Goal: Feedback & Contribution: Contribute content

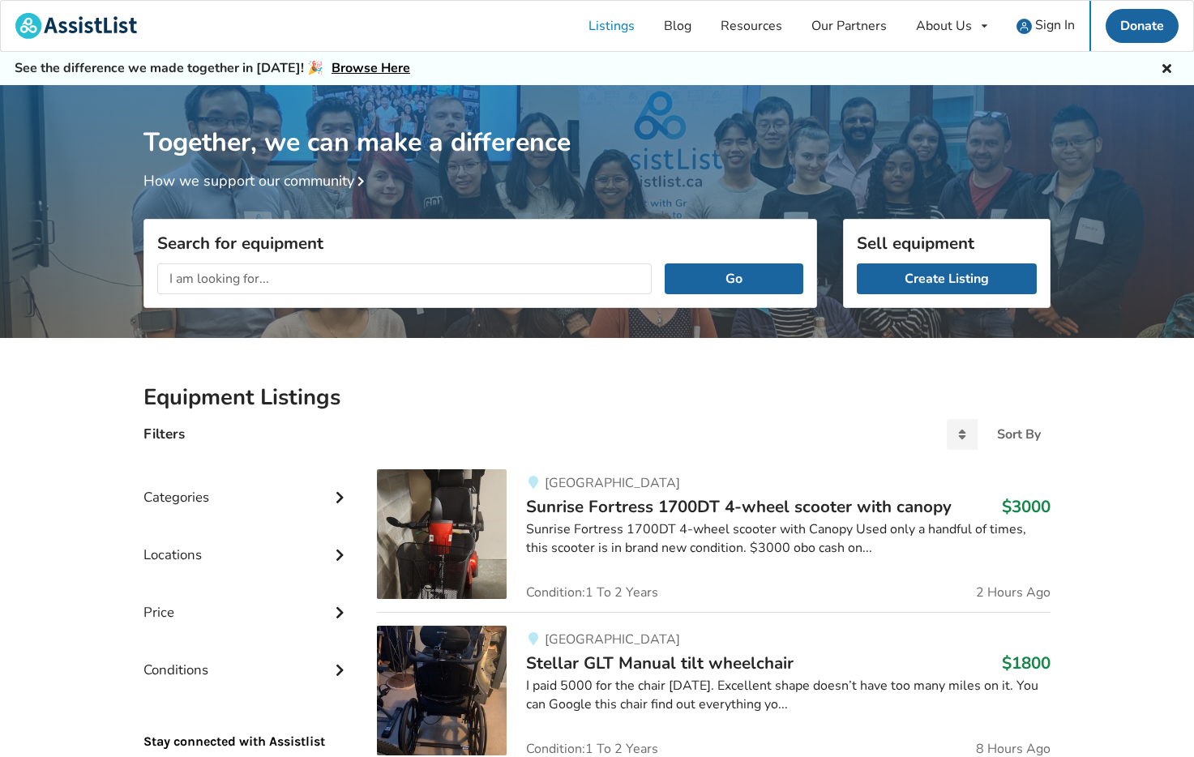
click at [404, 276] on input "text" at bounding box center [404, 279] width 495 height 31
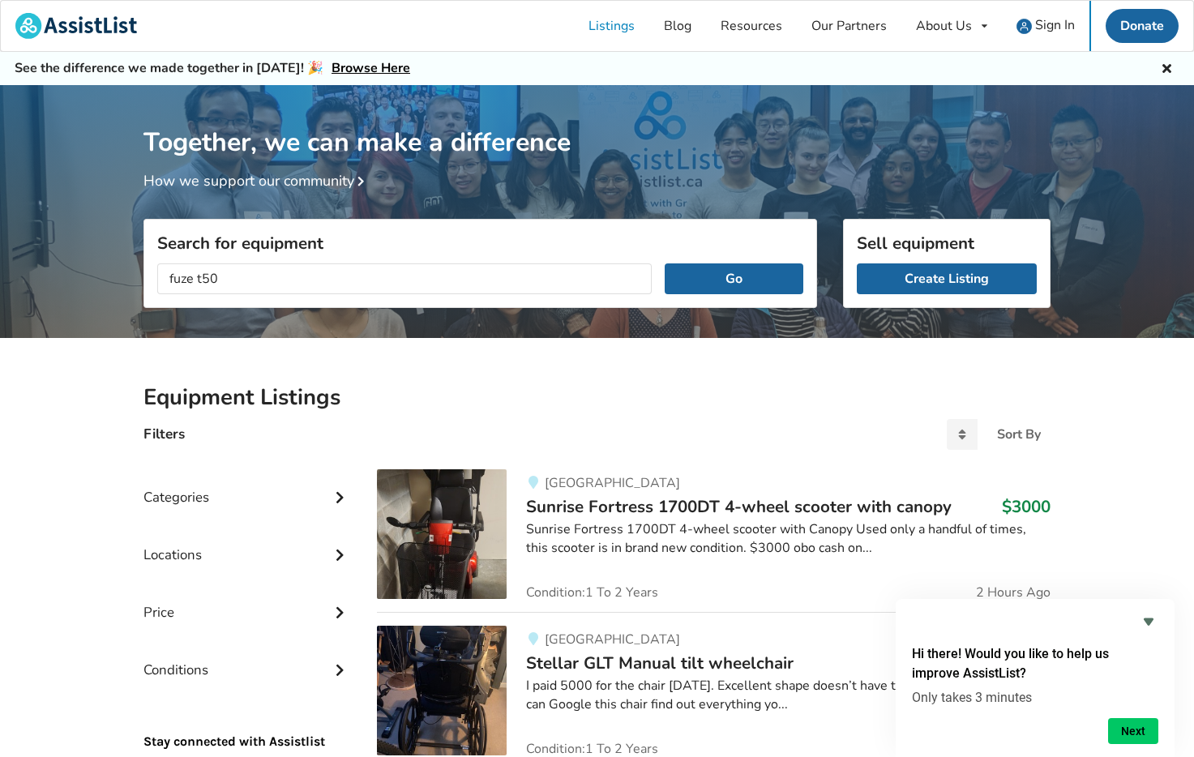
type input "fuze t50"
click at [665, 264] on button "Go" at bounding box center [734, 279] width 139 height 31
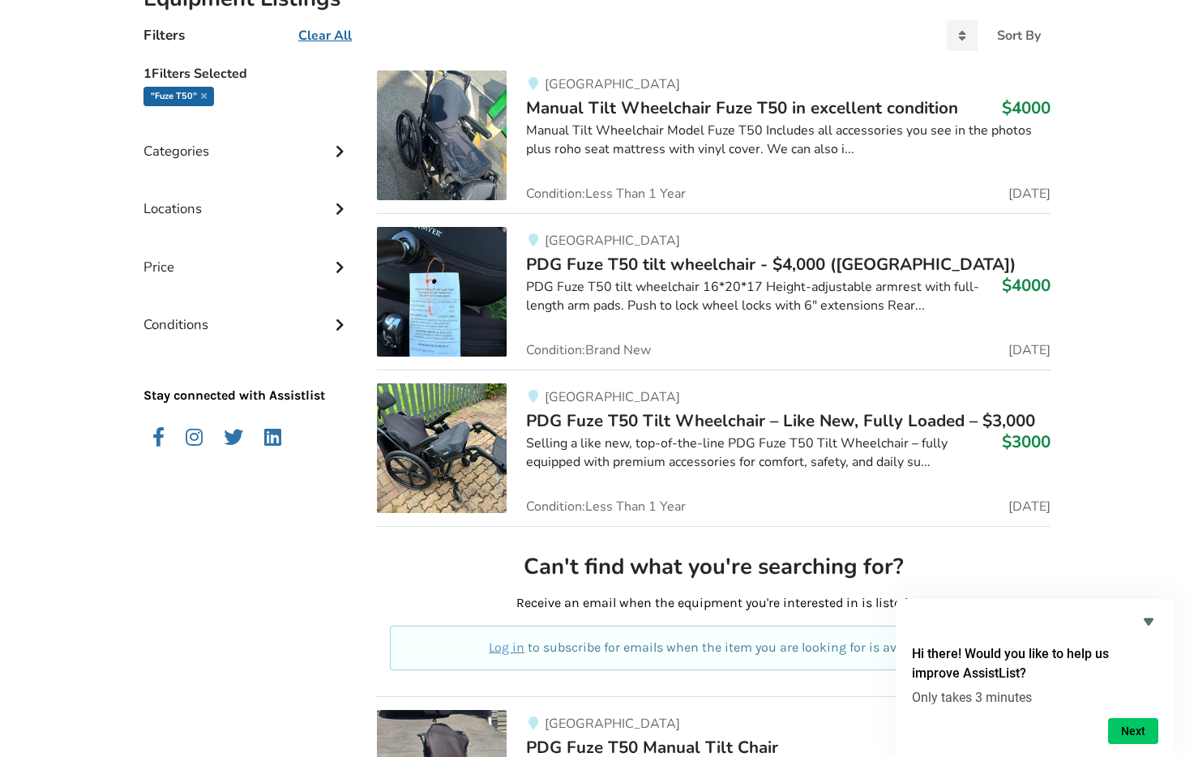
scroll to position [311, 0]
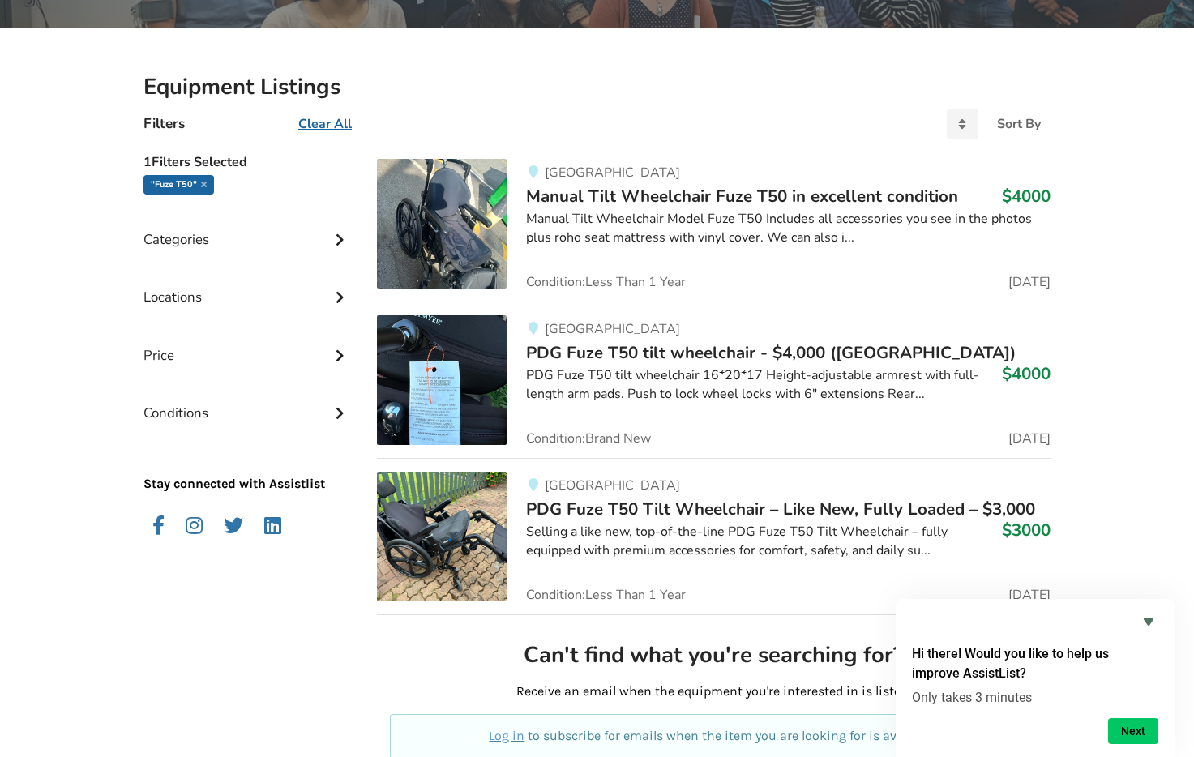
click at [601, 505] on span "PDG Fuze T50 Tilt Wheelchair – Like New, Fully Loaded – $3,000" at bounding box center [780, 509] width 509 height 23
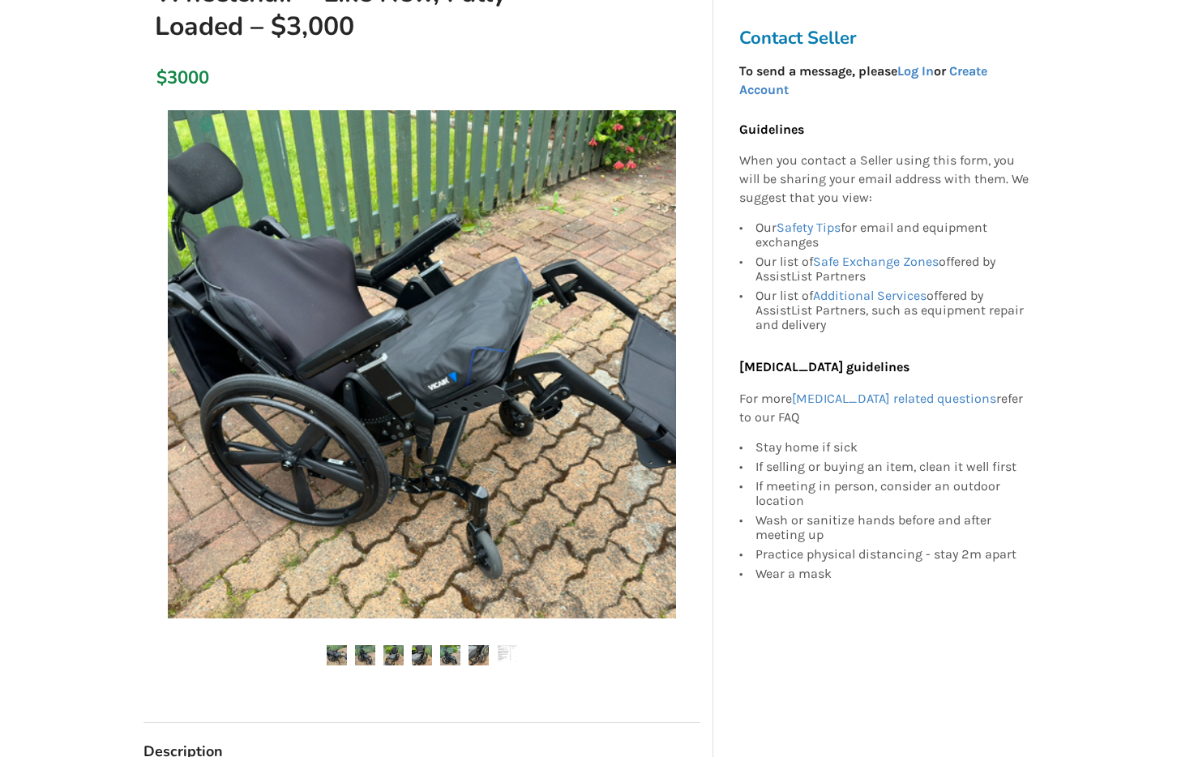
scroll to position [253, 0]
click at [372, 648] on img at bounding box center [365, 655] width 20 height 20
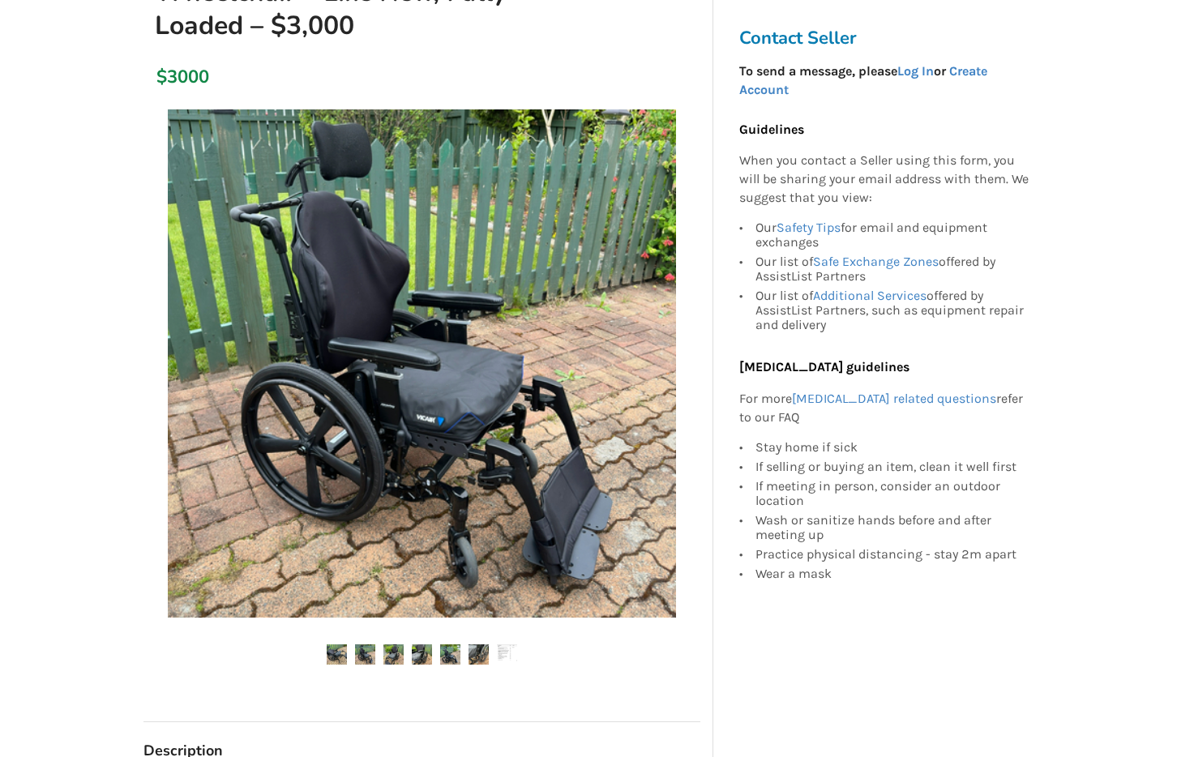
click at [388, 649] on img at bounding box center [394, 655] width 20 height 20
click at [395, 654] on img at bounding box center [394, 655] width 20 height 20
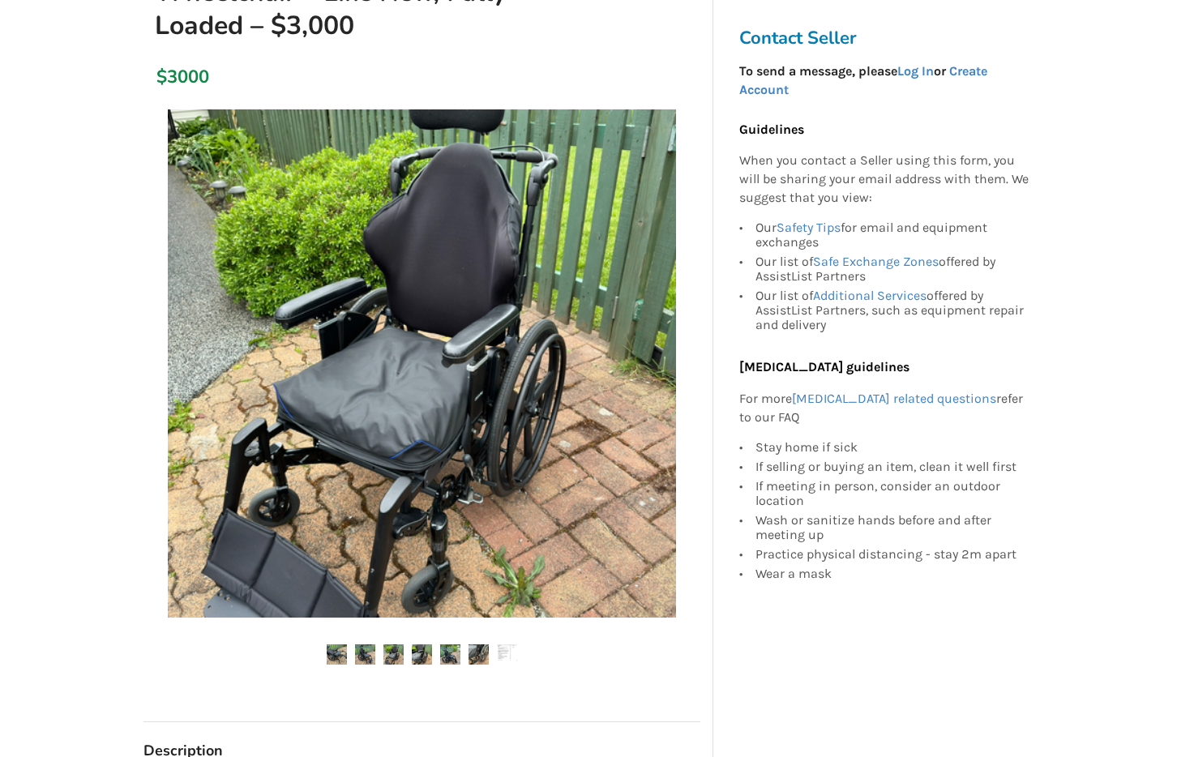
click at [413, 654] on img at bounding box center [422, 655] width 20 height 20
click at [426, 654] on img at bounding box center [422, 655] width 20 height 20
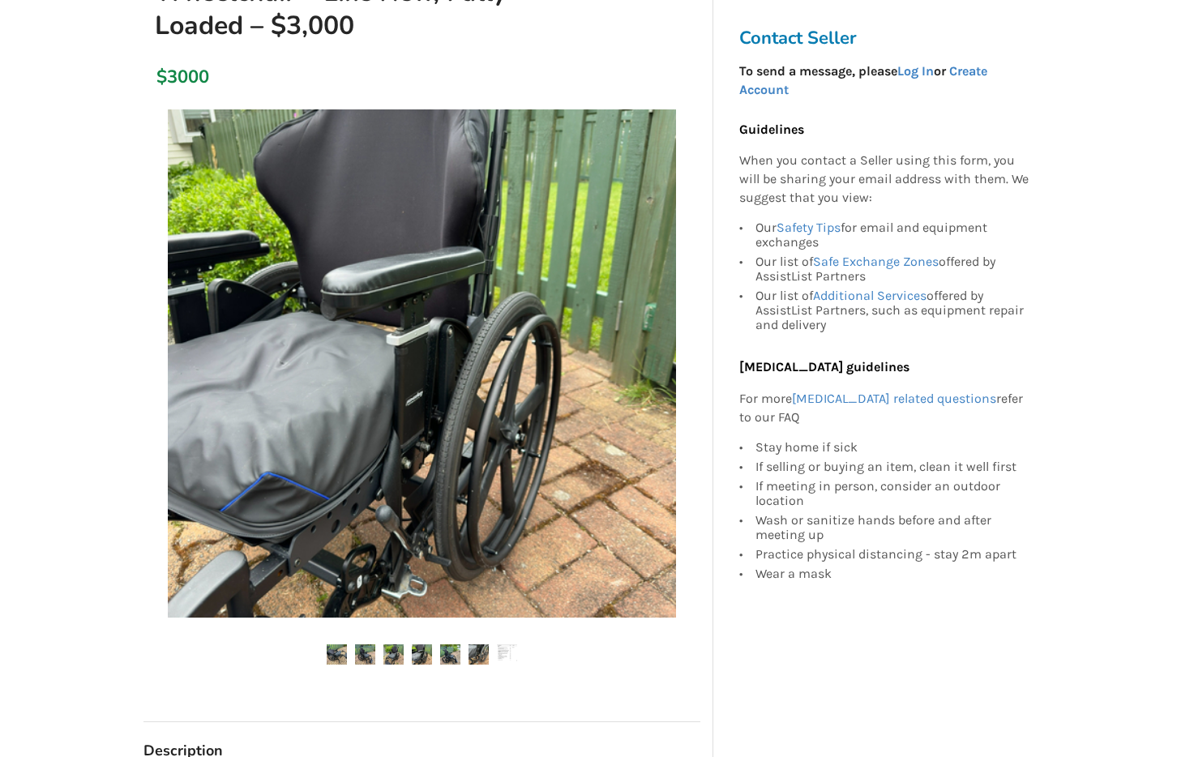
click at [443, 654] on img at bounding box center [450, 655] width 20 height 20
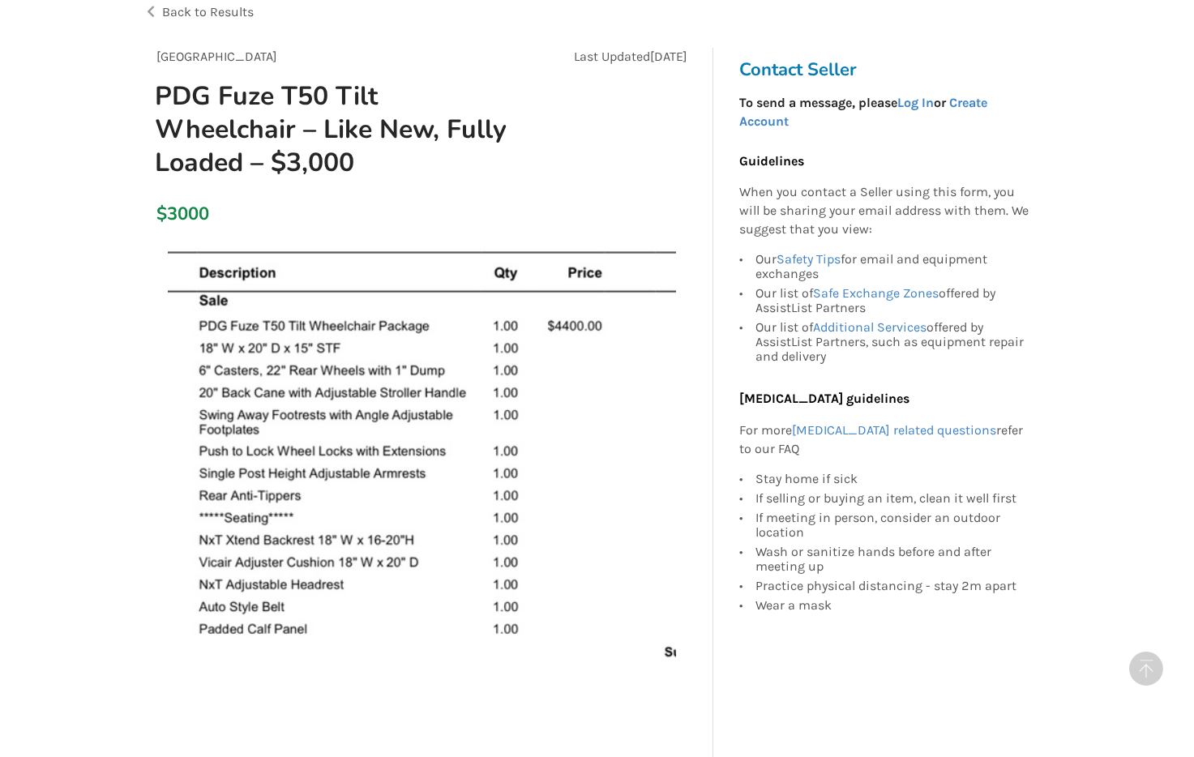
scroll to position [0, 0]
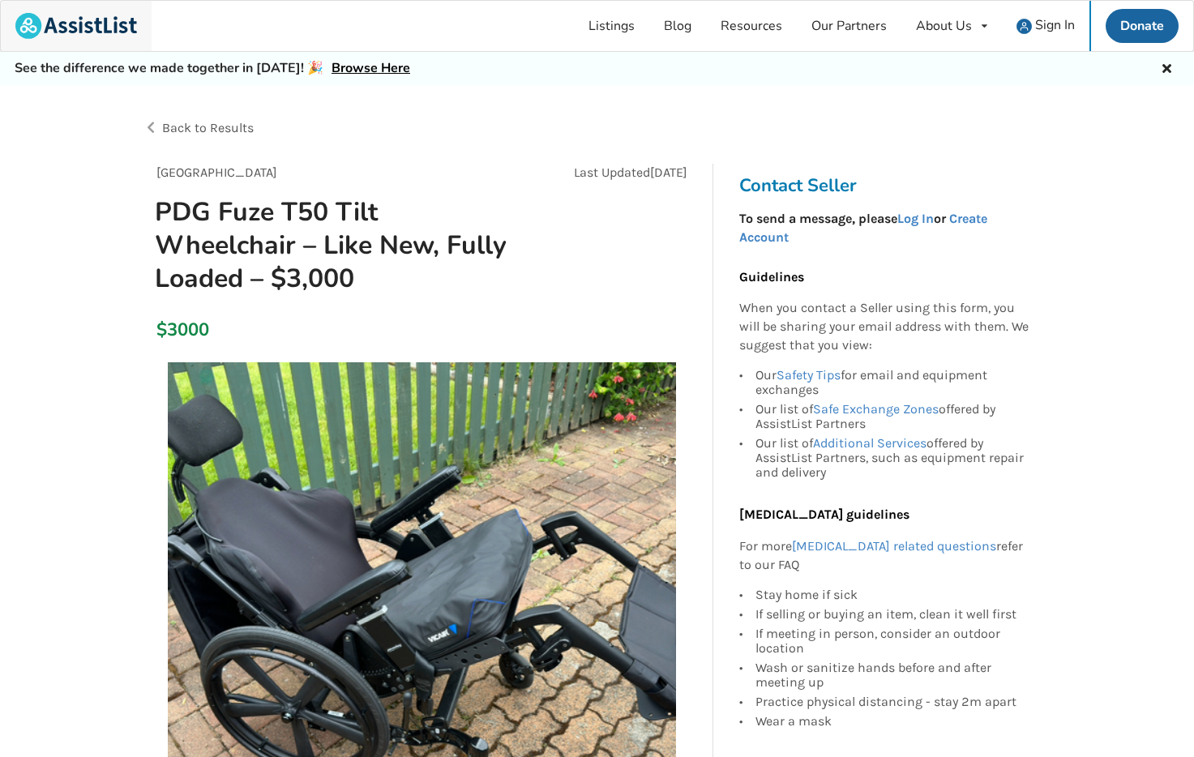
click at [70, 28] on img at bounding box center [76, 26] width 122 height 26
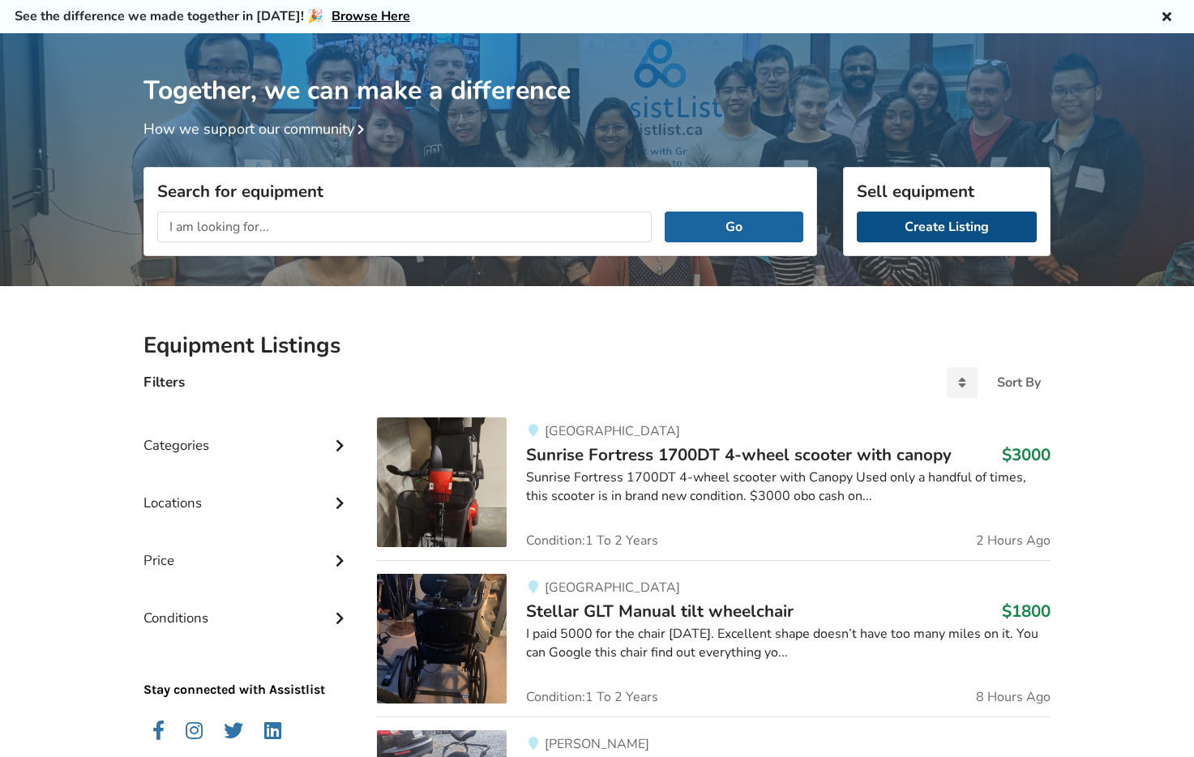
click at [906, 239] on link "Create Listing" at bounding box center [947, 227] width 180 height 31
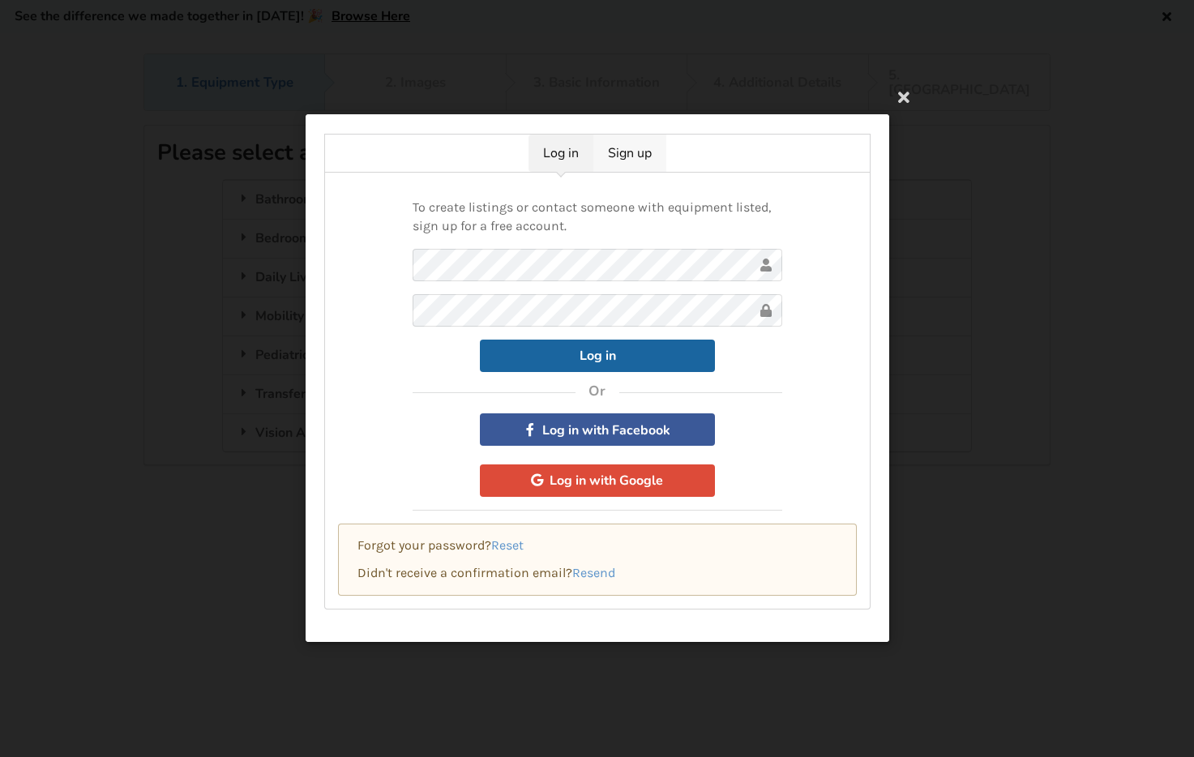
click at [646, 167] on link "Sign up" at bounding box center [630, 153] width 73 height 37
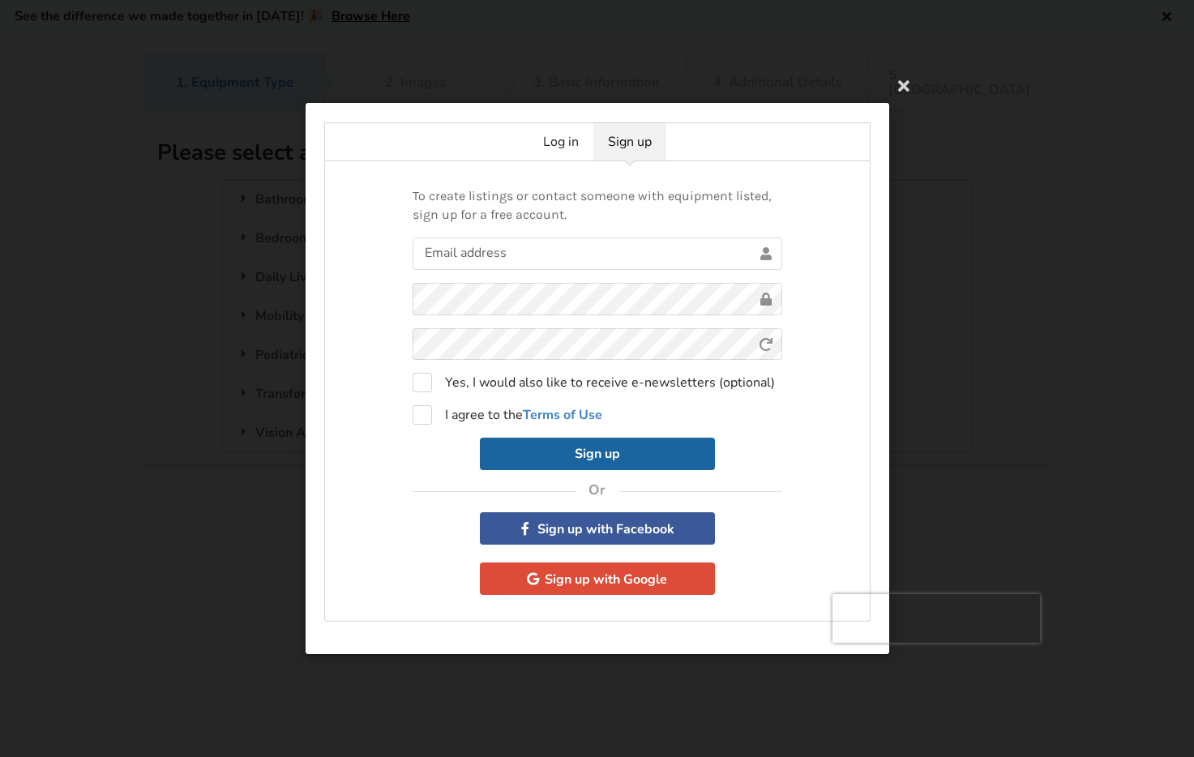
click at [473, 269] on form "0cAFcWeA5m5yJCm6oLlzTfZrNMqeTHZ-_9yXZ-8iLUsBrMaD-2HrzYN36B32JutPq2q74fBEvfK_XRV…" at bounding box center [598, 354] width 370 height 234
click at [474, 257] on input "text" at bounding box center [598, 253] width 370 height 32
click at [490, 258] on input "text" at bounding box center [598, 253] width 370 height 32
type input "bartekd@hotmail.com"
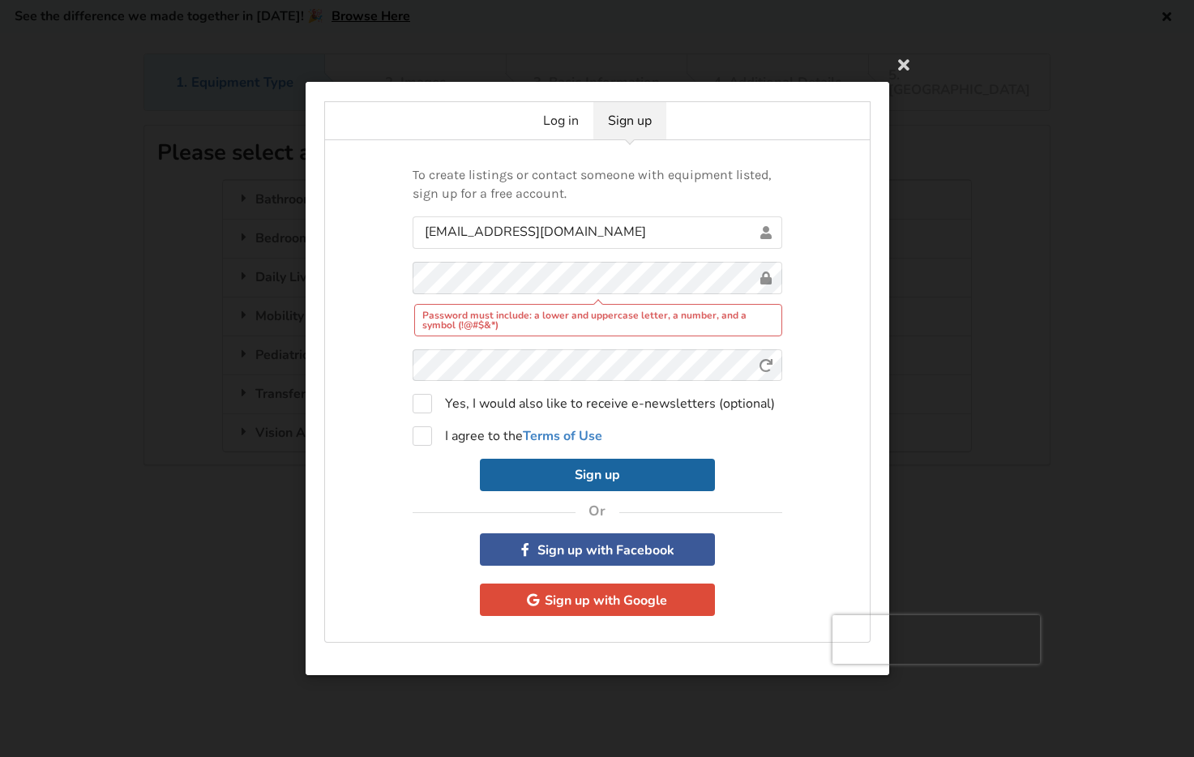
click at [443, 414] on form "bartekd@hotmail.com Password must include: a lower and uppercase letter, a numb…" at bounding box center [598, 354] width 370 height 276
click at [439, 405] on label "Yes, I would also like to receive e-newsletters (optional)" at bounding box center [594, 403] width 362 height 19
checkbox input "true"
click at [428, 435] on label "I agree to the Terms of Use" at bounding box center [508, 435] width 190 height 19
checkbox input "true"
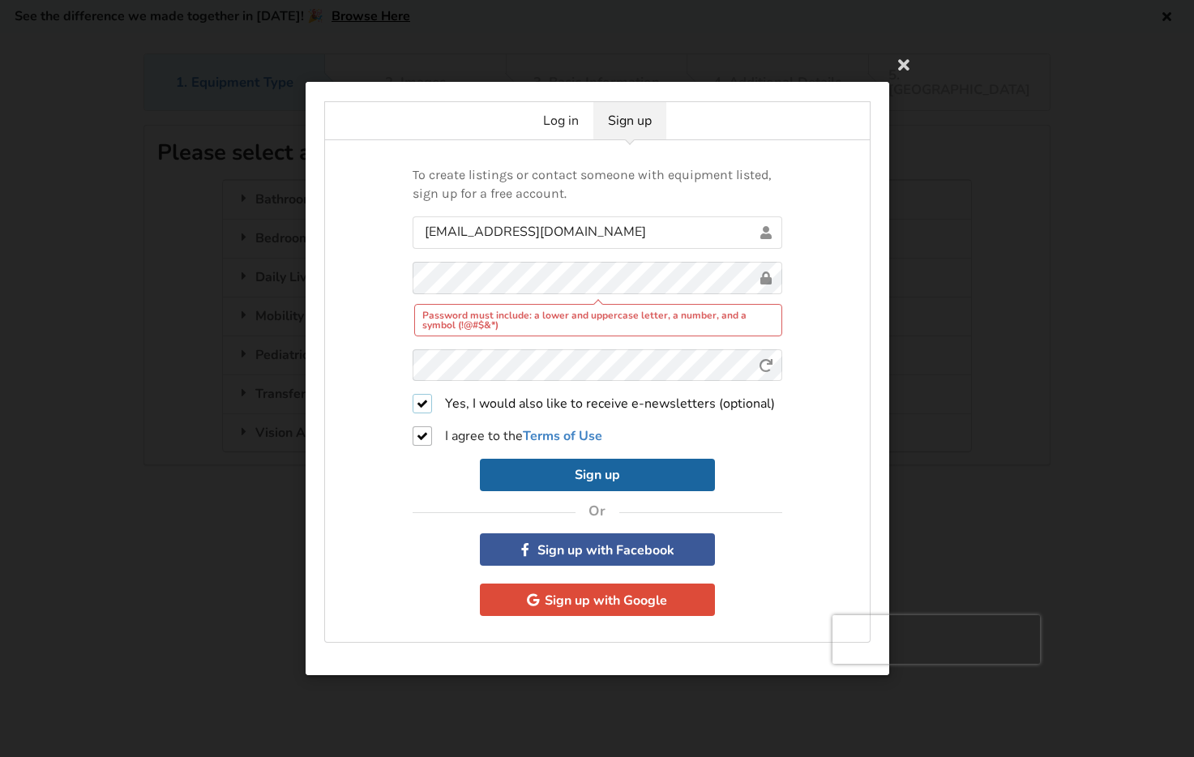
click at [425, 401] on label "Yes, I would also like to receive e-newsletters (optional)" at bounding box center [594, 403] width 362 height 19
checkbox input "false"
click at [567, 486] on button "Sign up" at bounding box center [597, 475] width 235 height 32
click at [621, 480] on button "Sign up" at bounding box center [597, 475] width 235 height 32
click at [641, 487] on button "Sign up" at bounding box center [597, 475] width 235 height 32
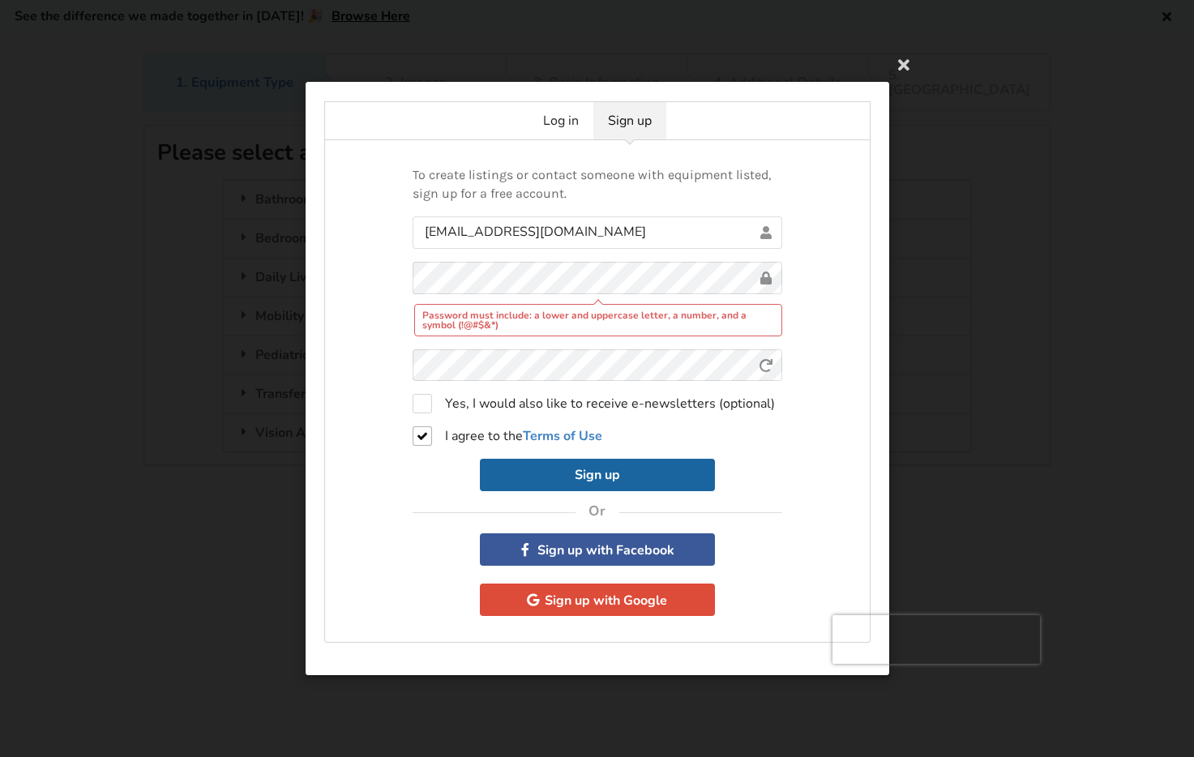
click at [698, 296] on div "Password must include: a lower and uppercase letter, a number, and a symbol (!@…" at bounding box center [598, 298] width 370 height 75
click at [208, 258] on div "Log in Sign up To create listings or contact someone with equipment listed, sig…" at bounding box center [597, 378] width 1194 height 757
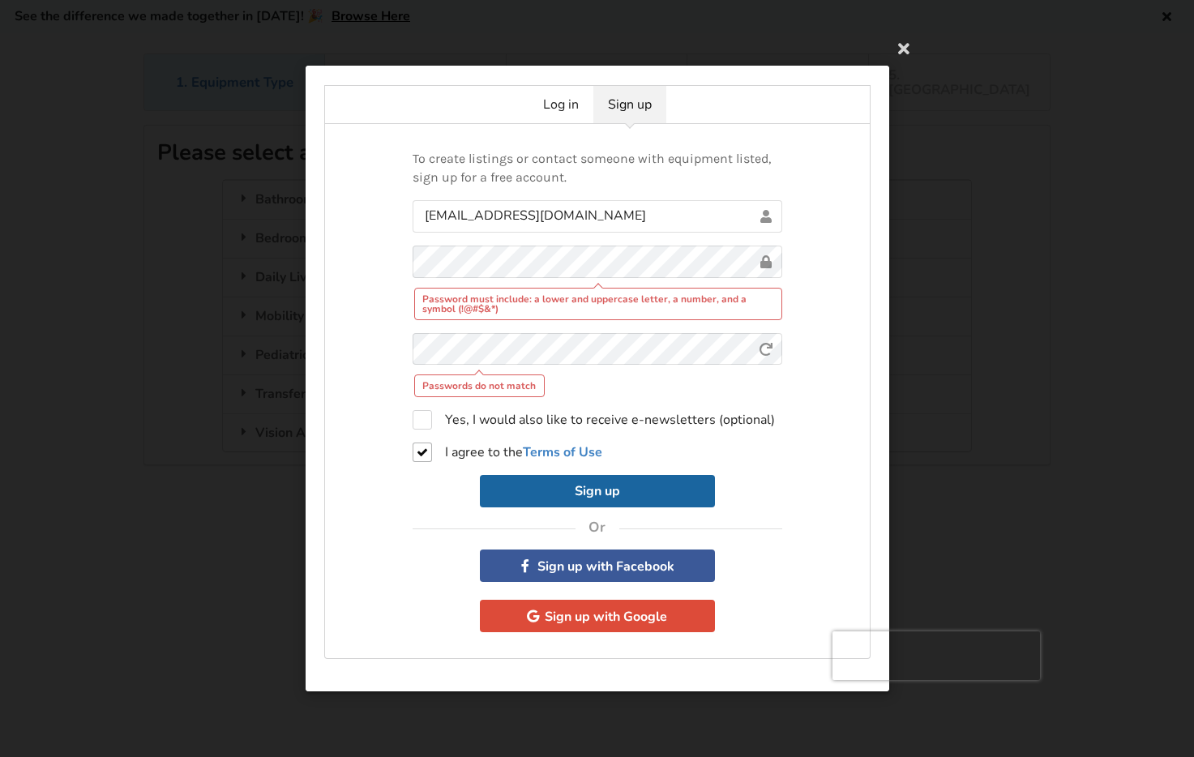
click at [835, 497] on div "To create listings or contact someone with equipment listed, sign up for a free…" at bounding box center [597, 391] width 546 height 535
click at [586, 505] on button "Sign up" at bounding box center [597, 491] width 235 height 32
click at [593, 500] on button "Sign up" at bounding box center [597, 491] width 235 height 32
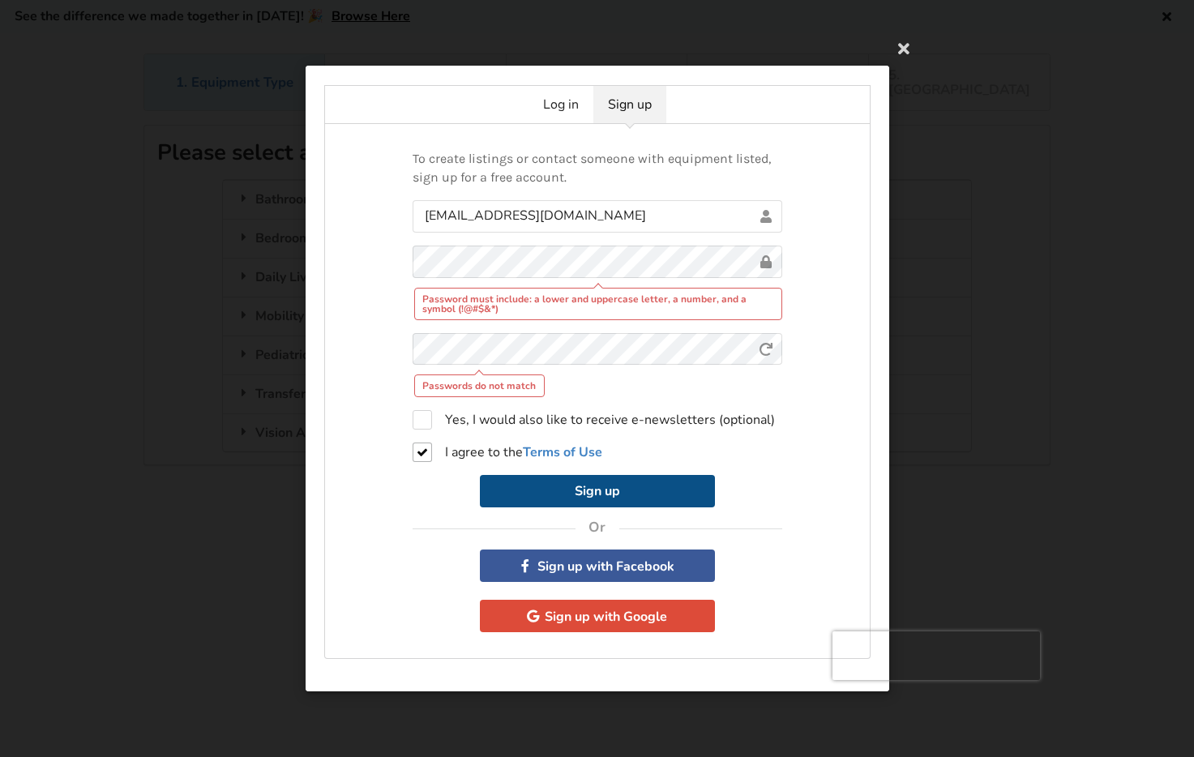
click at [593, 500] on button "Sign up" at bounding box center [597, 491] width 235 height 32
click at [373, 257] on div "To create listings or contact someone with equipment listed, sign up for a free…" at bounding box center [597, 391] width 546 height 535
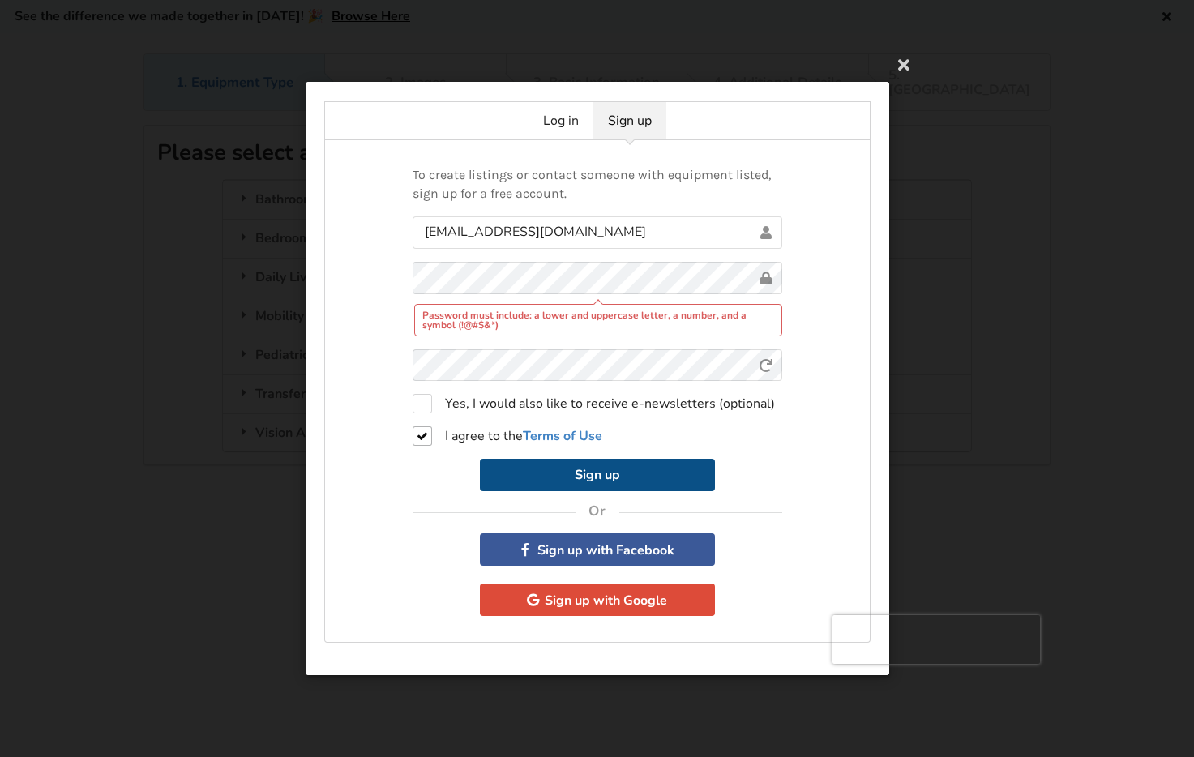
click at [612, 478] on button "Sign up" at bounding box center [597, 475] width 235 height 32
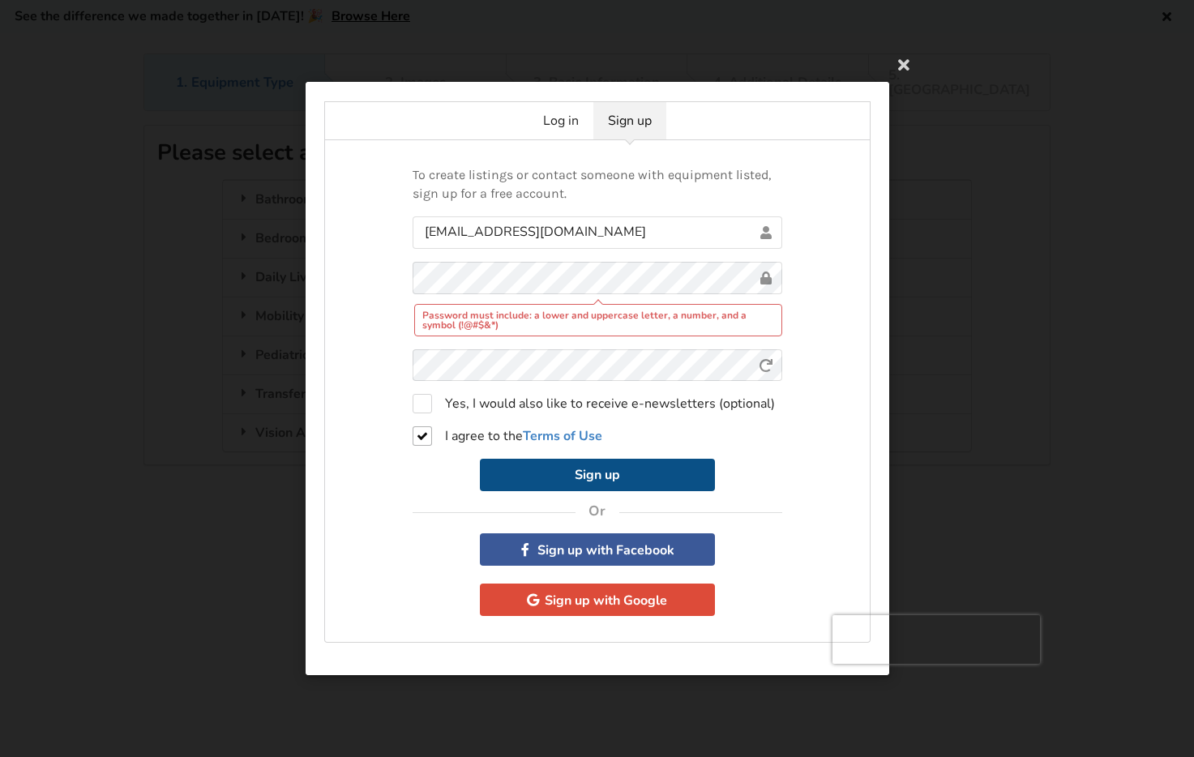
click at [612, 478] on button "Sign up" at bounding box center [597, 475] width 235 height 32
click at [591, 473] on button "Sign up" at bounding box center [597, 475] width 235 height 32
click at [591, 472] on button "Sign up" at bounding box center [597, 475] width 235 height 32
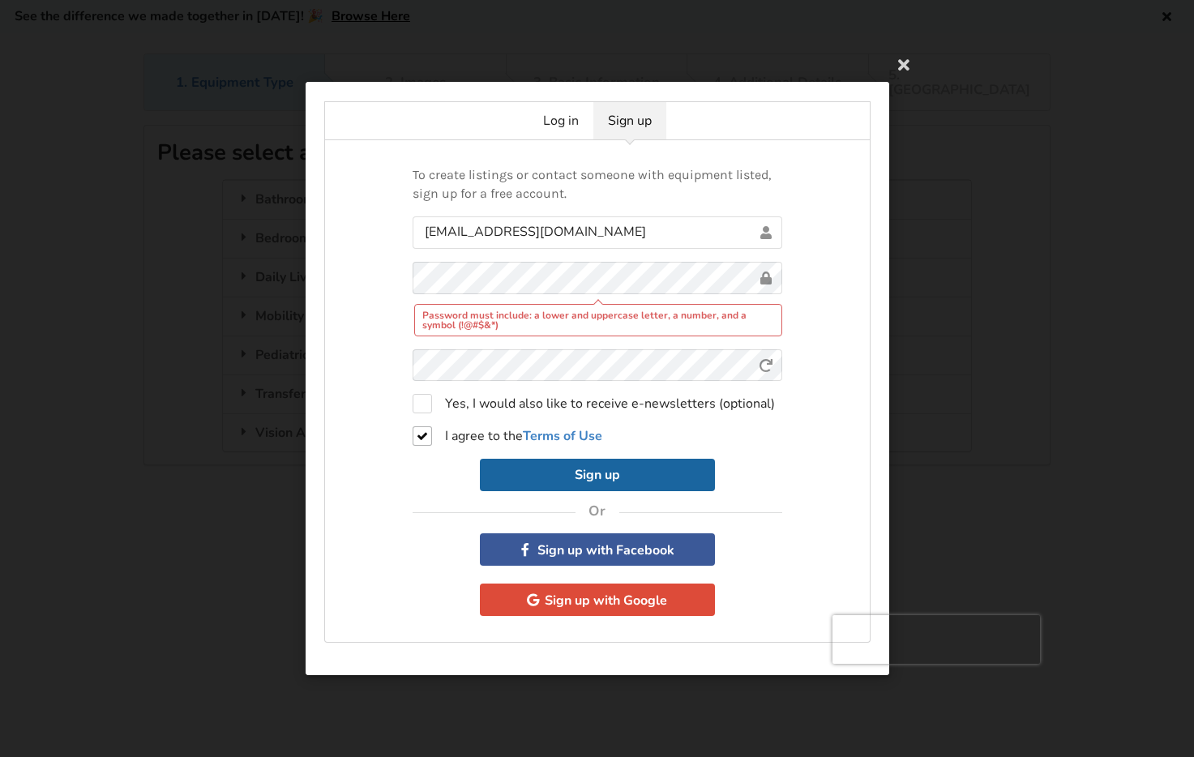
drag, startPoint x: 838, startPoint y: 756, endPoint x: 868, endPoint y: 756, distance: 30.0
click at [868, 756] on div "Log in Sign up To create listings or contact someone with equipment listed, sig…" at bounding box center [597, 378] width 1194 height 757
click at [585, 480] on button "Sign up" at bounding box center [597, 475] width 235 height 32
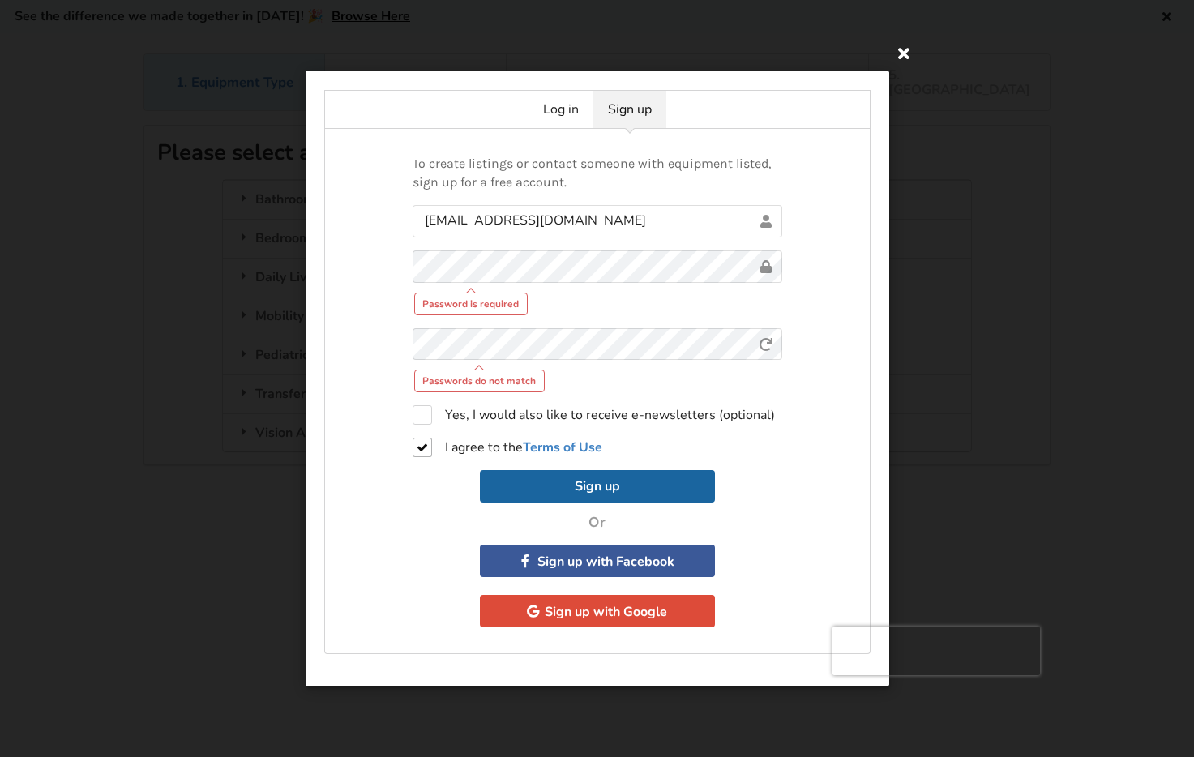
click at [911, 61] on icon at bounding box center [903, 52] width 29 height 29
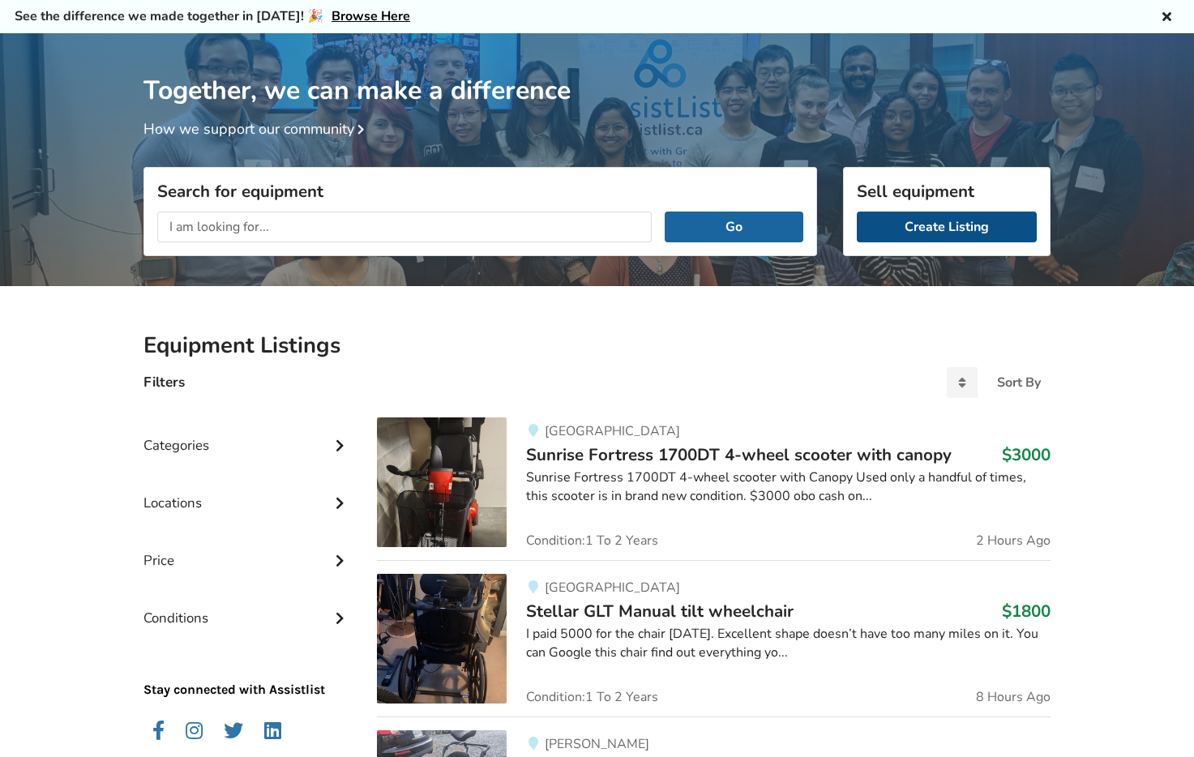
click at [927, 225] on link "Create Listing" at bounding box center [947, 227] width 180 height 31
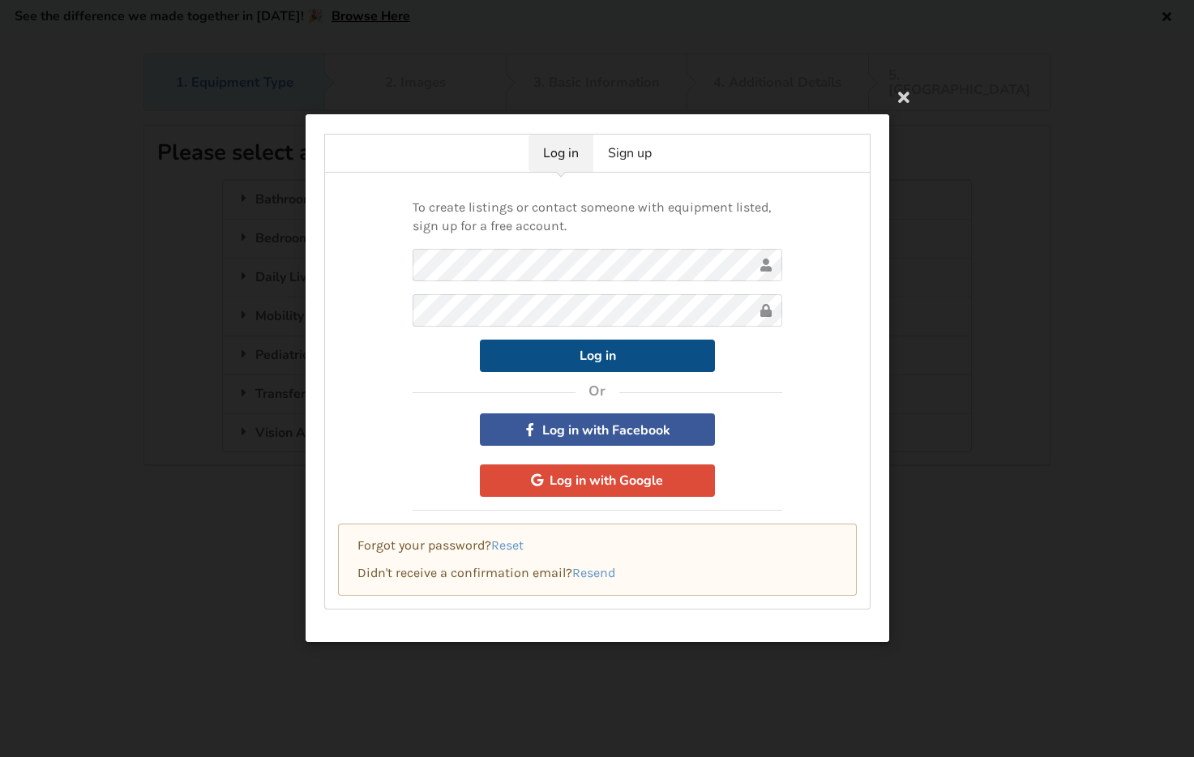
click at [675, 361] on button "Log in" at bounding box center [597, 356] width 235 height 32
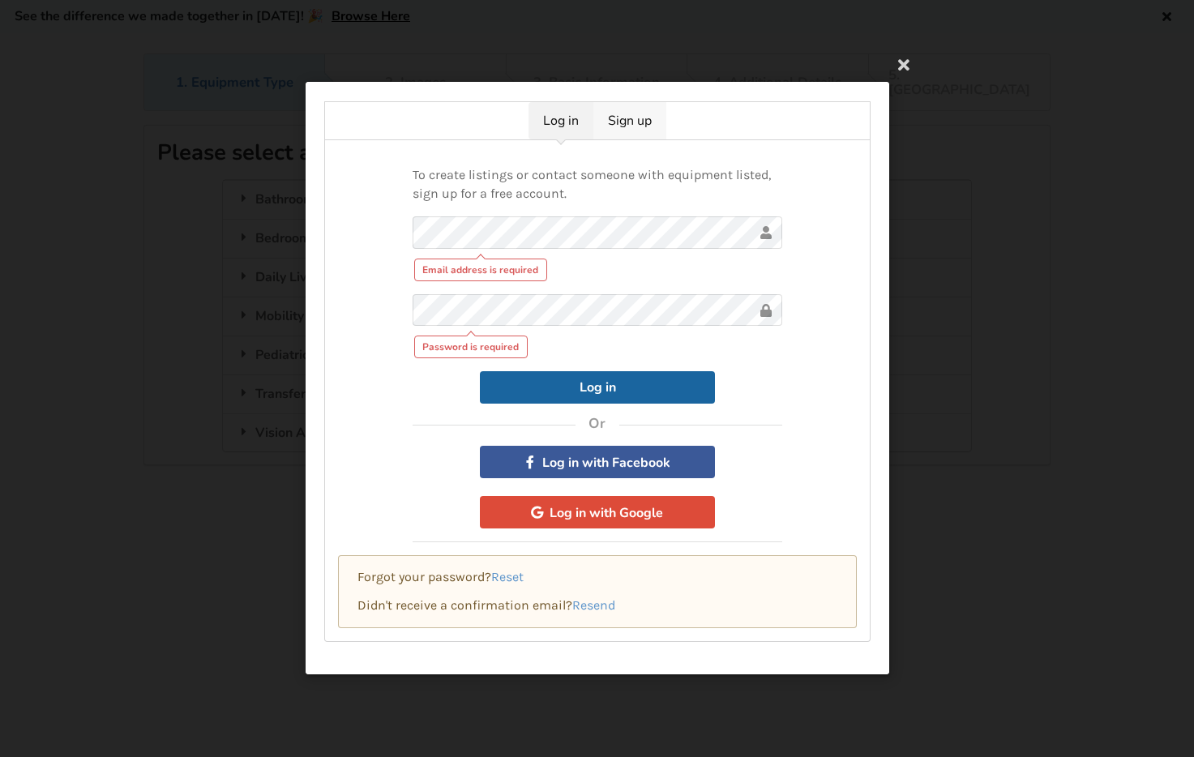
click at [616, 114] on link "Sign up" at bounding box center [630, 120] width 73 height 37
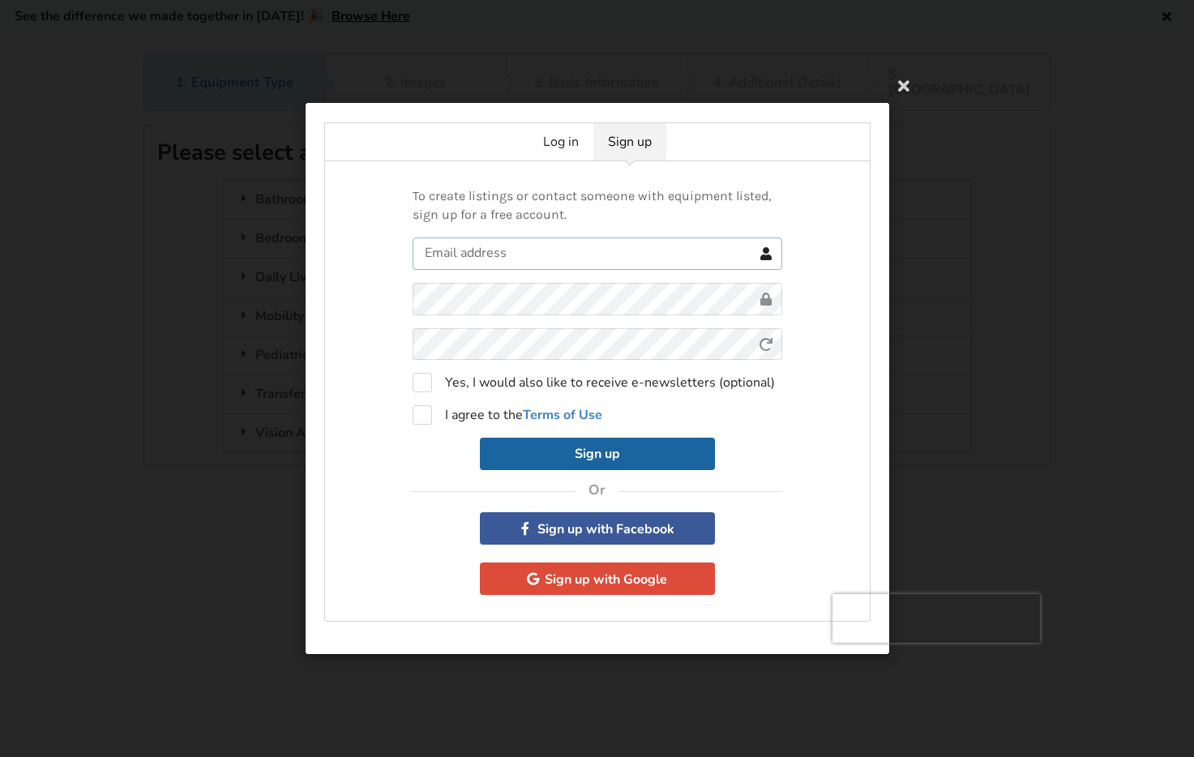
click at [529, 256] on input "text" at bounding box center [598, 253] width 370 height 32
type input "bartekd@hotmail.com"
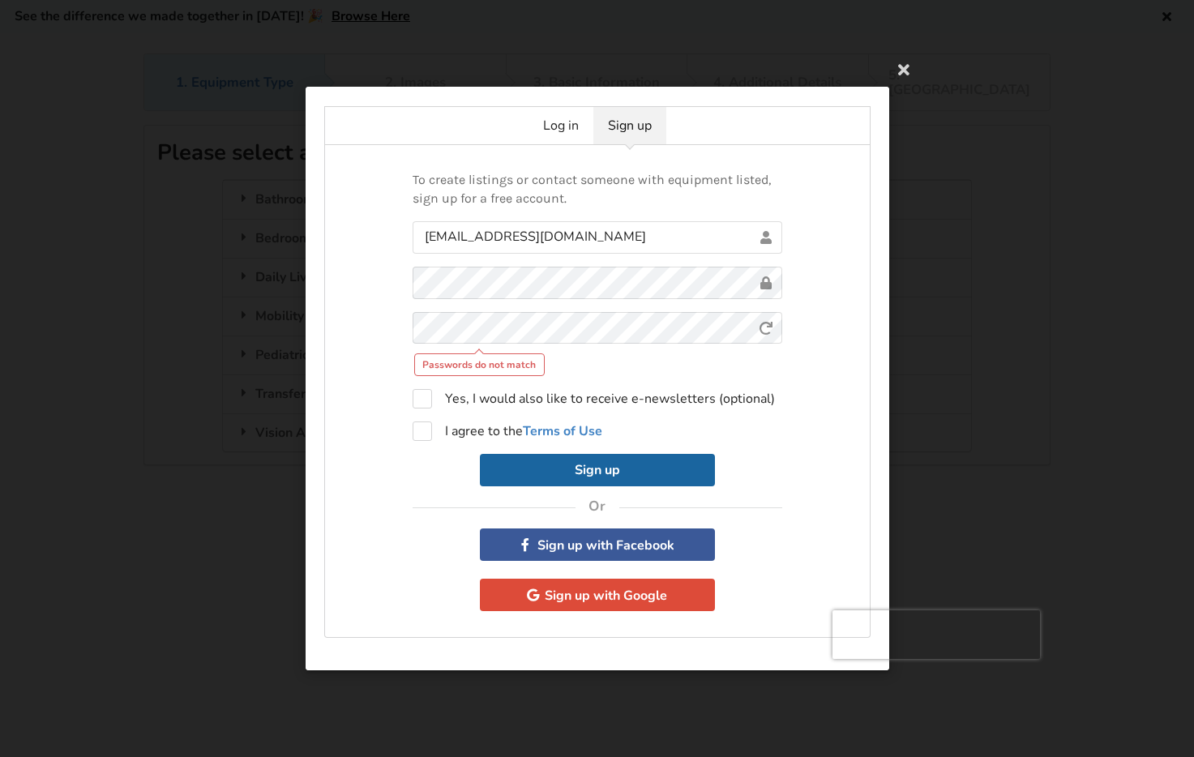
click at [514, 346] on div "Passwords do not match" at bounding box center [598, 343] width 370 height 65
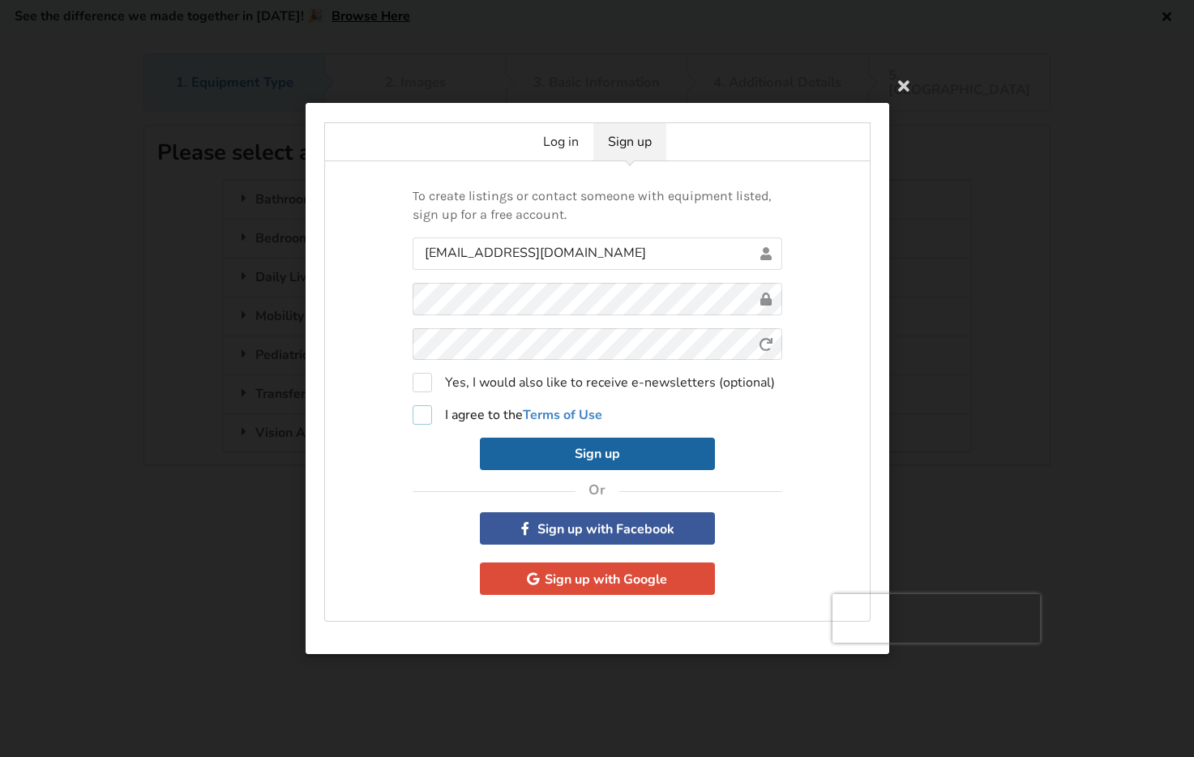
click at [422, 422] on label "I agree to the Terms of Use" at bounding box center [508, 414] width 190 height 19
checkbox input "true"
click at [551, 446] on button "Sign up" at bounding box center [597, 454] width 235 height 32
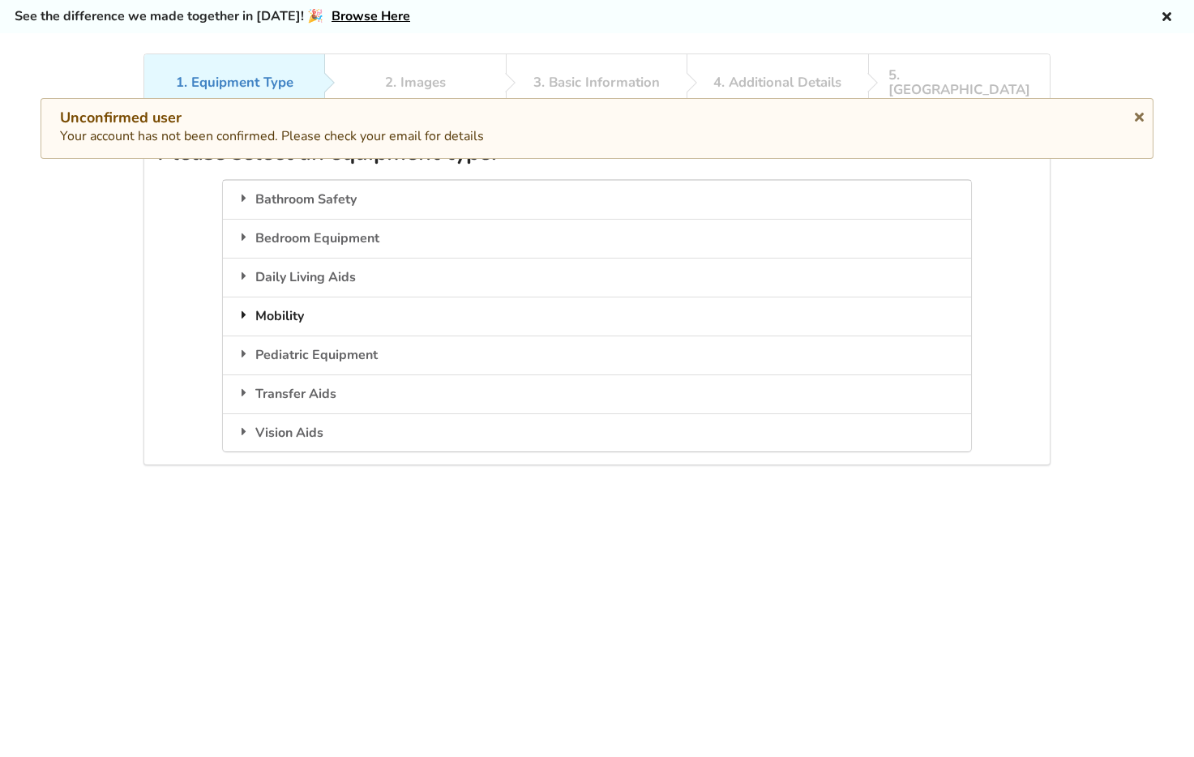
click at [337, 297] on div "Mobility" at bounding box center [597, 316] width 748 height 39
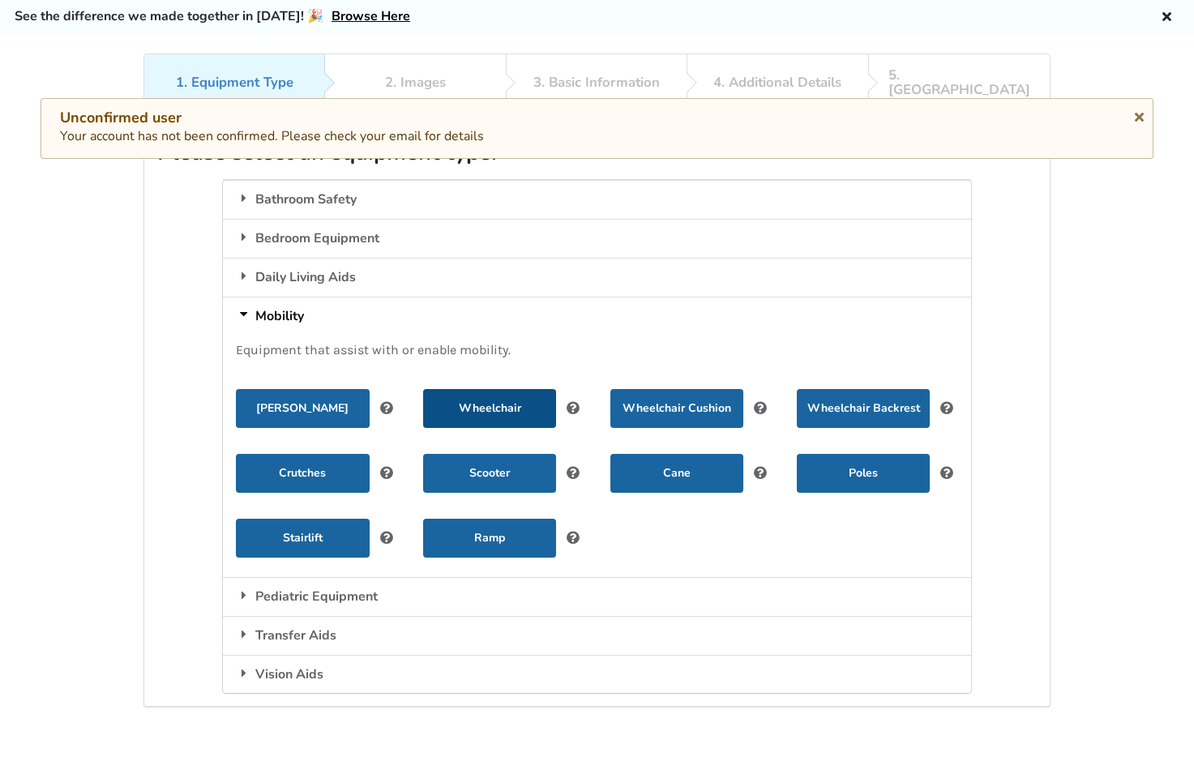
click at [499, 389] on button "Wheelchair" at bounding box center [489, 408] width 133 height 39
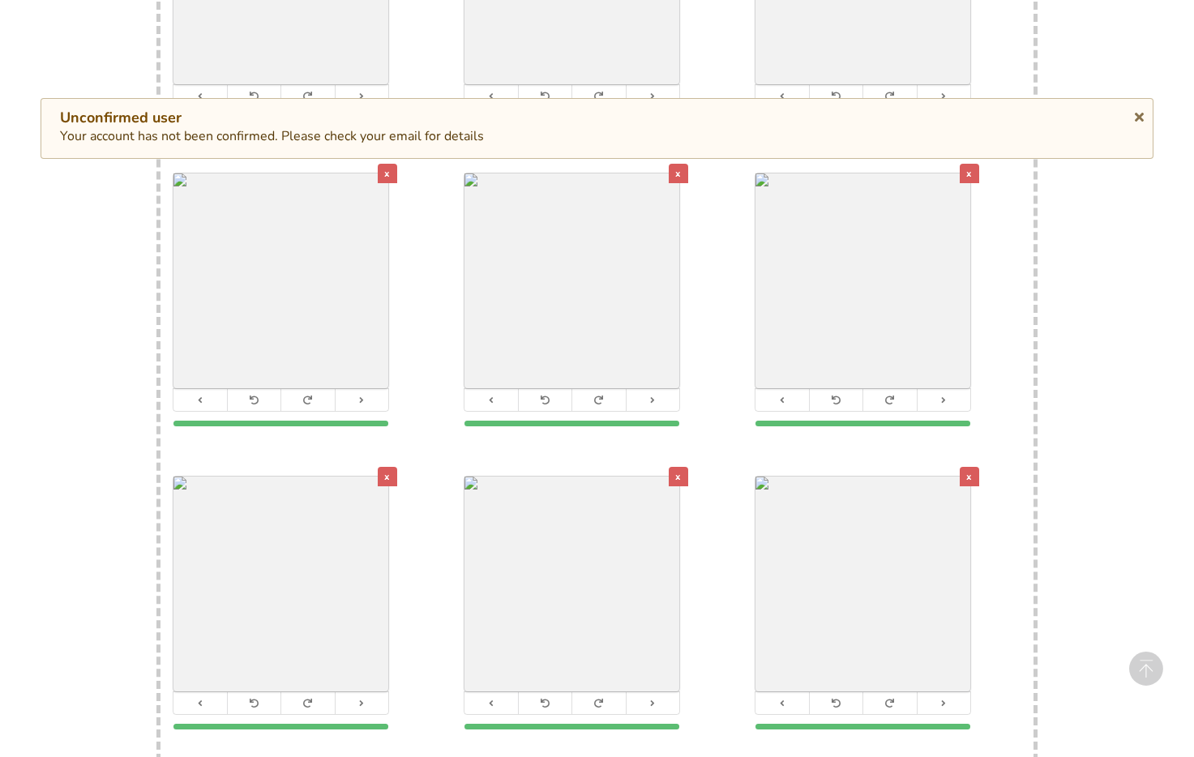
scroll to position [844, 0]
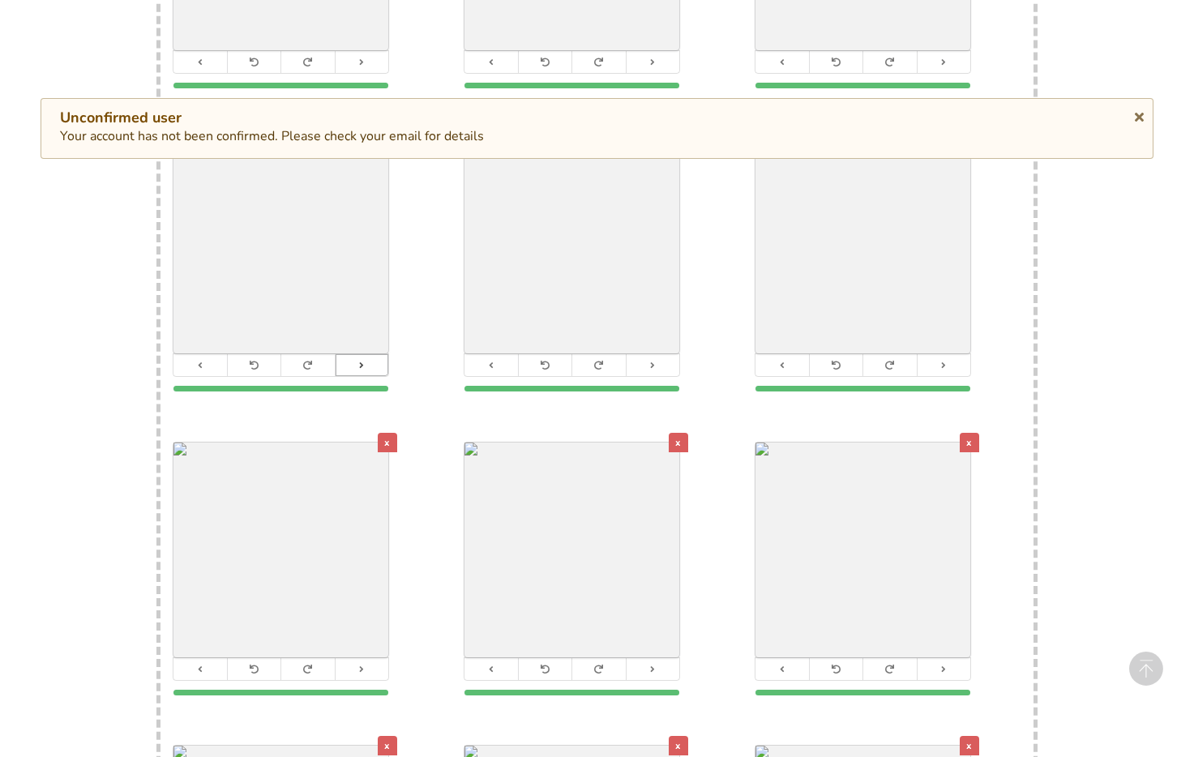
click at [365, 354] on button at bounding box center [362, 365] width 54 height 22
click at [365, 361] on icon at bounding box center [362, 365] width 11 height 9
click at [674, 354] on button at bounding box center [653, 365] width 54 height 22
click at [671, 354] on button at bounding box center [653, 365] width 54 height 22
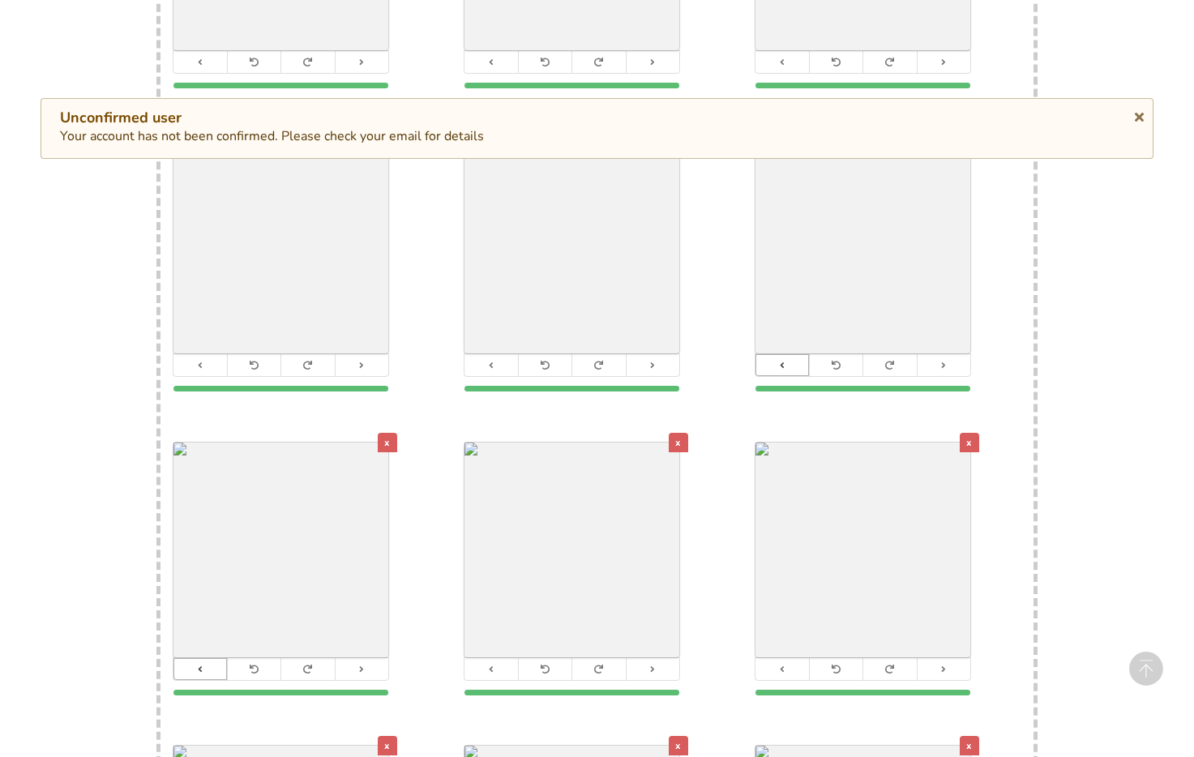
click at [197, 665] on icon at bounding box center [200, 669] width 11 height 9
click at [773, 354] on button at bounding box center [783, 365] width 54 height 22
drag, startPoint x: 494, startPoint y: 356, endPoint x: 475, endPoint y: 354, distance: 18.7
click at [494, 356] on button at bounding box center [492, 365] width 54 height 22
click at [190, 354] on button at bounding box center [201, 365] width 54 height 22
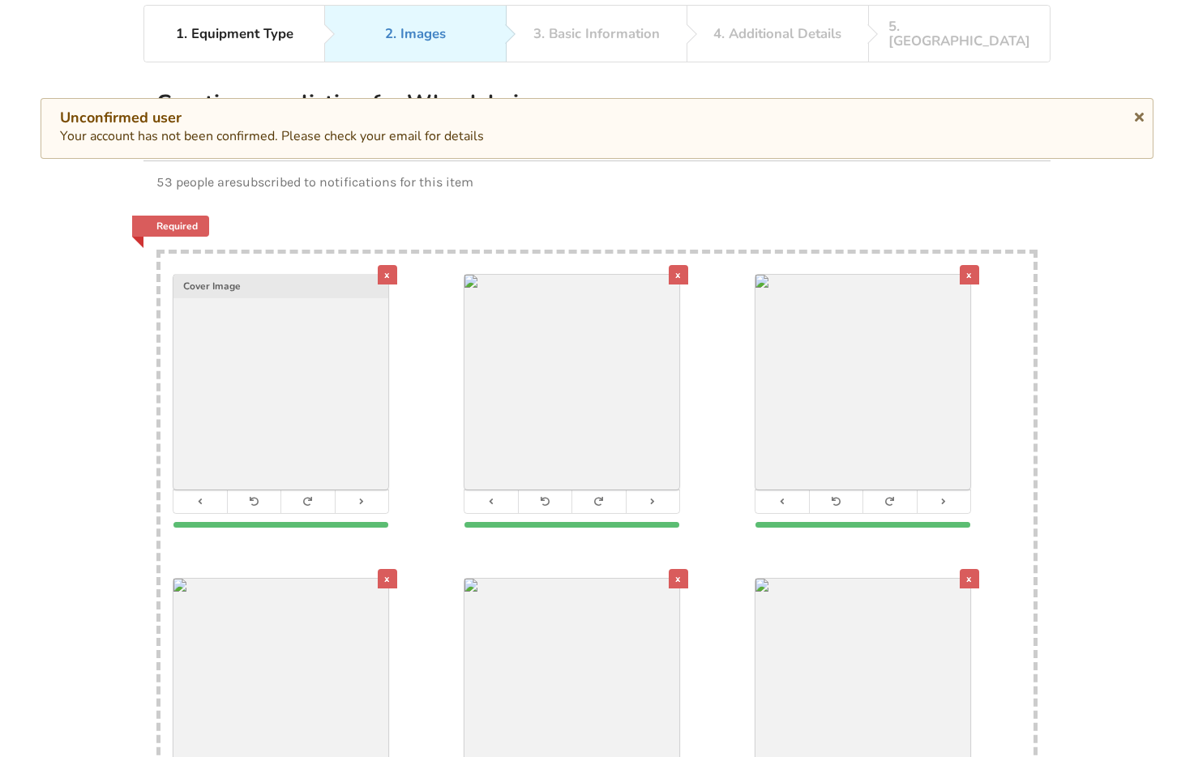
scroll to position [114, 0]
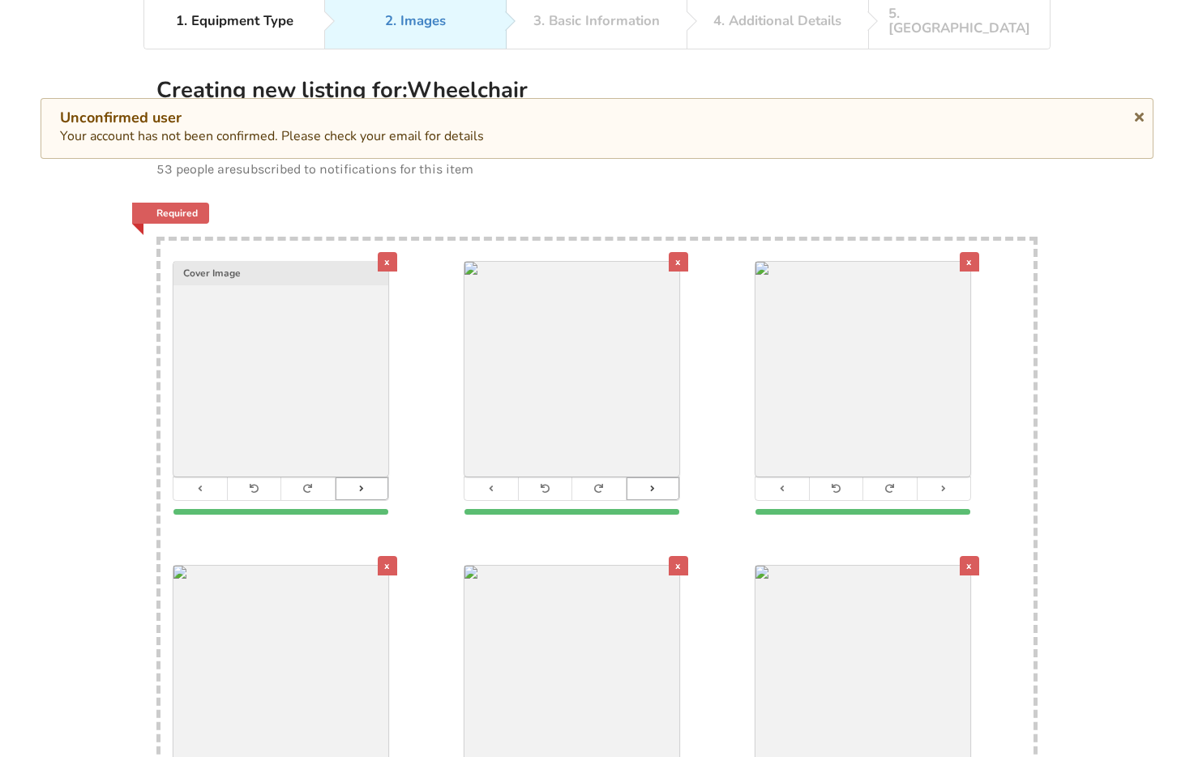
click at [360, 478] on button at bounding box center [362, 489] width 54 height 22
click at [652, 484] on icon at bounding box center [653, 488] width 11 height 9
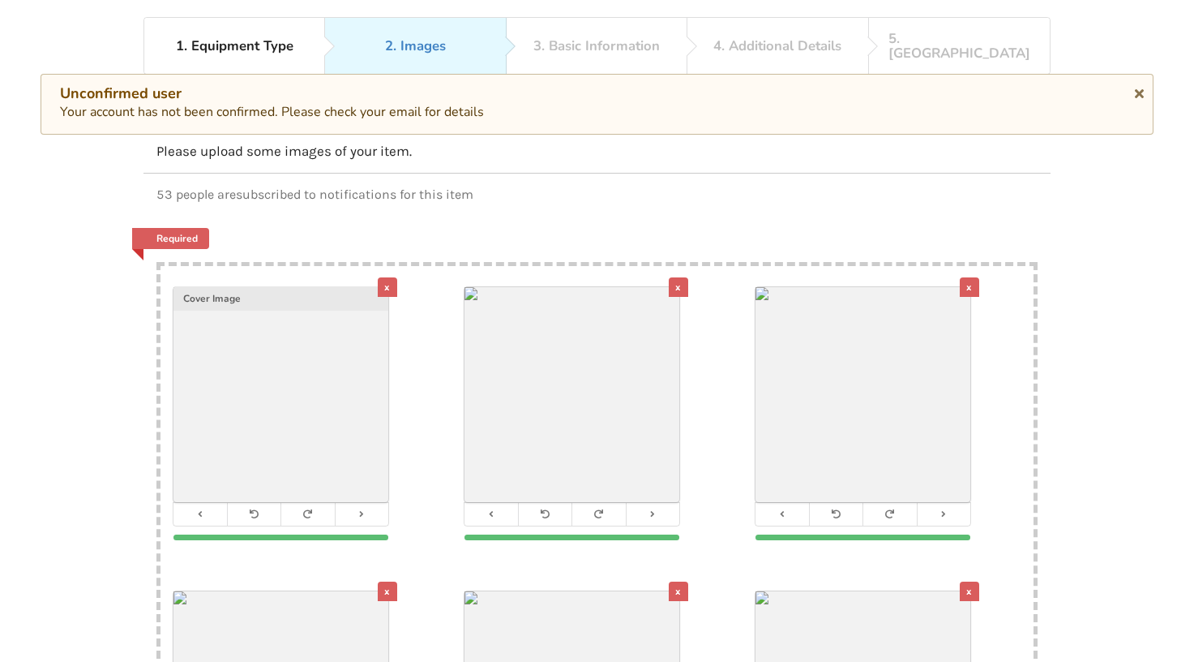
scroll to position [193, 0]
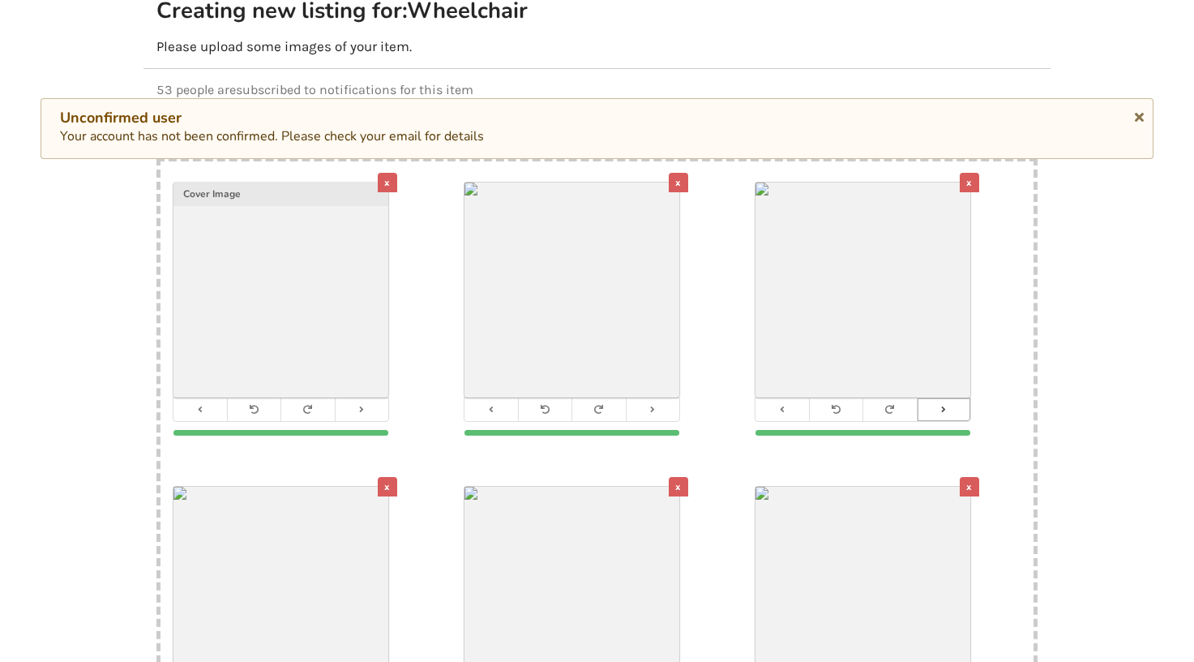
click at [949, 403] on button at bounding box center [944, 409] width 54 height 22
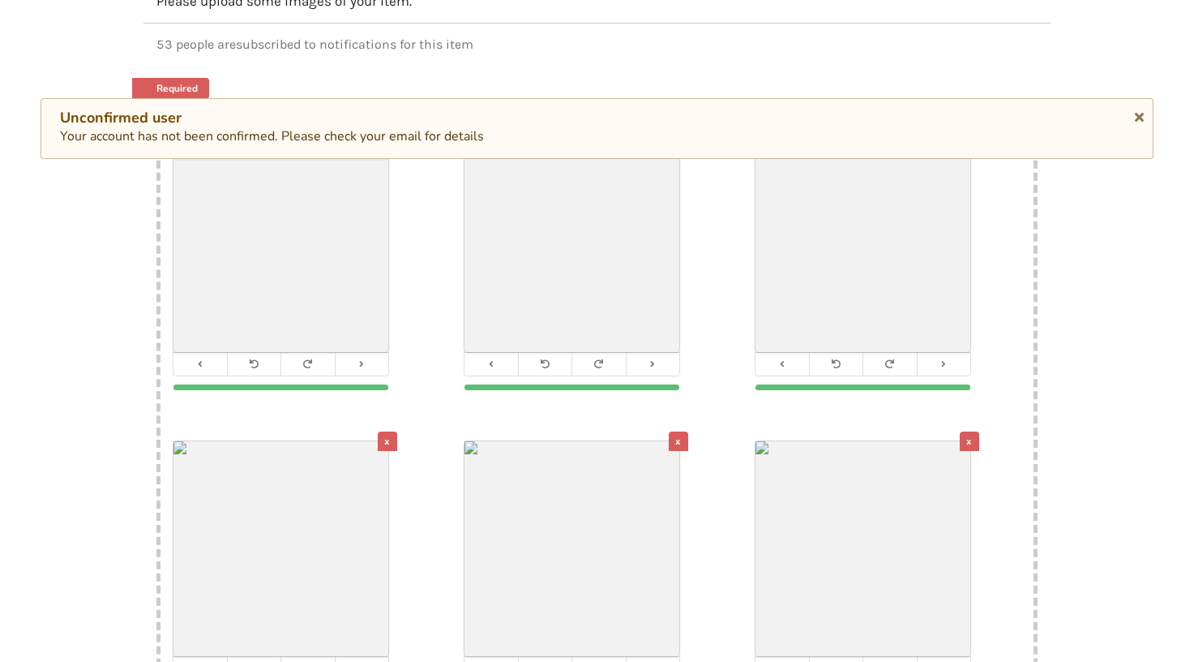
scroll to position [255, 0]
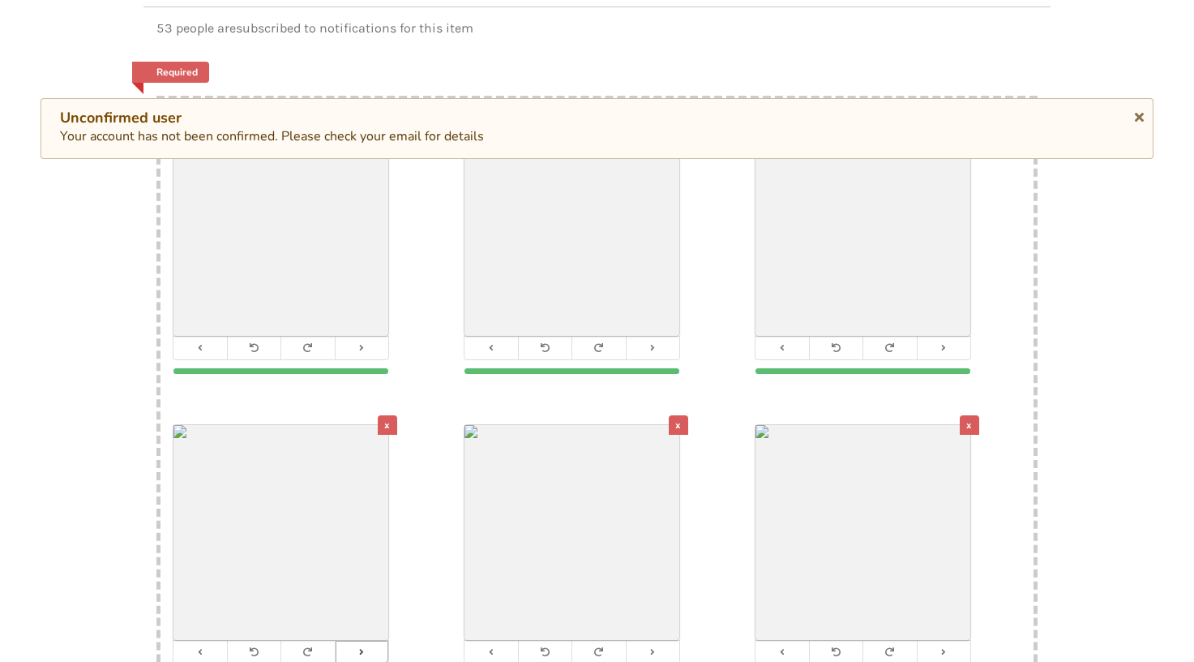
click at [370, 641] on button at bounding box center [362, 652] width 54 height 22
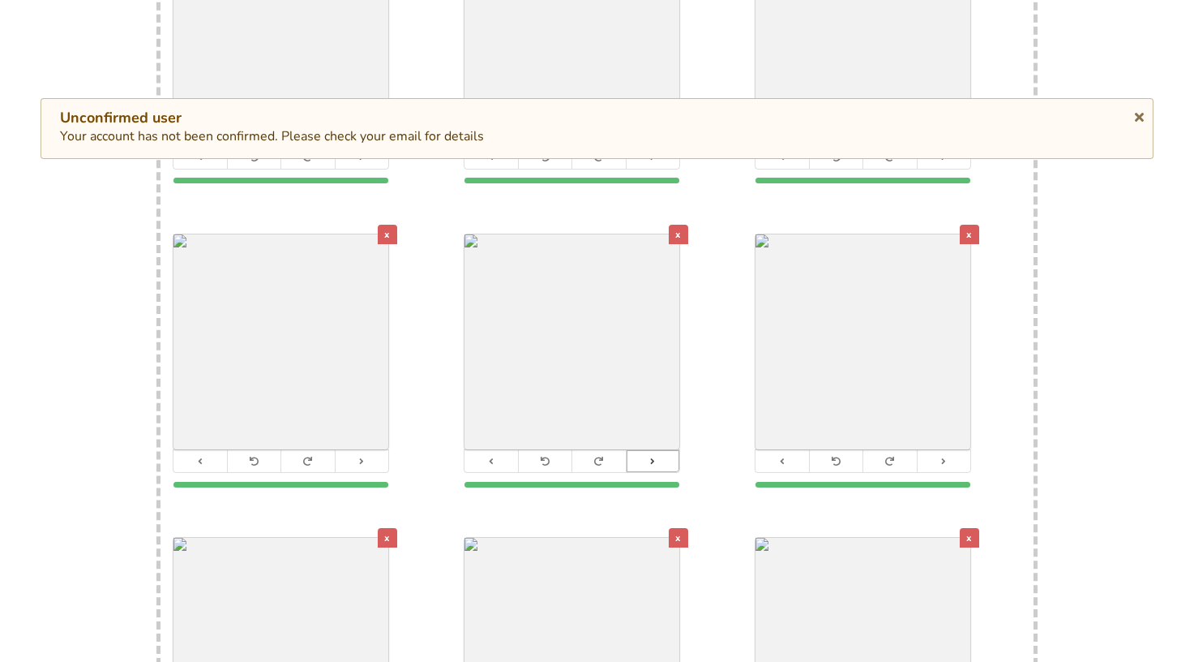
scroll to position [446, 0]
click at [649, 456] on icon at bounding box center [653, 460] width 11 height 9
click at [953, 449] on button at bounding box center [944, 460] width 54 height 22
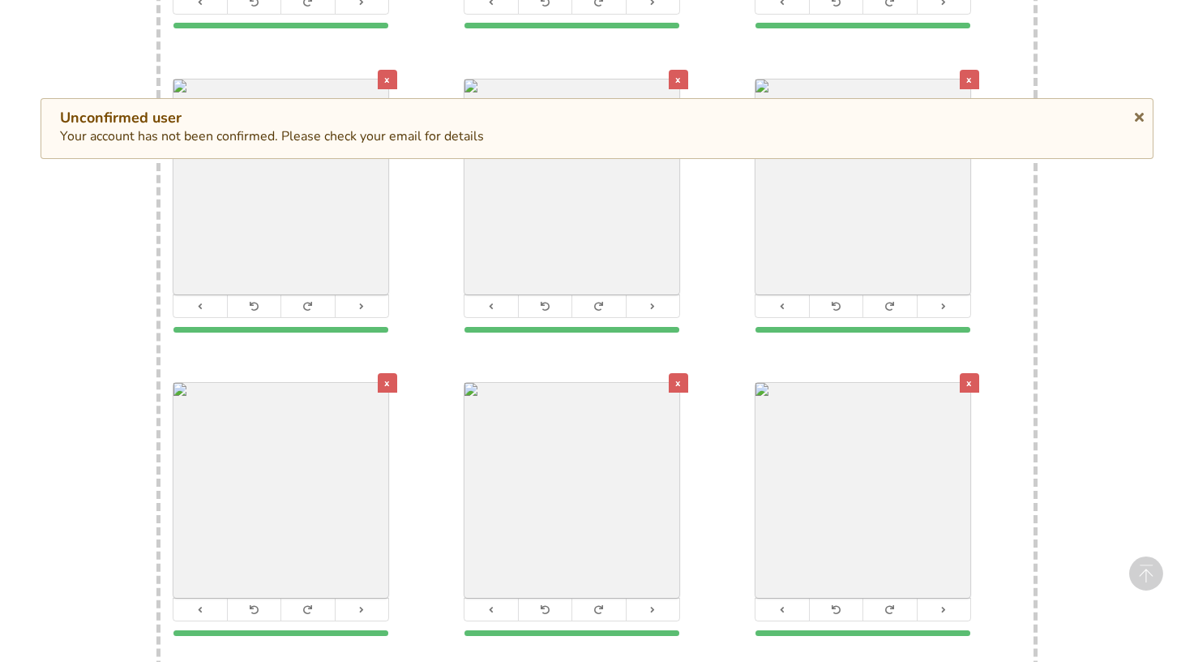
scroll to position [615, 0]
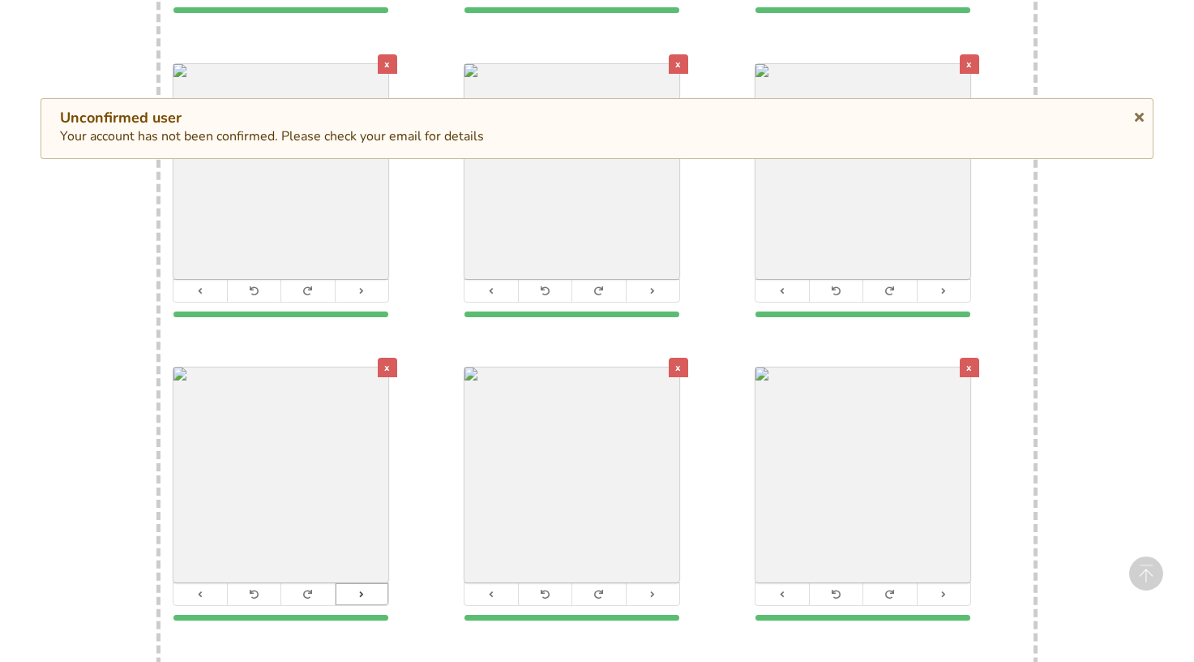
click at [357, 589] on icon at bounding box center [362, 593] width 11 height 9
drag, startPoint x: 647, startPoint y: 587, endPoint x: 758, endPoint y: 580, distance: 111.3
click at [648, 587] on button at bounding box center [653, 594] width 54 height 22
click at [950, 583] on button at bounding box center [944, 594] width 54 height 22
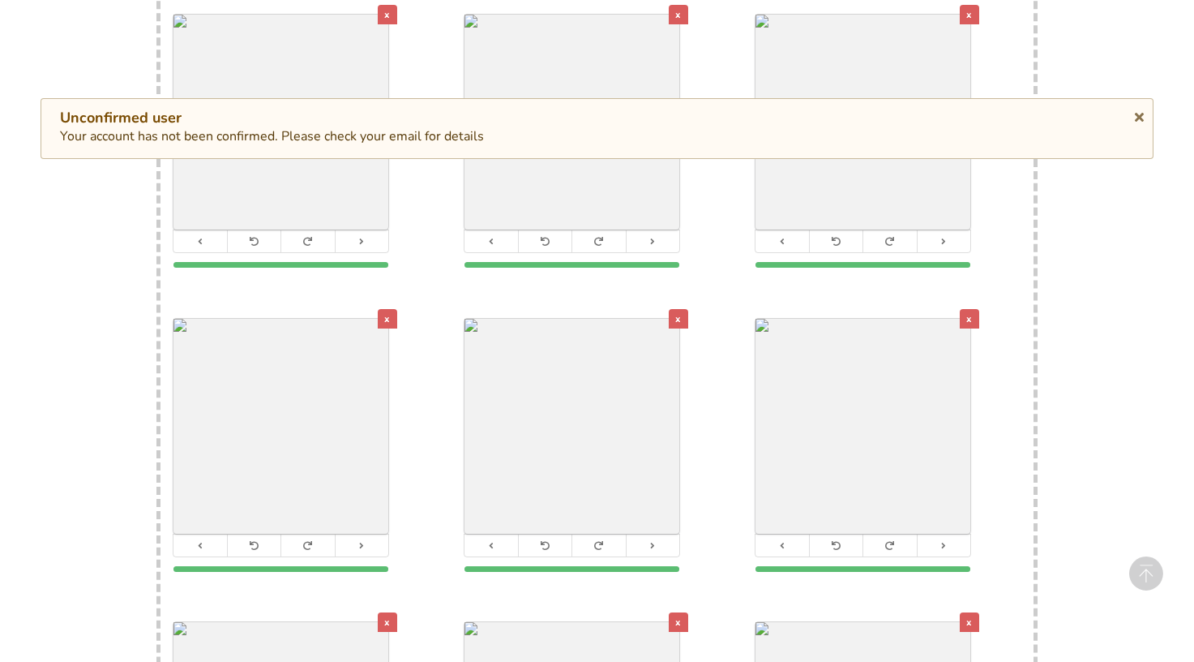
scroll to position [1007, 0]
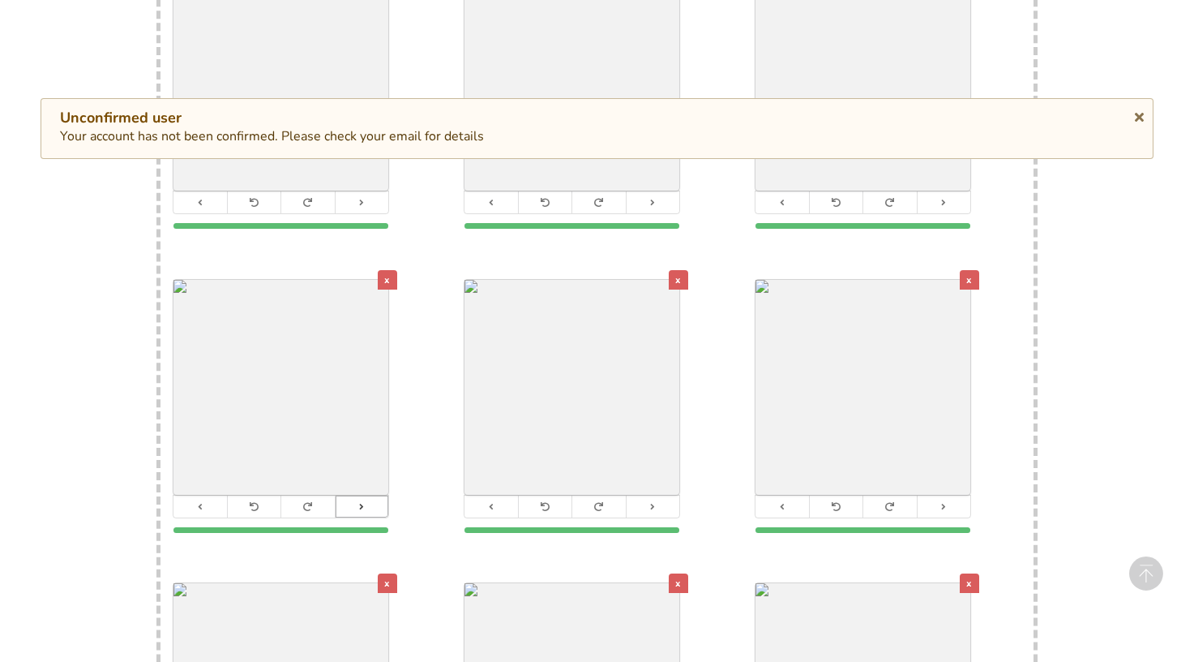
click at [375, 495] on button at bounding box center [362, 506] width 54 height 22
click at [667, 499] on button at bounding box center [653, 506] width 54 height 22
click at [945, 495] on button at bounding box center [944, 506] width 54 height 22
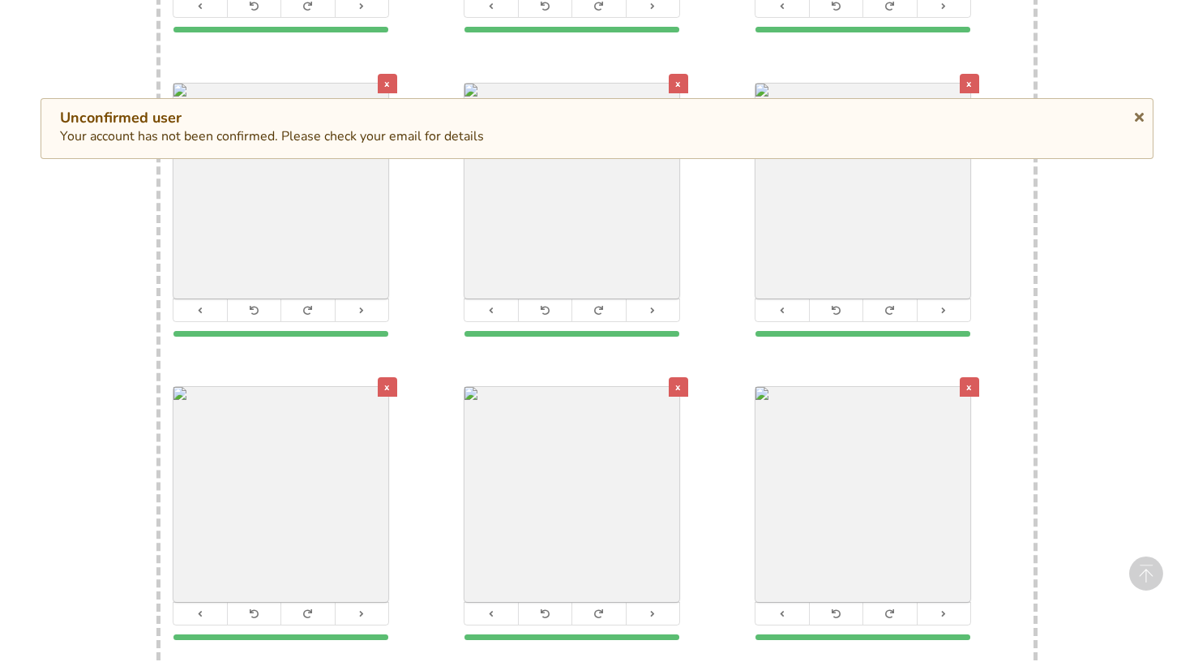
scroll to position [1570, 0]
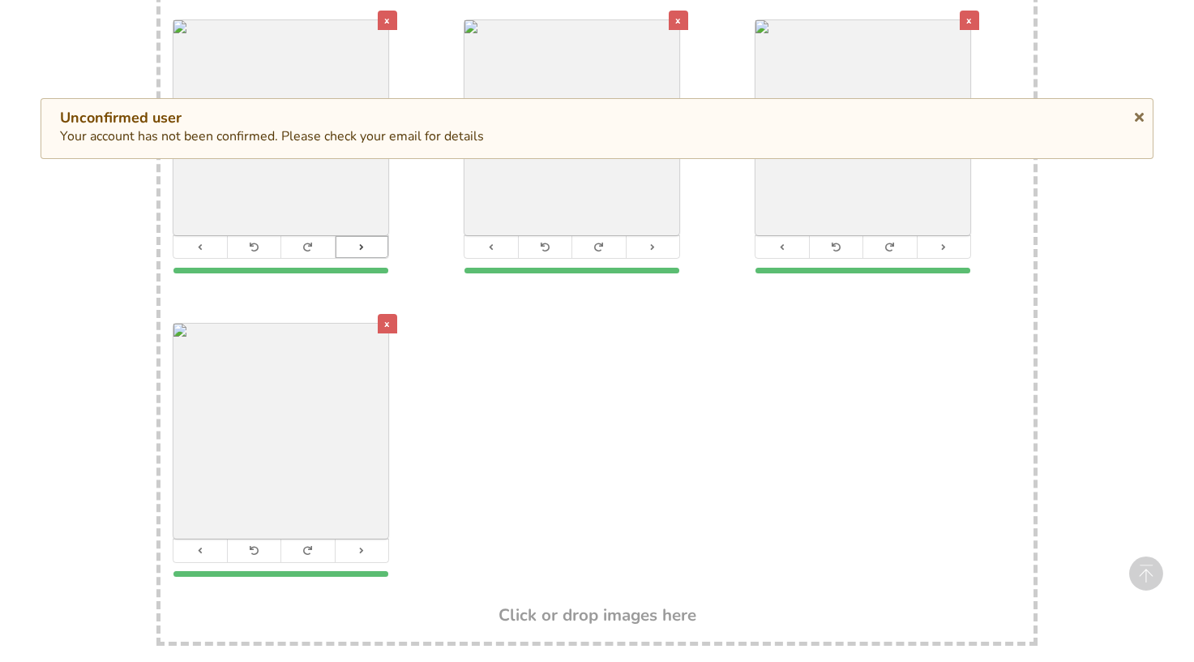
click at [360, 242] on icon at bounding box center [362, 246] width 11 height 9
click at [668, 236] on button at bounding box center [653, 247] width 54 height 22
click at [935, 236] on button at bounding box center [944, 247] width 54 height 22
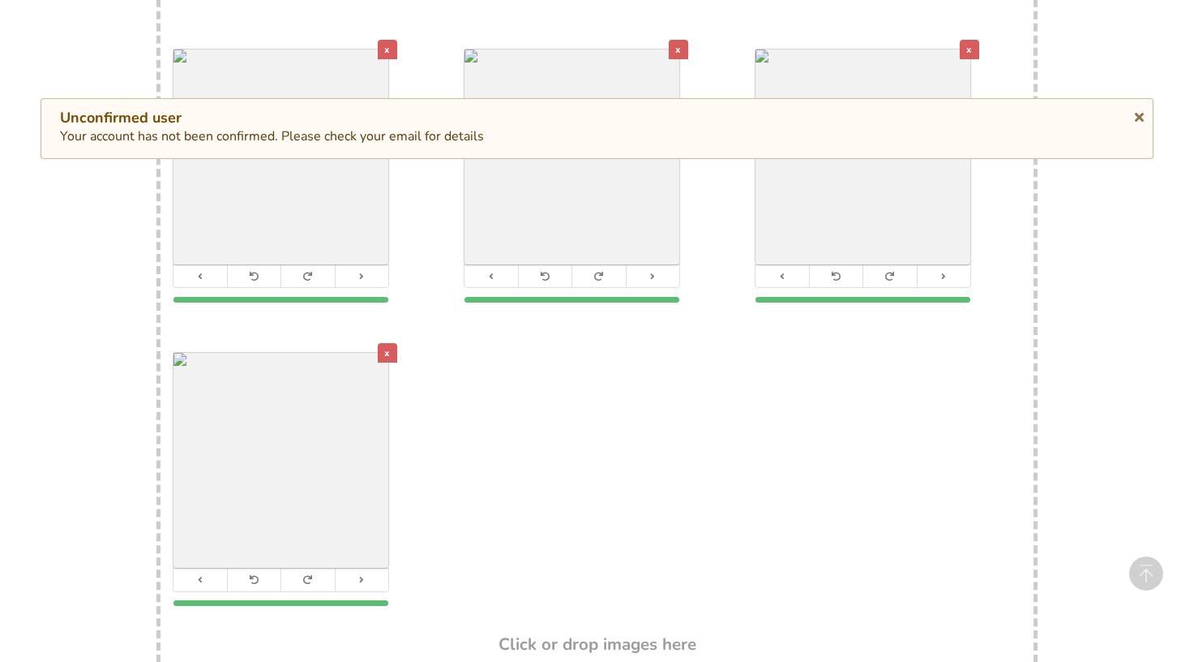
scroll to position [1525, 0]
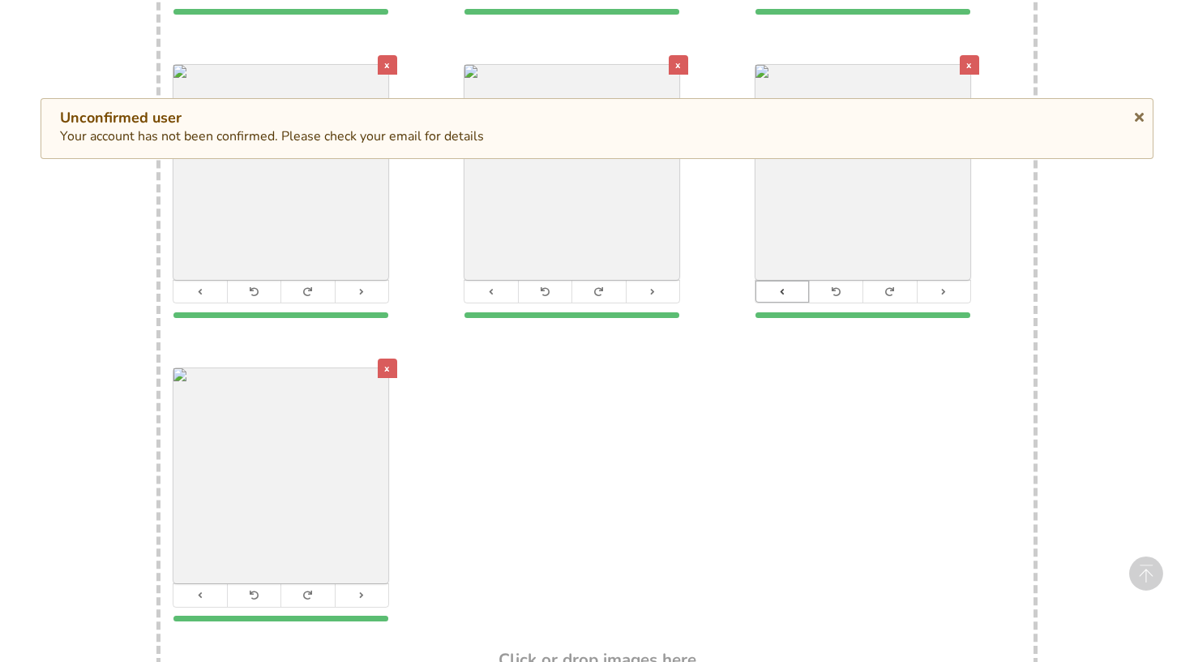
click at [791, 281] on button at bounding box center [783, 292] width 54 height 22
click at [486, 287] on icon at bounding box center [491, 291] width 11 height 9
drag, startPoint x: 207, startPoint y: 277, endPoint x: 456, endPoint y: 282, distance: 249.8
click at [207, 281] on button at bounding box center [201, 292] width 54 height 22
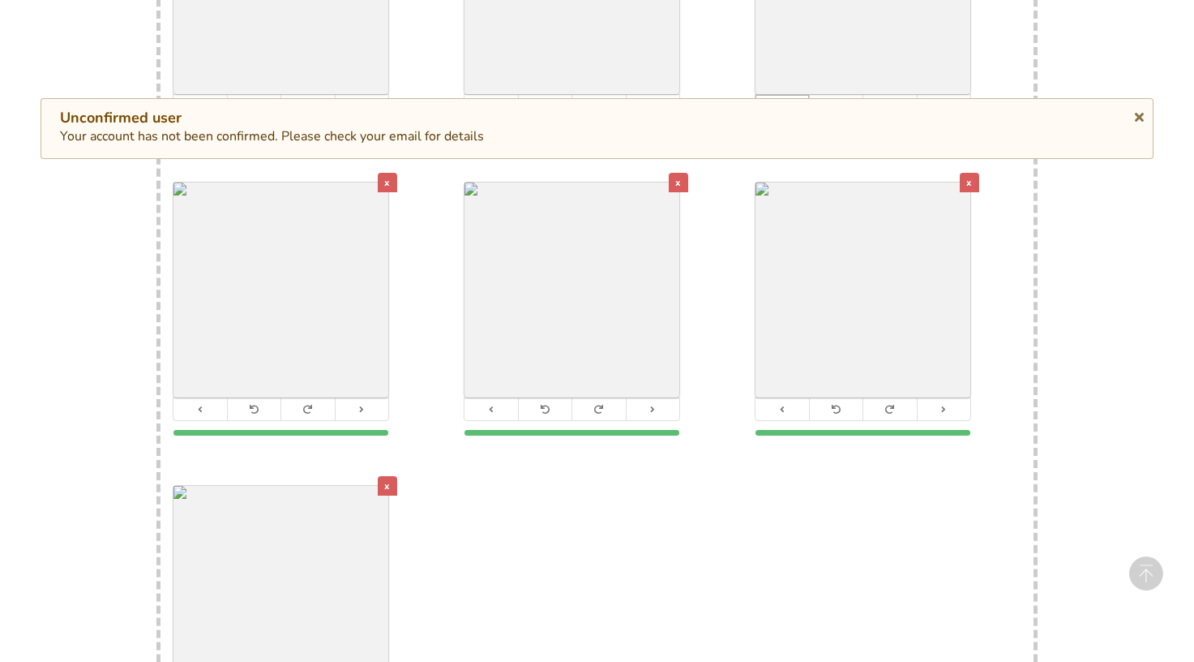
scroll to position [1101, 0]
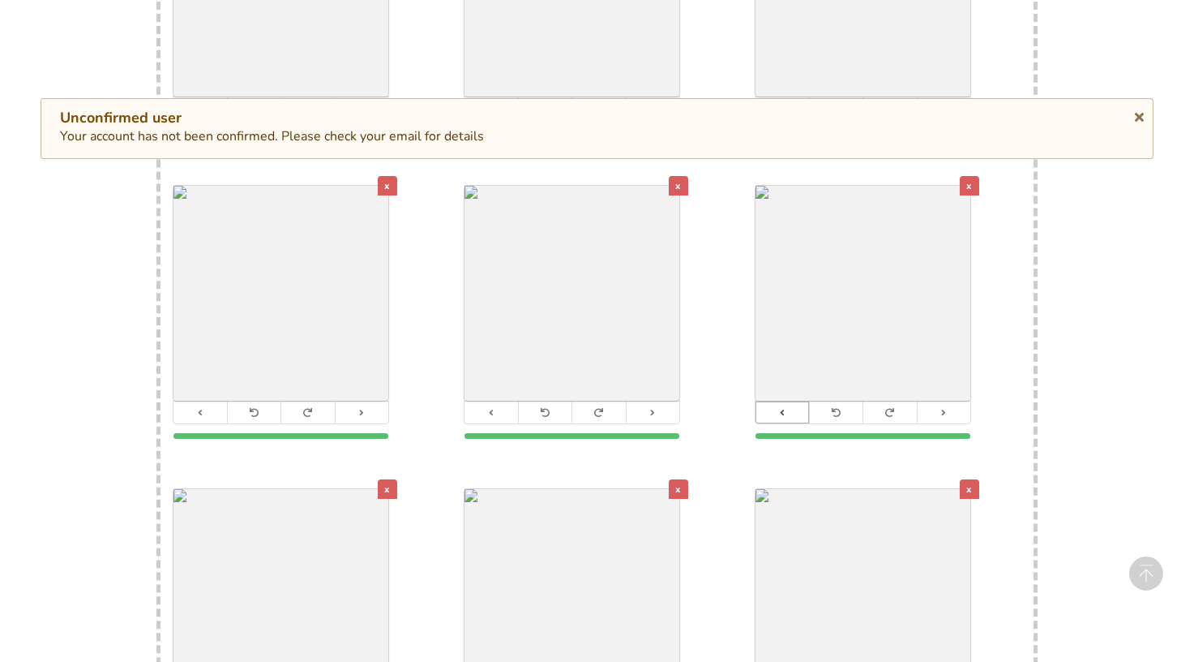
click at [779, 408] on icon at bounding box center [782, 412] width 11 height 9
click at [491, 408] on icon at bounding box center [491, 412] width 11 height 9
click at [207, 401] on button at bounding box center [201, 412] width 54 height 22
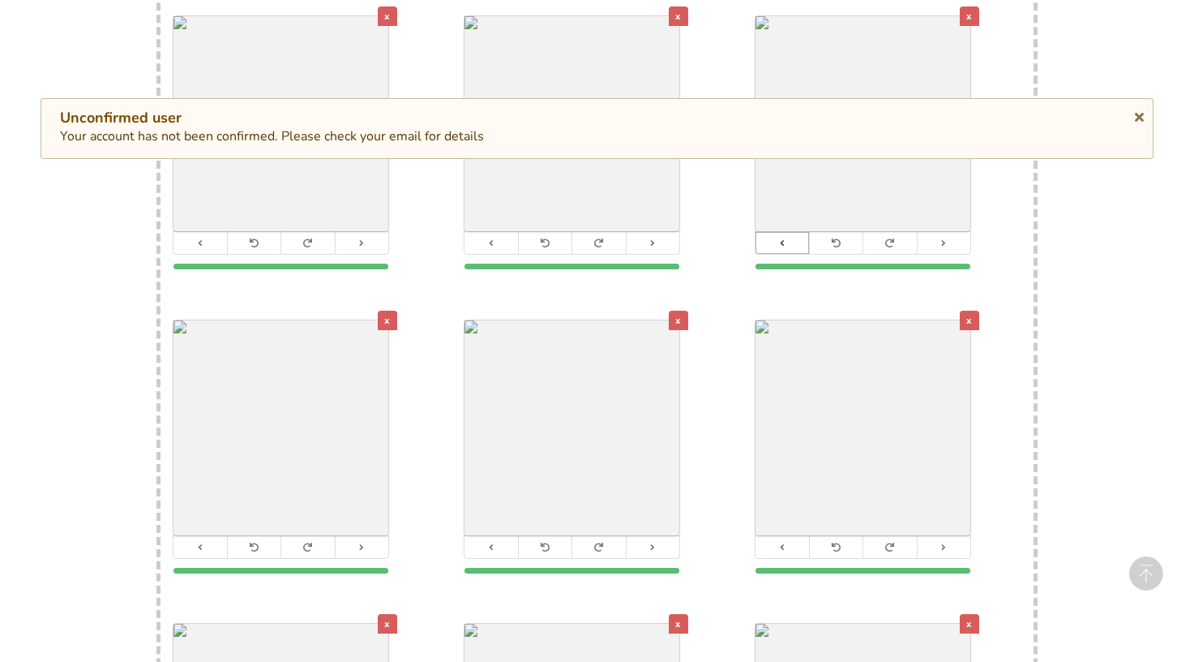
scroll to position [839, 0]
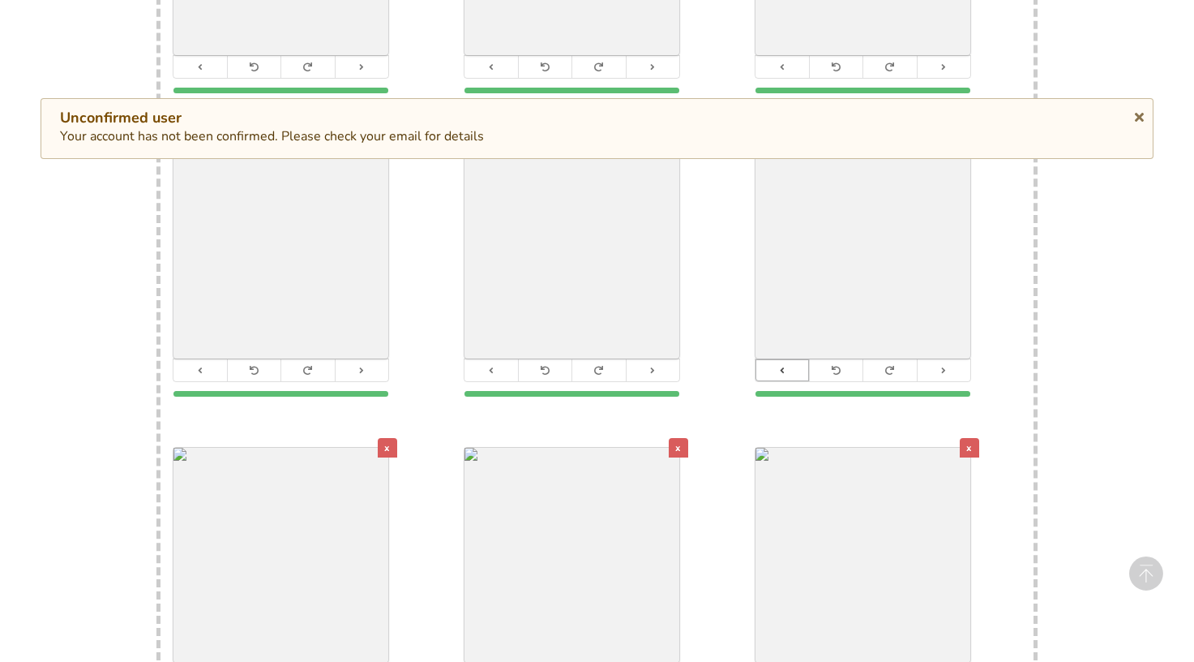
click at [795, 359] on button at bounding box center [783, 370] width 54 height 22
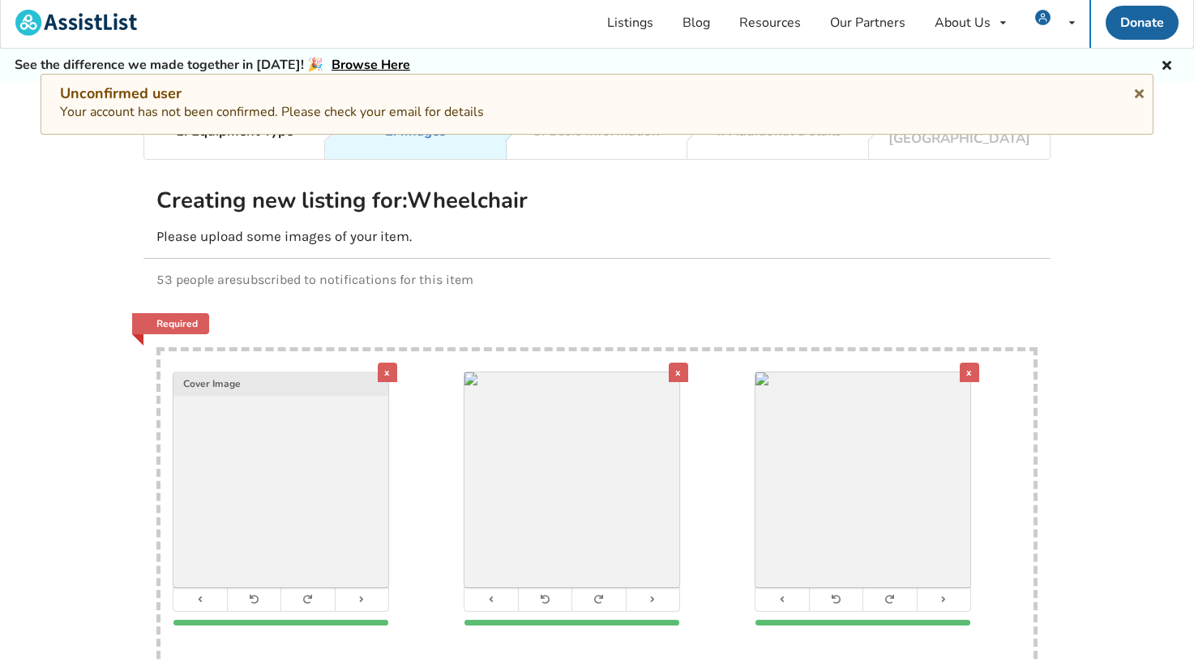
scroll to position [45, 0]
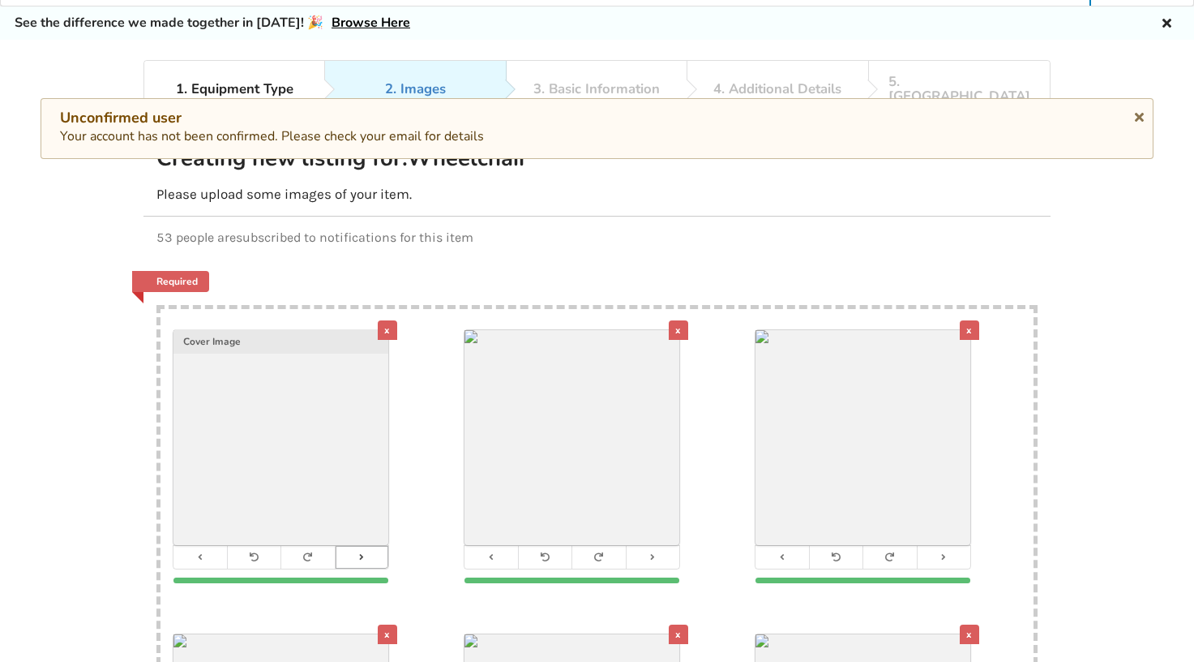
click at [359, 552] on icon at bounding box center [362, 556] width 11 height 9
click at [662, 546] on button at bounding box center [653, 557] width 54 height 22
click at [966, 546] on button at bounding box center [944, 557] width 54 height 22
click at [378, 546] on button at bounding box center [362, 557] width 54 height 22
click at [644, 546] on button at bounding box center [653, 557] width 54 height 22
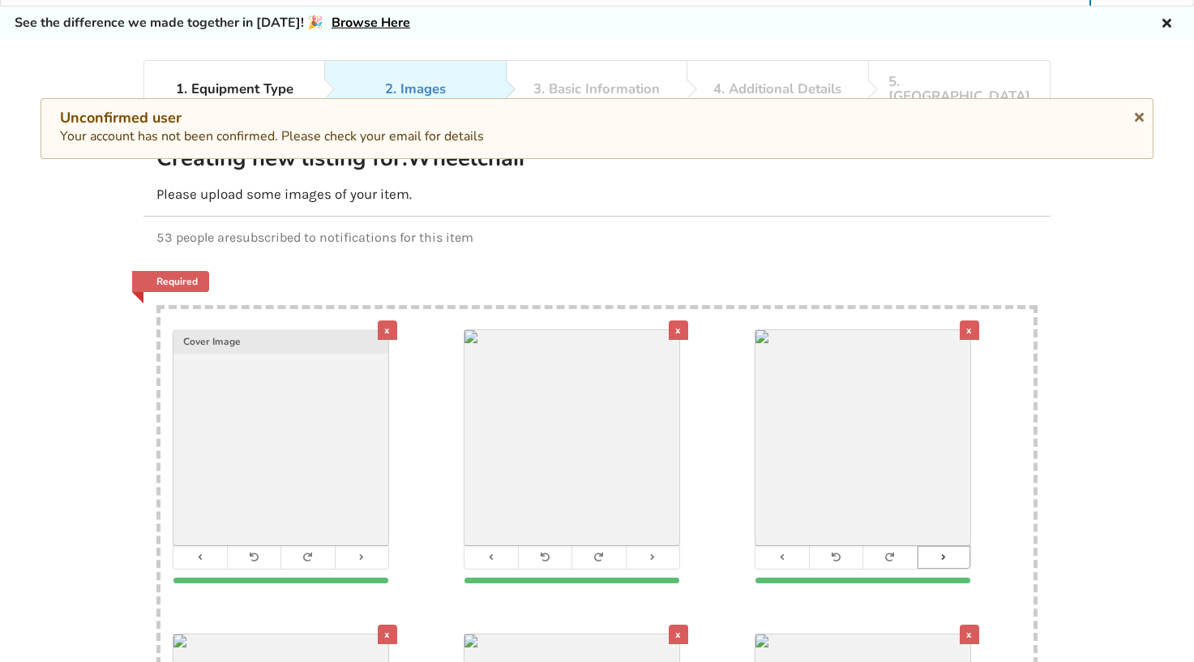
click at [953, 546] on button at bounding box center [944, 557] width 54 height 22
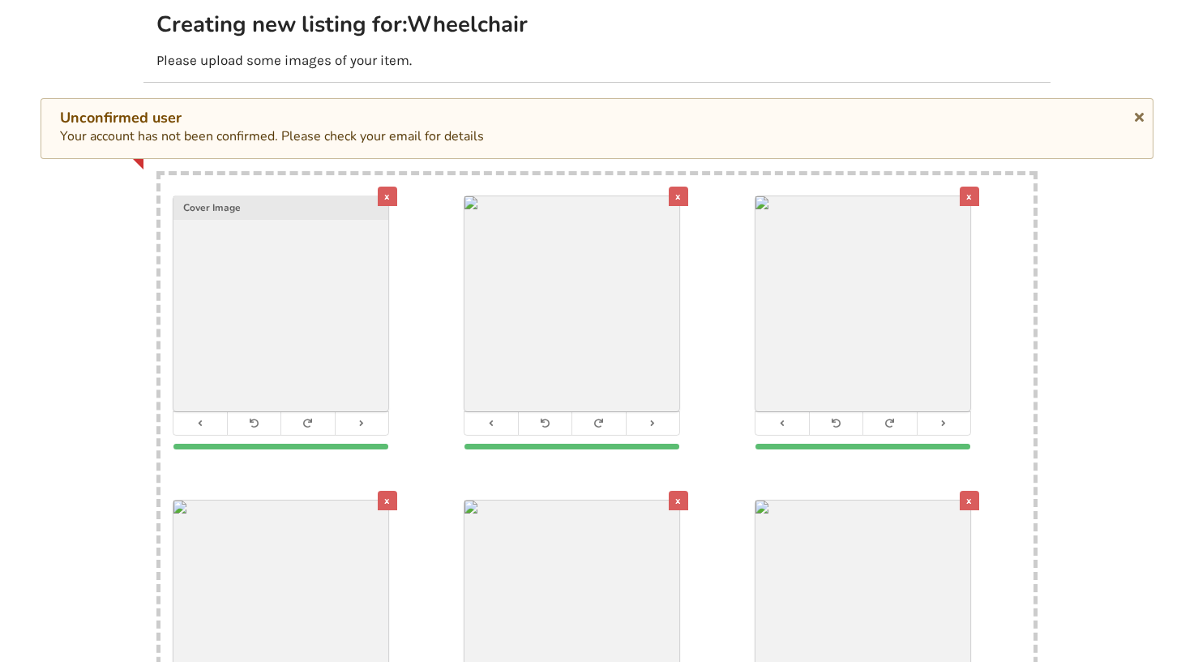
scroll to position [197, 0]
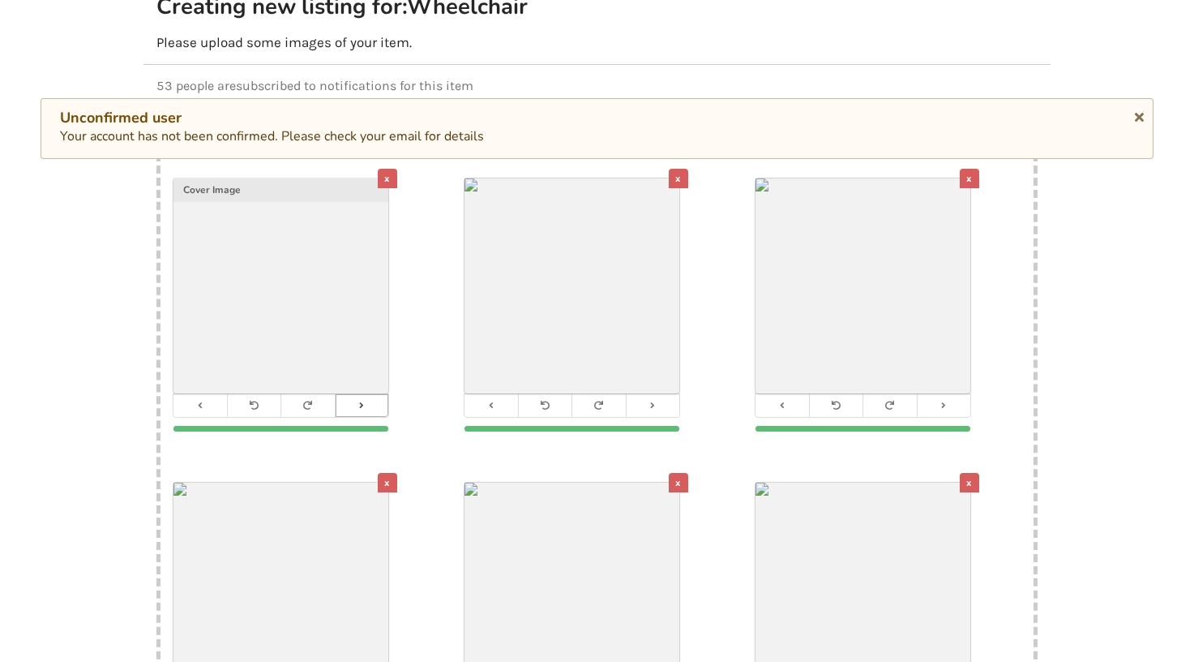
click at [369, 397] on button at bounding box center [362, 405] width 54 height 22
click at [670, 394] on button at bounding box center [653, 405] width 54 height 22
click at [957, 394] on button at bounding box center [944, 405] width 54 height 22
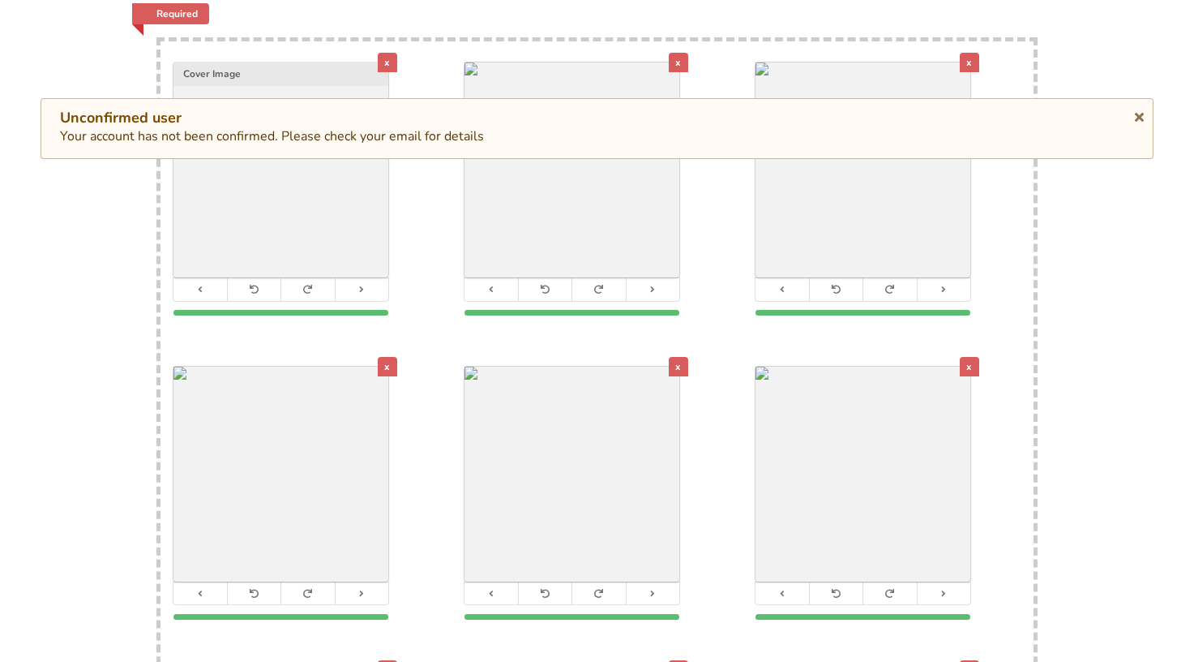
scroll to position [406, 0]
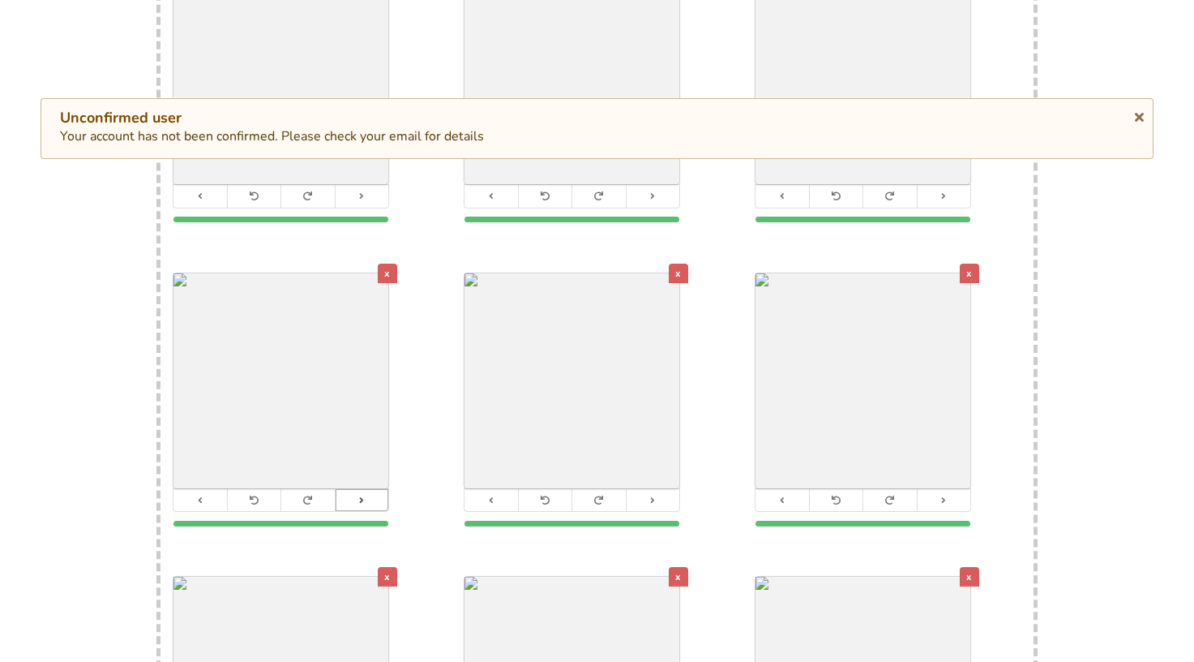
click at [358, 490] on button at bounding box center [362, 500] width 54 height 22
click at [654, 495] on icon at bounding box center [653, 499] width 11 height 9
click at [944, 495] on icon at bounding box center [944, 499] width 11 height 9
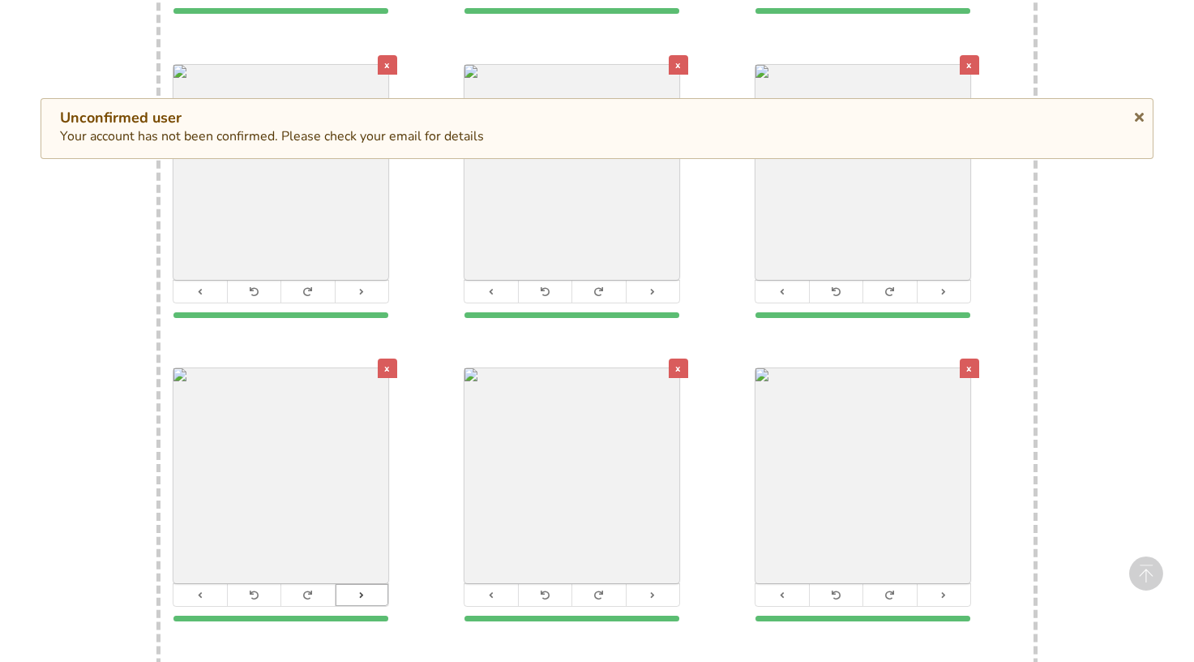
click at [375, 584] on button at bounding box center [362, 595] width 54 height 22
click at [656, 590] on icon at bounding box center [653, 594] width 11 height 9
click at [947, 584] on button at bounding box center [944, 595] width 54 height 22
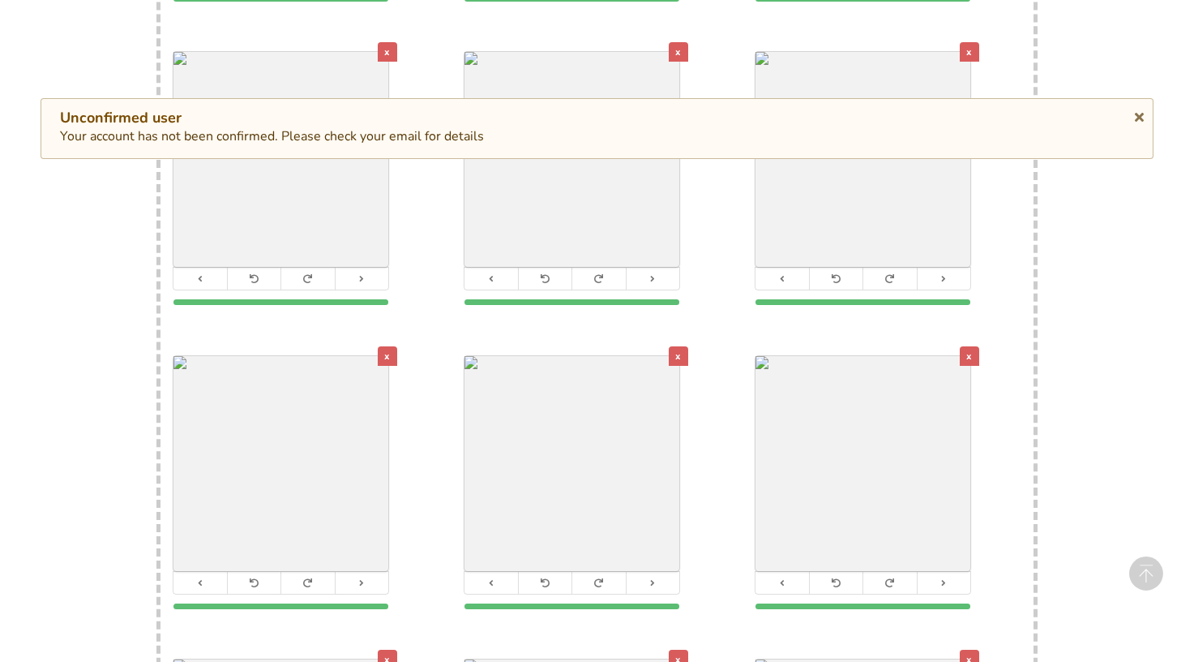
scroll to position [1106, 0]
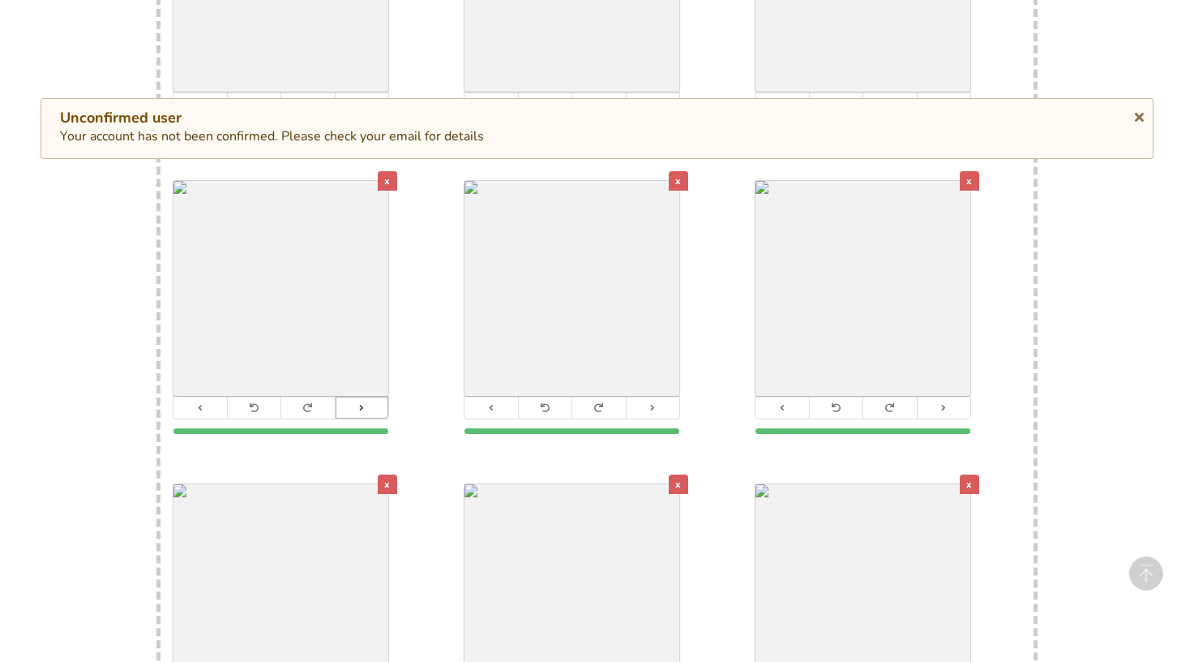
click at [364, 403] on icon at bounding box center [362, 407] width 11 height 9
click at [664, 396] on button at bounding box center [653, 407] width 54 height 22
click at [929, 396] on button at bounding box center [944, 407] width 54 height 22
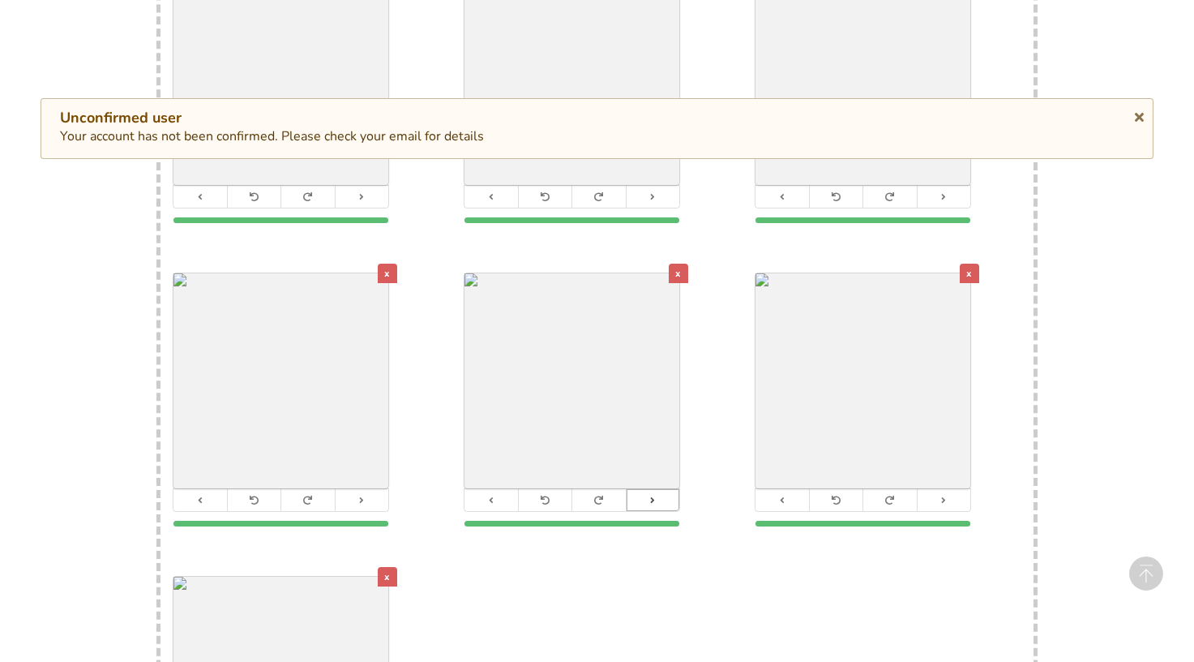
click at [360, 495] on icon at bounding box center [362, 499] width 11 height 9
click at [646, 489] on button at bounding box center [653, 500] width 54 height 22
click at [206, 489] on button at bounding box center [201, 500] width 54 height 22
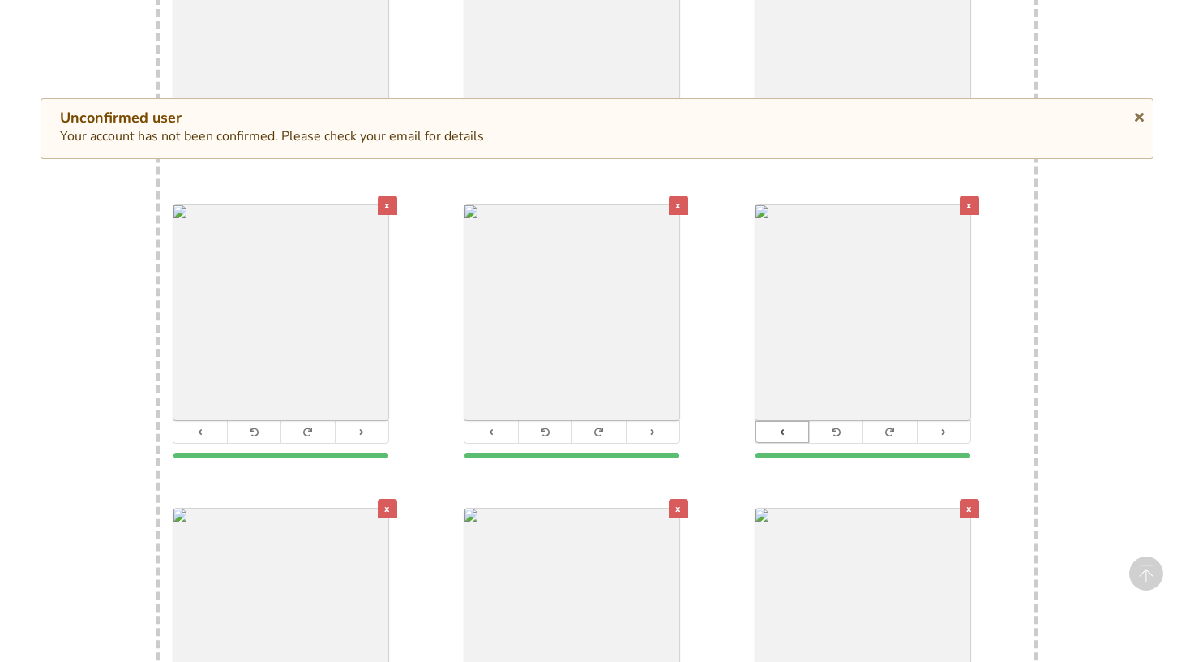
scroll to position [1062, 0]
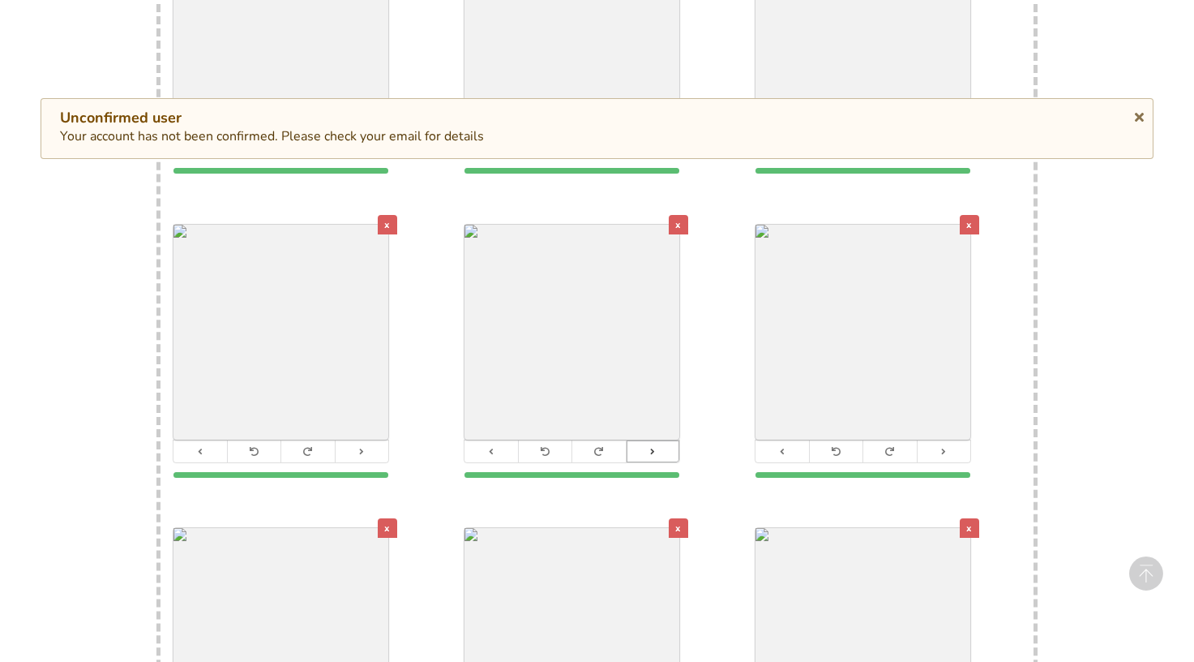
click at [674, 440] on button at bounding box center [653, 451] width 54 height 22
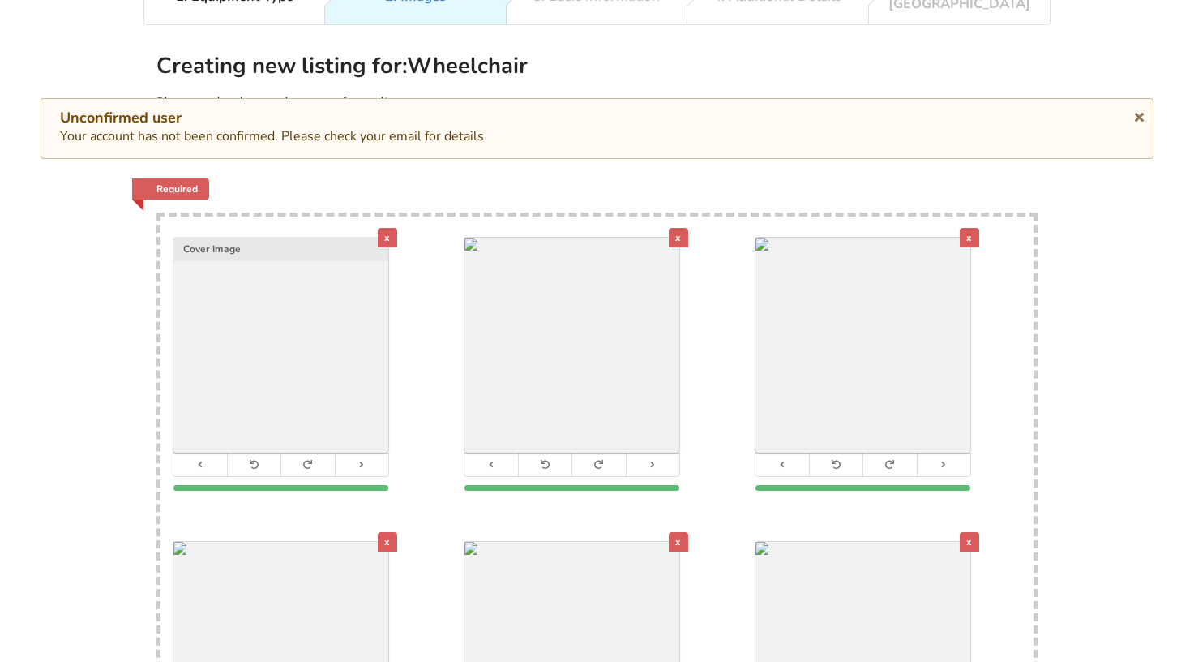
scroll to position [159, 0]
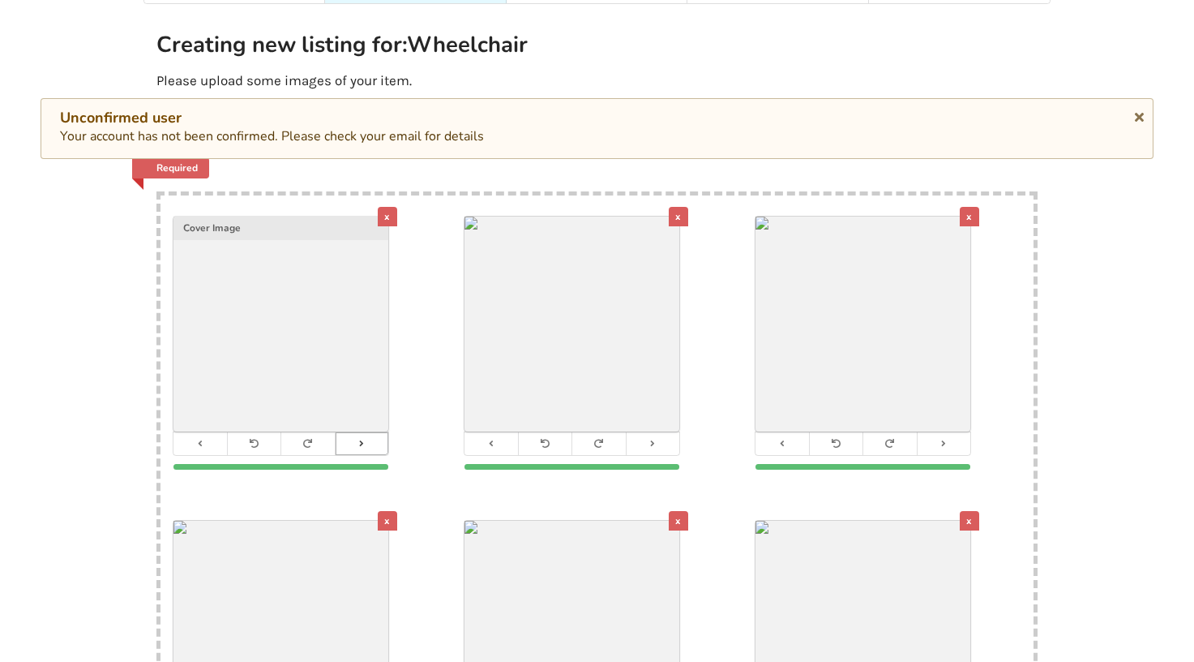
click at [367, 432] on button at bounding box center [362, 443] width 54 height 22
click at [686, 419] on div "x" at bounding box center [597, 342] width 265 height 253
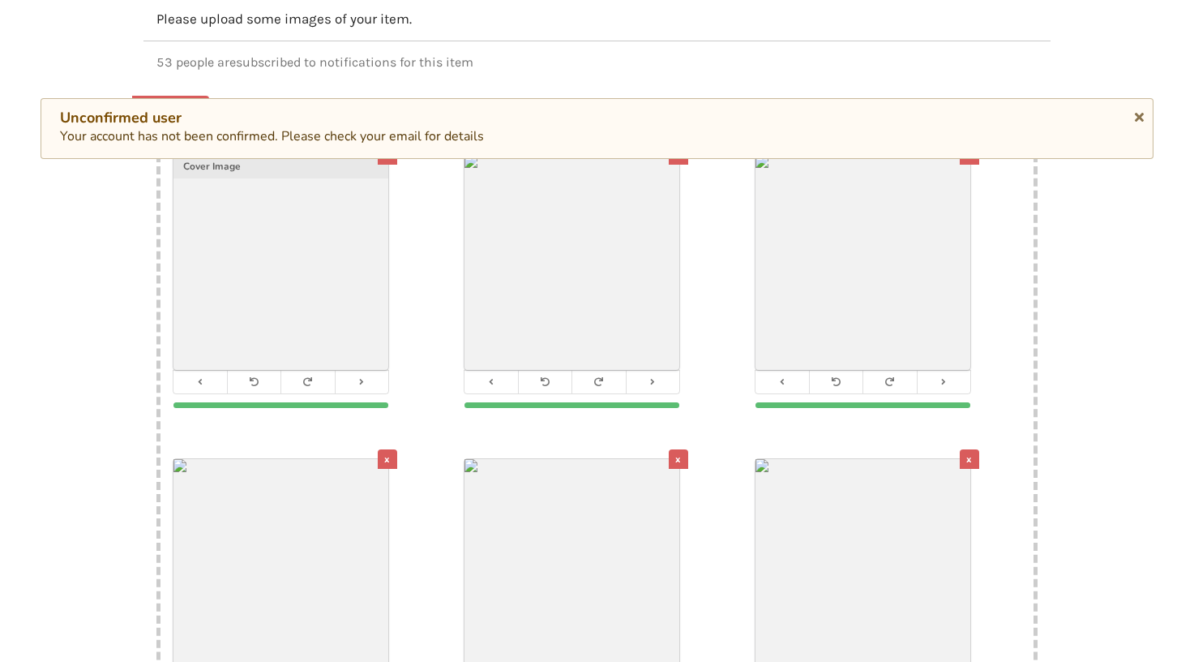
scroll to position [247, 0]
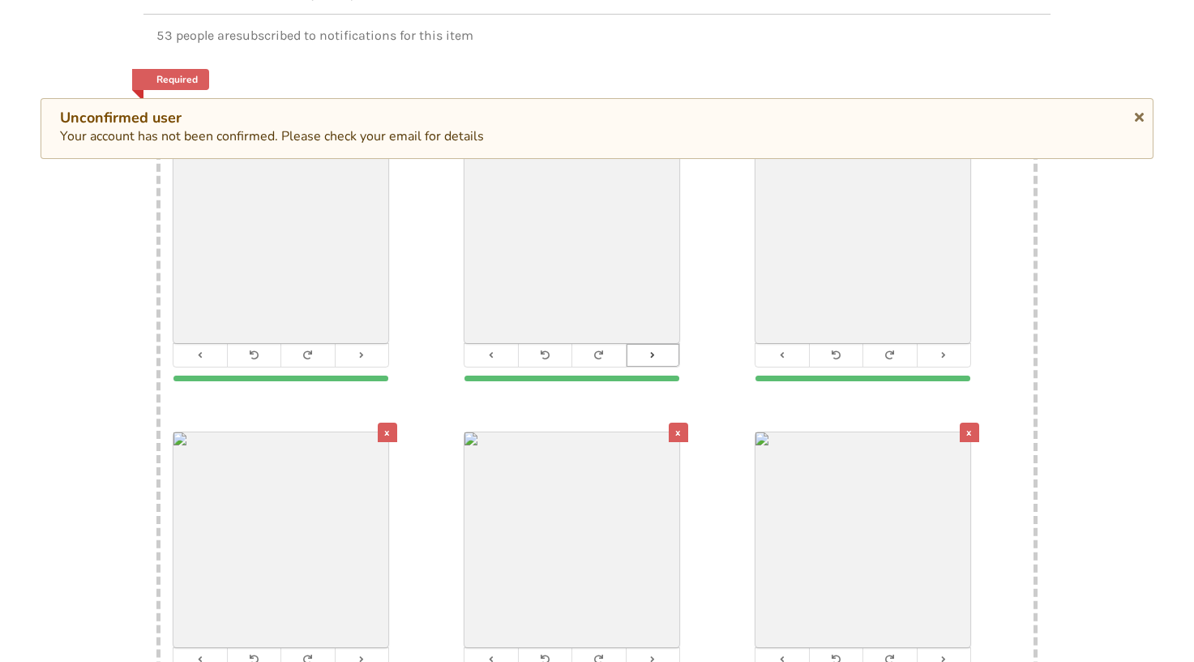
click at [658, 349] on button at bounding box center [653, 355] width 54 height 22
click at [943, 350] on icon at bounding box center [944, 354] width 11 height 9
click at [366, 652] on button at bounding box center [362, 659] width 54 height 22
click at [654, 654] on icon at bounding box center [653, 658] width 11 height 9
click at [949, 650] on button at bounding box center [944, 659] width 54 height 22
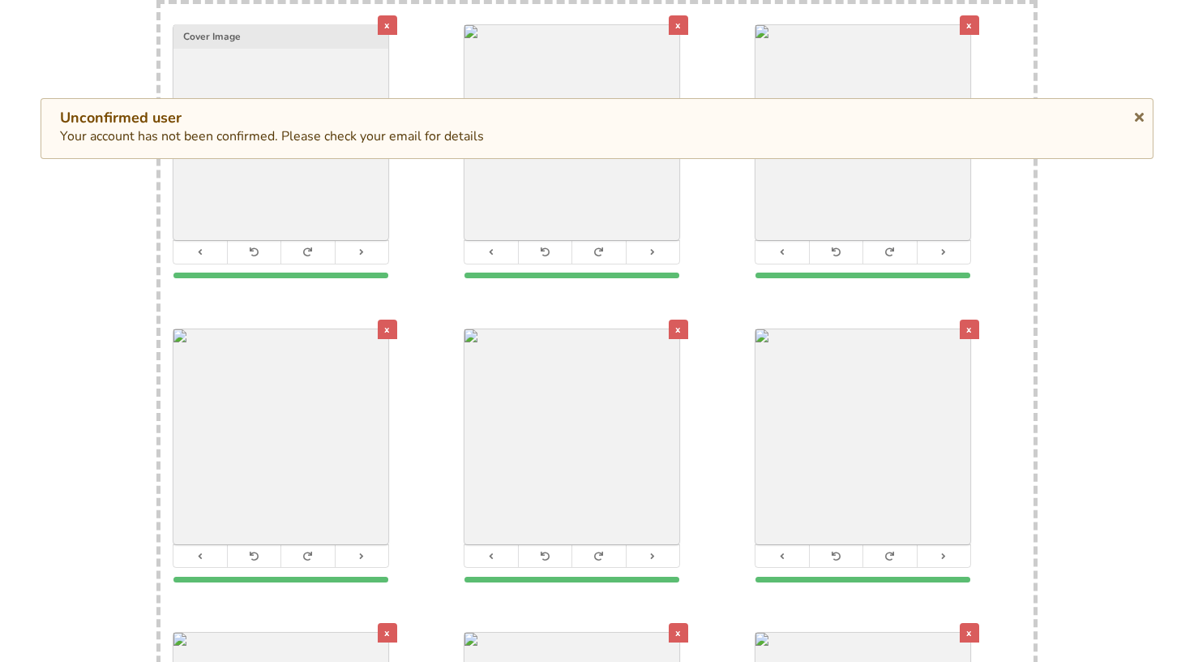
scroll to position [609, 0]
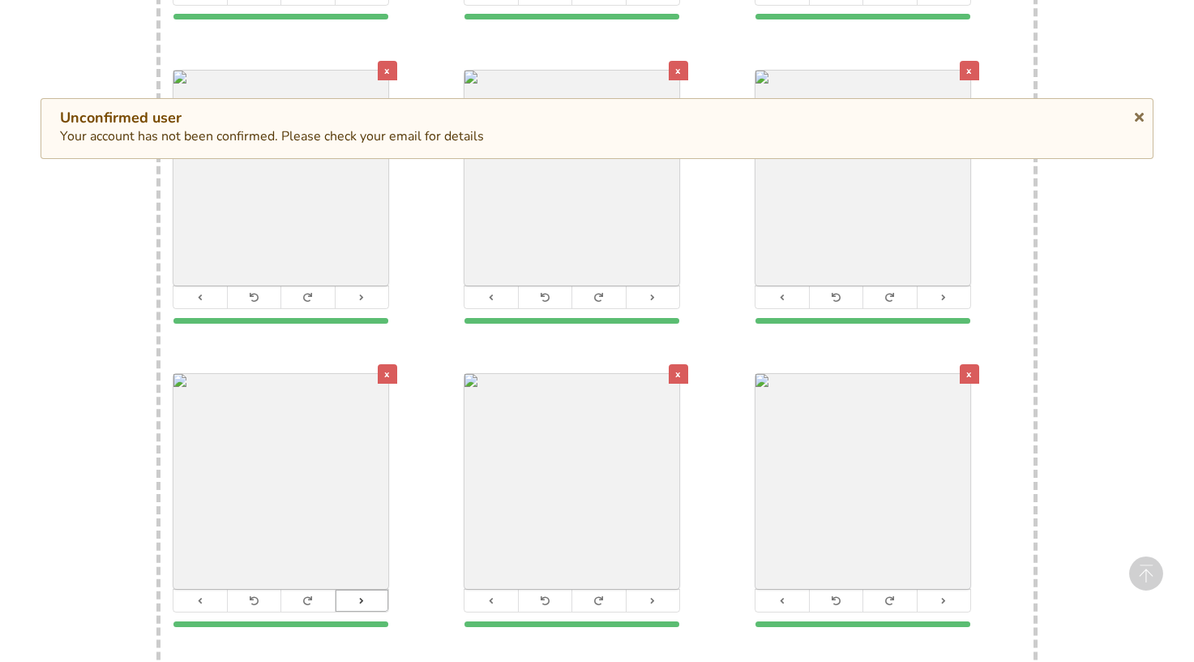
click at [354, 589] on button at bounding box center [362, 600] width 54 height 22
click at [654, 596] on icon at bounding box center [653, 600] width 11 height 9
click at [936, 591] on button at bounding box center [944, 600] width 54 height 22
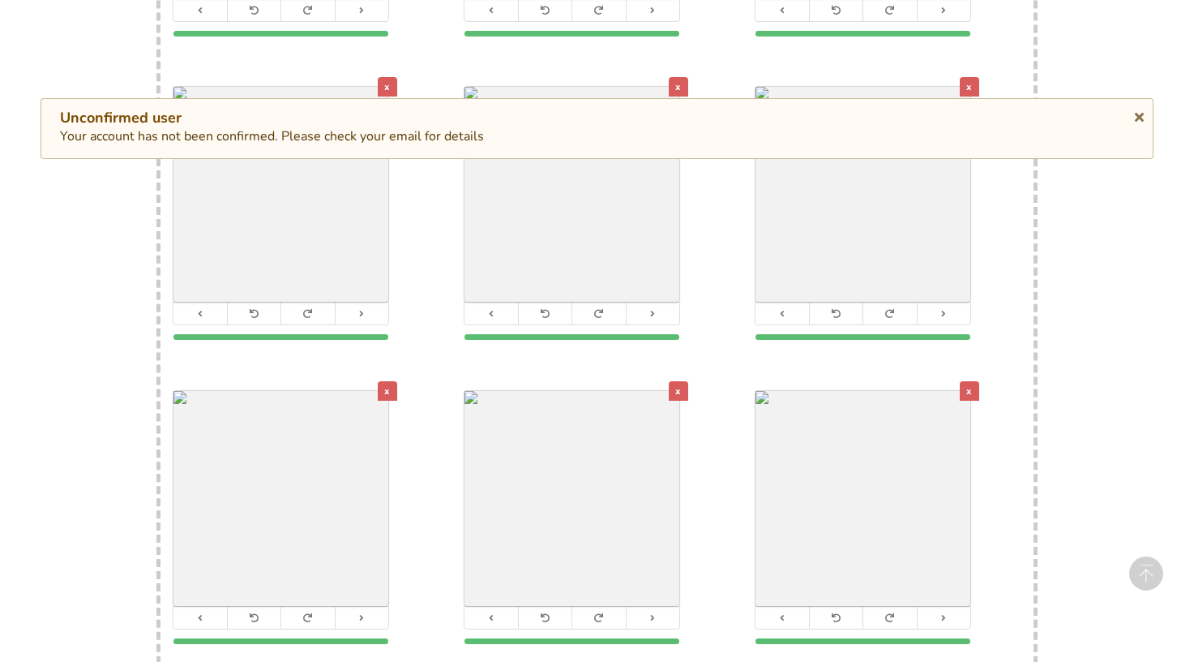
scroll to position [985, 0]
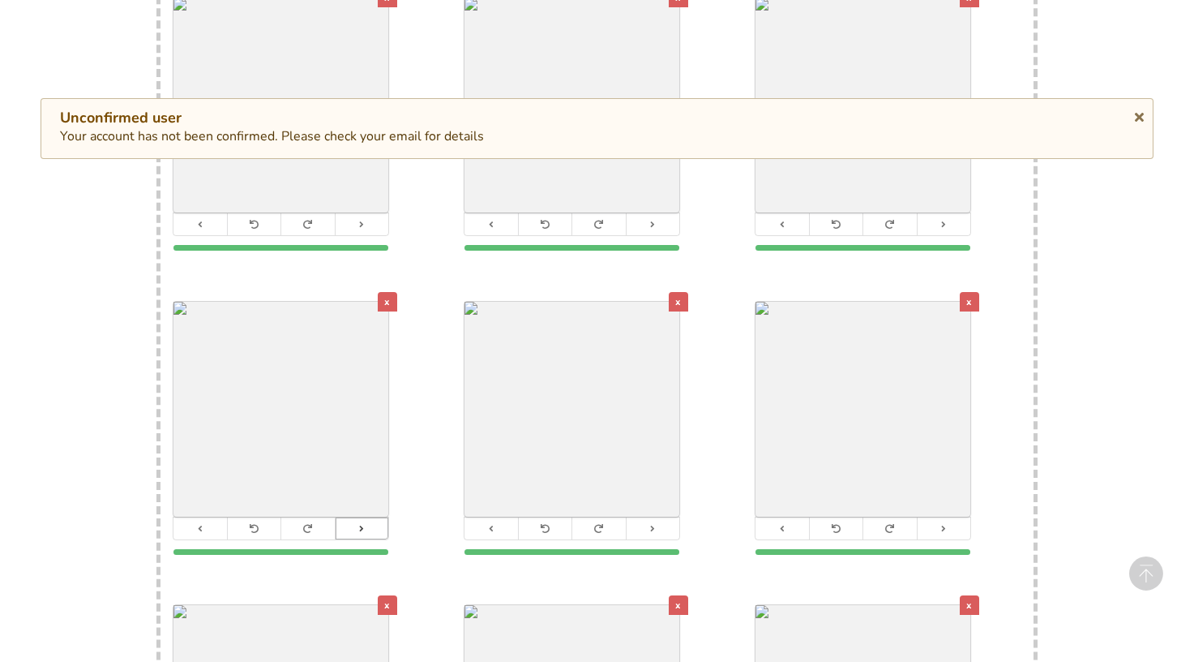
click at [349, 521] on button at bounding box center [362, 528] width 54 height 22
click at [648, 524] on icon at bounding box center [653, 528] width 11 height 9
click at [952, 517] on button at bounding box center [944, 528] width 54 height 22
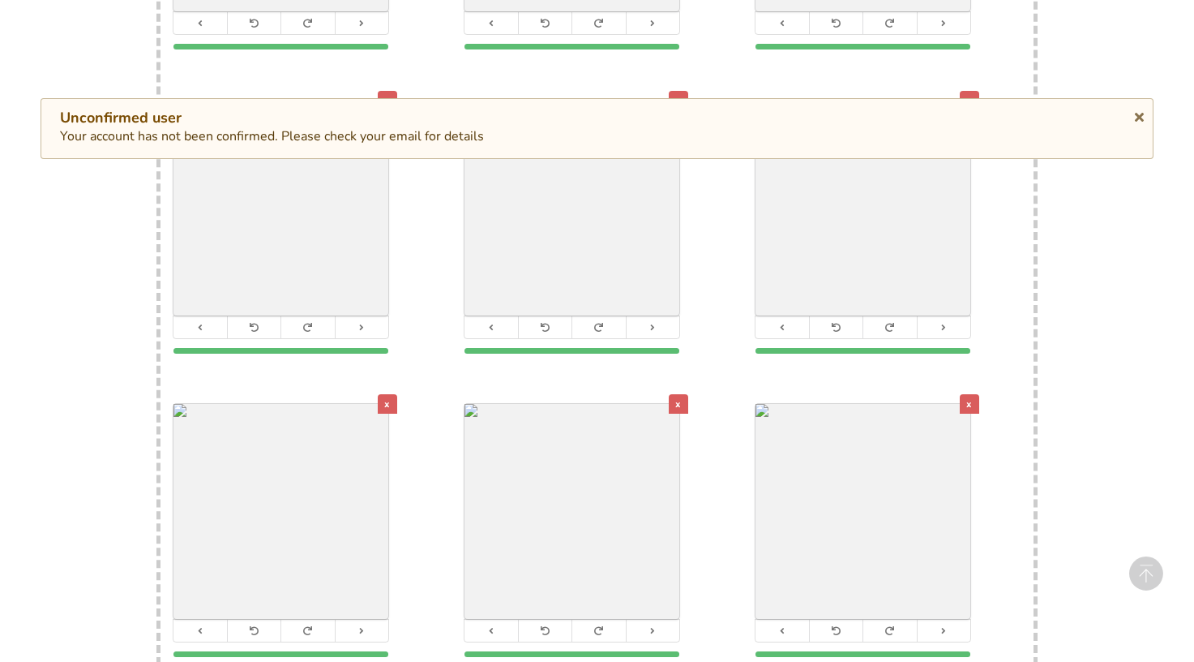
scroll to position [1206, 0]
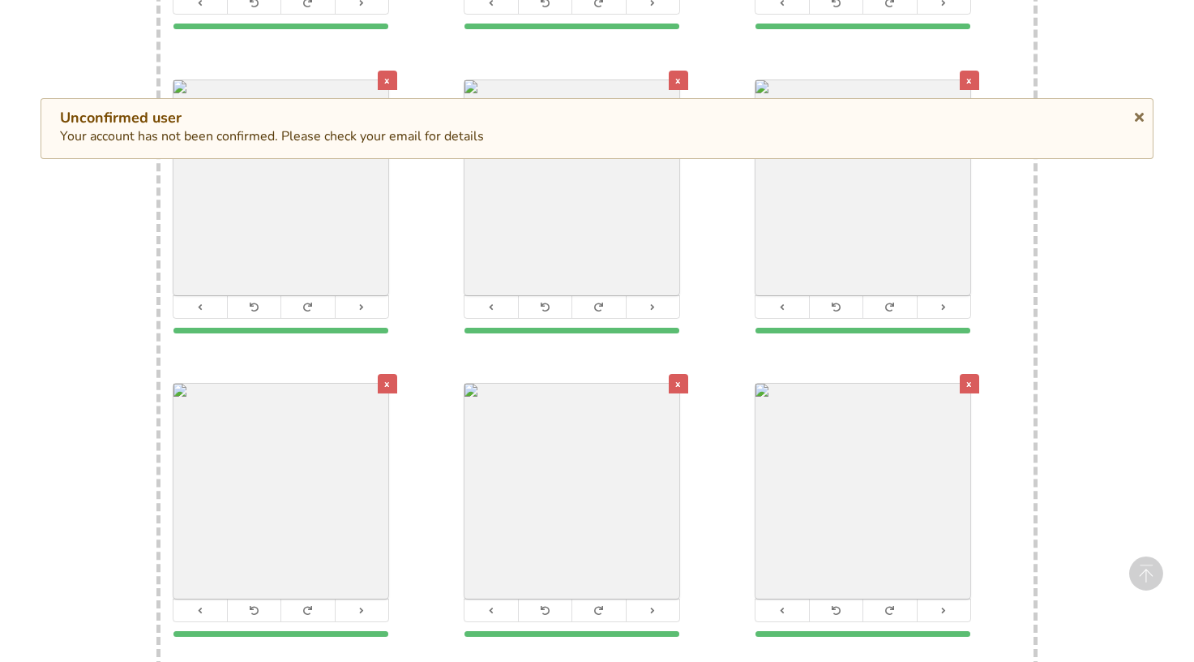
click at [357, 598] on div at bounding box center [281, 610] width 216 height 24
click at [379, 374] on div "x" at bounding box center [387, 383] width 19 height 19
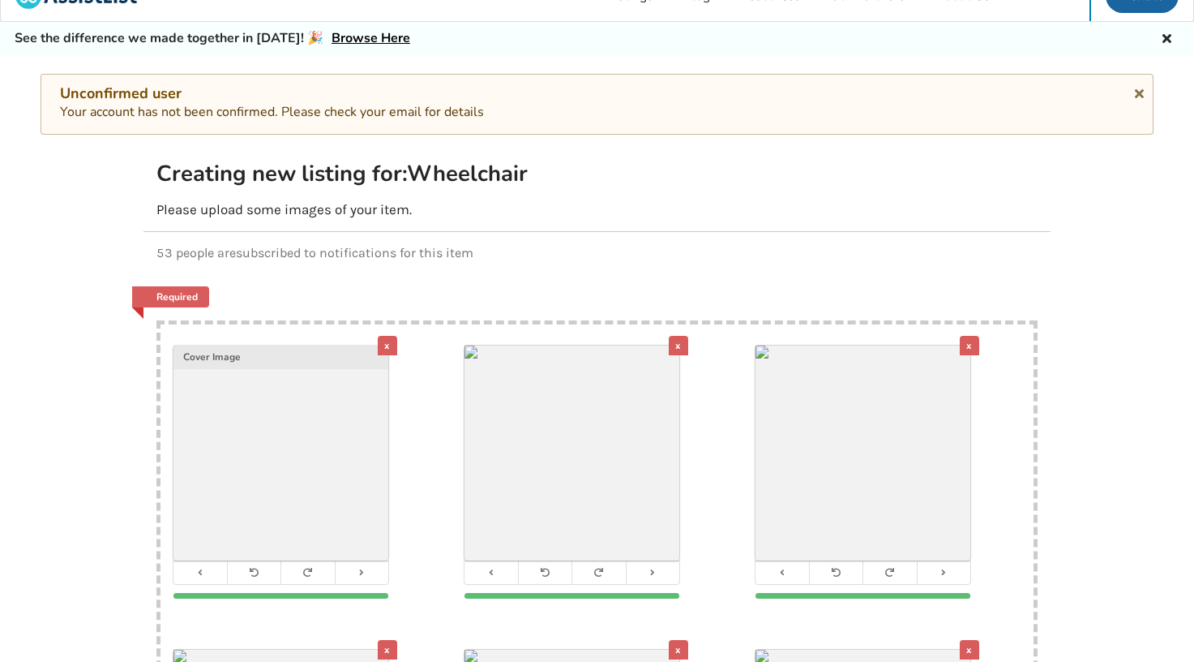
scroll to position [345, 0]
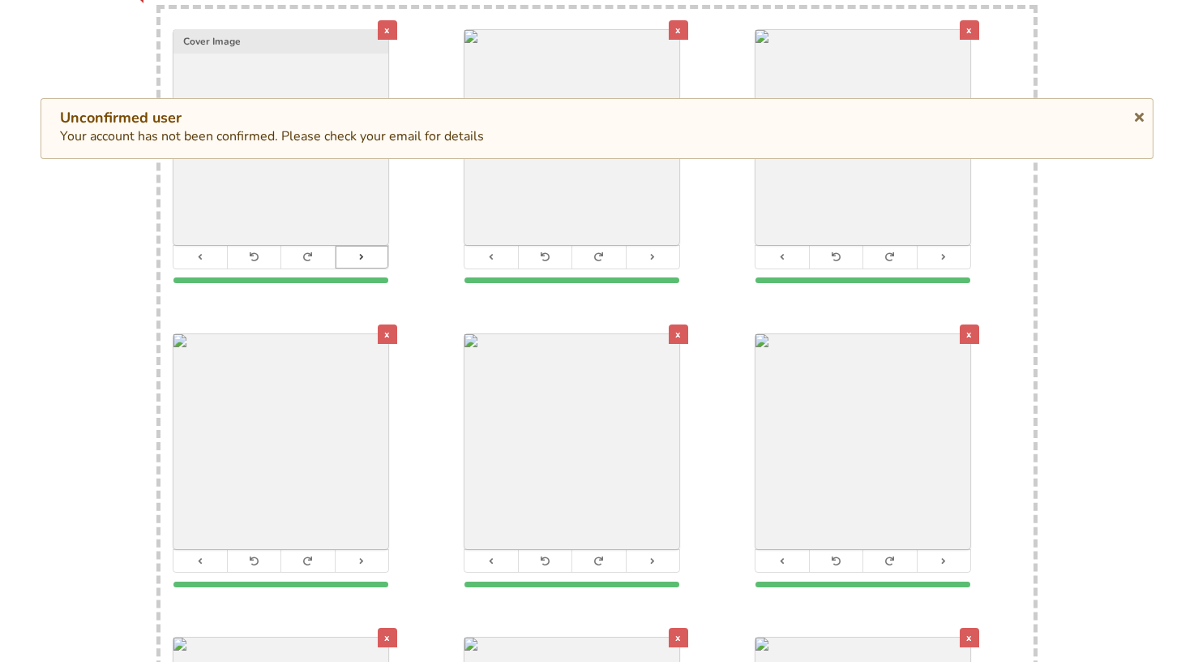
click at [359, 252] on icon at bounding box center [362, 256] width 11 height 9
click at [654, 252] on icon at bounding box center [653, 256] width 11 height 9
click at [966, 251] on button at bounding box center [944, 257] width 54 height 22
click at [362, 556] on icon at bounding box center [362, 560] width 11 height 9
click at [650, 556] on icon at bounding box center [653, 560] width 11 height 9
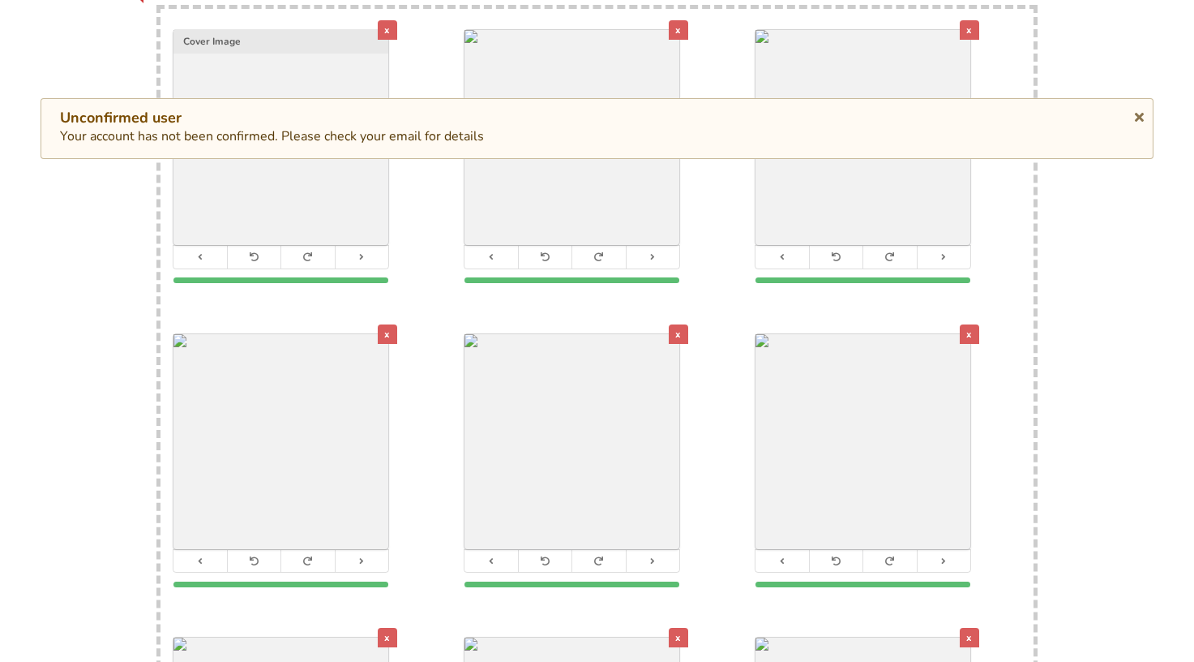
click at [939, 556] on icon at bounding box center [944, 560] width 11 height 9
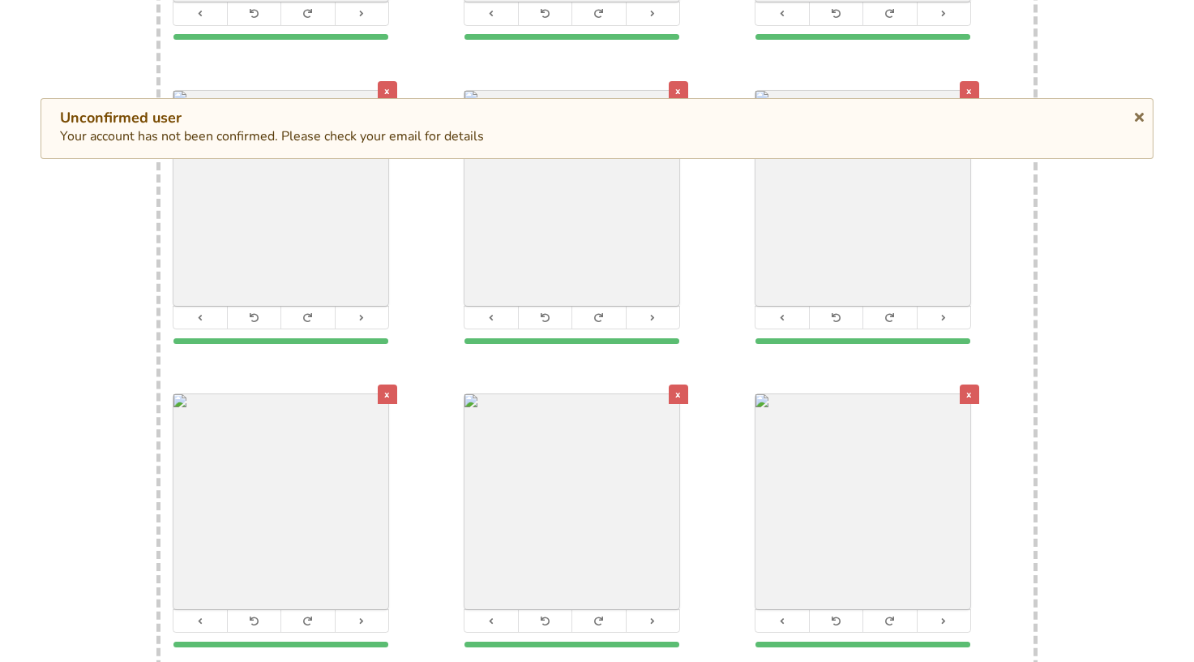
scroll to position [644, 0]
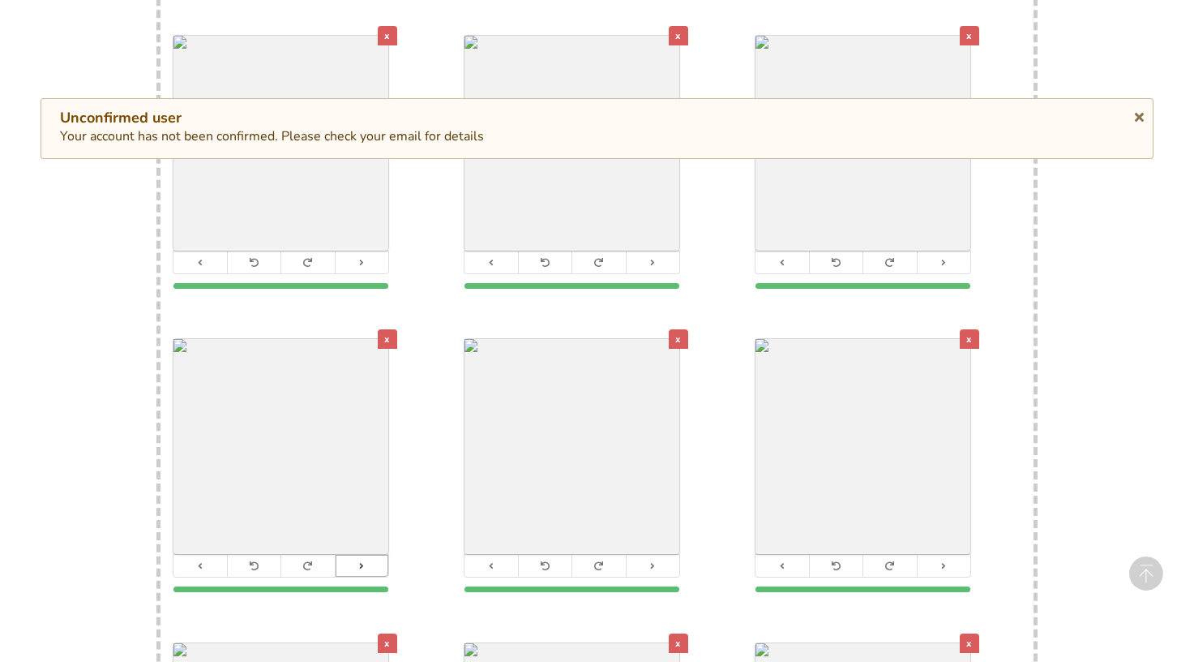
click at [375, 557] on button at bounding box center [362, 566] width 54 height 22
click at [658, 558] on button at bounding box center [653, 566] width 54 height 22
click at [944, 555] on button at bounding box center [944, 566] width 54 height 22
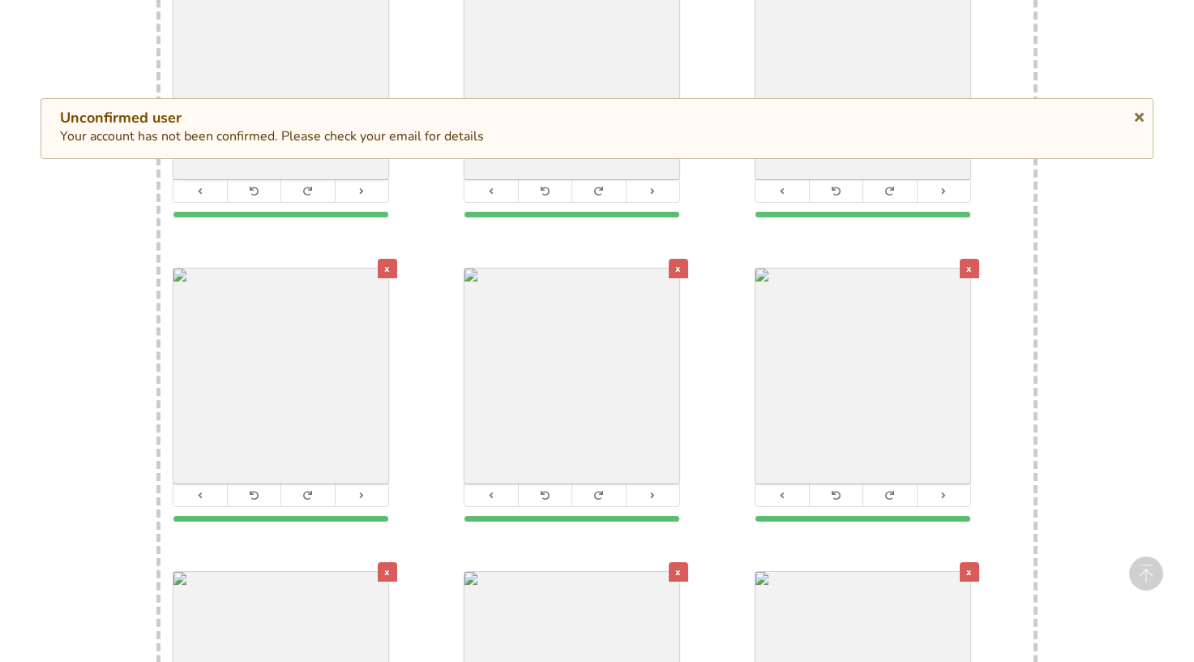
scroll to position [1019, 0]
click at [349, 484] on button at bounding box center [362, 494] width 54 height 22
click at [667, 483] on button at bounding box center [653, 494] width 54 height 22
click at [944, 490] on icon at bounding box center [944, 494] width 11 height 9
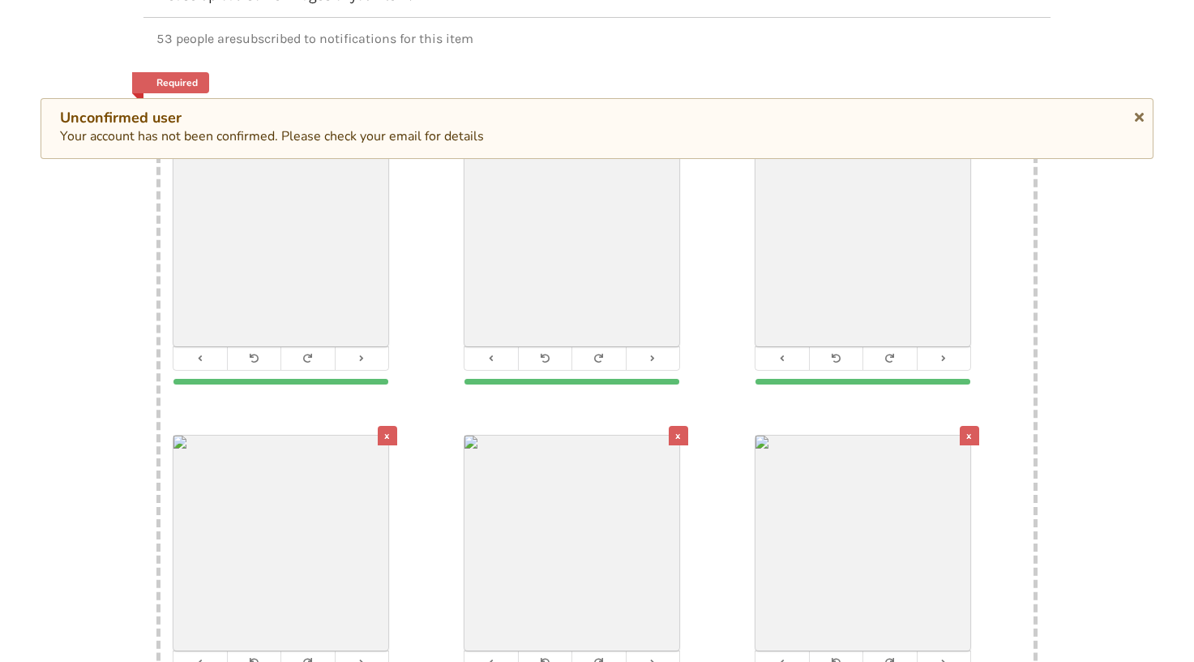
scroll to position [0, 0]
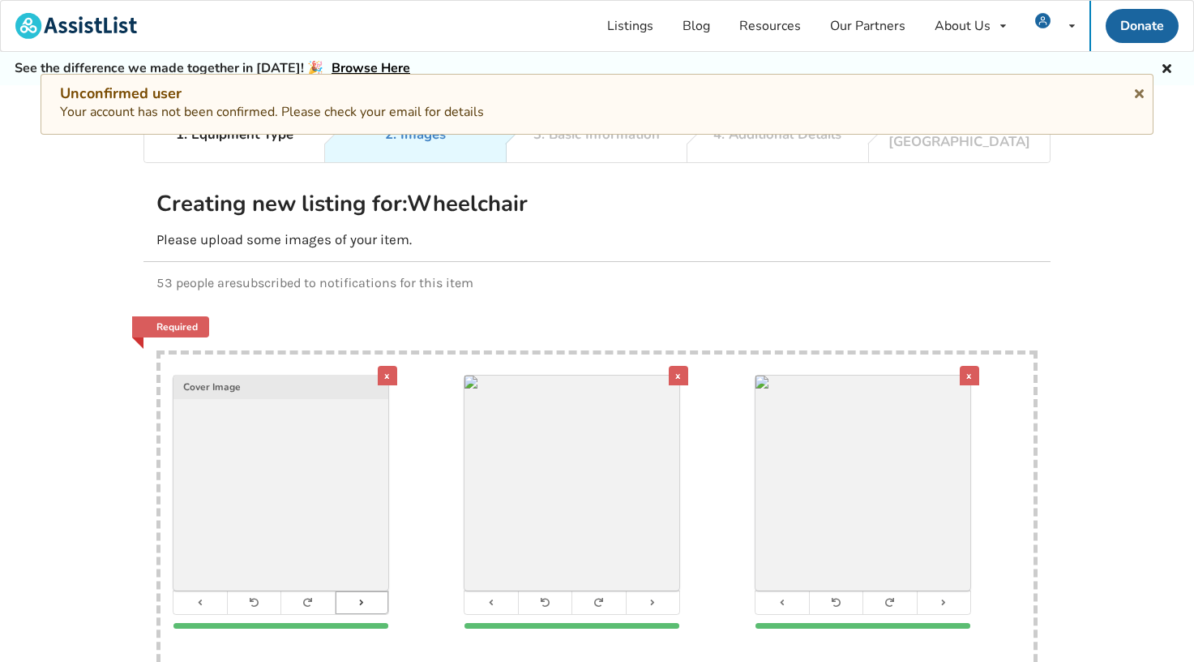
click at [365, 598] on icon at bounding box center [362, 602] width 11 height 9
click at [669, 591] on button at bounding box center [653, 602] width 54 height 22
click at [933, 591] on button at bounding box center [944, 602] width 54 height 22
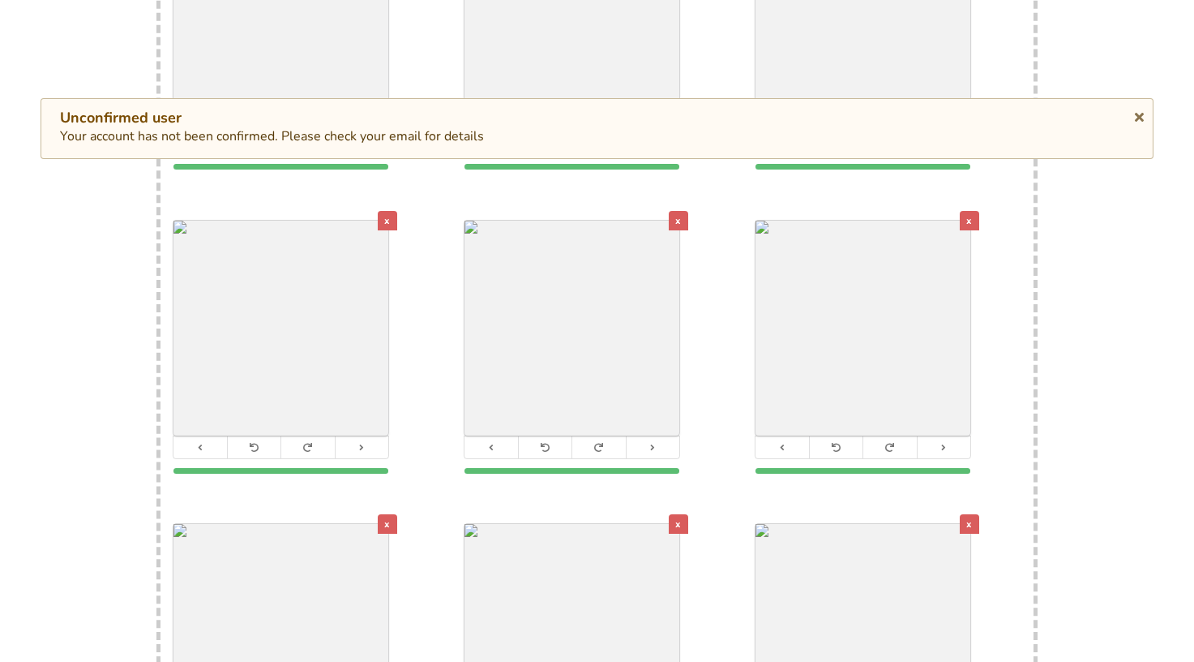
scroll to position [479, 0]
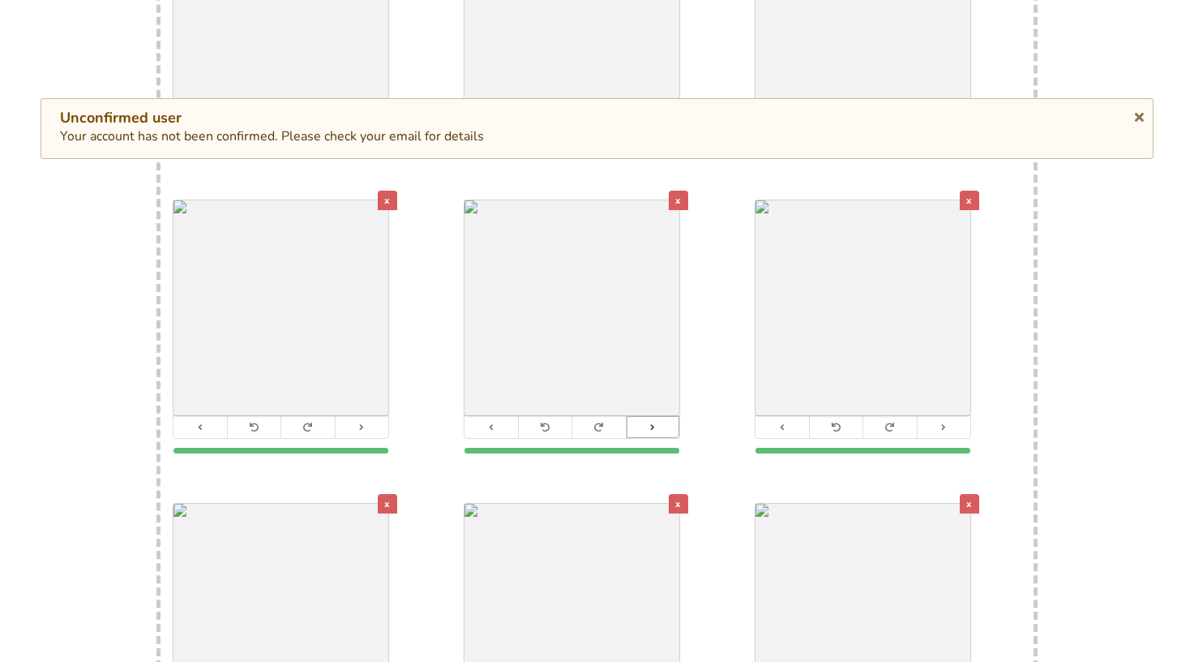
click at [363, 416] on button at bounding box center [362, 427] width 54 height 22
drag, startPoint x: 653, startPoint y: 412, endPoint x: 735, endPoint y: 422, distance: 82.5
click at [654, 422] on icon at bounding box center [653, 426] width 11 height 9
click at [931, 418] on button at bounding box center [944, 427] width 54 height 22
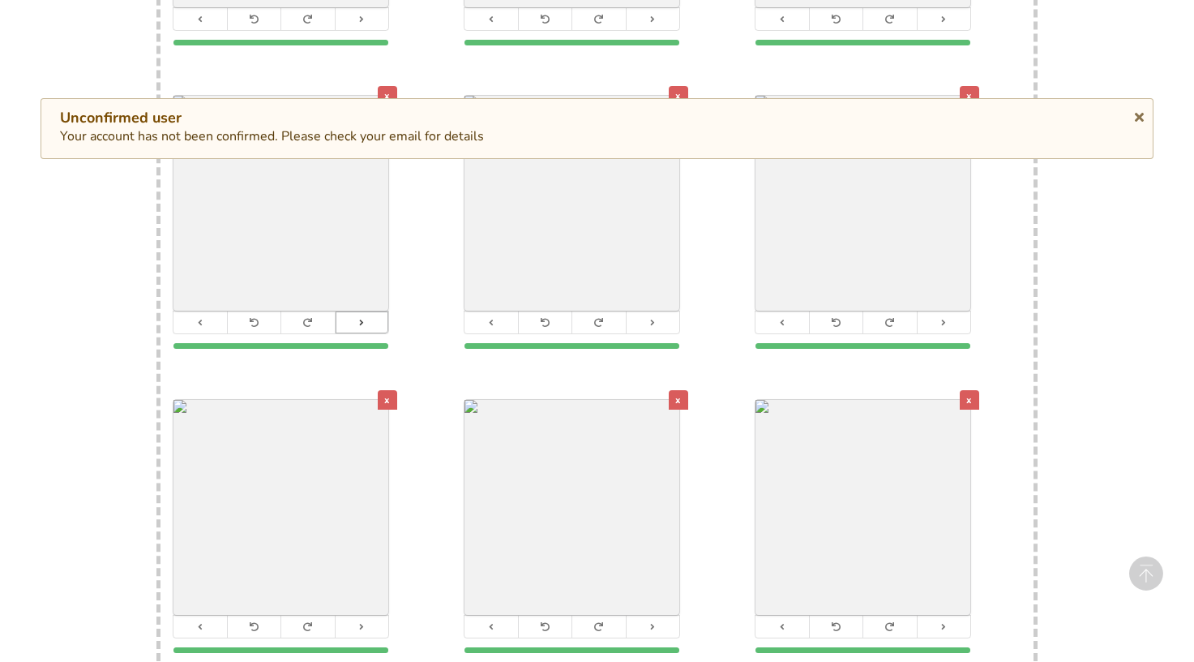
scroll to position [901, 0]
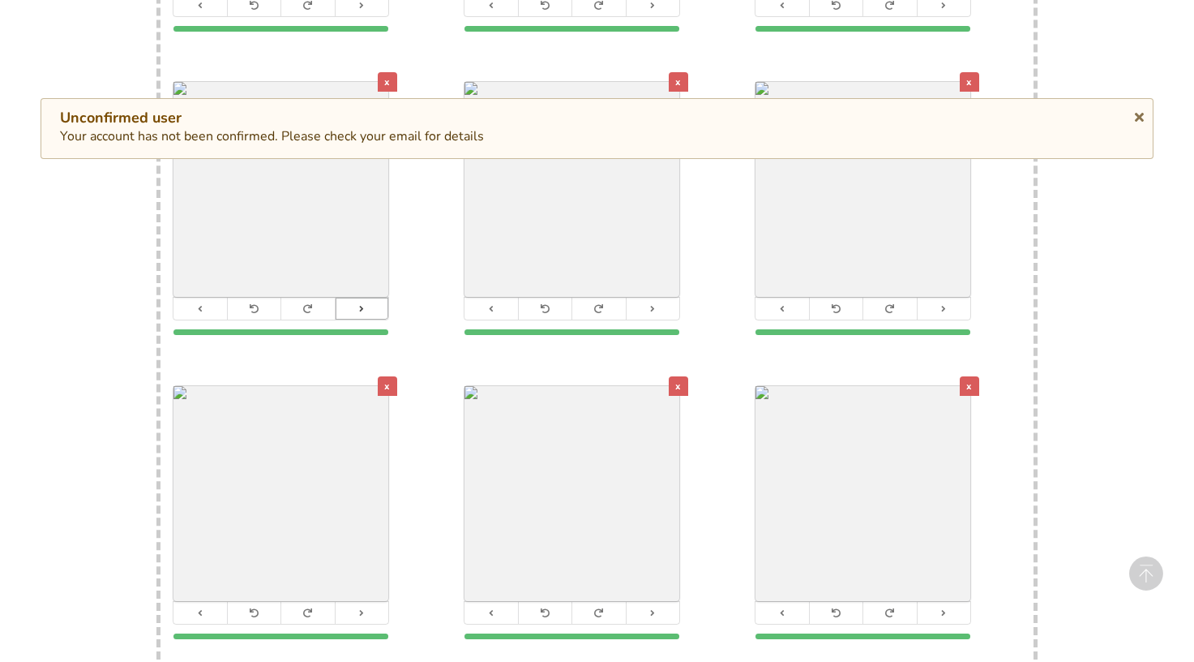
click at [358, 304] on icon at bounding box center [362, 308] width 11 height 9
click at [648, 304] on icon at bounding box center [653, 308] width 11 height 9
click at [960, 298] on button at bounding box center [944, 309] width 54 height 22
click at [355, 605] on button at bounding box center [362, 613] width 54 height 22
click at [655, 603] on button at bounding box center [653, 613] width 54 height 22
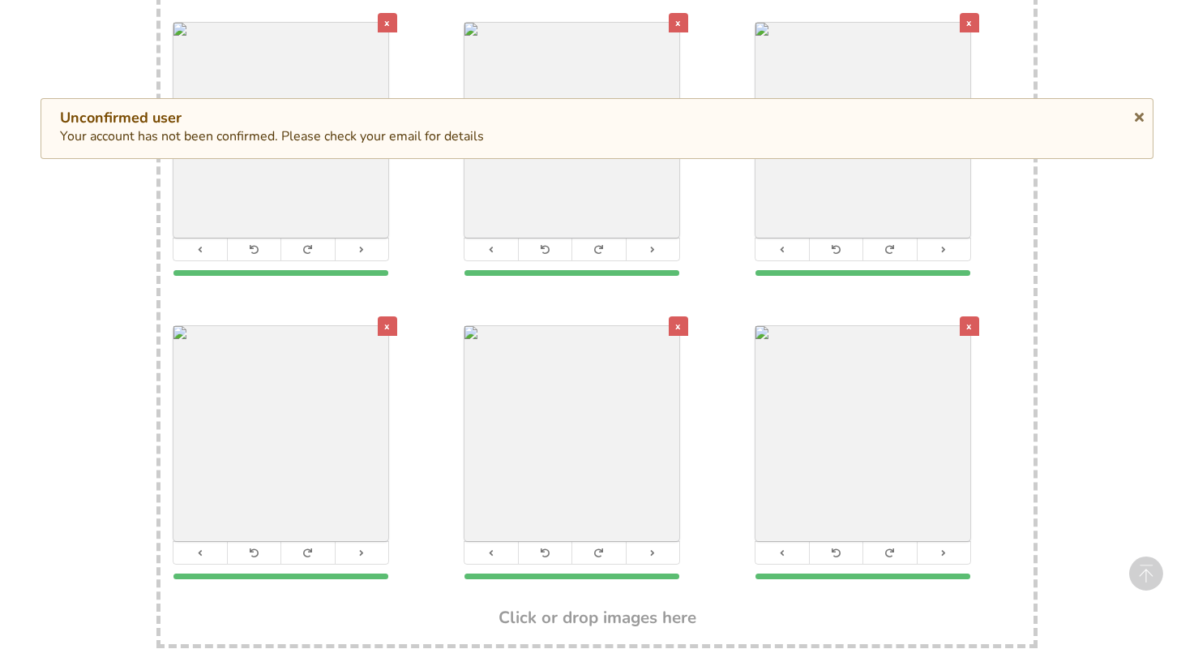
scroll to position [1196, 0]
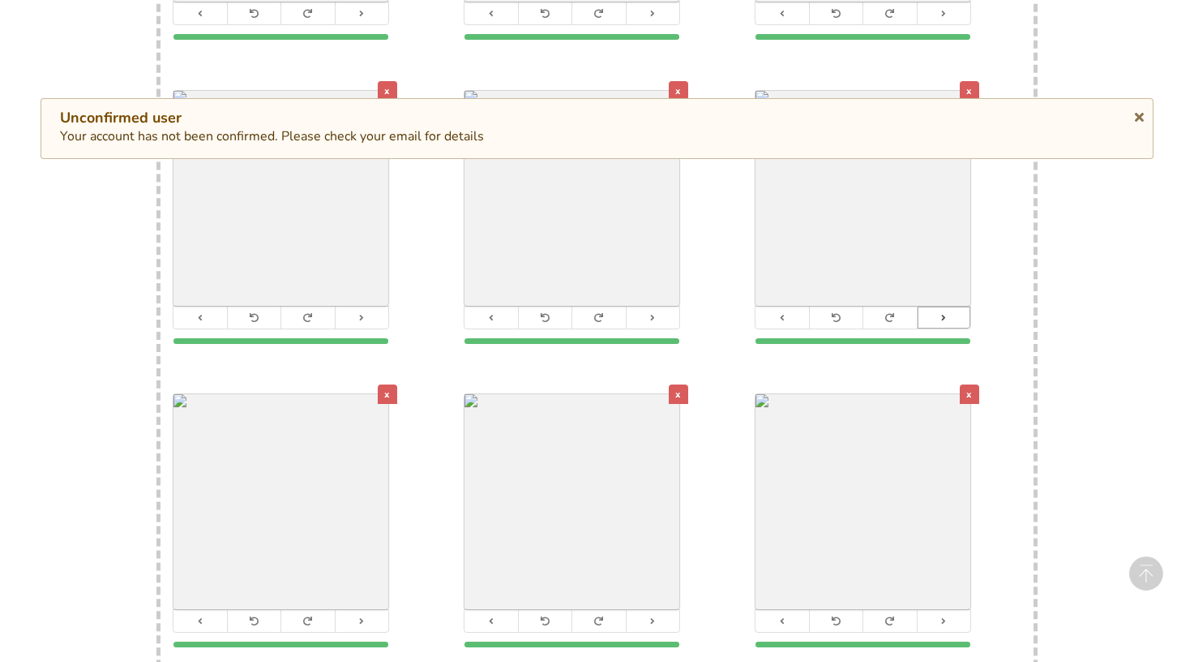
click at [935, 306] on button at bounding box center [944, 317] width 54 height 22
click at [349, 610] on button at bounding box center [362, 621] width 54 height 22
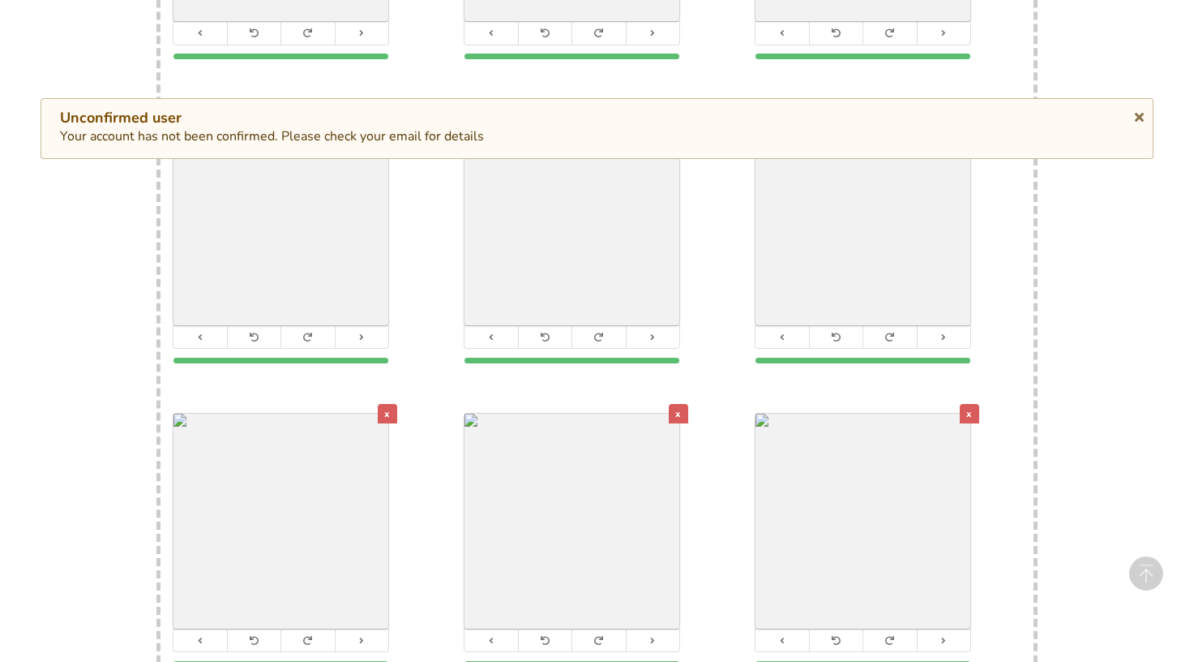
scroll to position [122, 0]
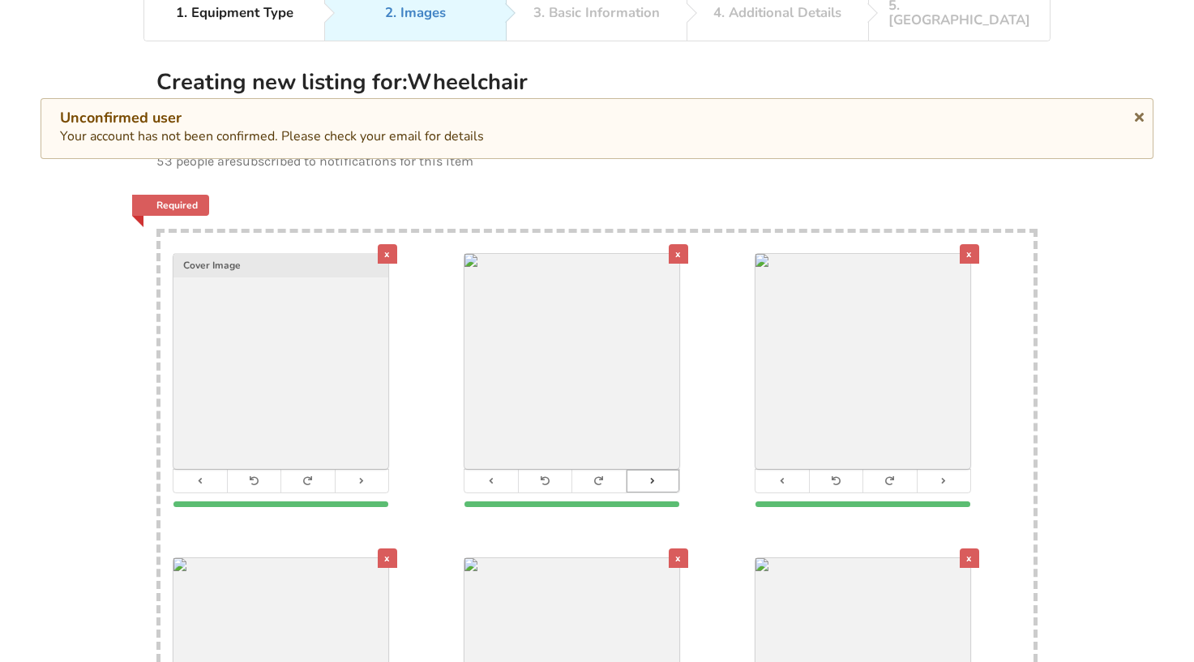
click at [650, 469] on button at bounding box center [653, 480] width 54 height 22
click at [956, 469] on button at bounding box center [944, 480] width 54 height 22
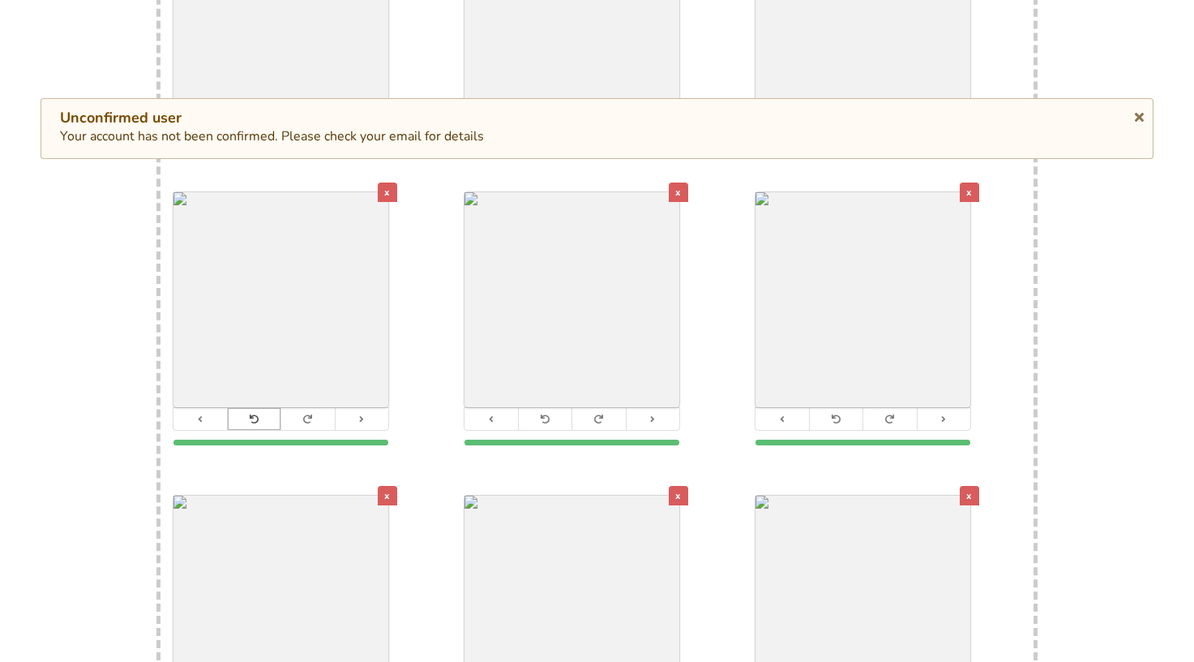
scroll to position [490, 0]
click at [357, 412] on icon at bounding box center [362, 416] width 11 height 9
click at [654, 412] on icon at bounding box center [653, 416] width 11 height 9
click at [679, 180] on div "x" at bounding box center [678, 189] width 19 height 19
click at [787, 405] on button at bounding box center [783, 416] width 54 height 22
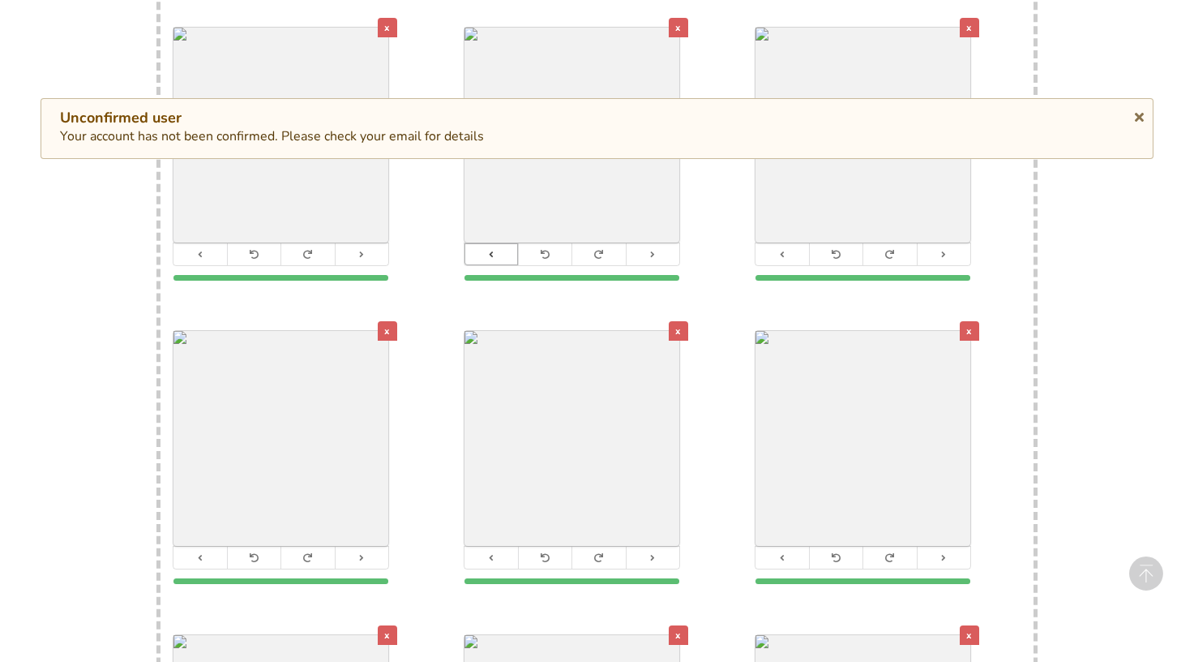
scroll to position [654, 0]
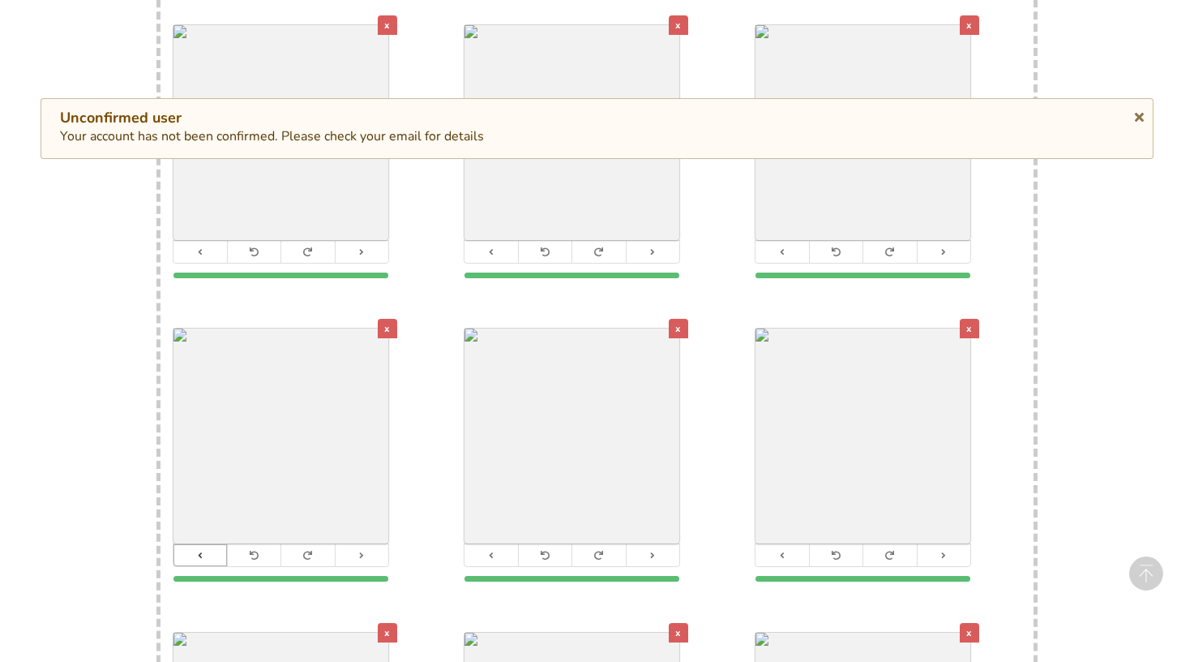
click at [210, 544] on button at bounding box center [201, 555] width 54 height 22
click at [344, 544] on button at bounding box center [362, 555] width 54 height 22
click at [623, 544] on button at bounding box center [599, 555] width 54 height 22
click at [605, 544] on button at bounding box center [599, 555] width 54 height 22
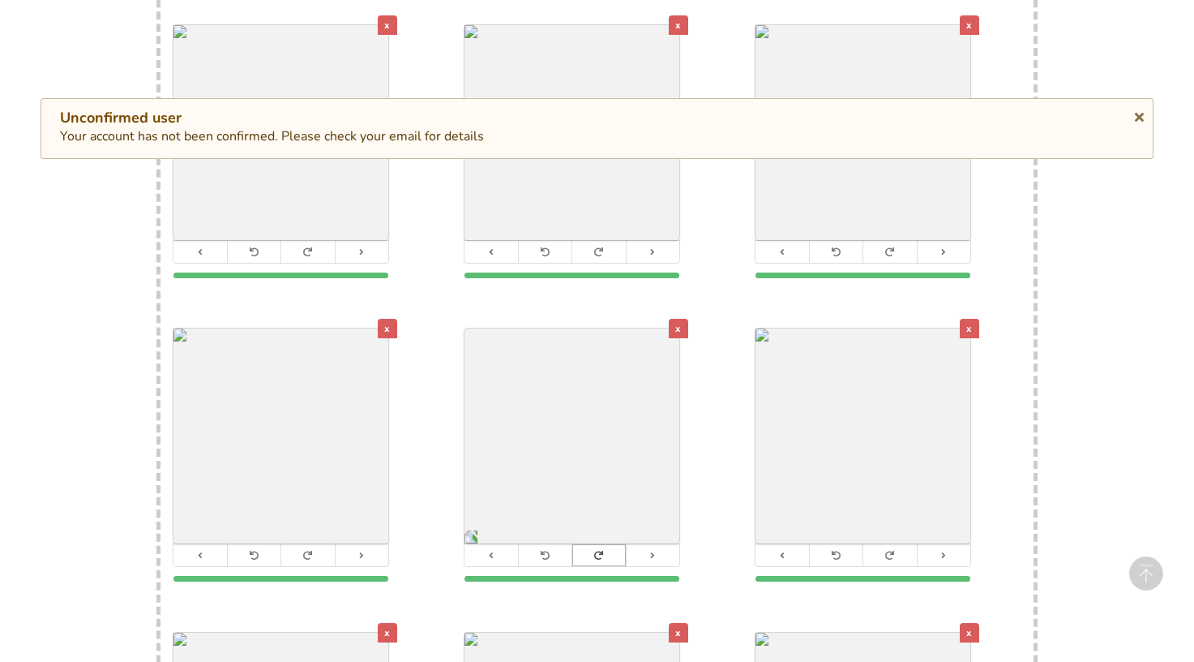
click at [605, 544] on button at bounding box center [599, 555] width 54 height 22
click at [650, 545] on button at bounding box center [653, 555] width 54 height 22
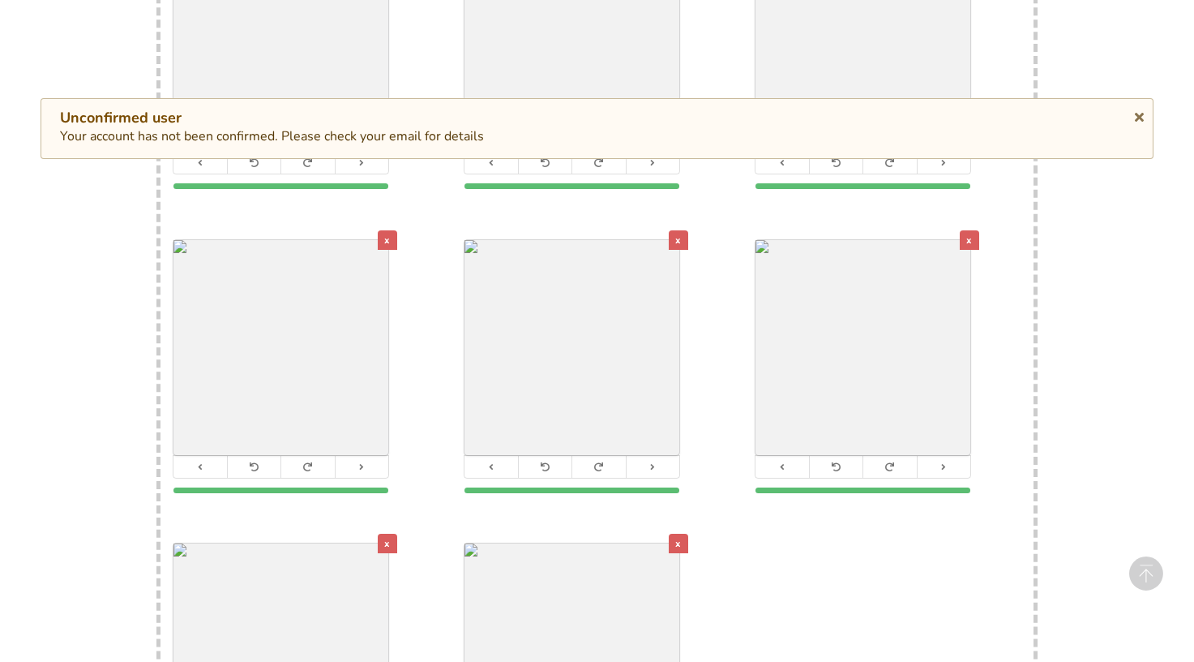
scroll to position [904, 0]
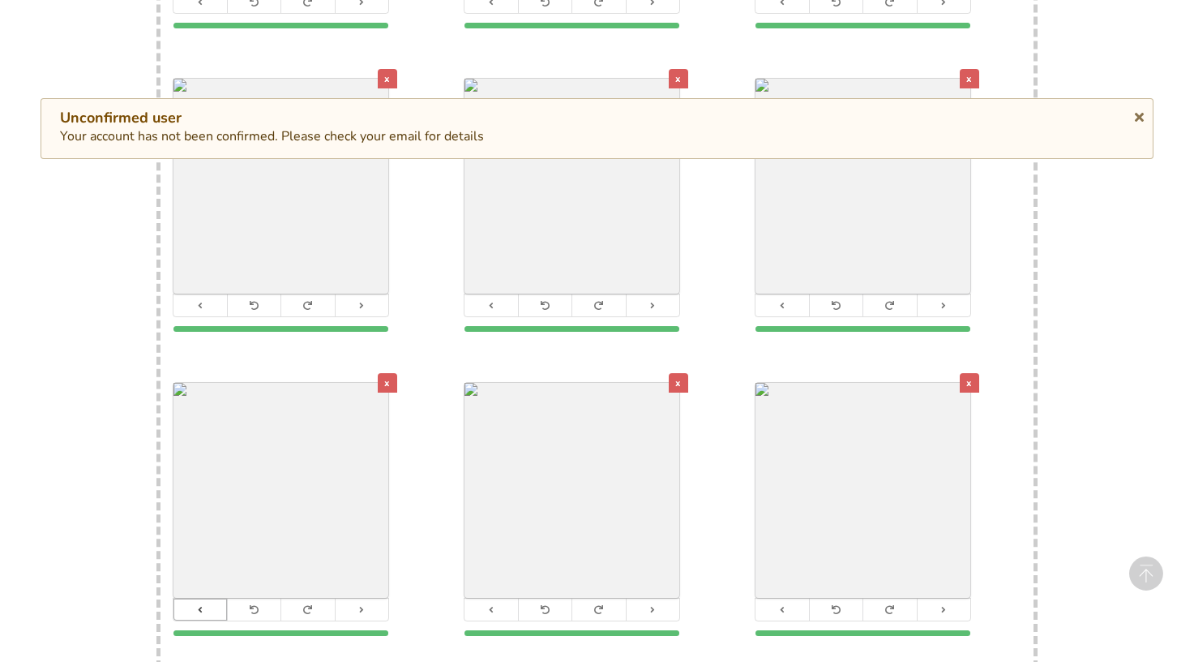
click at [214, 598] on button at bounding box center [201, 609] width 54 height 22
click at [789, 294] on button at bounding box center [783, 305] width 54 height 22
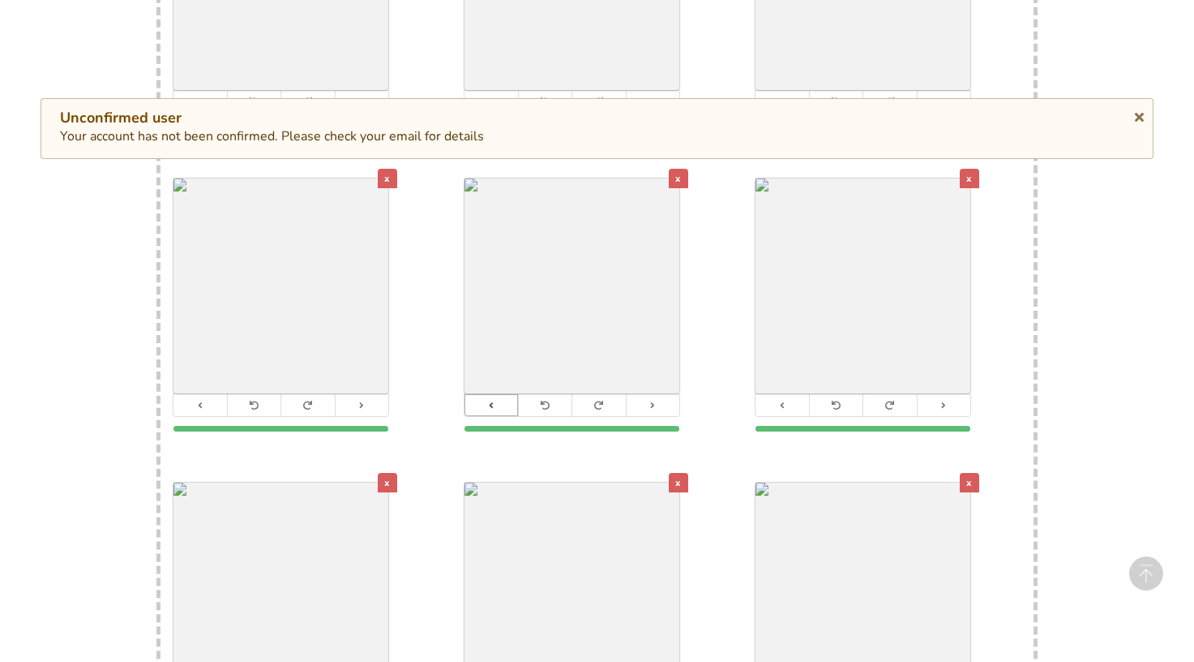
scroll to position [625, 0]
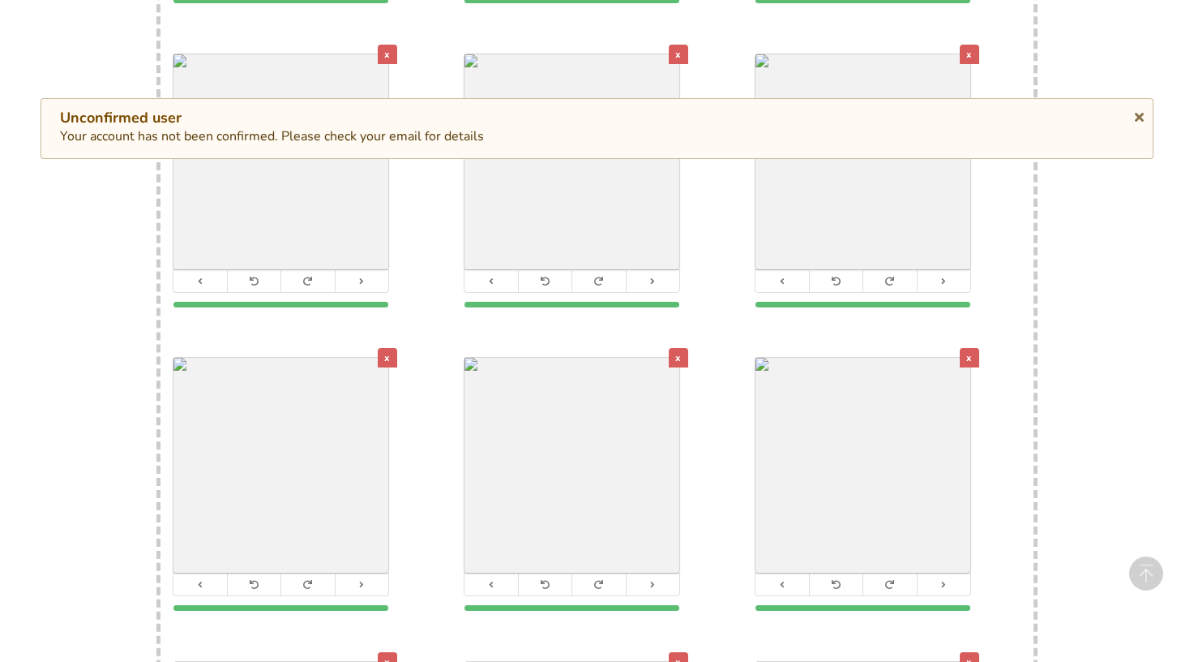
click at [684, 348] on div "x" at bounding box center [678, 357] width 19 height 19
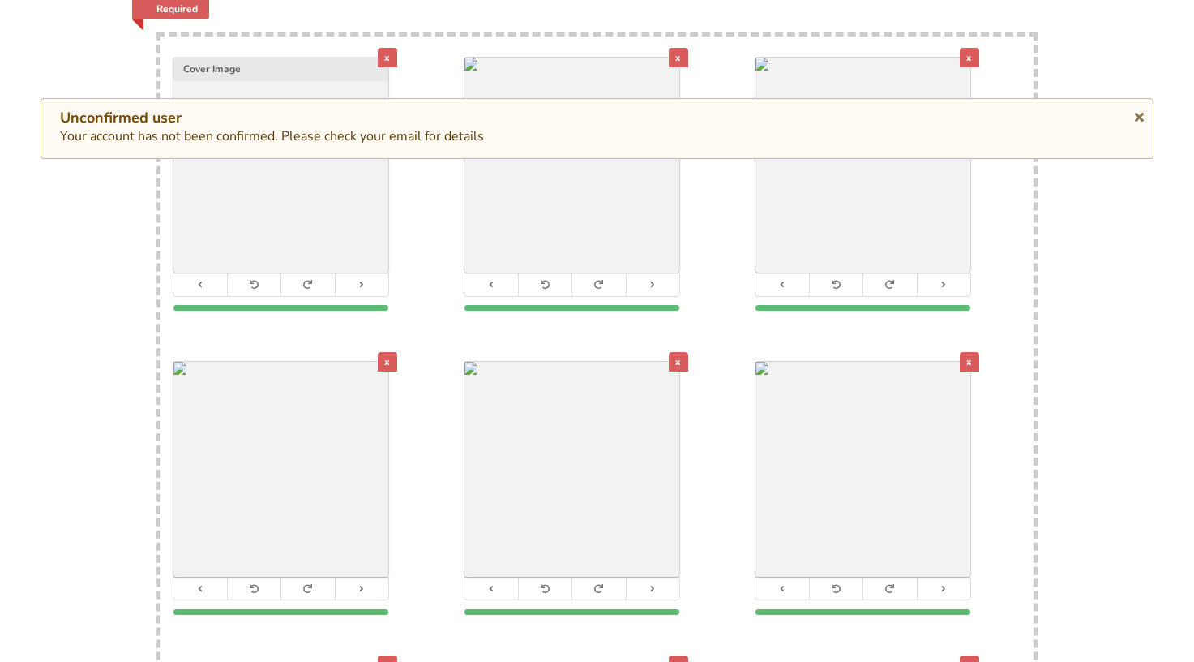
scroll to position [336, 0]
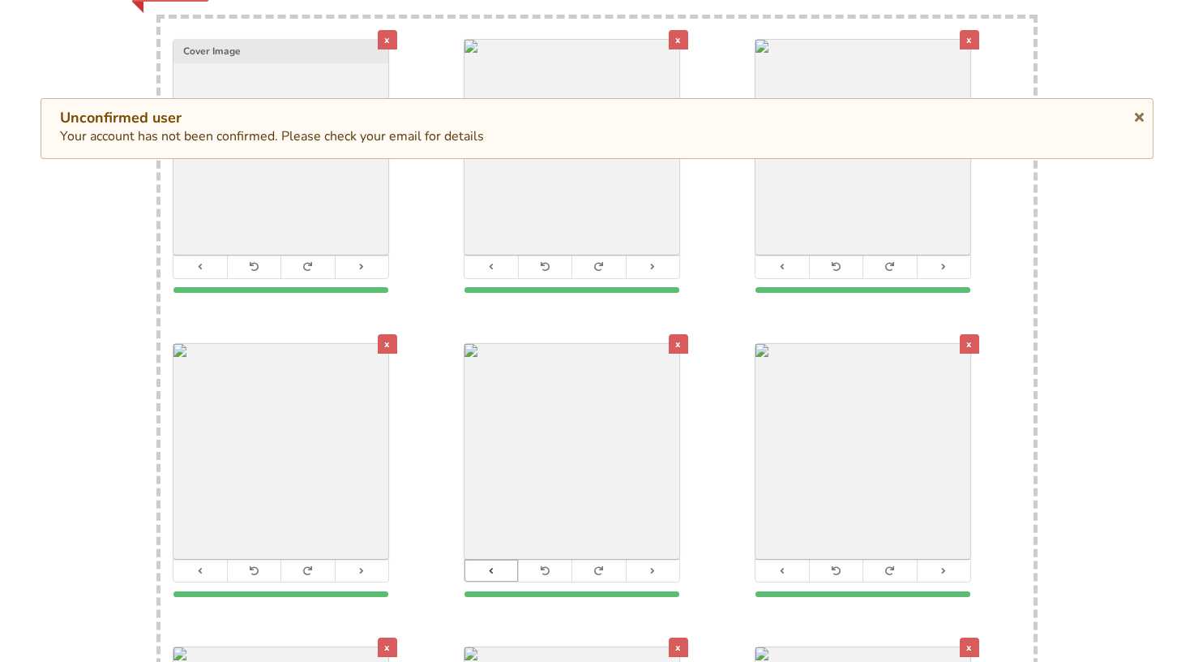
click at [497, 559] on button at bounding box center [492, 570] width 54 height 22
click at [200, 566] on icon at bounding box center [200, 570] width 11 height 9
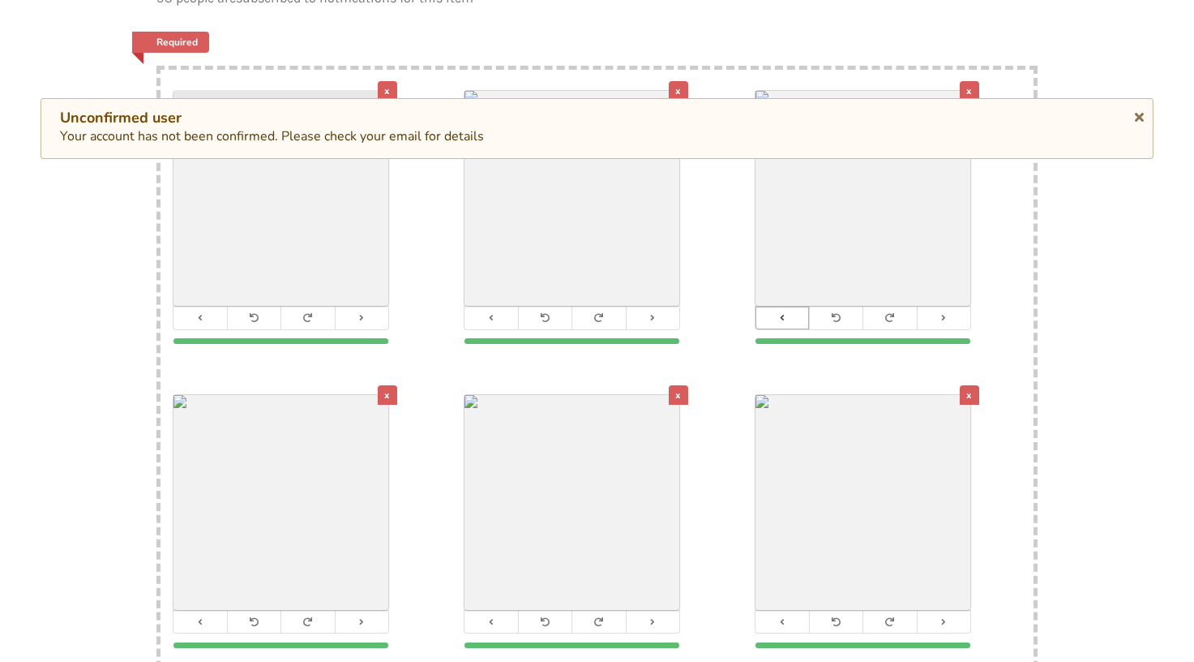
scroll to position [190, 0]
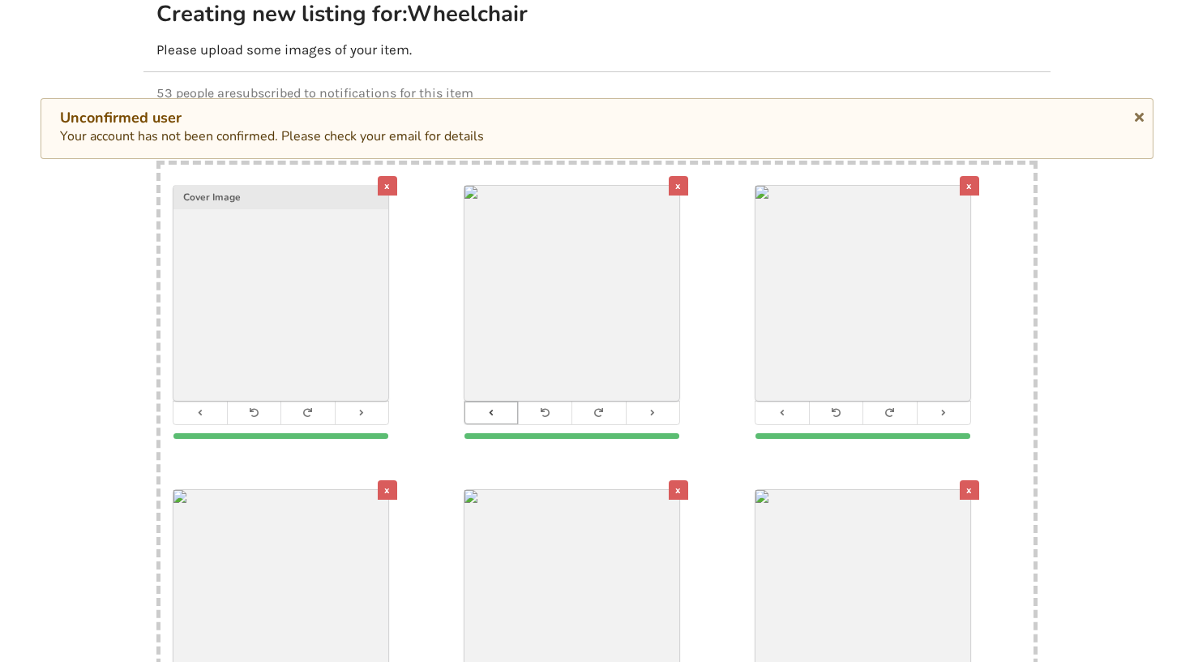
click at [486, 401] on button at bounding box center [492, 412] width 54 height 22
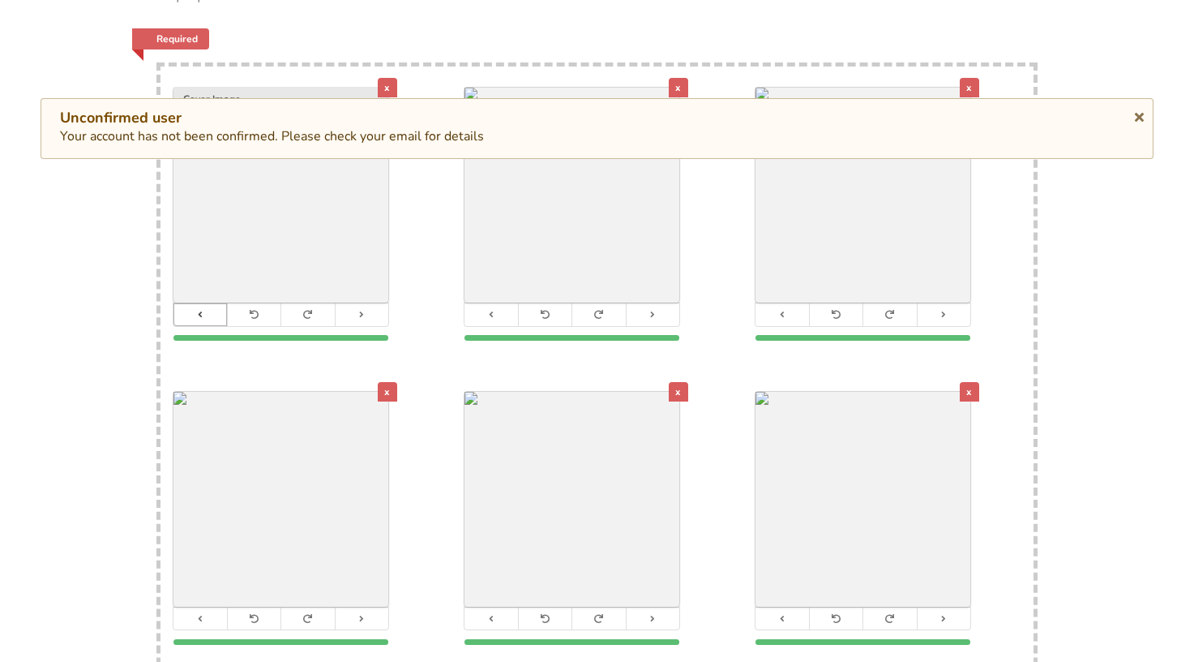
scroll to position [469, 0]
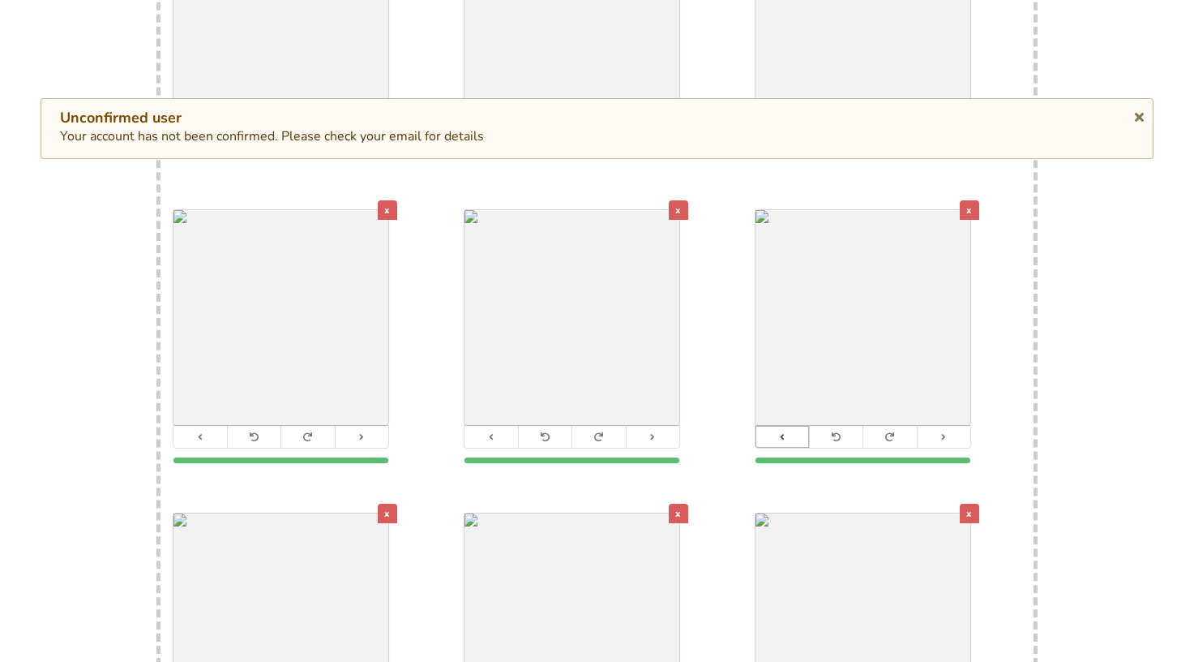
click at [778, 432] on icon at bounding box center [782, 436] width 11 height 9
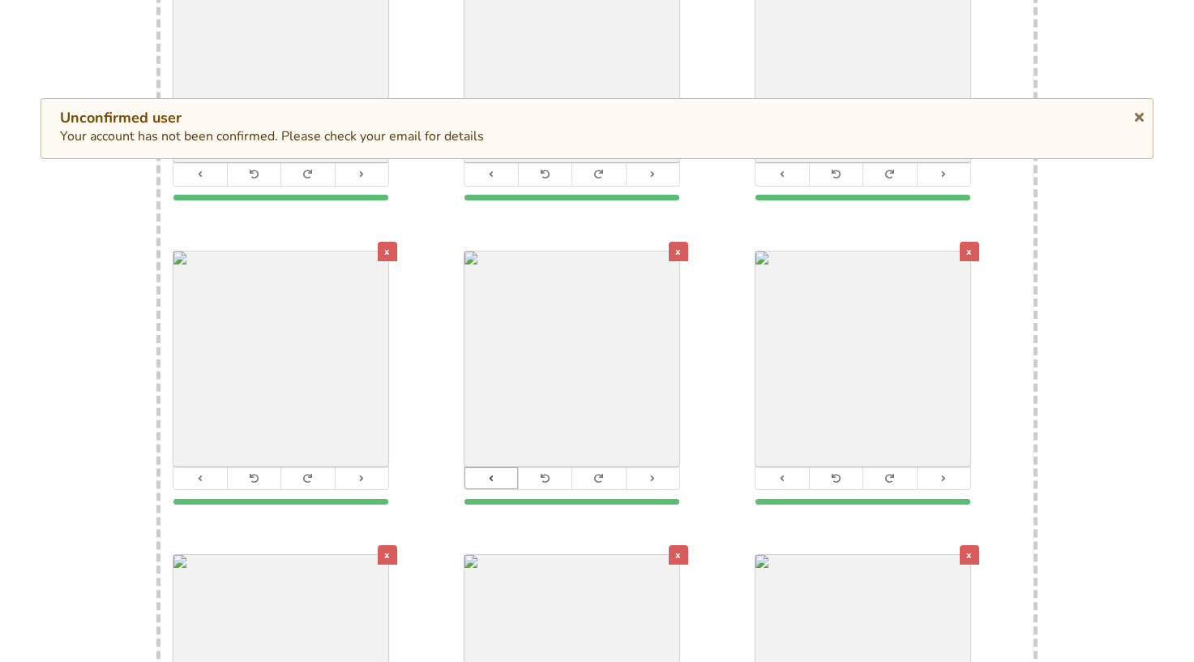
scroll to position [410, 0]
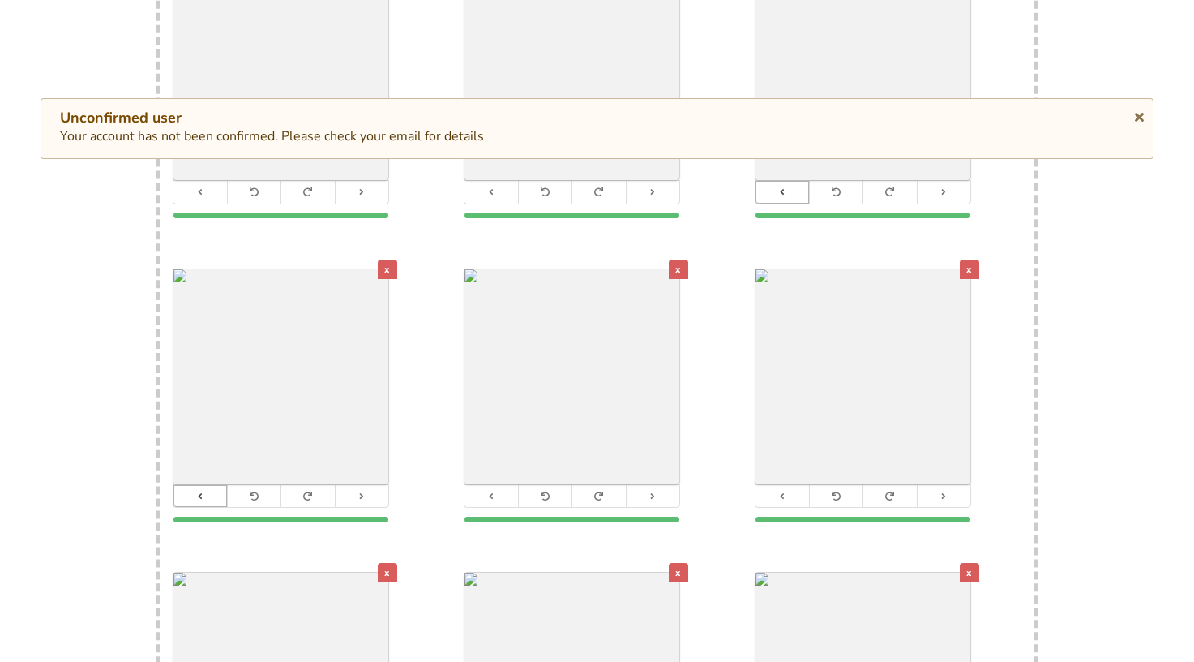
click at [198, 491] on icon at bounding box center [200, 495] width 11 height 9
click at [951, 181] on button at bounding box center [944, 192] width 54 height 22
click at [369, 485] on button at bounding box center [362, 496] width 54 height 22
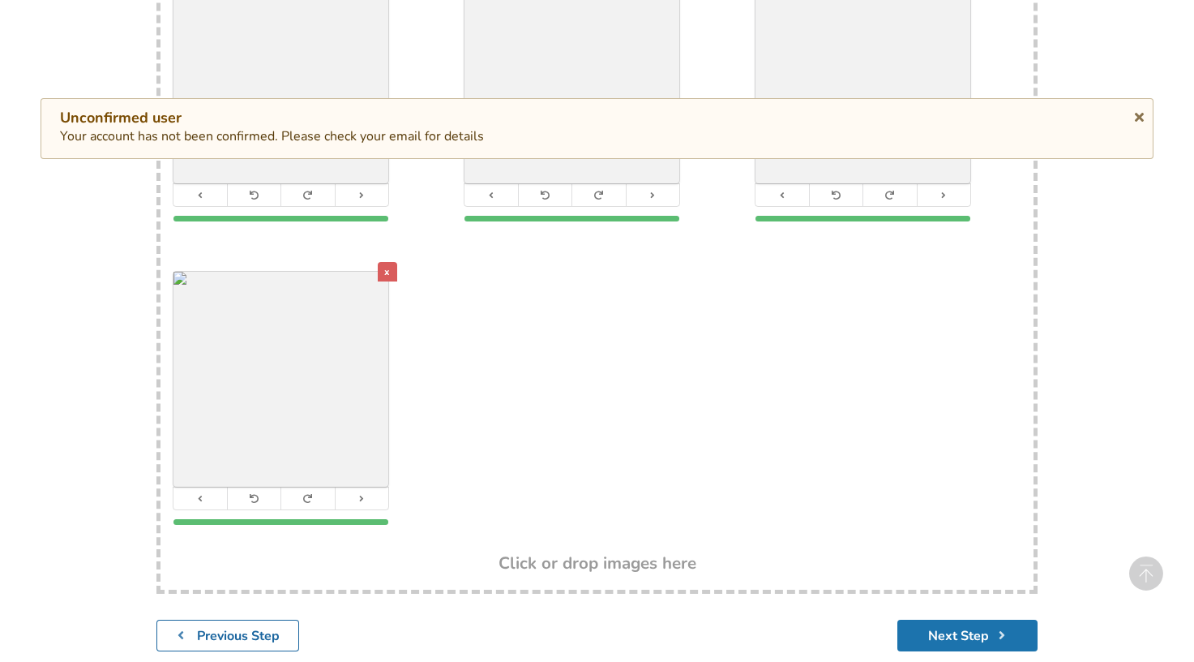
click at [946, 624] on button "Next Step" at bounding box center [968, 635] width 140 height 32
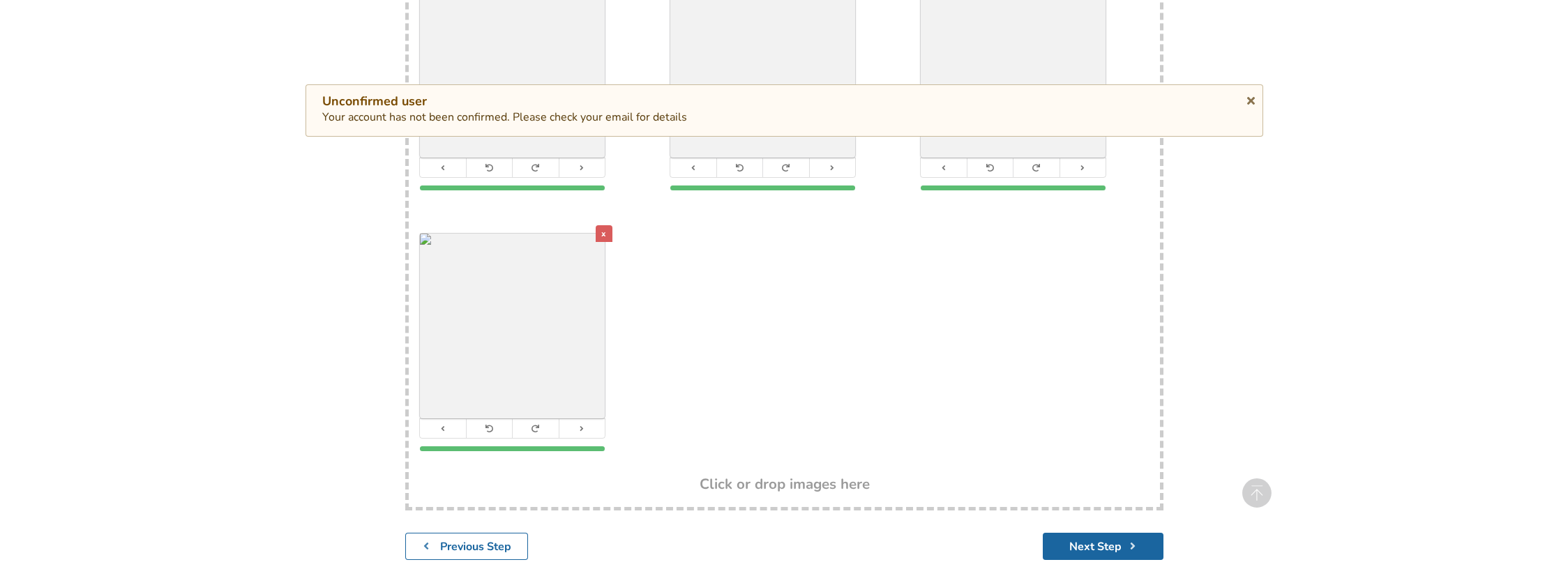
scroll to position [90, 0]
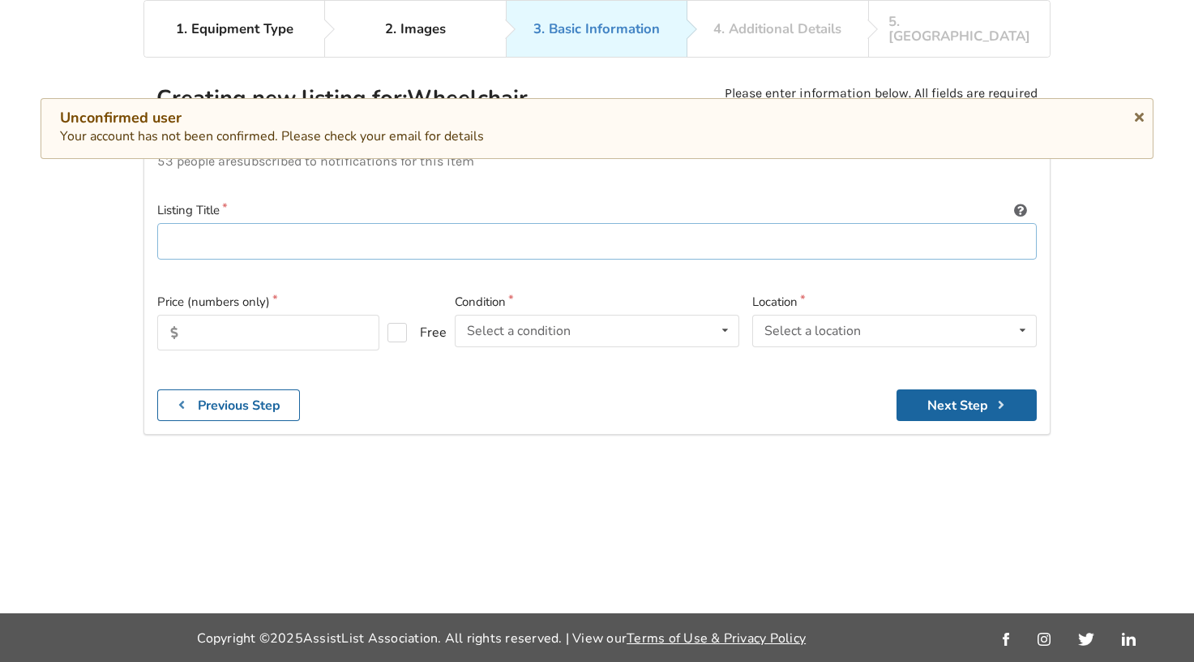
click at [209, 226] on input at bounding box center [597, 241] width 880 height 36
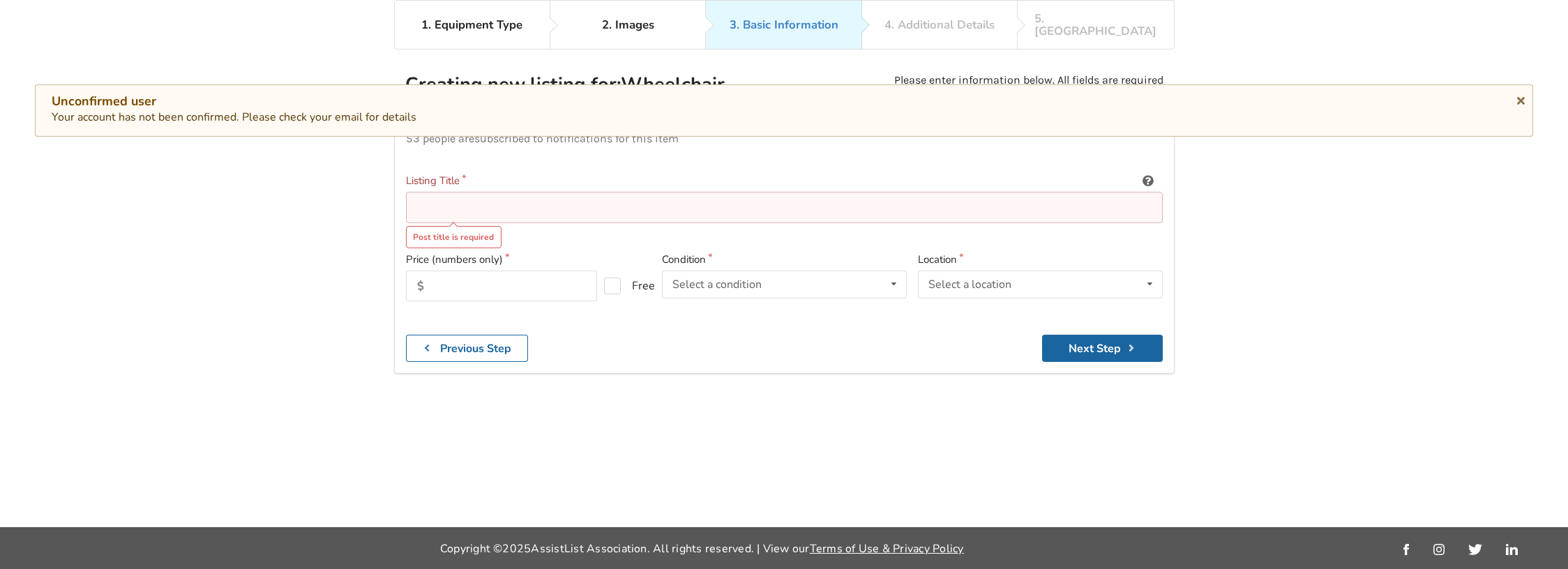
paste input "PDG Fuze T50 Lightweight Mobility Wheelchair"
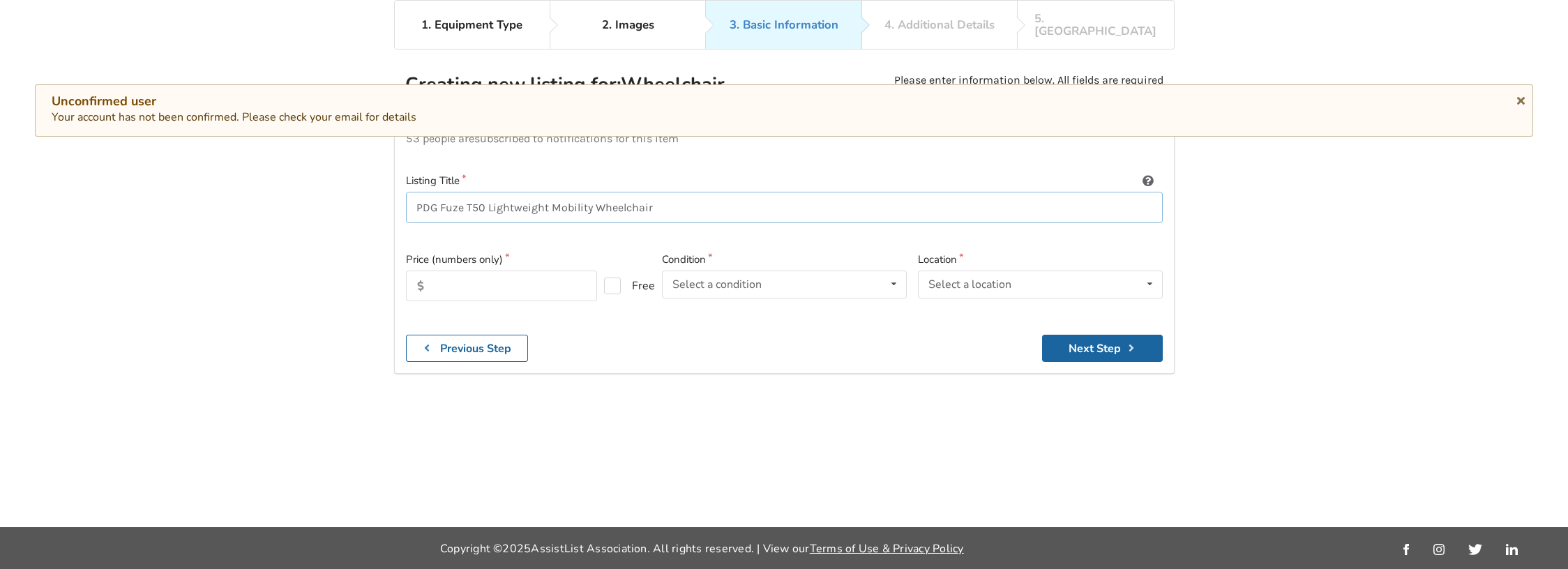
type input "PDG Fuze T50 Lightweight Mobility Wheelchair"
click at [473, 271] on input "text" at bounding box center [501, 286] width 191 height 31
type input "2800"
click at [704, 278] on div "Select a condition" at bounding box center [717, 284] width 89 height 11
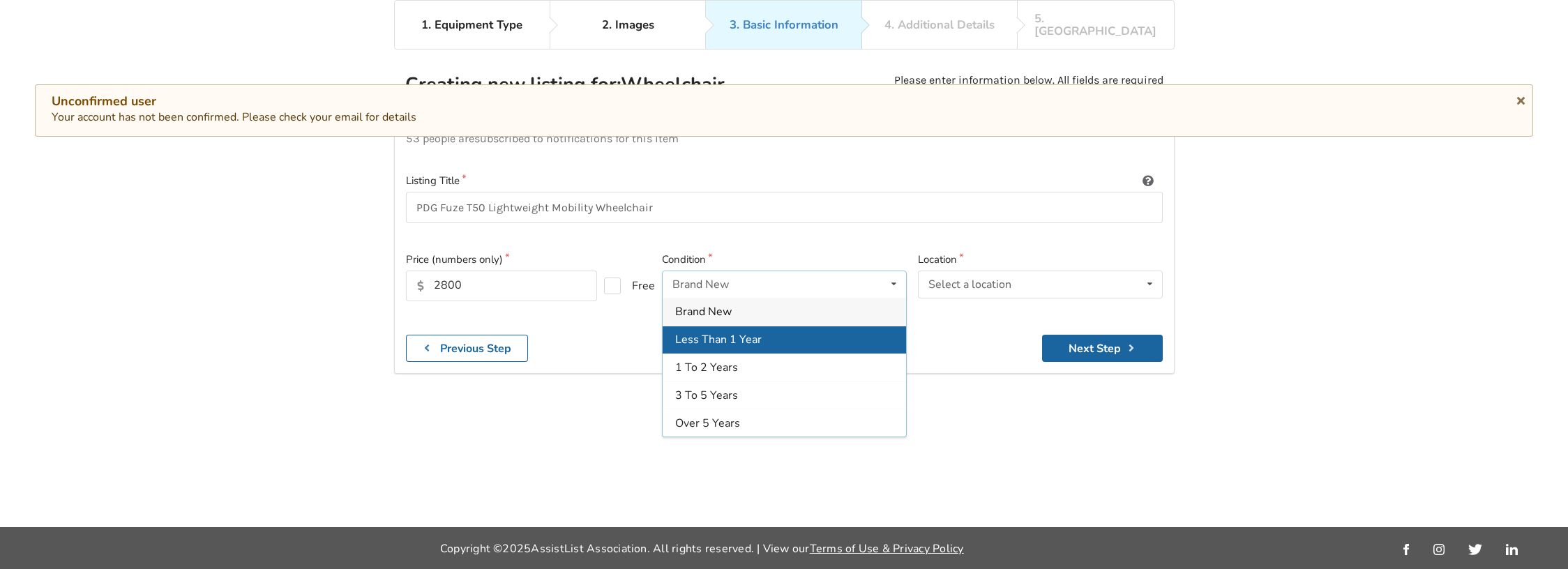
click at [767, 336] on div "Less Than 1 Year" at bounding box center [784, 340] width 243 height 28
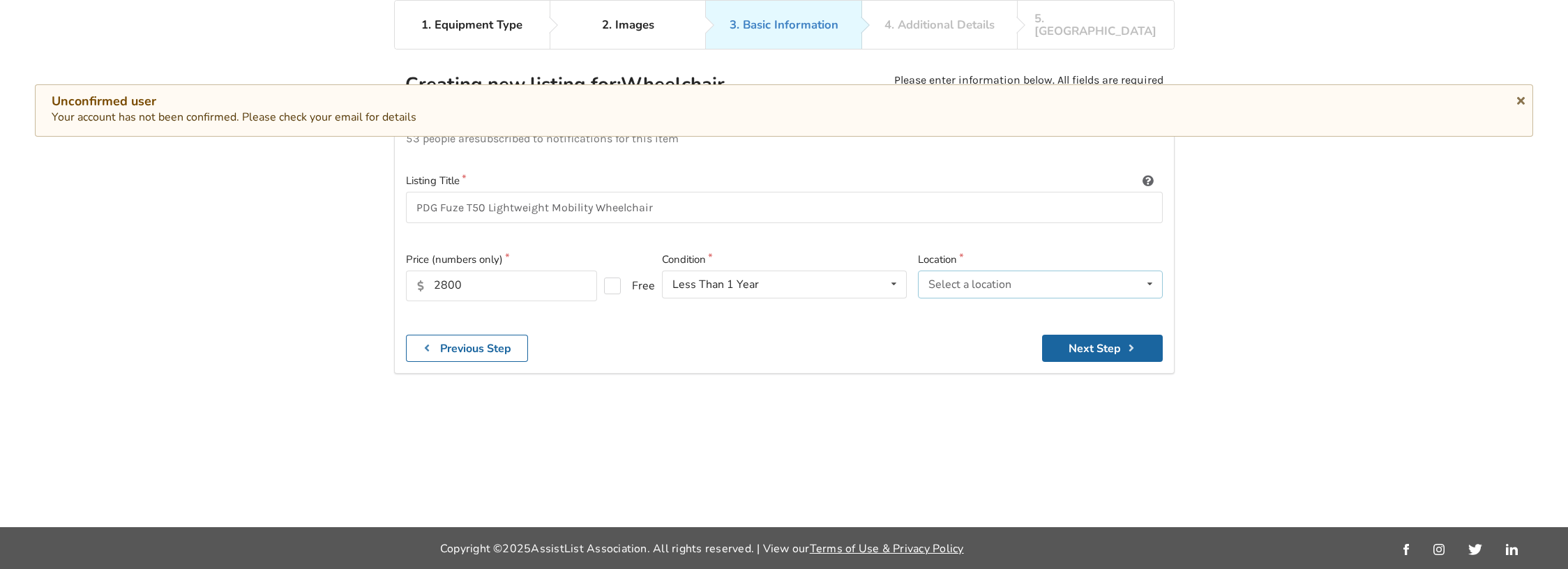
click at [945, 278] on div "Select a location" at bounding box center [969, 284] width 83 height 11
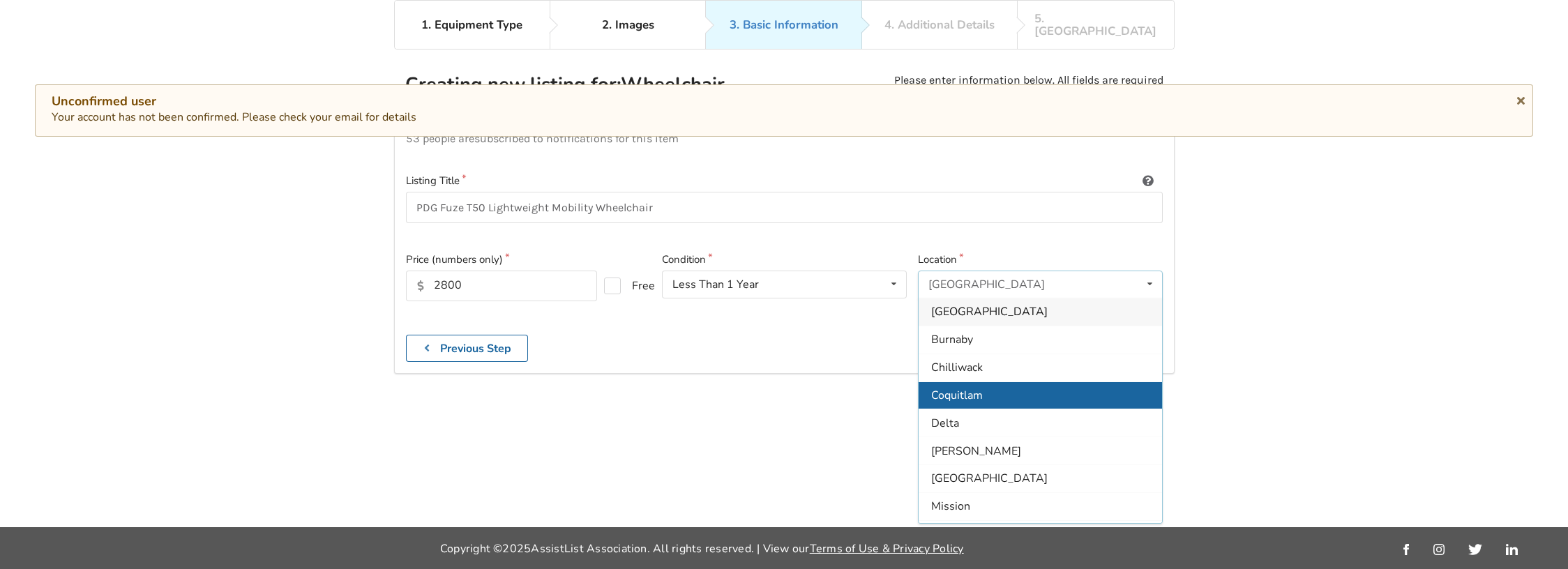
click at [969, 388] on span "Coquitlam" at bounding box center [956, 395] width 52 height 15
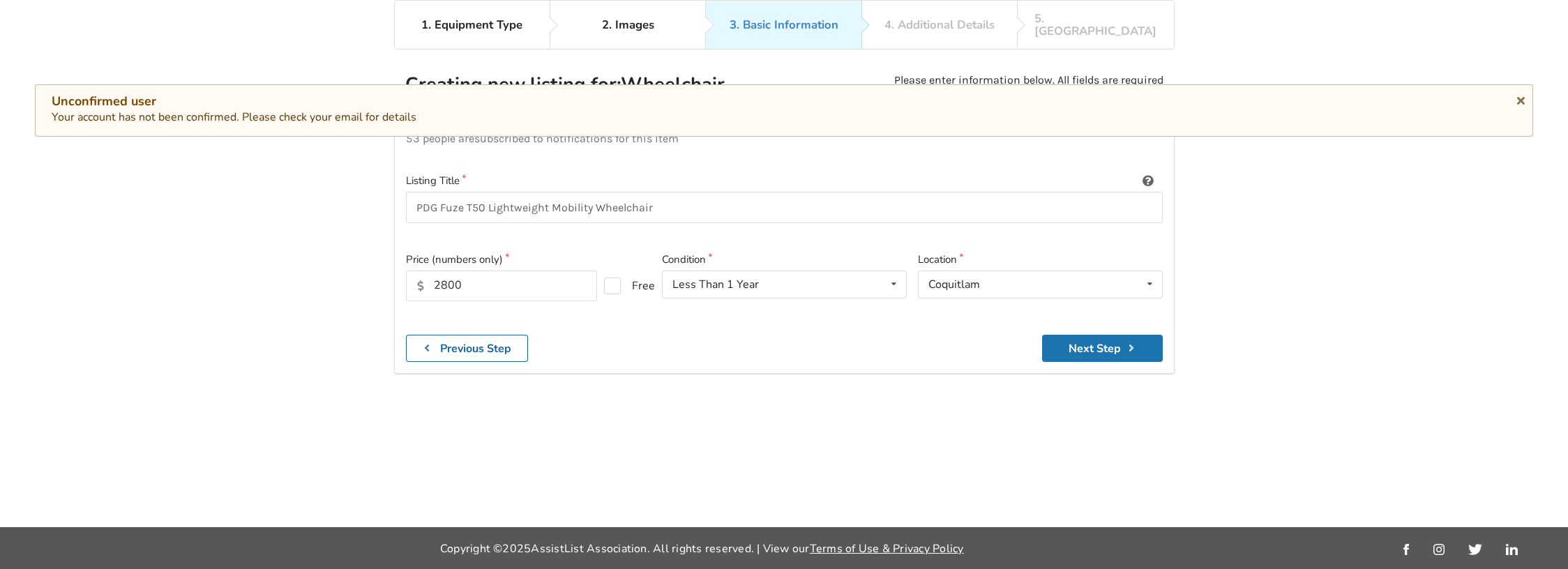
click at [1027, 343] on button "Next Step" at bounding box center [1102, 348] width 120 height 28
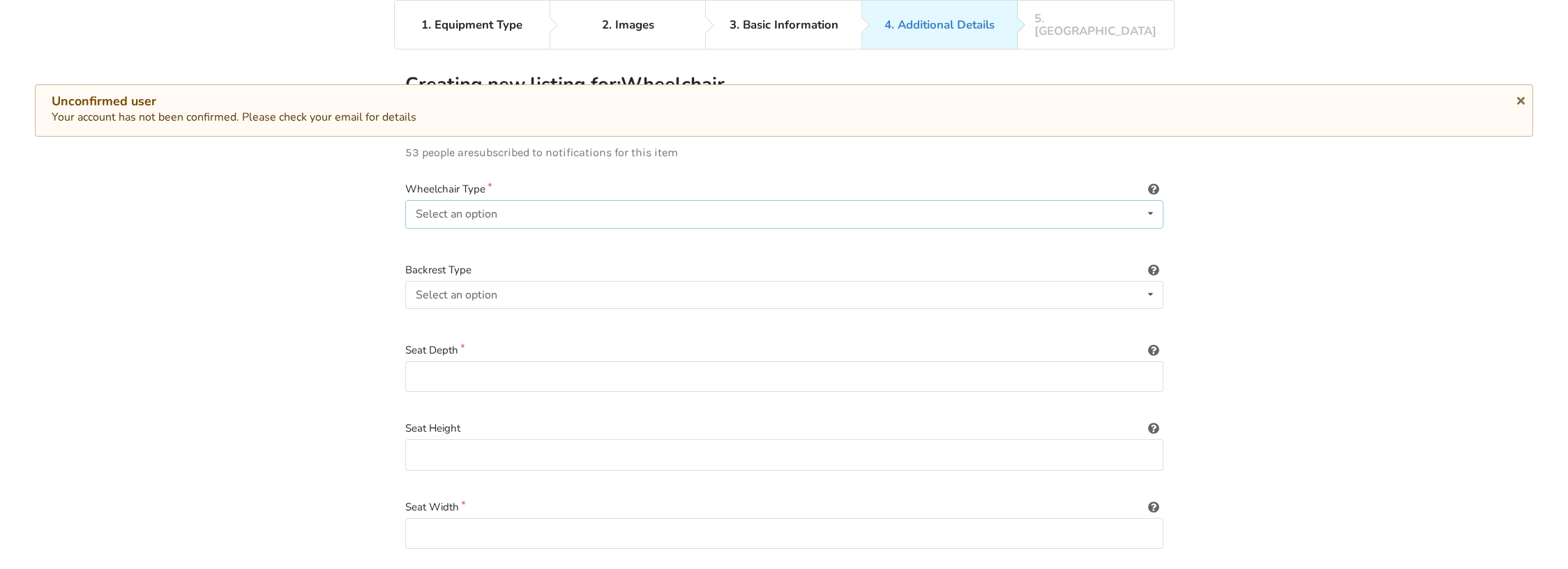
click at [458, 208] on div "Select an option" at bounding box center [456, 213] width 82 height 11
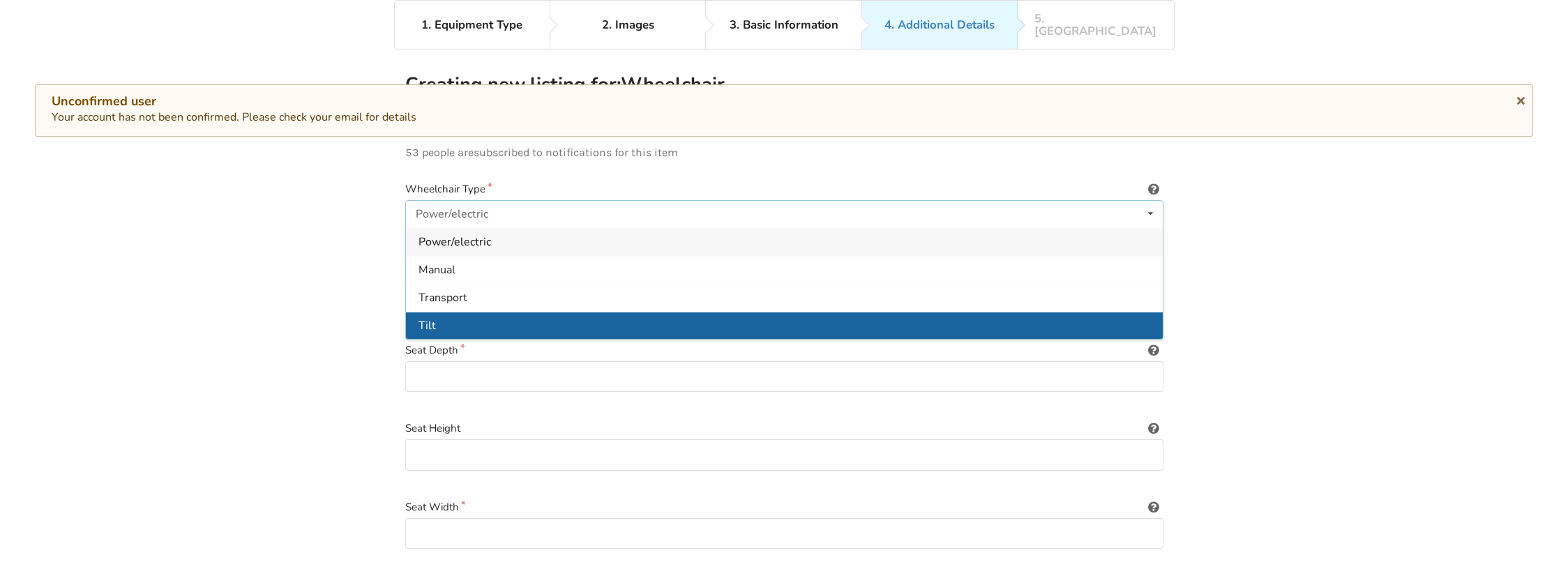
click at [452, 311] on div "Tilt" at bounding box center [784, 325] width 757 height 28
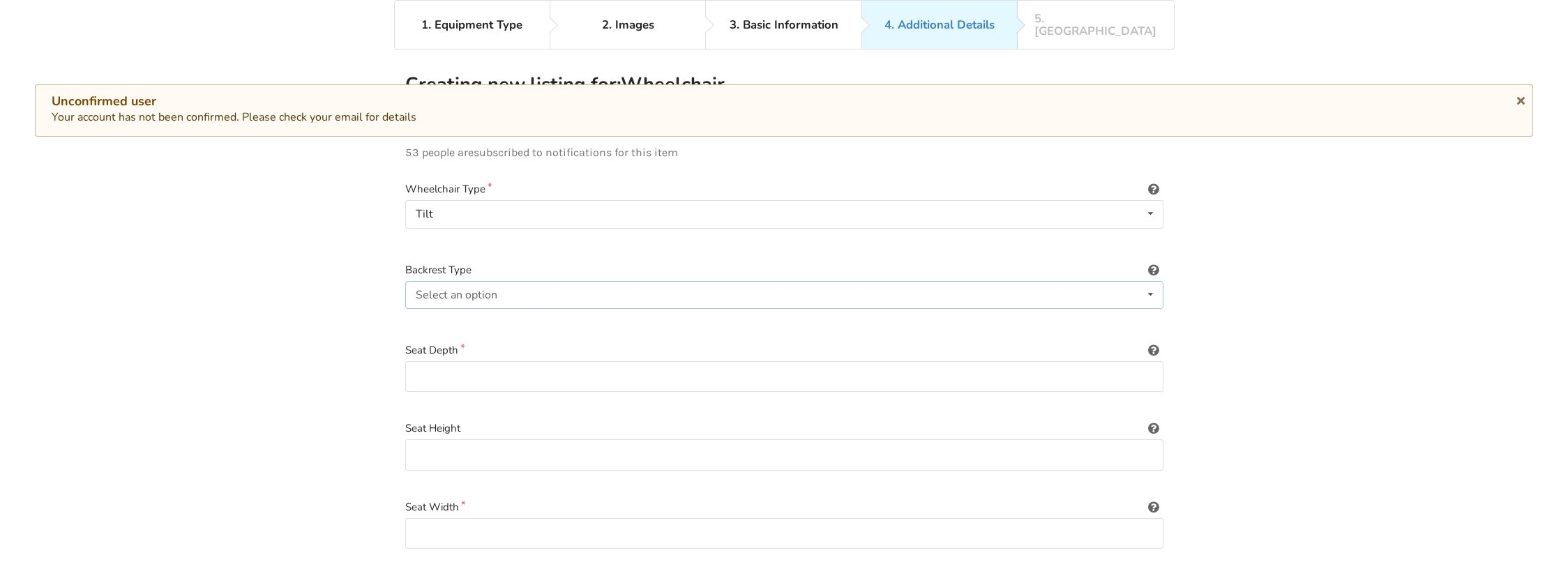
click at [476, 289] on div "Select an option" at bounding box center [456, 294] width 82 height 11
drag, startPoint x: 446, startPoint y: 377, endPoint x: 452, endPoint y: 372, distance: 7.8
click at [446, 377] on div "Seat Depth" at bounding box center [784, 373] width 758 height 67
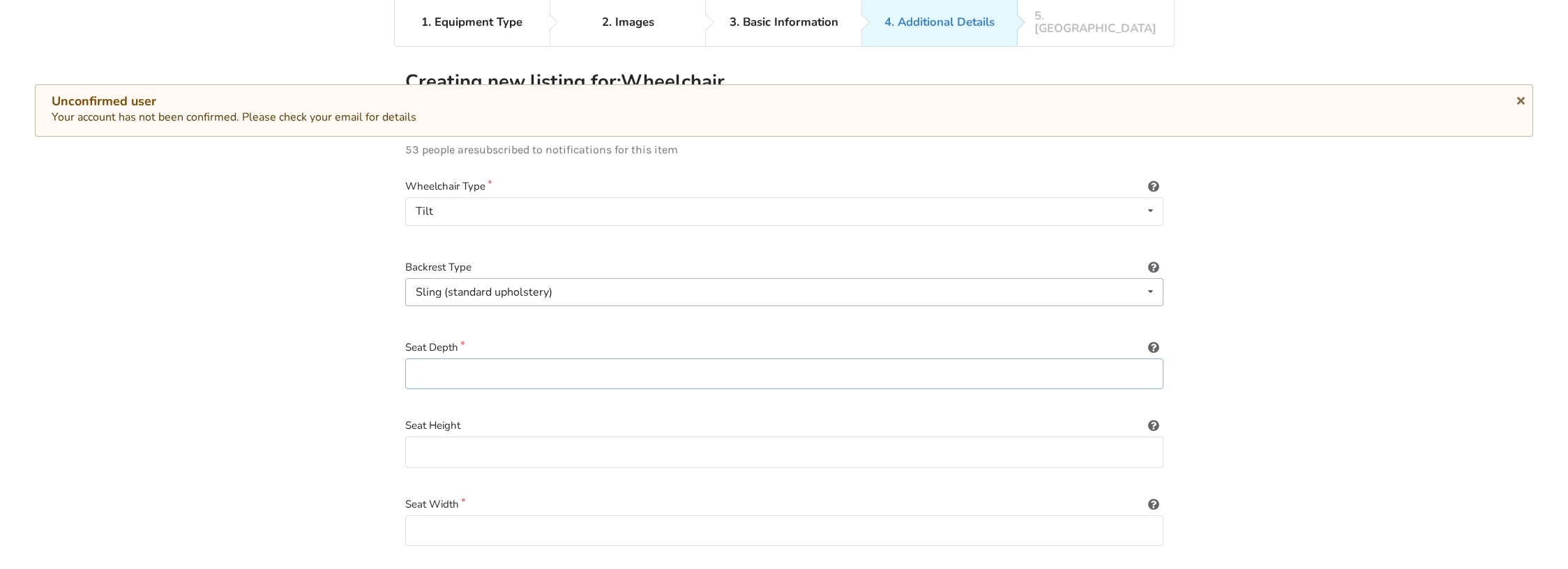
click at [455, 369] on input at bounding box center [784, 374] width 758 height 31
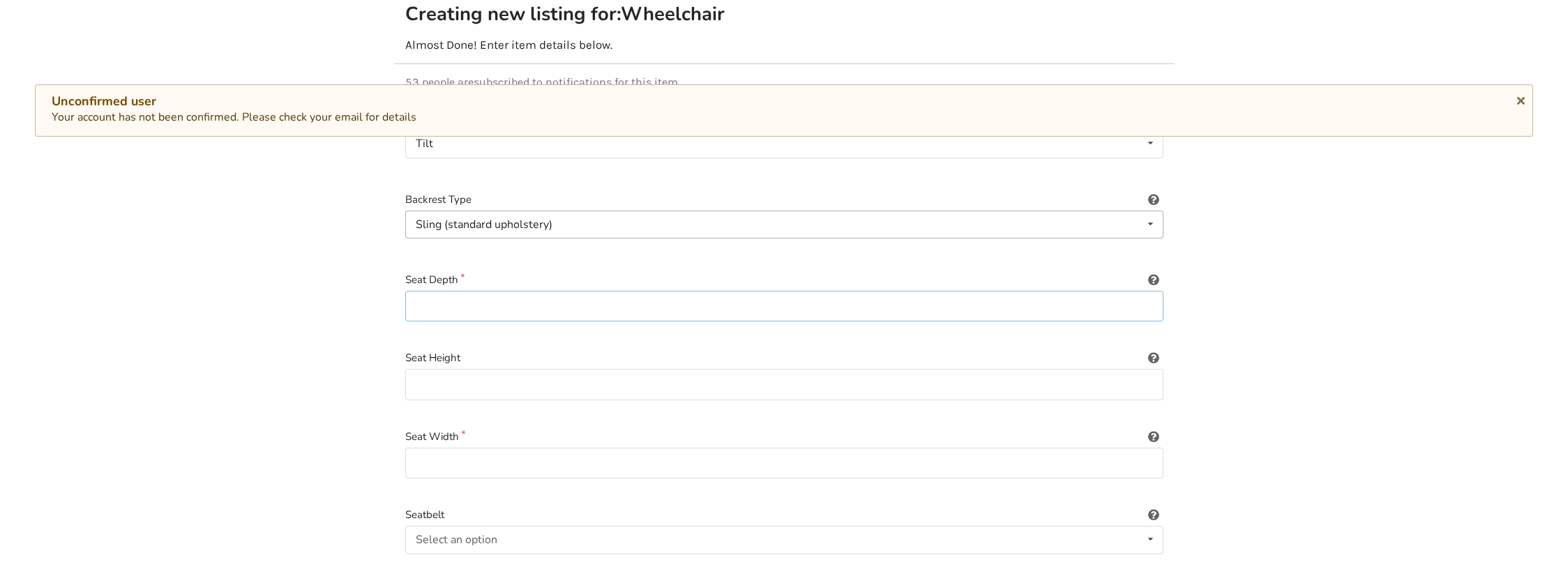
scroll to position [234, 0]
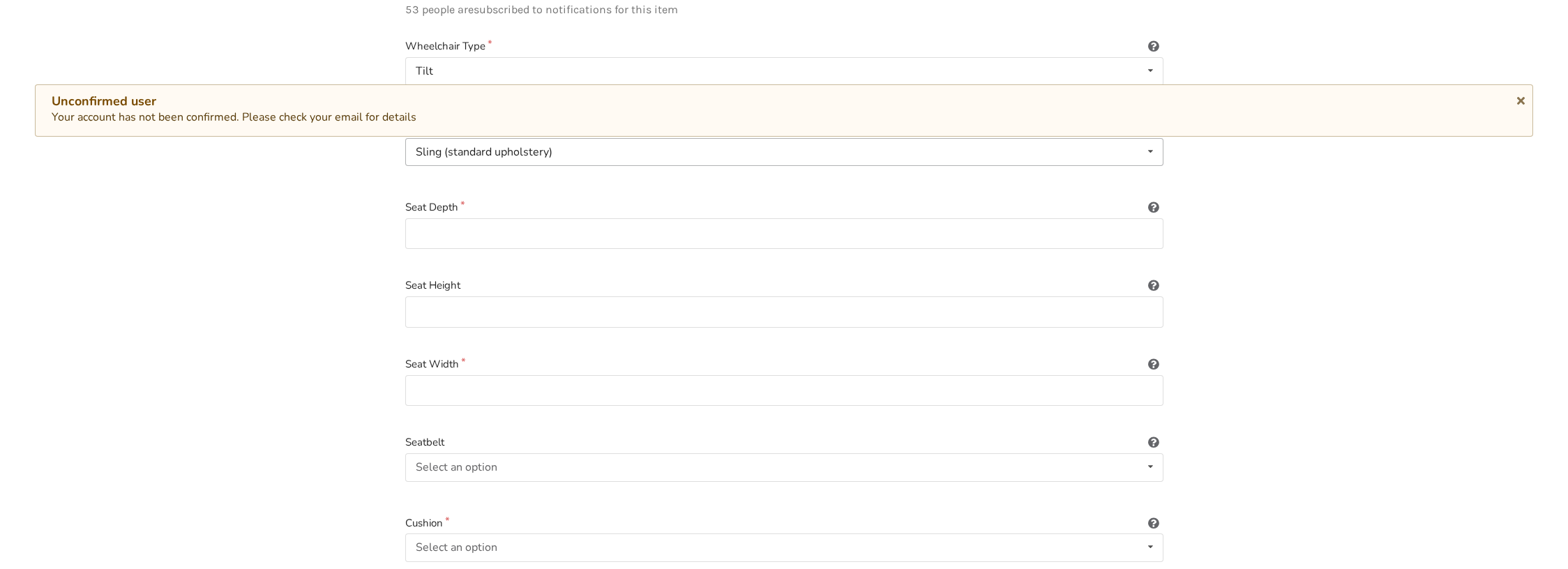
click at [1027, 199] on icon at bounding box center [1153, 205] width 13 height 11
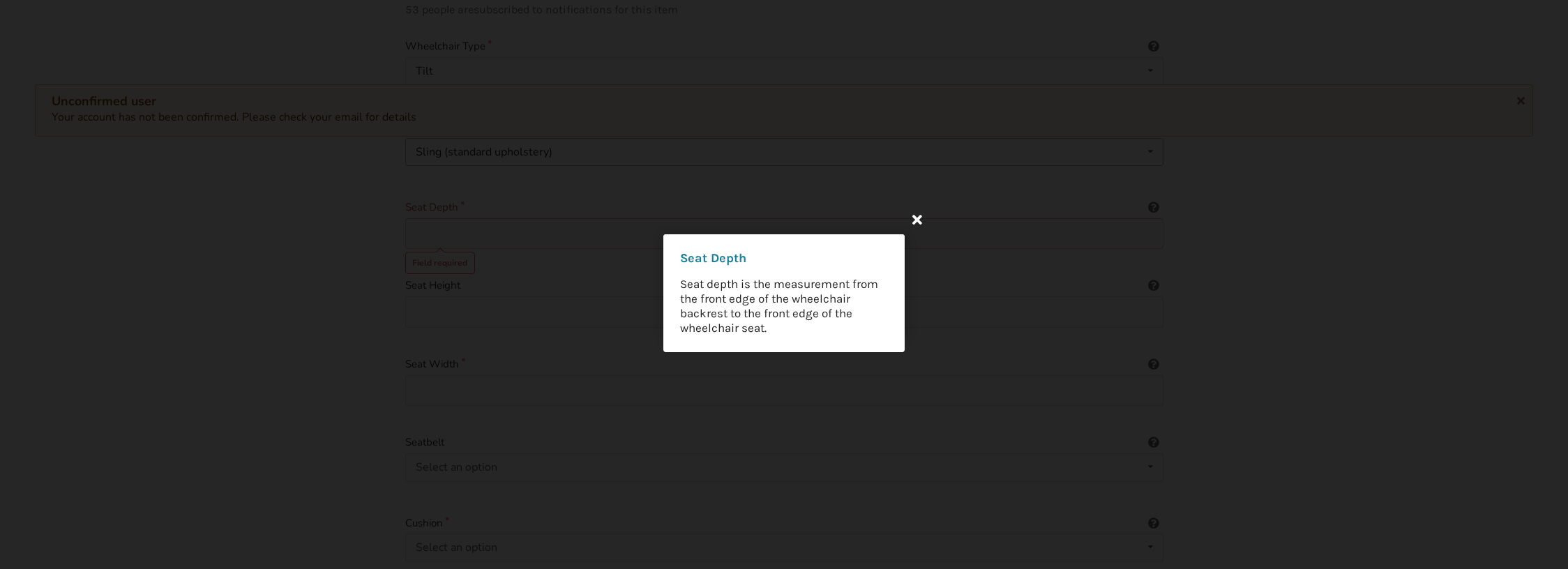
click at [913, 223] on icon at bounding box center [917, 218] width 25 height 25
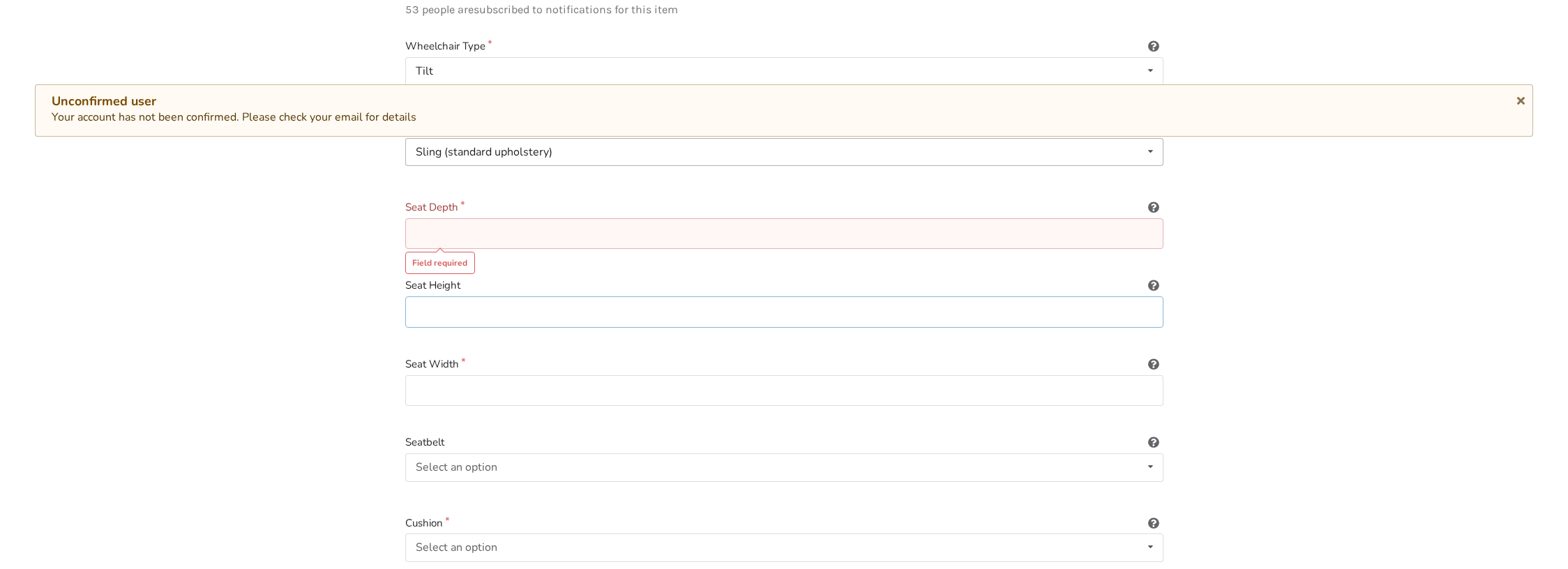
click at [563, 312] on input at bounding box center [784, 312] width 758 height 31
click at [1027, 278] on icon at bounding box center [1153, 283] width 13 height 11
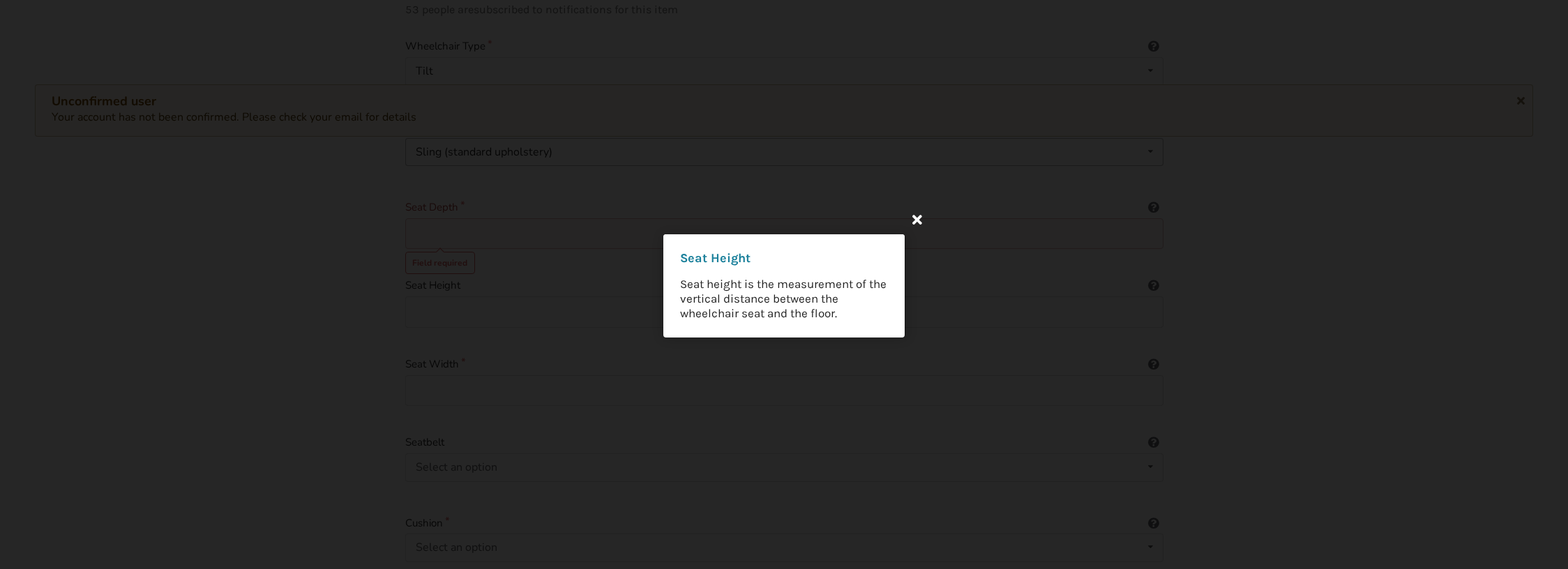
click at [919, 215] on icon at bounding box center [917, 218] width 25 height 25
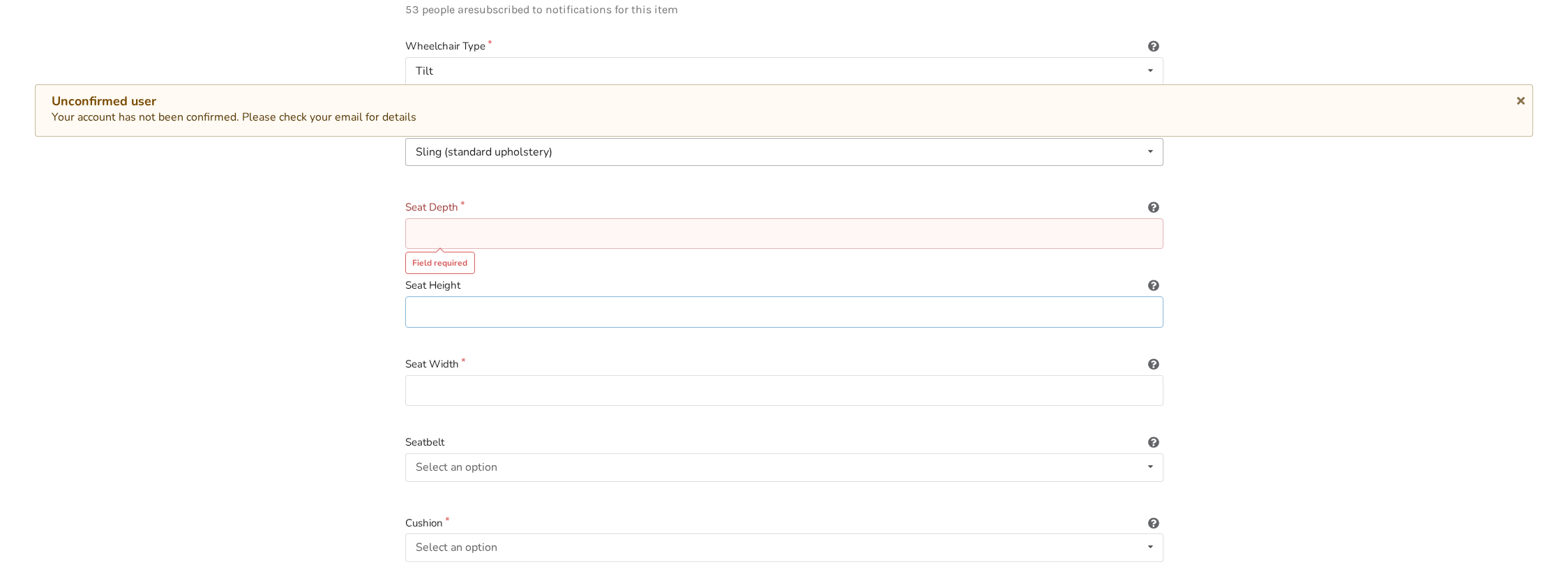
click at [625, 297] on input at bounding box center [784, 312] width 758 height 31
type input "16"
click at [457, 304] on input "16" at bounding box center [784, 312] width 758 height 31
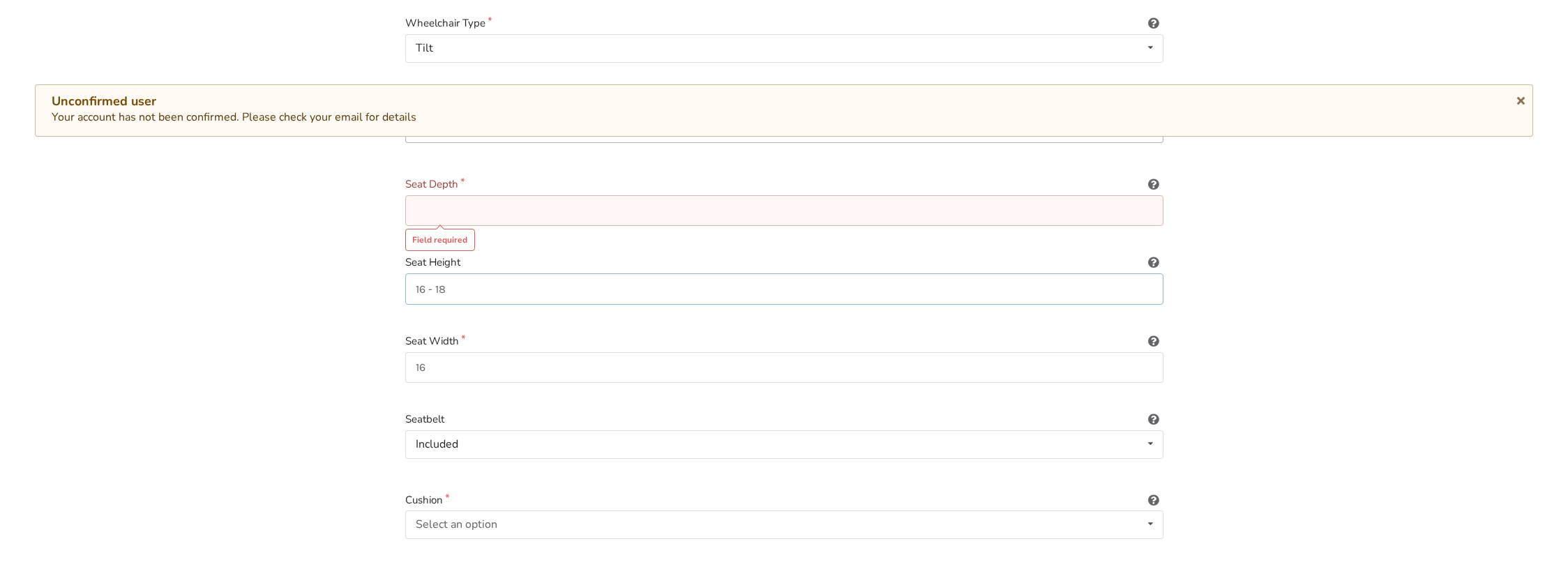
scroll to position [258, 0]
click at [496, 272] on input "16 - 18" at bounding box center [784, 287] width 758 height 31
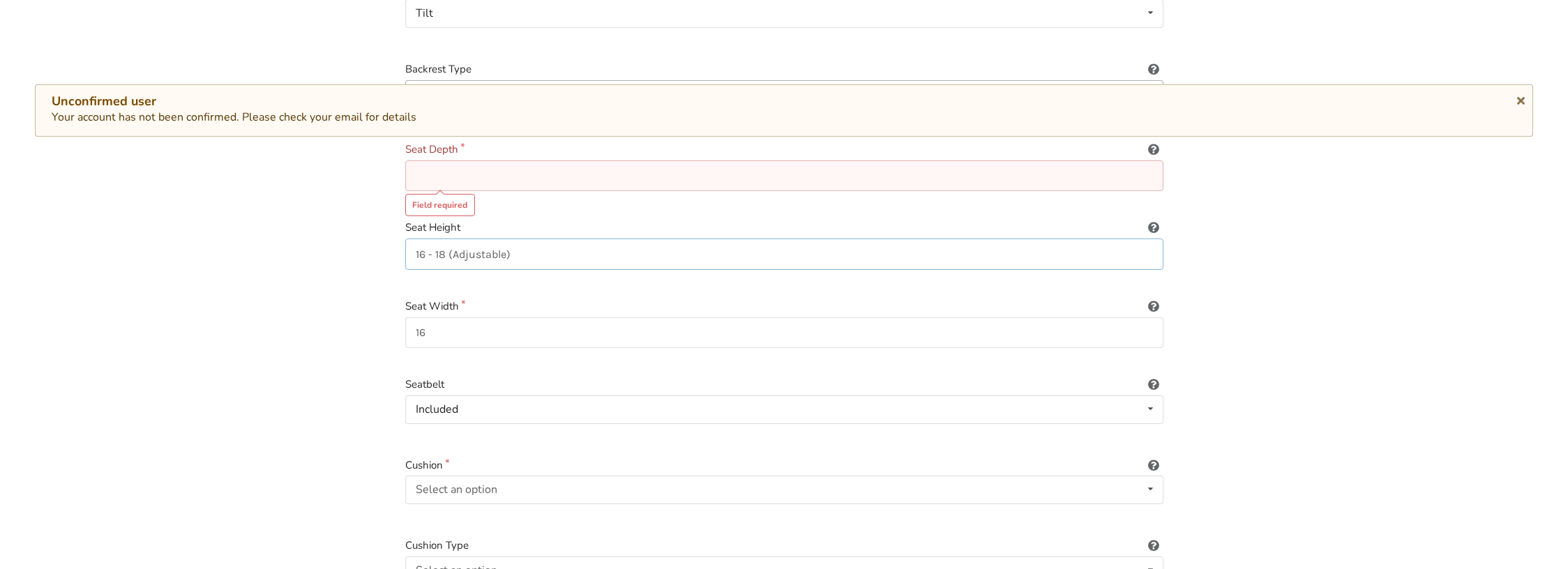
scroll to position [315, 0]
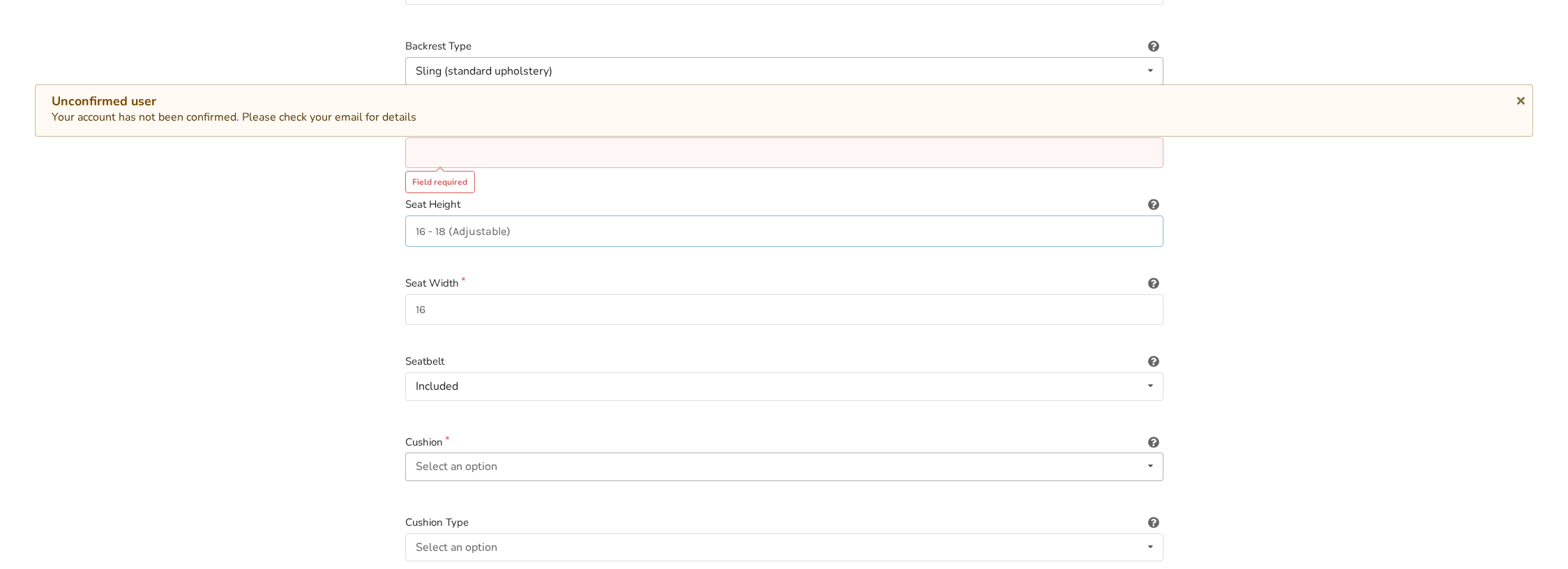
type input "16 - 18 (Adjustable)"
click at [501, 452] on div "Select an option Included Not included" at bounding box center [784, 466] width 758 height 28
click at [458, 487] on span "Included" at bounding box center [439, 494] width 42 height 15
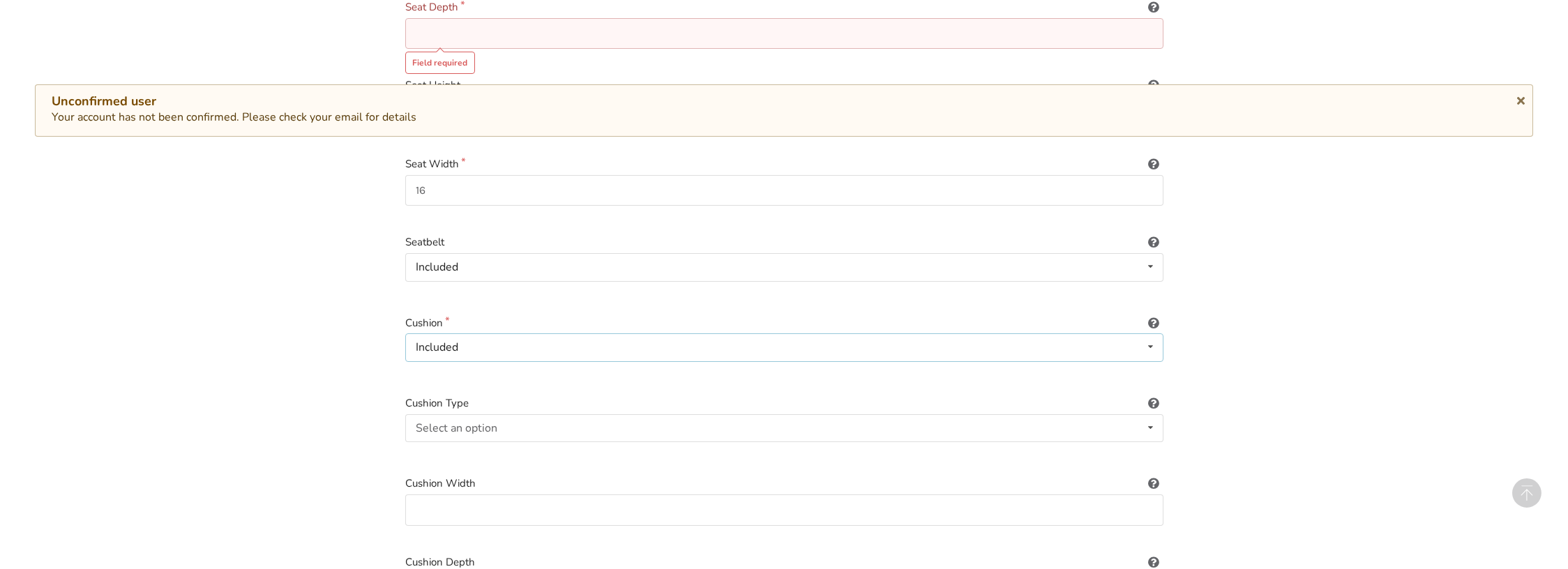
scroll to position [436, 0]
click at [480, 412] on div "Select an option Not applicable Foam Gel Air Gel and foam Air and foam Captain'…" at bounding box center [784, 425] width 758 height 28
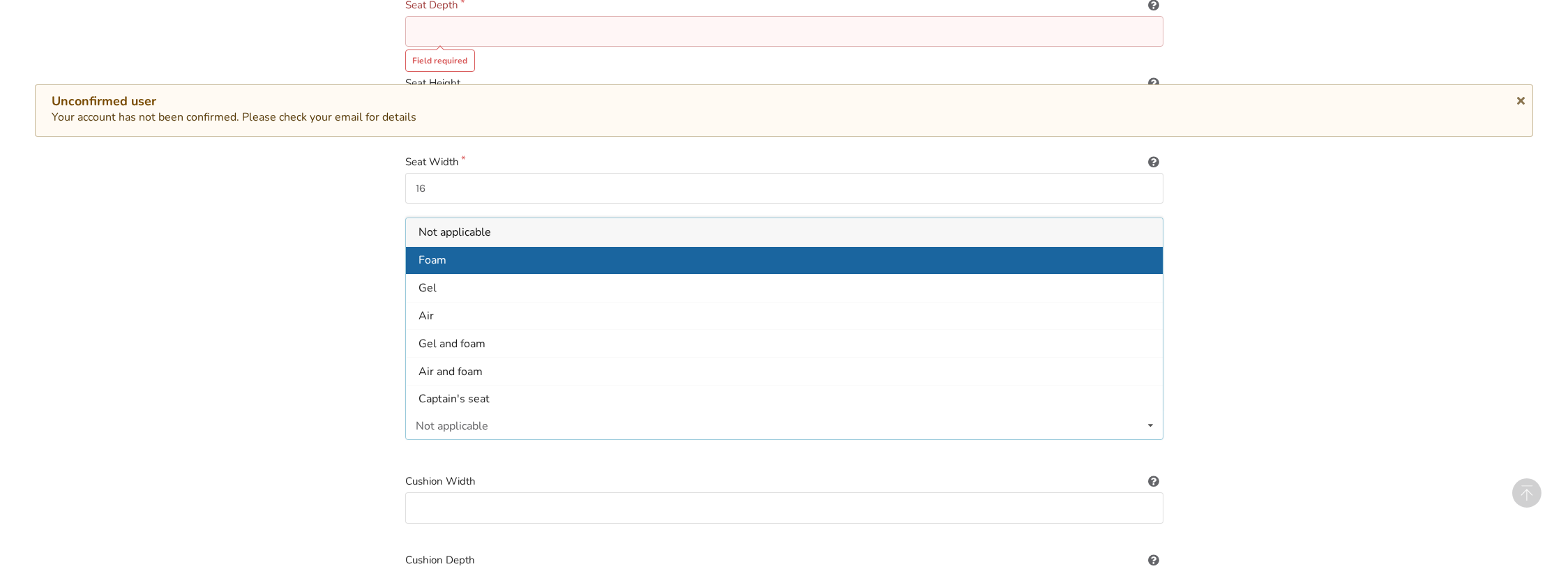
click at [444, 253] on span "Foam" at bounding box center [432, 260] width 28 height 15
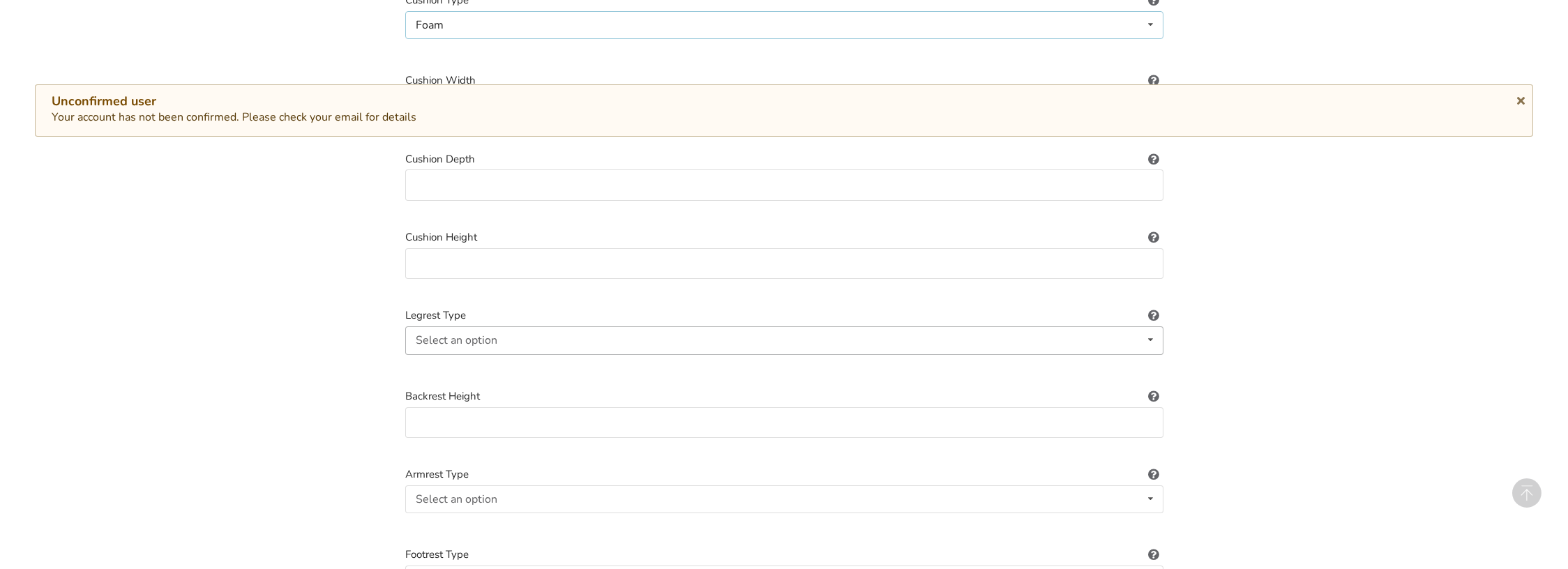
scroll to position [847, 0]
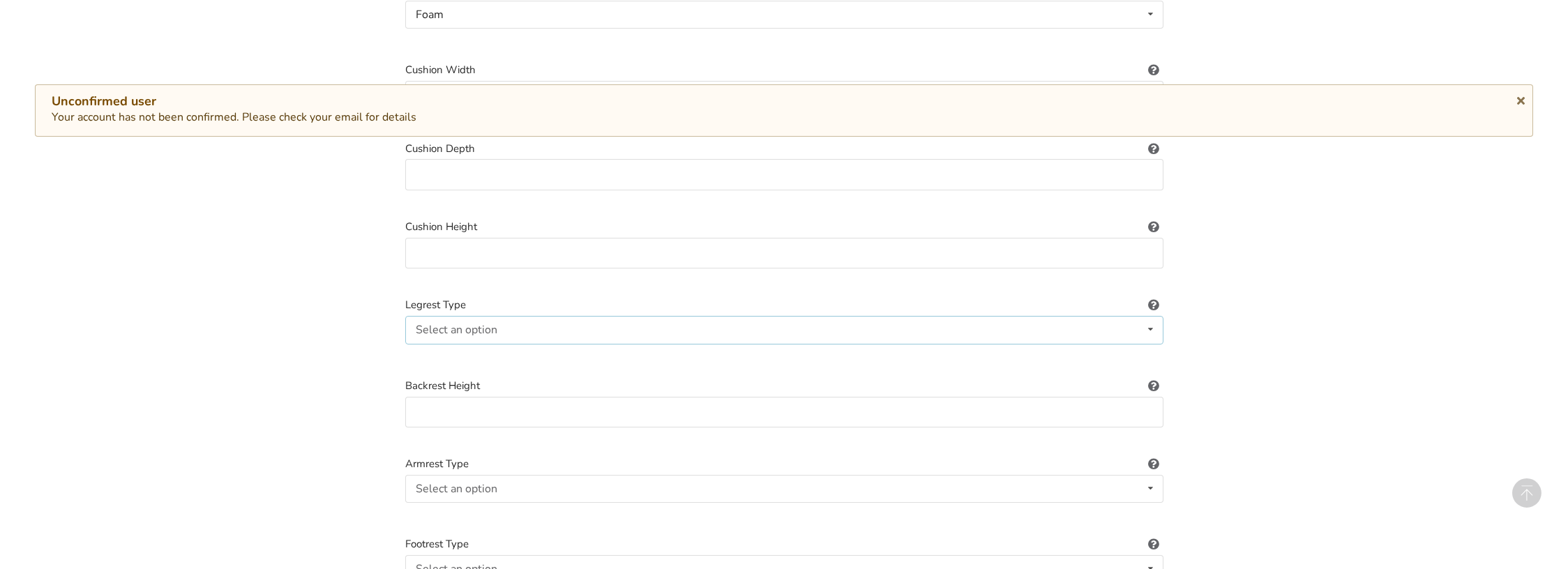
click at [463, 324] on div "Select an option" at bounding box center [456, 329] width 82 height 11
click at [368, 356] on div "1. Equipment Type 2. Images 3. Basic Information 4. Additional Details 5. Previ…" at bounding box center [784, 432] width 1568 height 2378
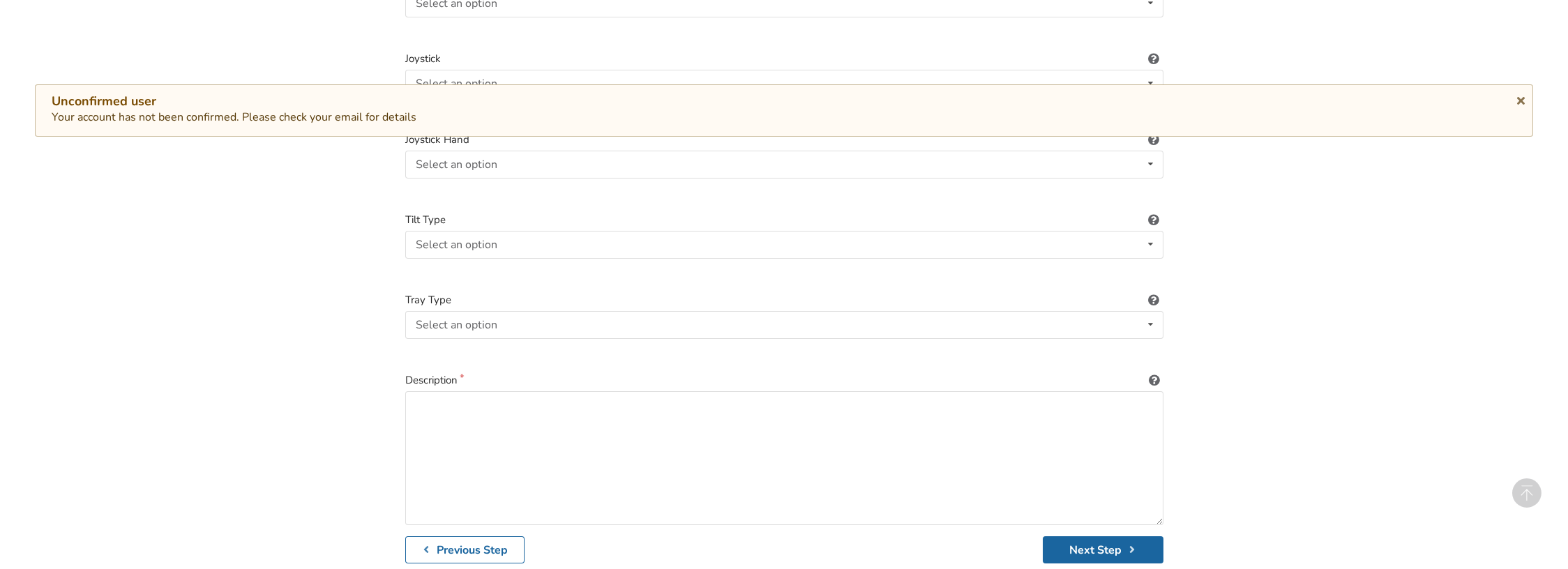
scroll to position [1968, 0]
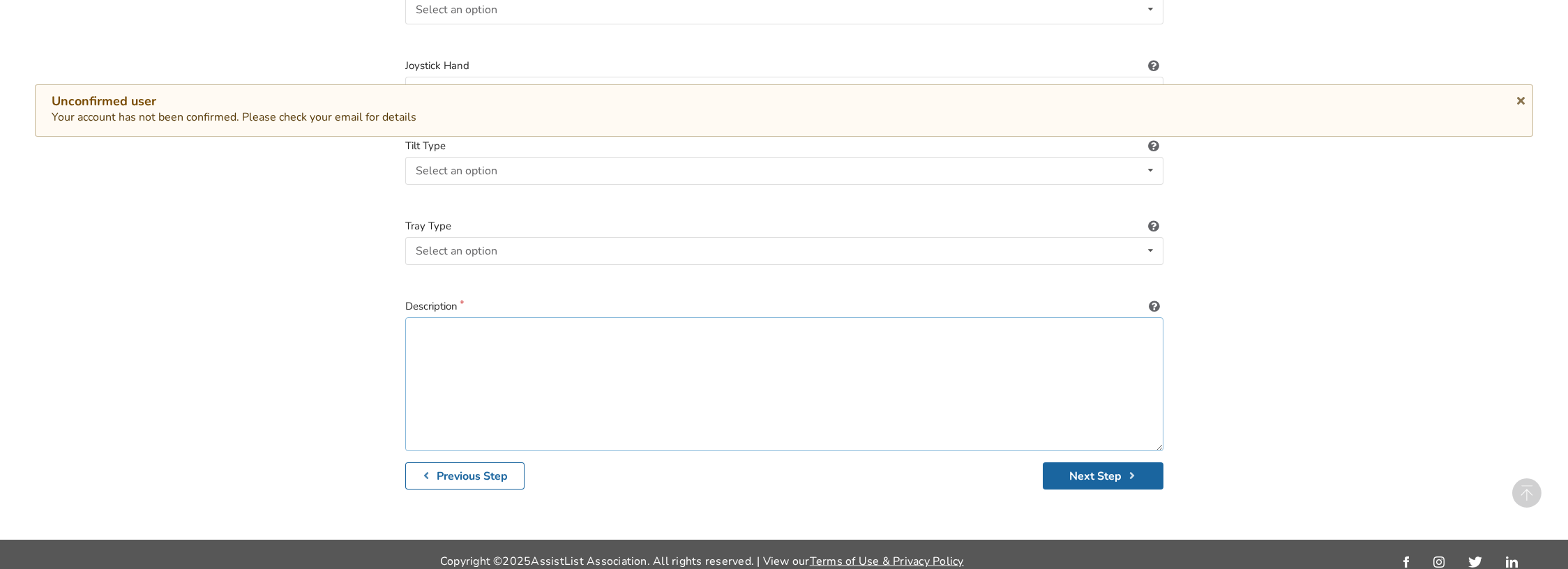
click at [482, 385] on textarea at bounding box center [784, 384] width 758 height 134
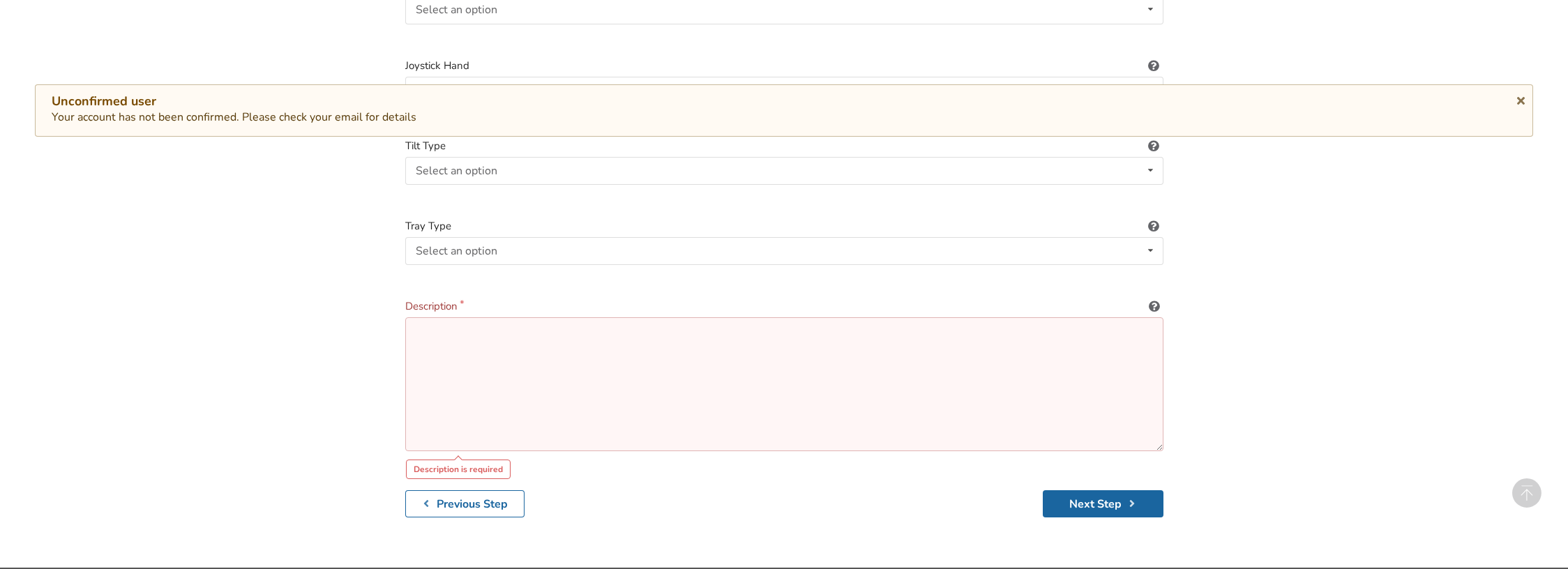
paste textarea "Only lightly used for a couple of months. Super clean, works perfectly. Compact…"
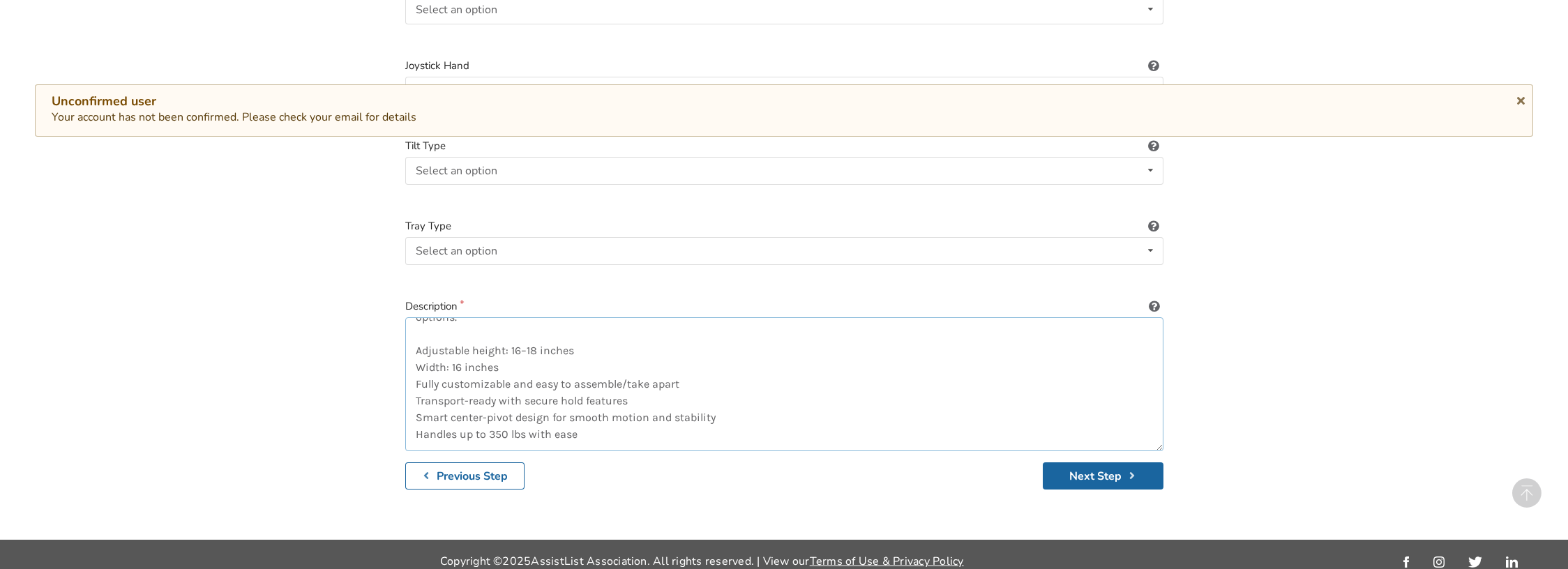
scroll to position [72, 0]
drag, startPoint x: 516, startPoint y: 355, endPoint x: 513, endPoint y: 348, distance: 7.6
click at [431, 331] on textarea "Only lightly used for a couple of months. Super clean, works perfectly. Compact…" at bounding box center [784, 384] width 758 height 134
click at [592, 359] on textarea "Only lightly used for a couple of months. Super clean, works perfectly. Compact…" at bounding box center [784, 384] width 758 height 134
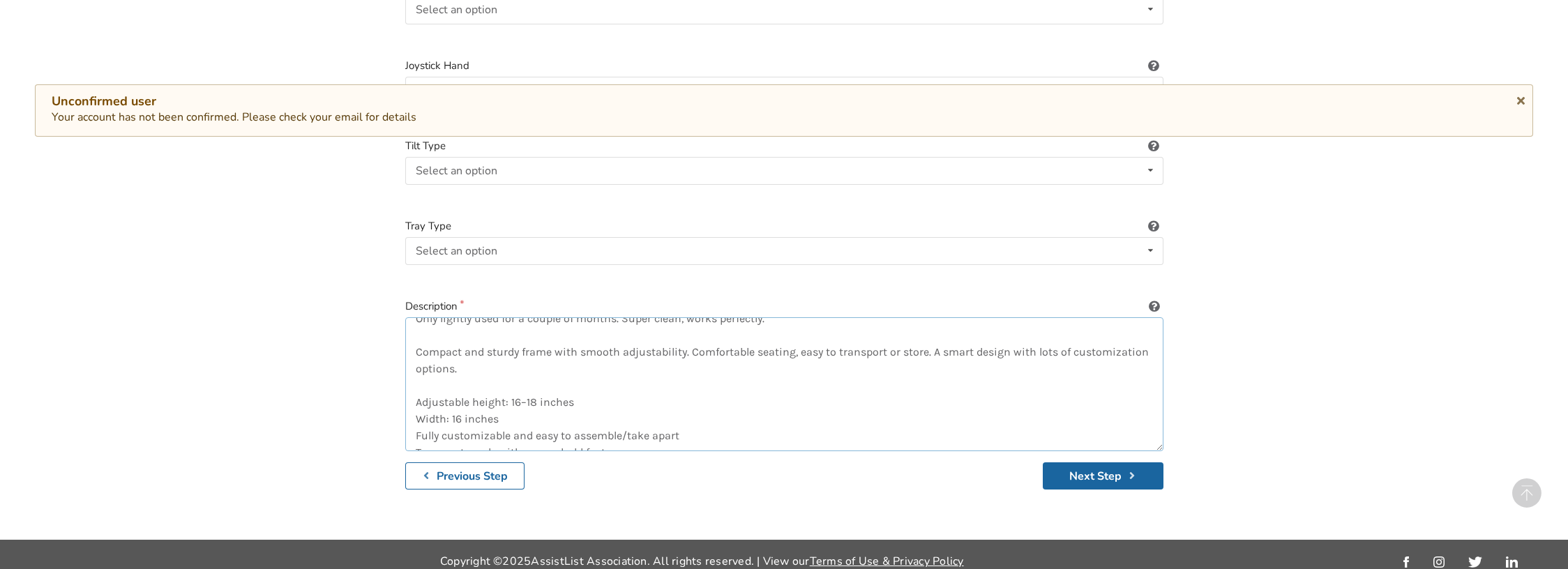
scroll to position [0, 0]
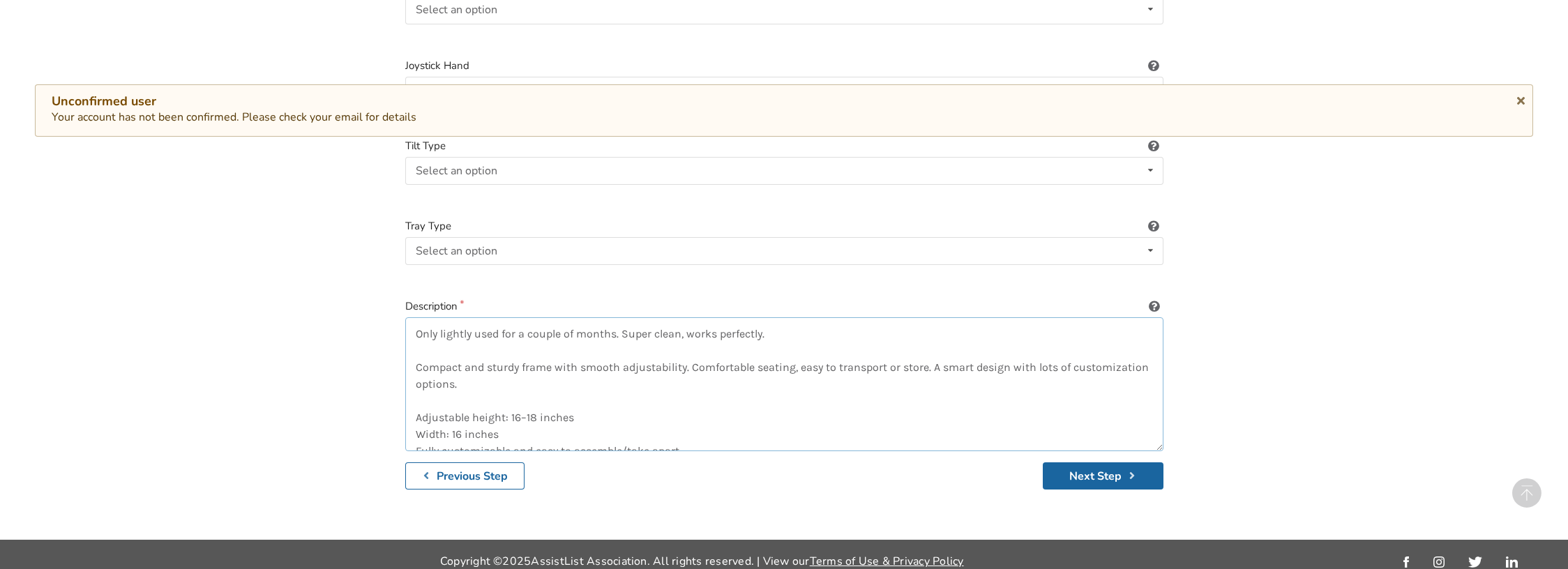
click at [660, 322] on textarea "Only lightly used for a couple of months. Super clean, works perfectly. Compact…" at bounding box center [784, 384] width 758 height 134
click at [1027, 354] on textarea "Only lightly used for a couple of months. Clean, works perfectly. Compact and s…" at bounding box center [784, 384] width 758 height 134
drag, startPoint x: 1044, startPoint y: 354, endPoint x: 935, endPoint y: 353, distance: 109.0
click at [935, 353] on textarea "Only lightly used for a couple of months. Clean, works perfectly. Compact and s…" at bounding box center [784, 384] width 758 height 134
type textarea "Only lightly used for a couple of months. Clean, works perfectly. Compact and s…"
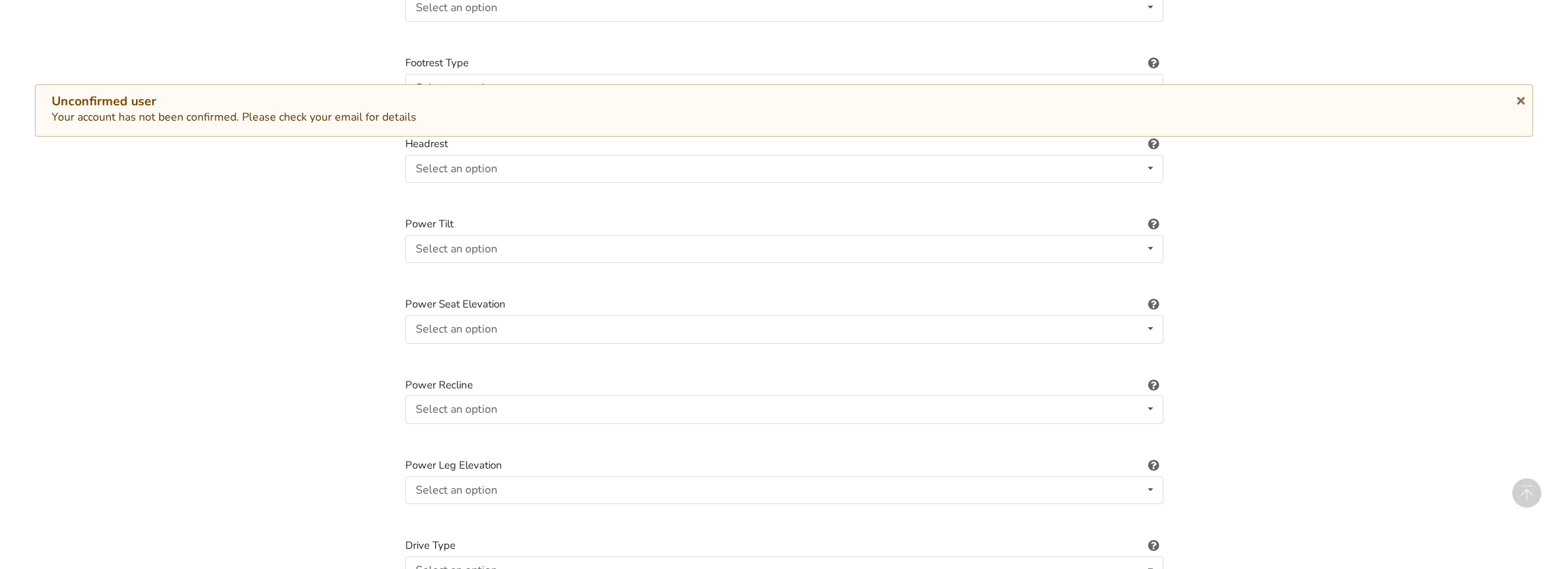
scroll to position [938, 0]
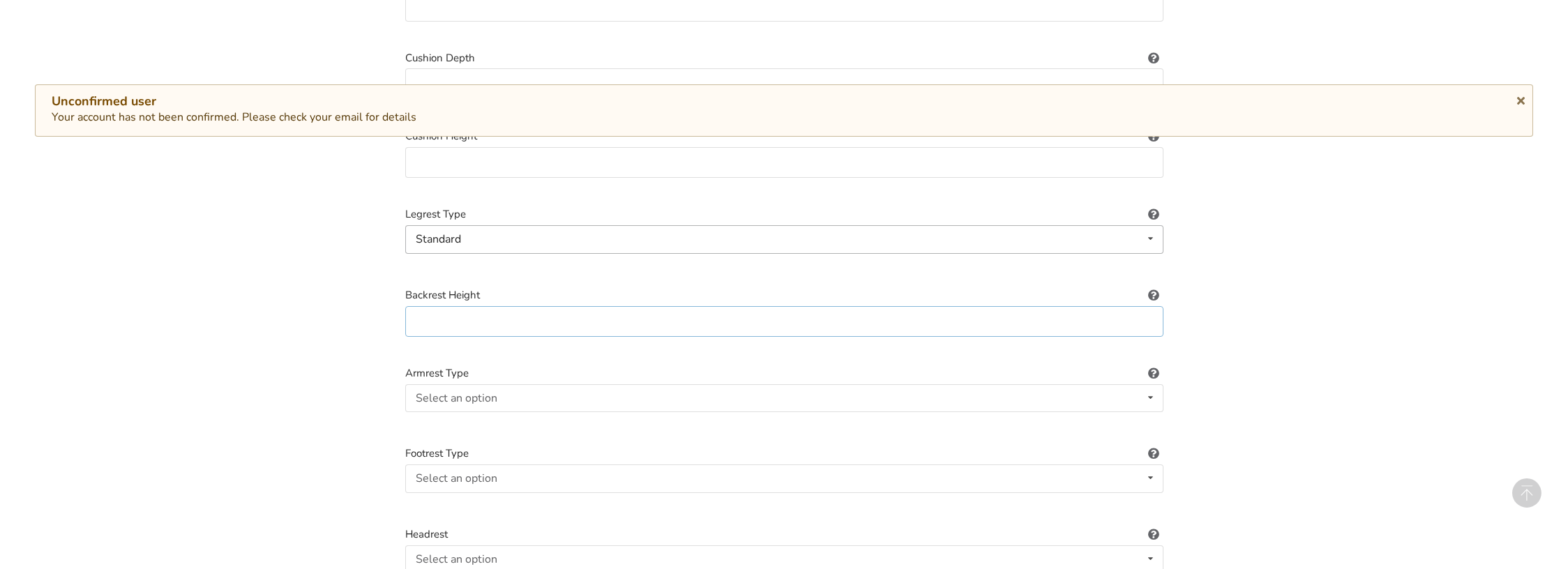
click at [505, 309] on input at bounding box center [784, 321] width 758 height 31
click at [440, 392] on div "Select an option" at bounding box center [456, 397] width 82 height 11
click at [455, 411] on div "Fixed" at bounding box center [784, 425] width 757 height 28
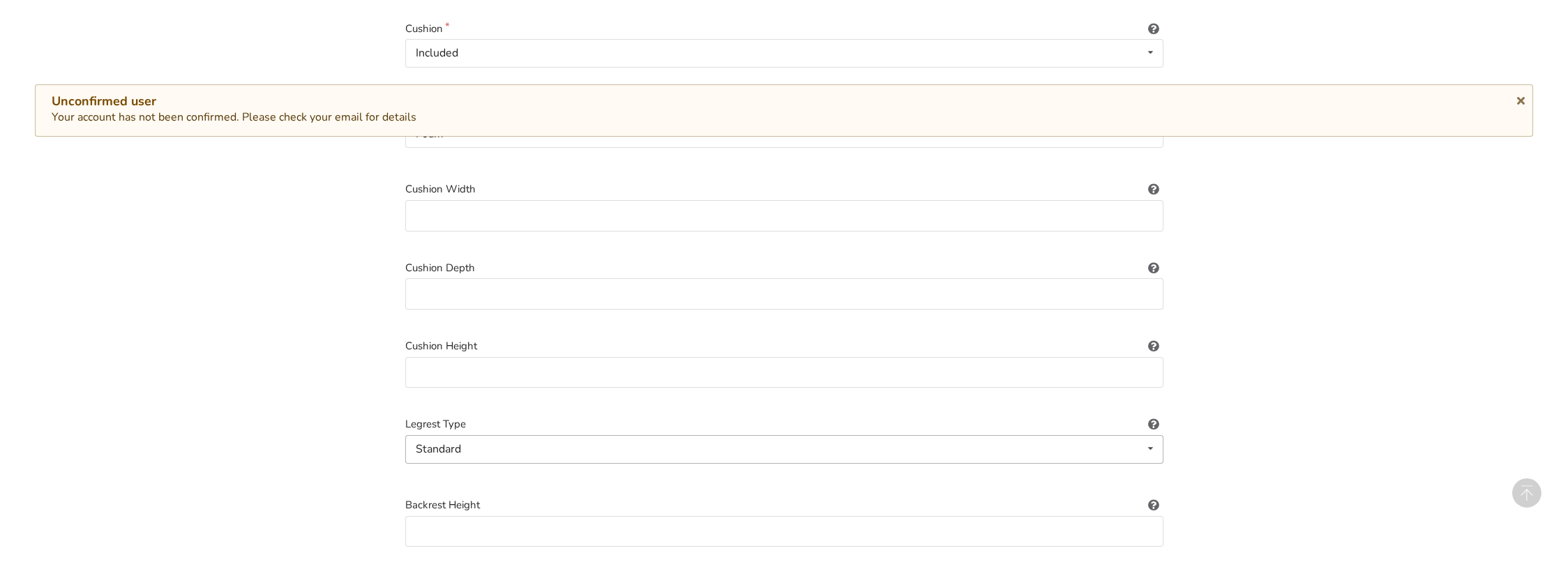
scroll to position [719, 0]
click at [444, 378] on input at bounding box center [784, 382] width 758 height 31
type input "14 inches"
click at [501, 297] on input at bounding box center [784, 303] width 758 height 31
paste input "Only lightly used for a couple of months. Super clean, works perfectly. Compact…"
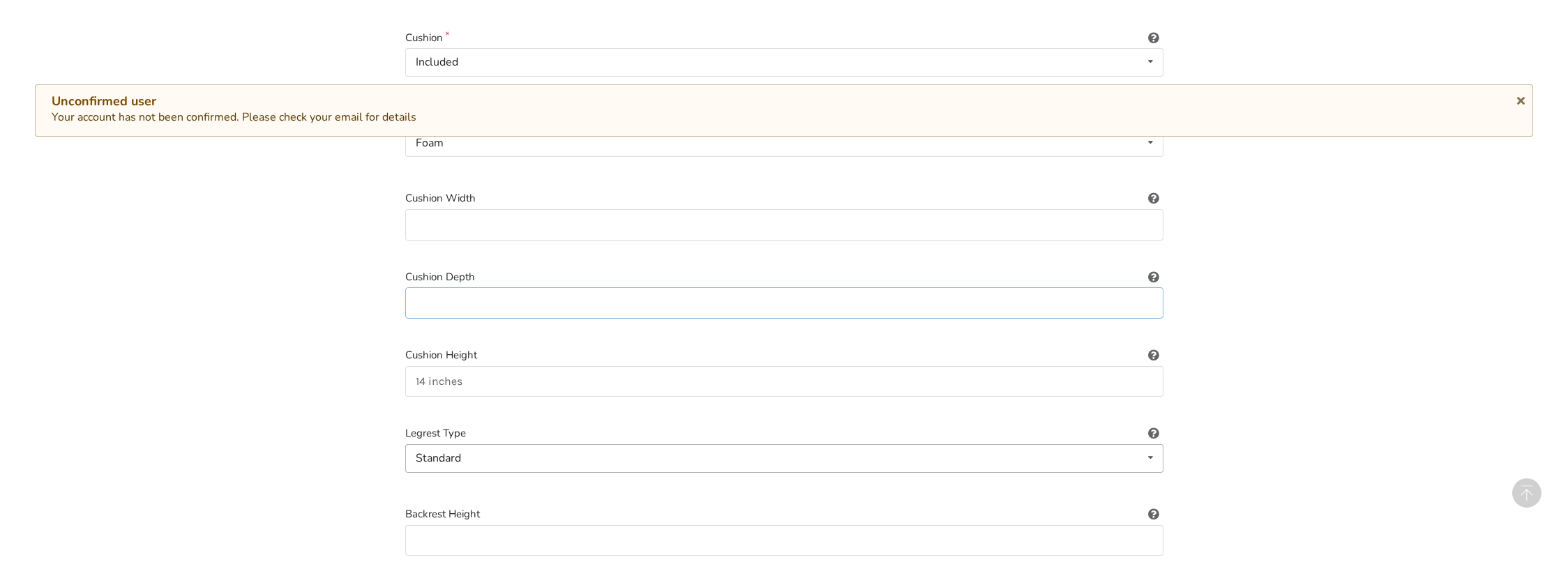
type input "Only lightly used for a couple of months. Super clean, works perfectly. Compact…"
click at [436, 366] on input "14 inches" at bounding box center [784, 382] width 758 height 31
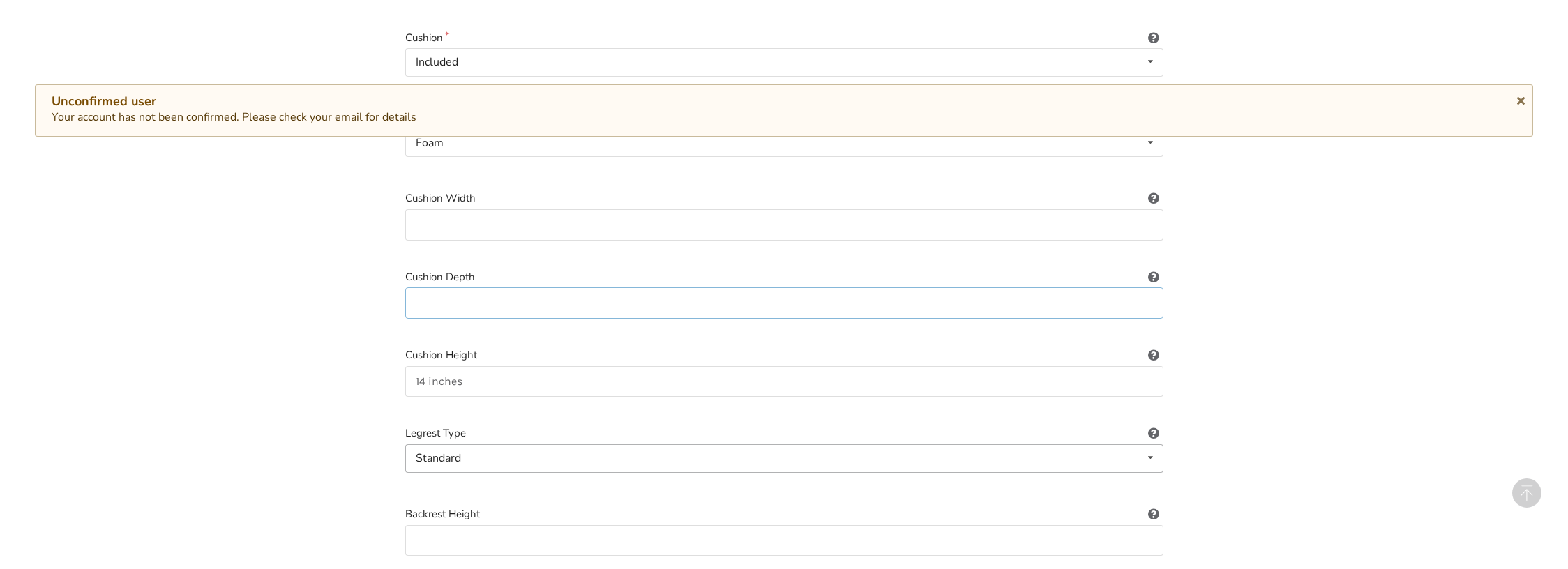
click at [475, 299] on input at bounding box center [784, 303] width 758 height 31
paste input "14 inches"
type input "14 inches"
click at [466, 209] on input at bounding box center [784, 224] width 758 height 31
paste input "14 inches"
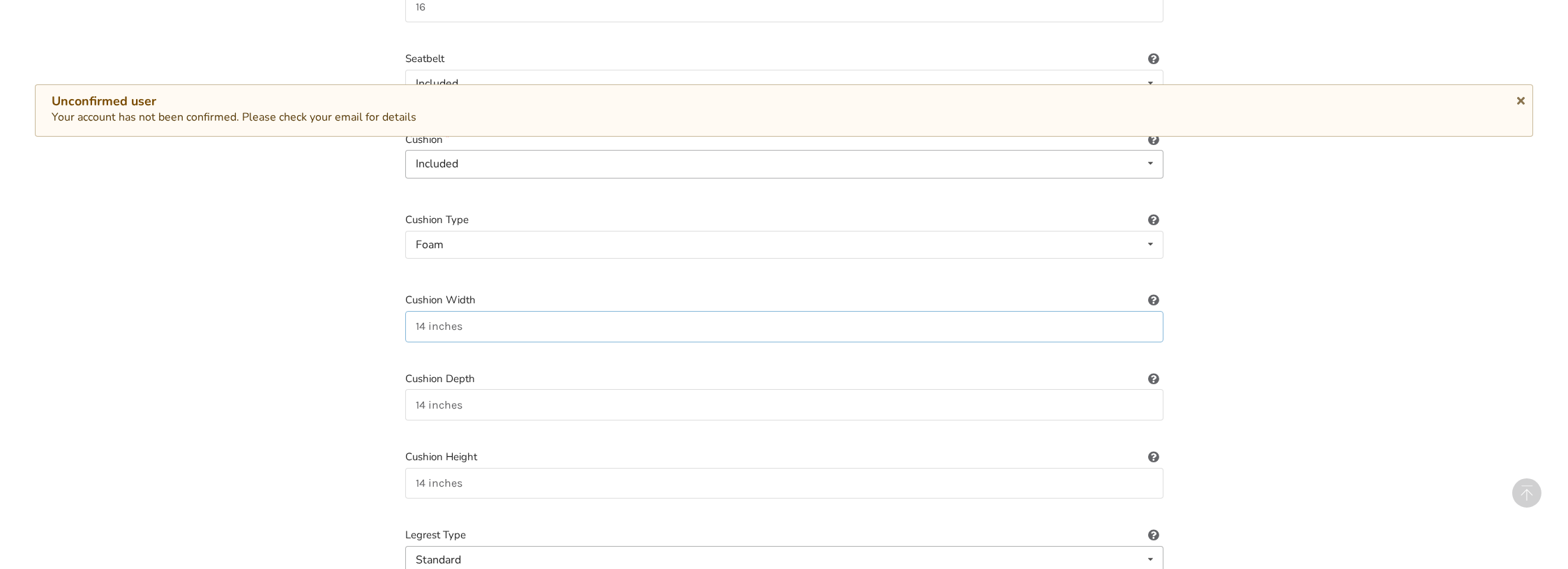
scroll to position [537, 0]
click at [427, 394] on input "14 inches" at bounding box center [784, 406] width 758 height 31
type input "16 inches"
drag, startPoint x: 424, startPoint y: 474, endPoint x: 444, endPoint y: 482, distance: 21.5
click at [425, 474] on input "14 inches" at bounding box center [784, 484] width 758 height 31
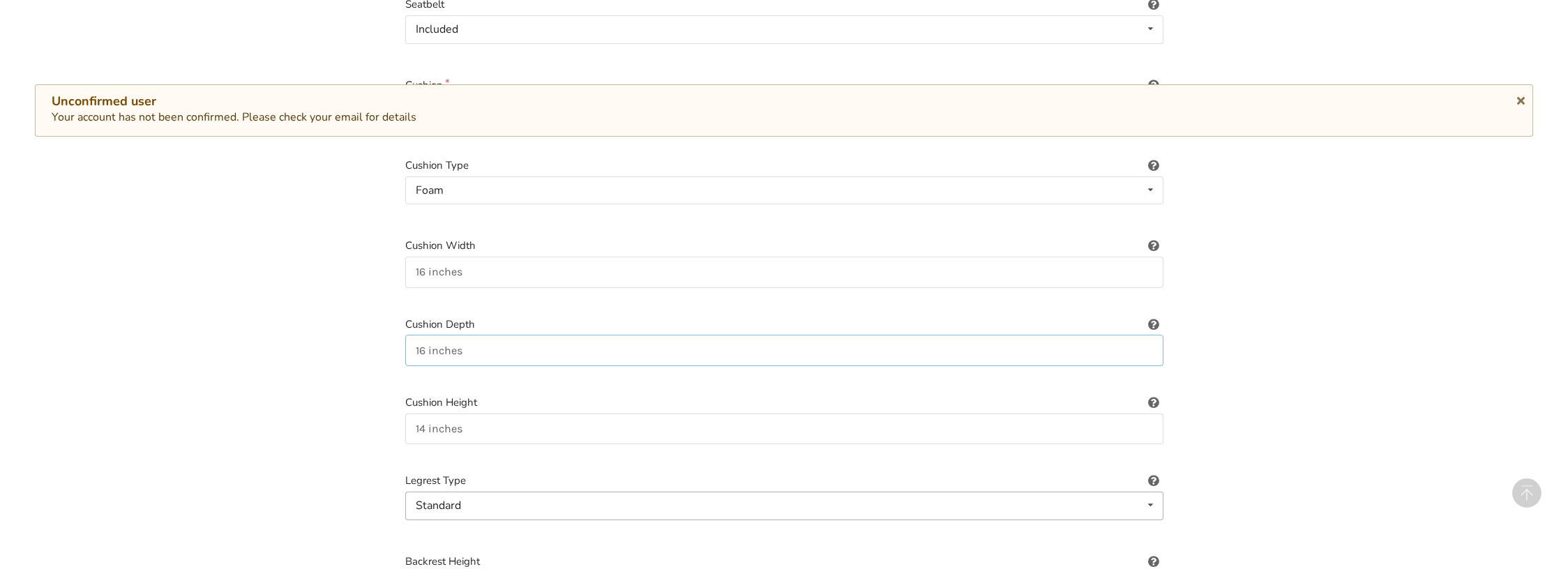
scroll to position [684, 0]
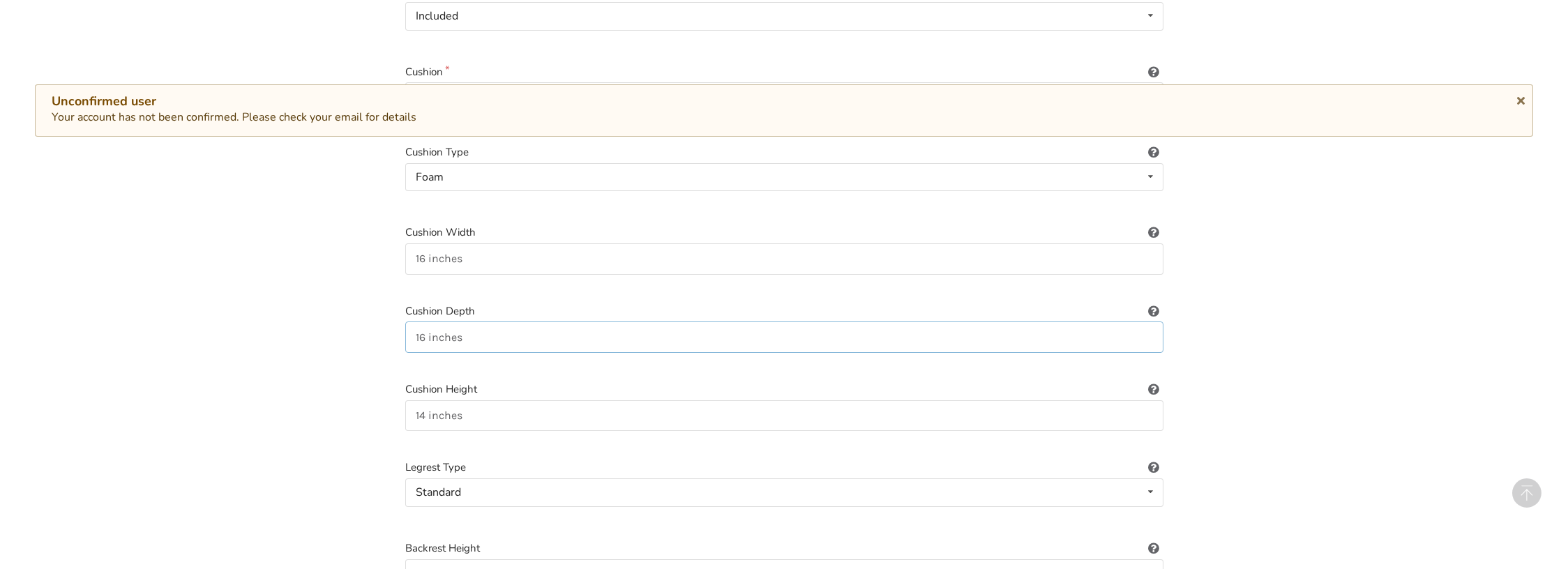
type input "16 inches"
drag, startPoint x: 427, startPoint y: 403, endPoint x: 383, endPoint y: 403, distance: 44.0
type input "2 inches"
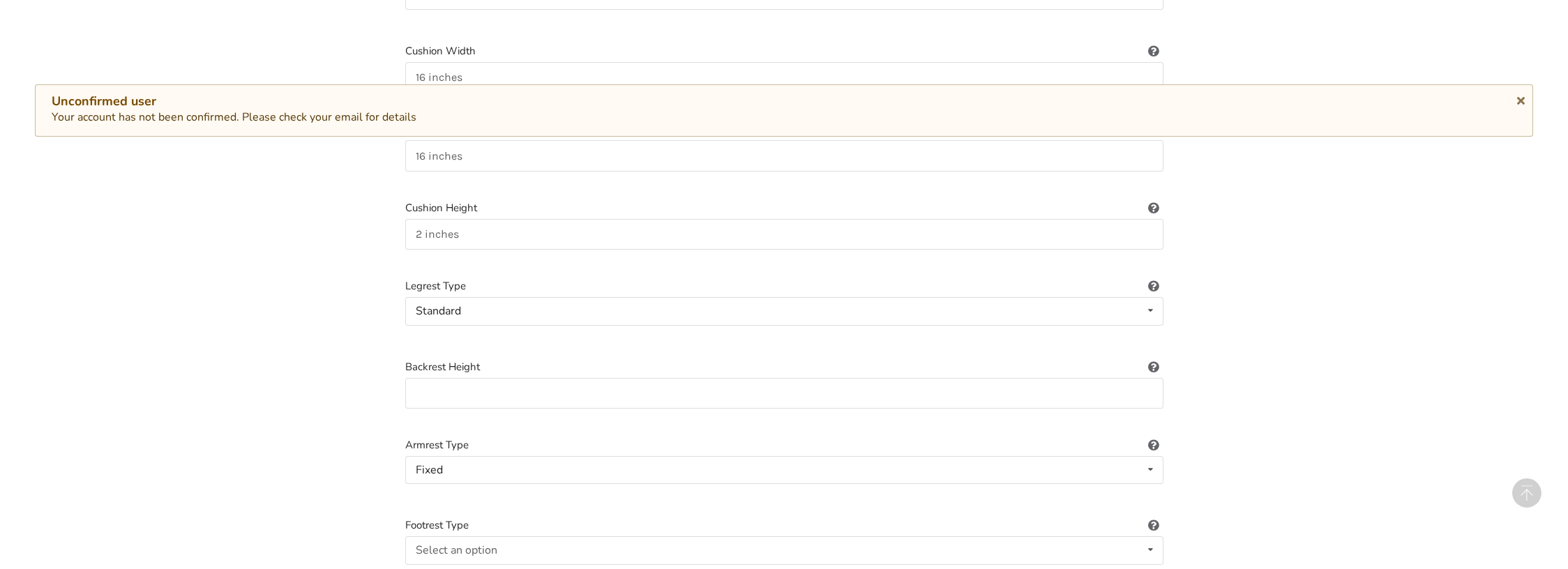
scroll to position [878, 0]
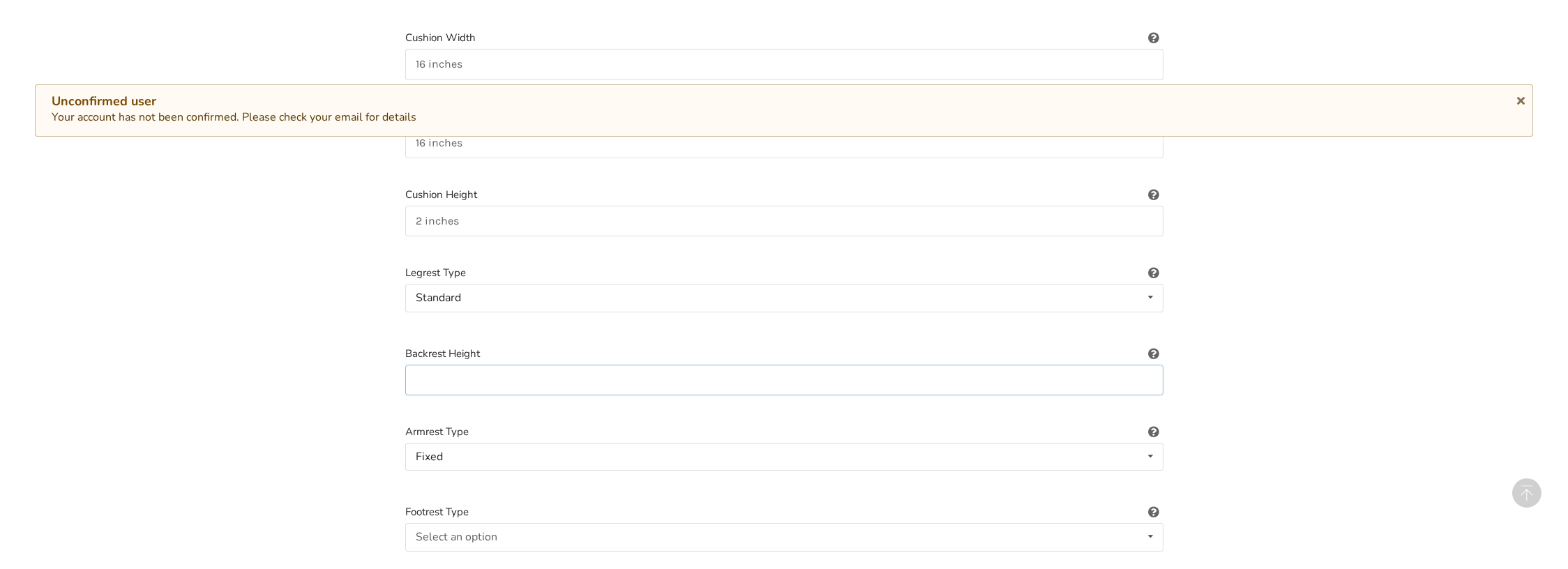
click at [514, 369] on input at bounding box center [784, 380] width 758 height 31
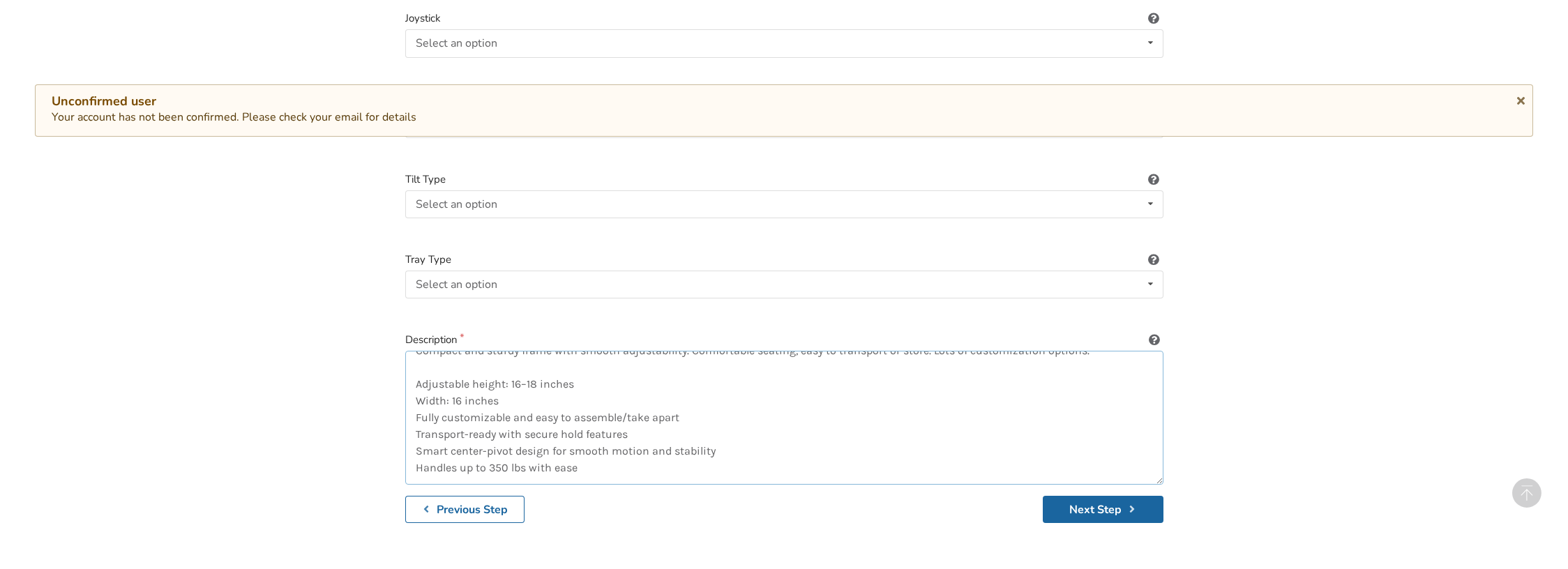
scroll to position [1968, 0]
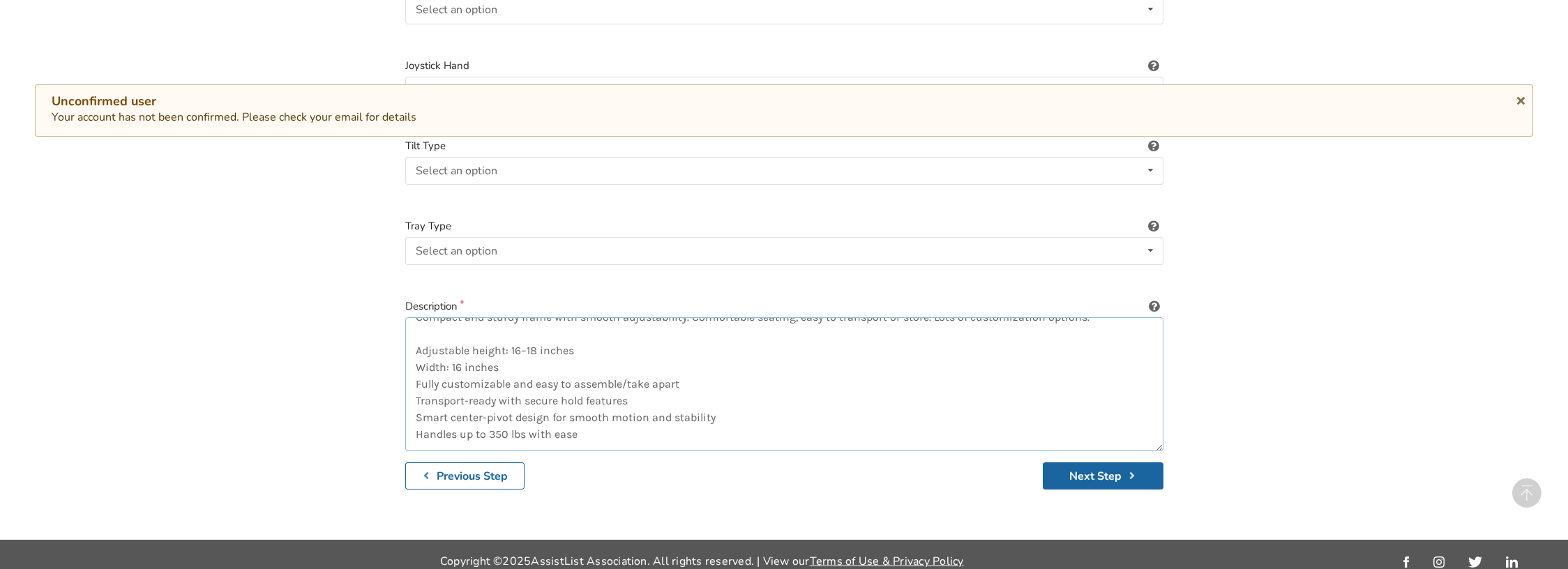
drag, startPoint x: 418, startPoint y: 433, endPoint x: 841, endPoint y: 608, distance: 457.8
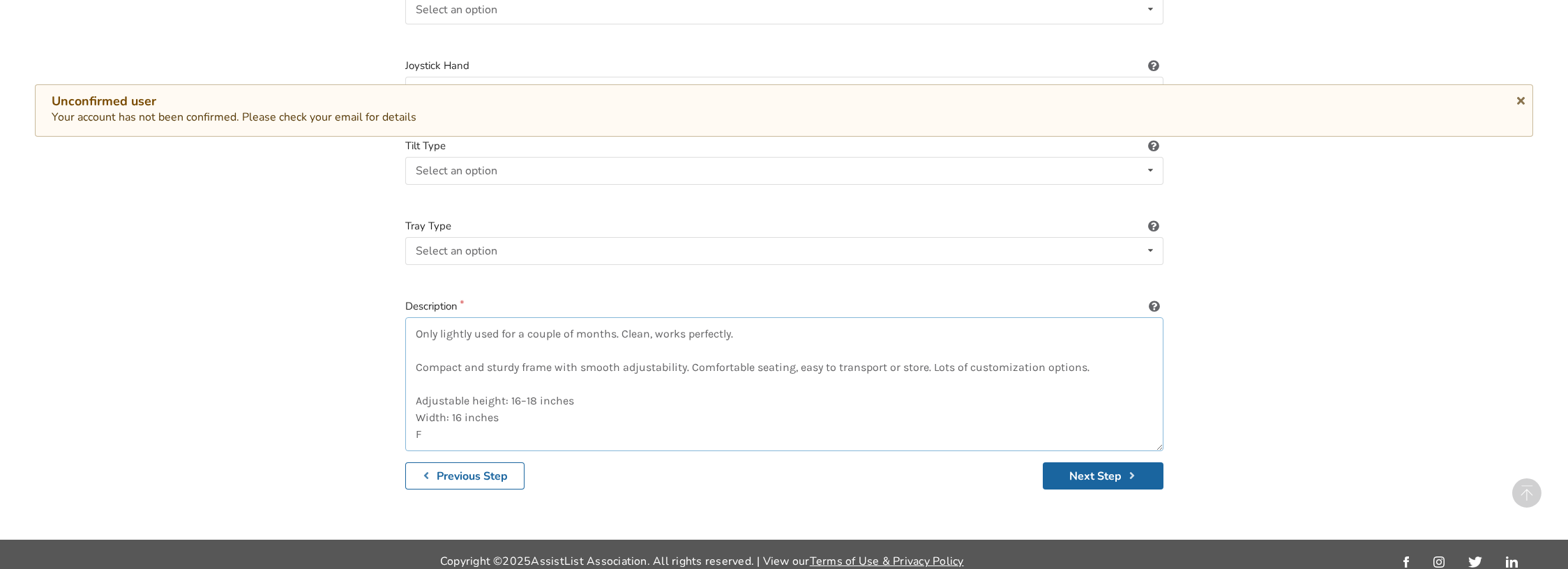
scroll to position [0, 0]
paste textarea "The Fuze T50 has an aluminum frame with an infinitely adjustable tilt range of …"
click at [538, 403] on textarea "Only lightly used for a couple of months. Clean, works perfectly. Compact and s…" at bounding box center [784, 384] width 758 height 134
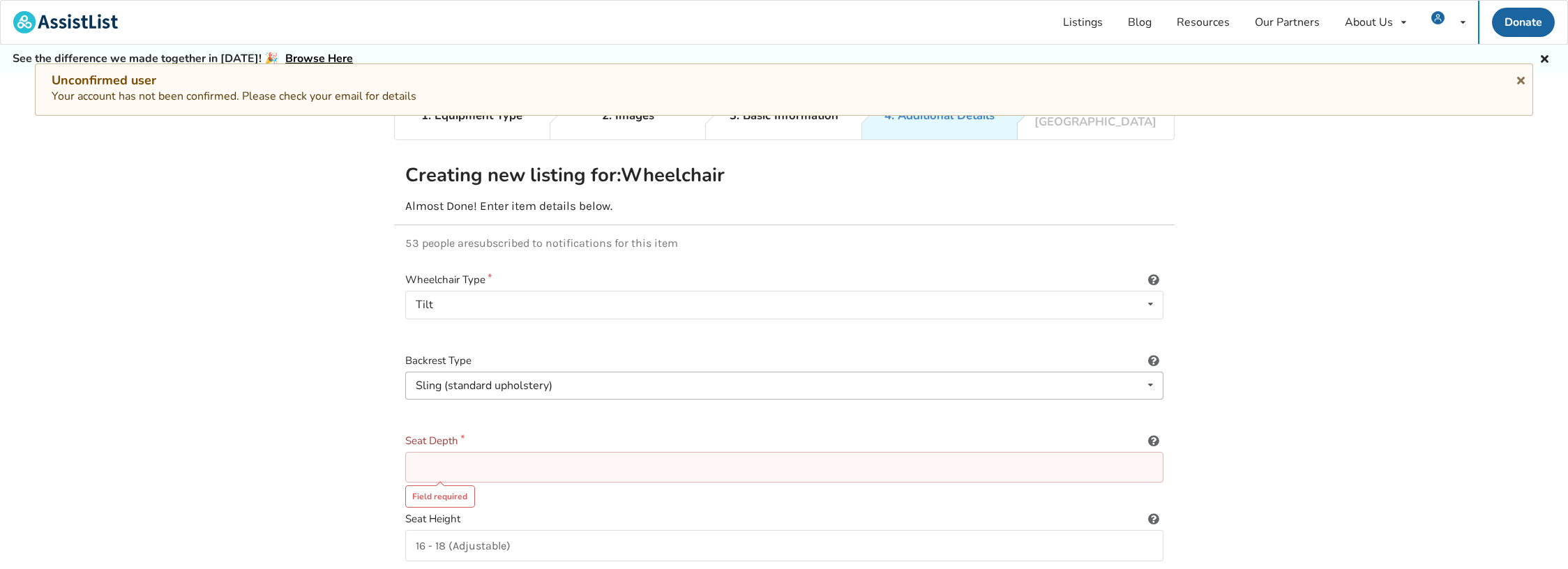
type textarea "Only lightly used for a couple of months. Clean, works perfectly. Compact and s…"
click at [513, 456] on input at bounding box center [784, 467] width 758 height 31
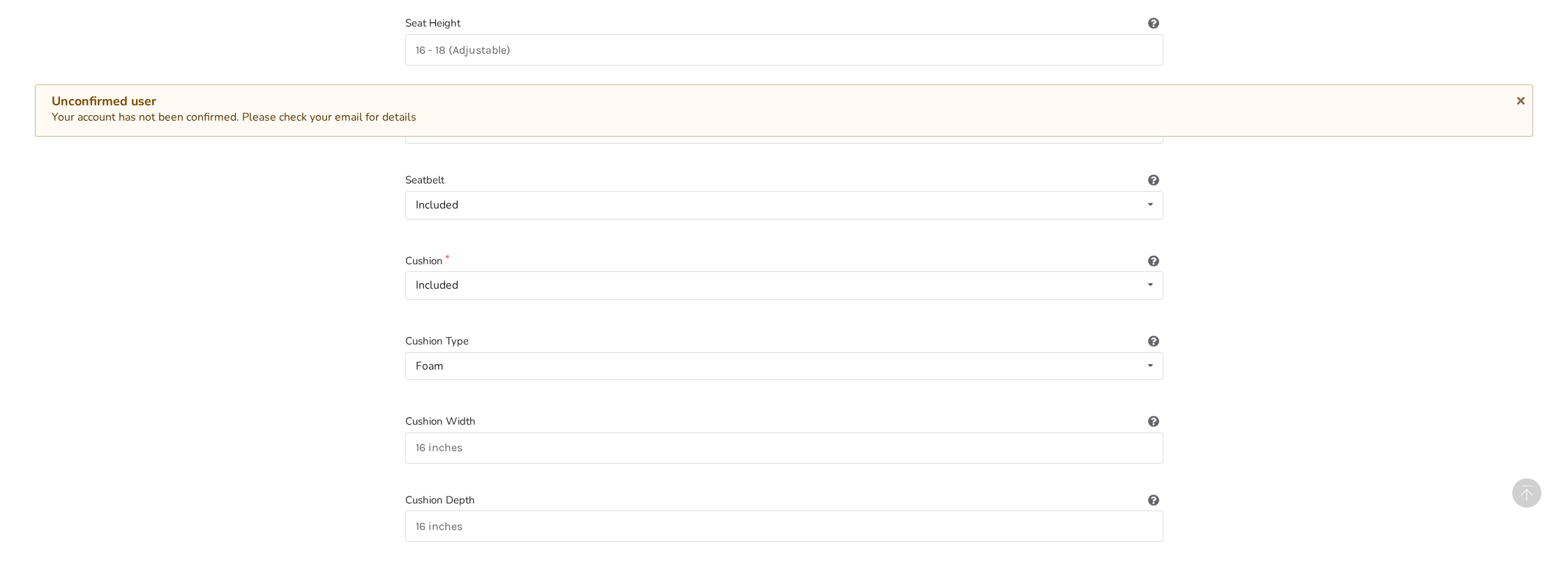
scroll to position [489, 0]
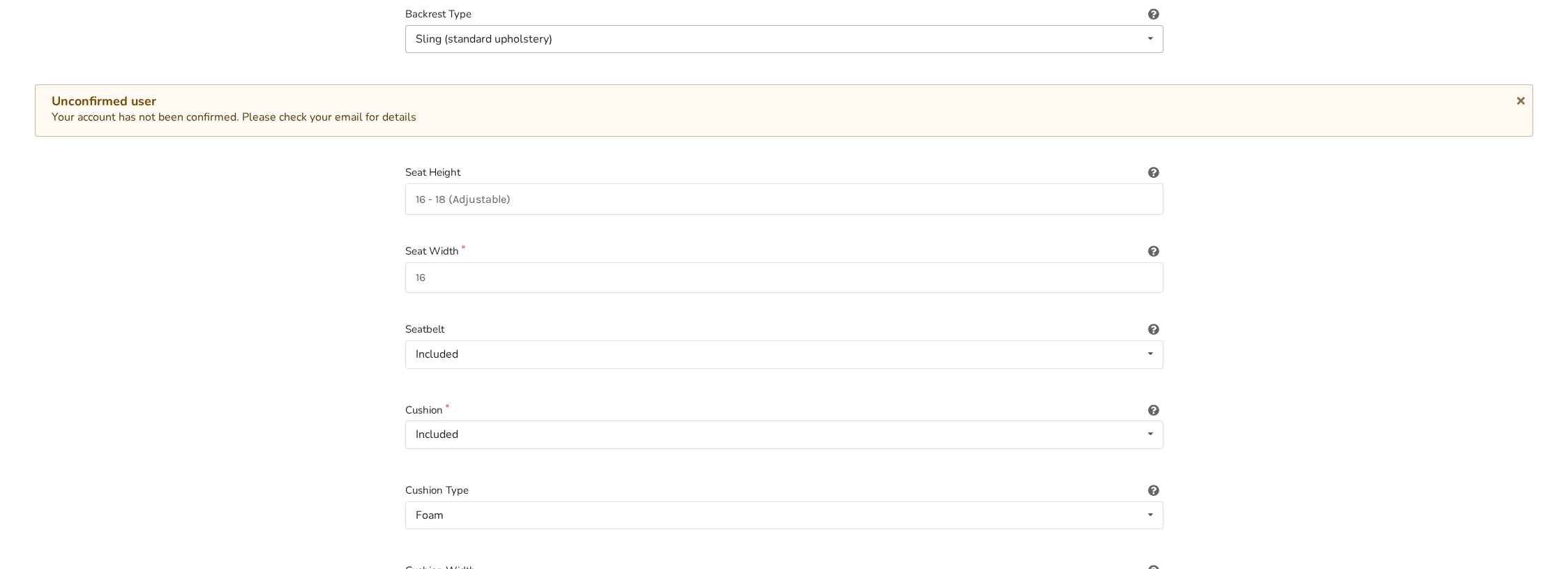
type input "16 inches"
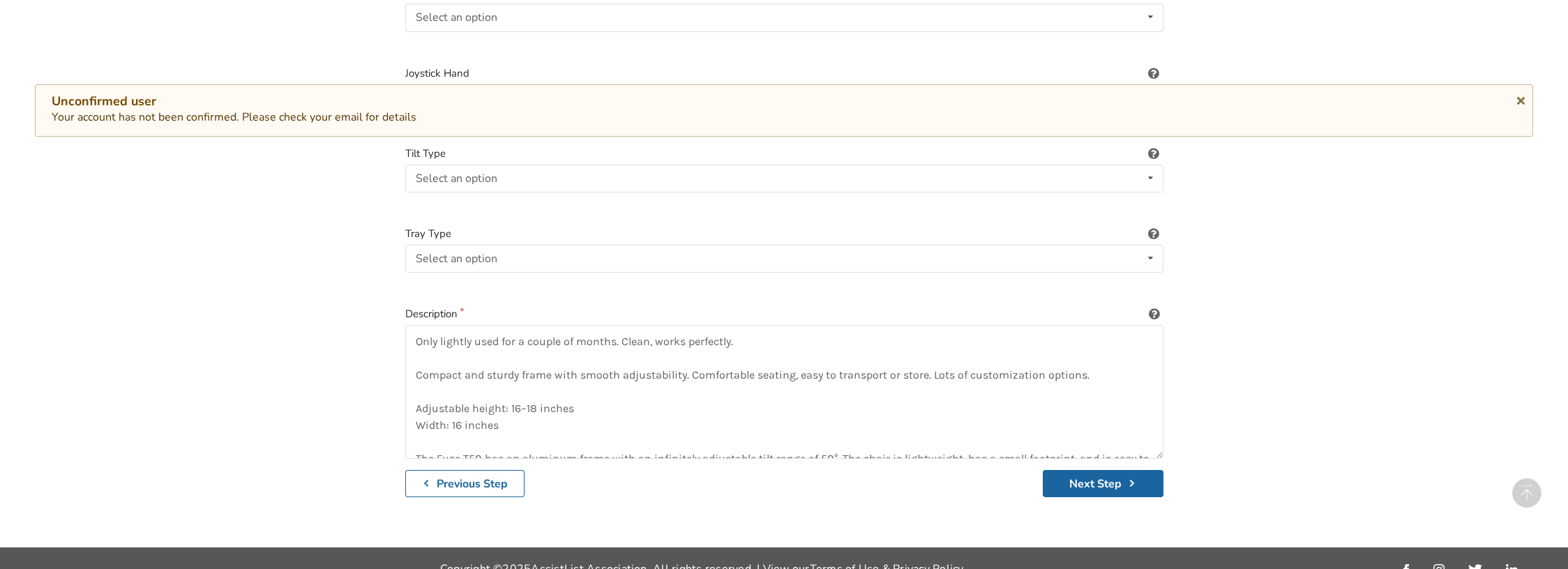
scroll to position [1968, 0]
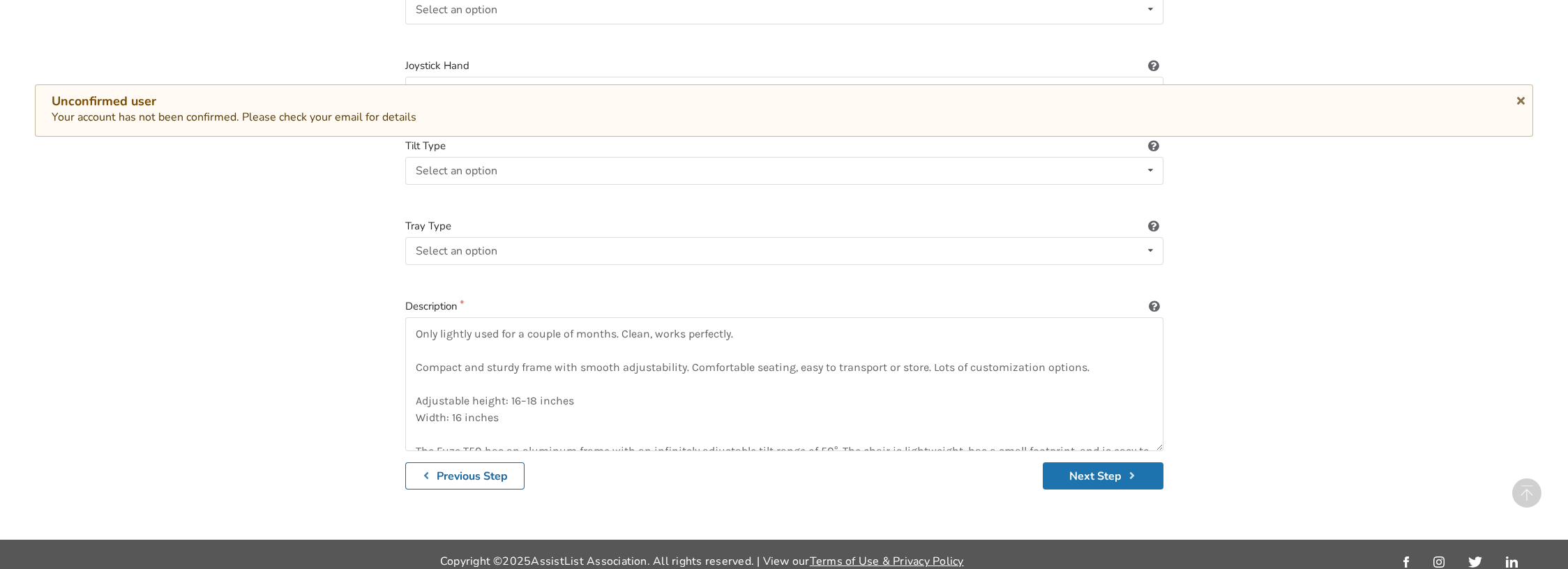
click at [1027, 462] on button "Next Step" at bounding box center [1103, 476] width 120 height 28
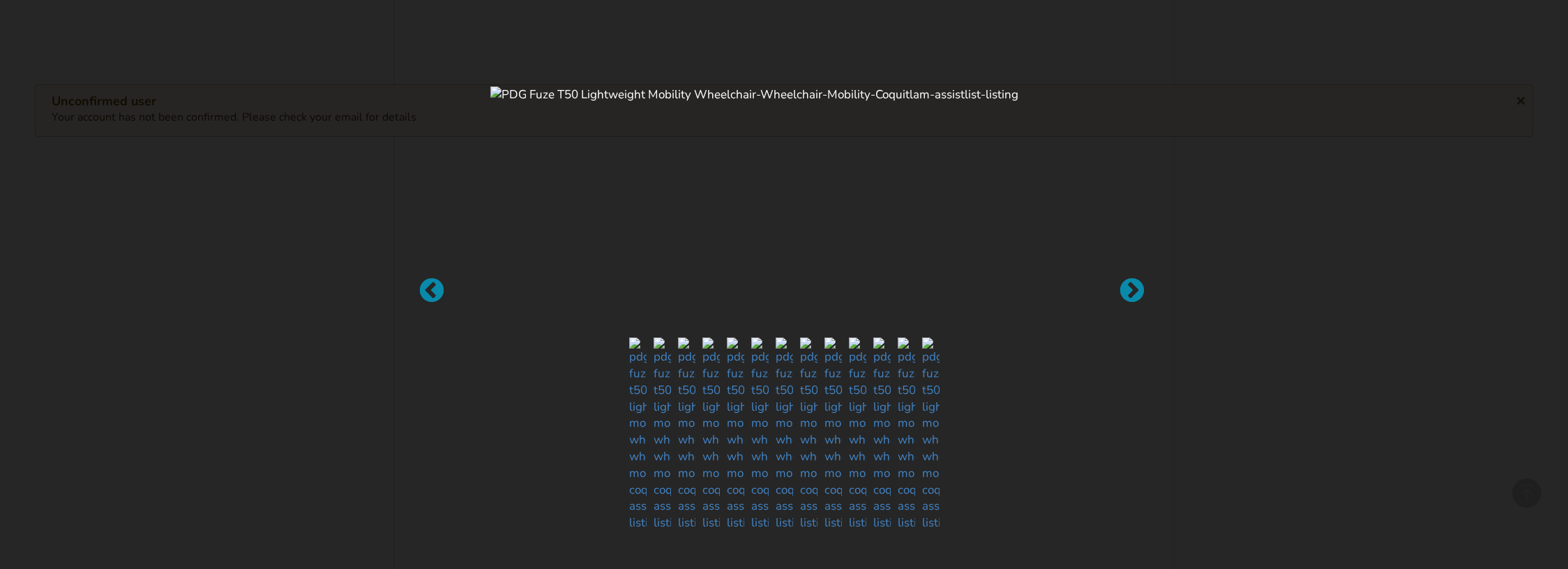
click at [1027, 284] on div at bounding box center [784, 284] width 1568 height 569
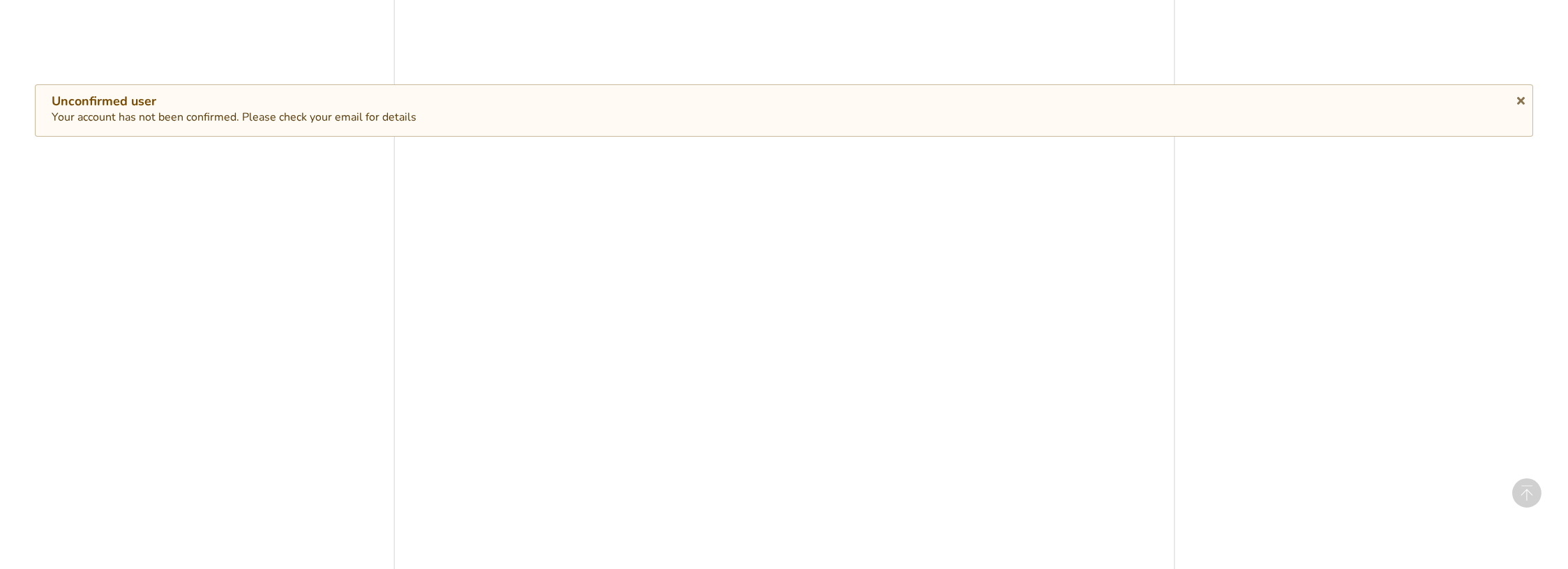
scroll to position [1721, 0]
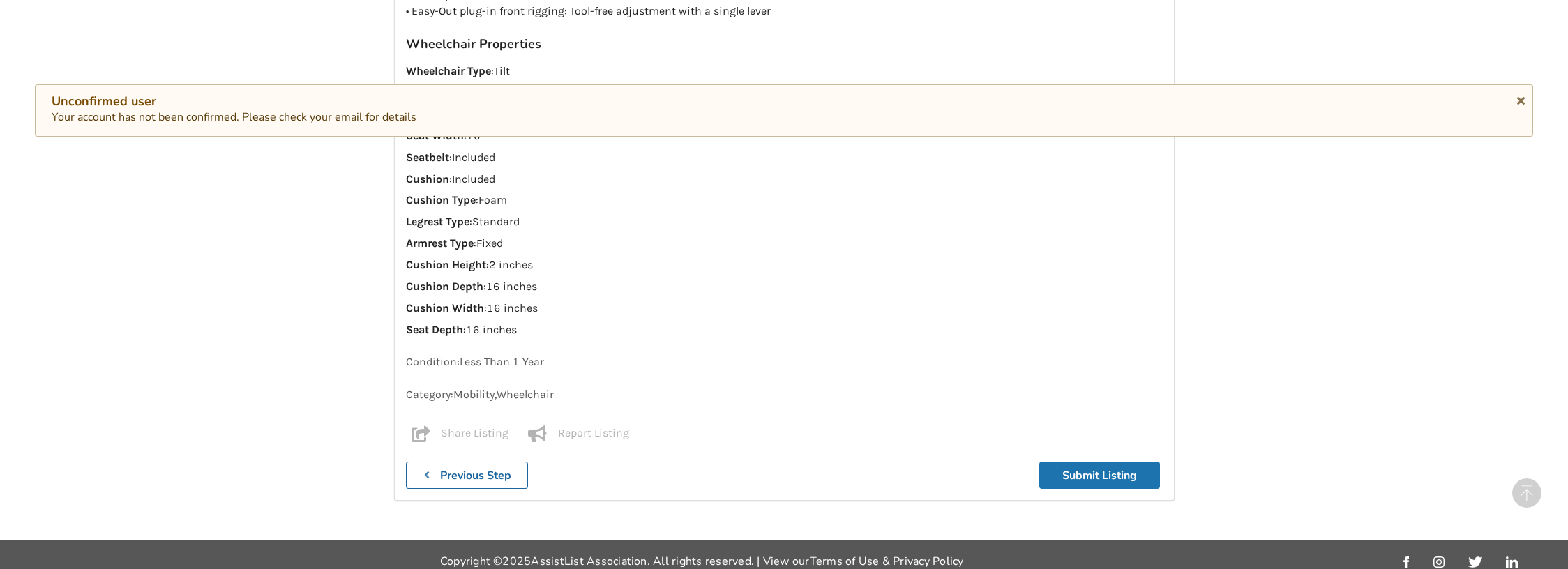
click at [1027, 470] on button "Submit Listing" at bounding box center [1099, 475] width 120 height 28
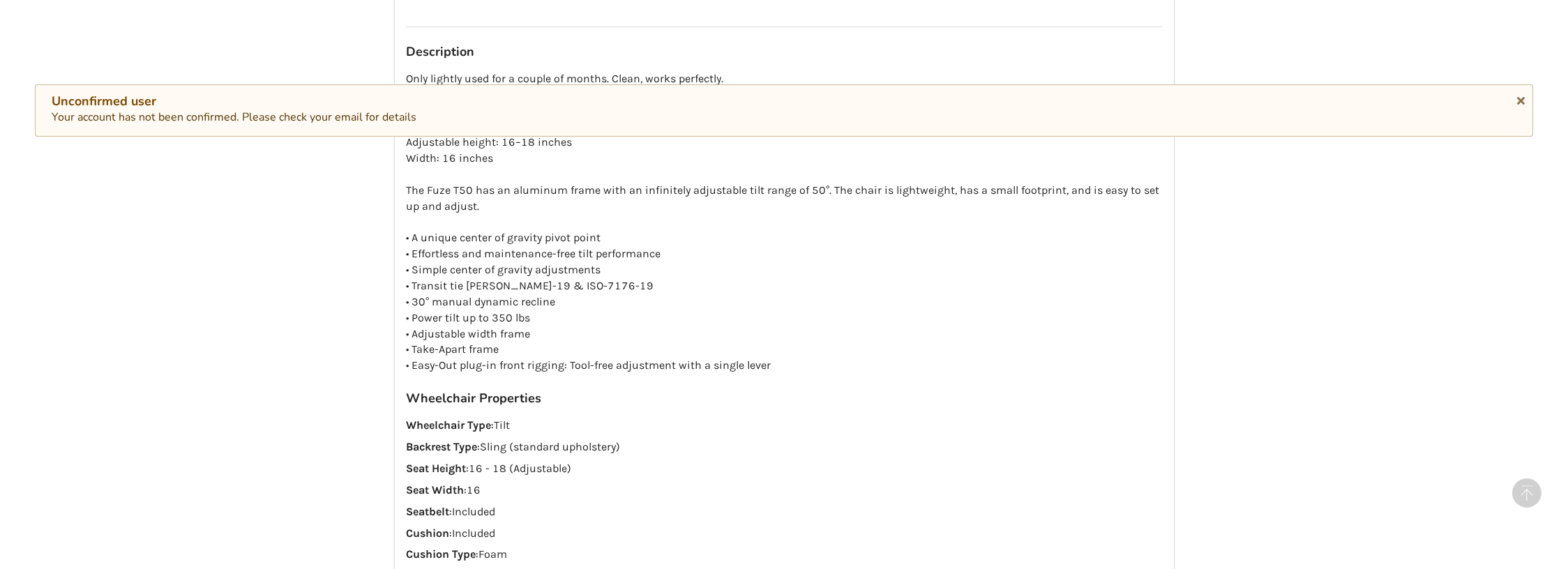
scroll to position [1356, 0]
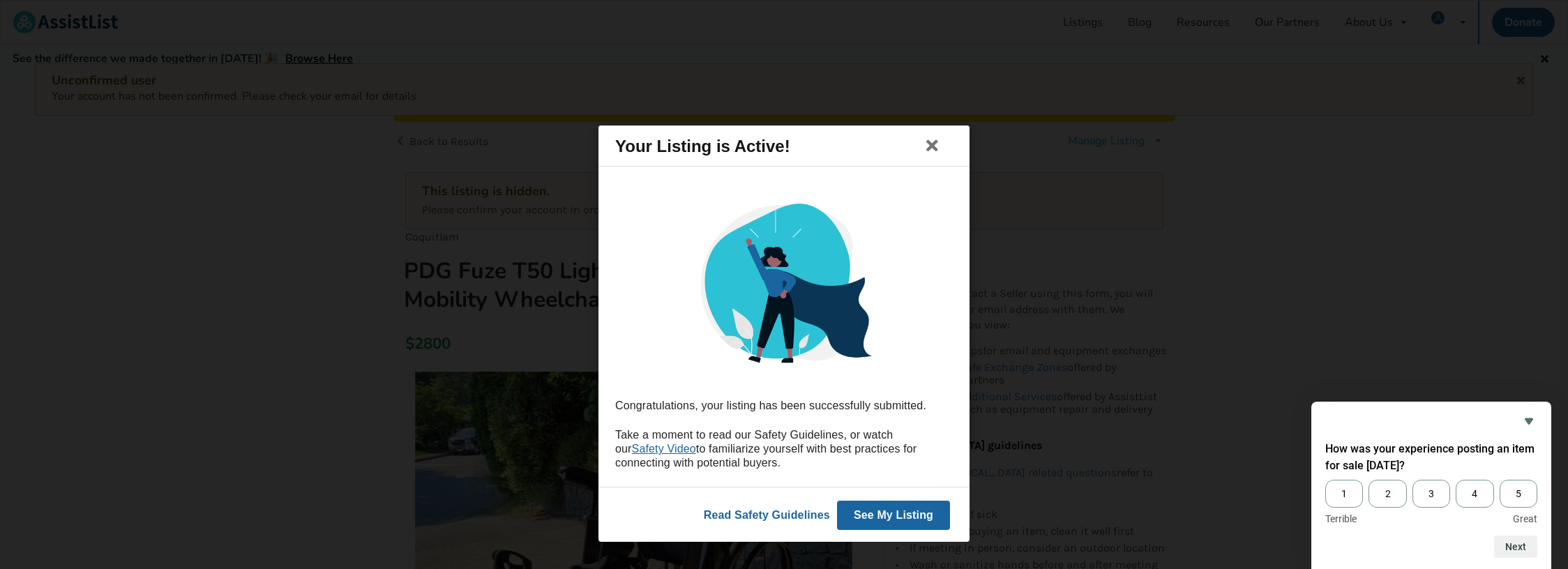
click at [876, 510] on button "See My Listing" at bounding box center [893, 515] width 113 height 29
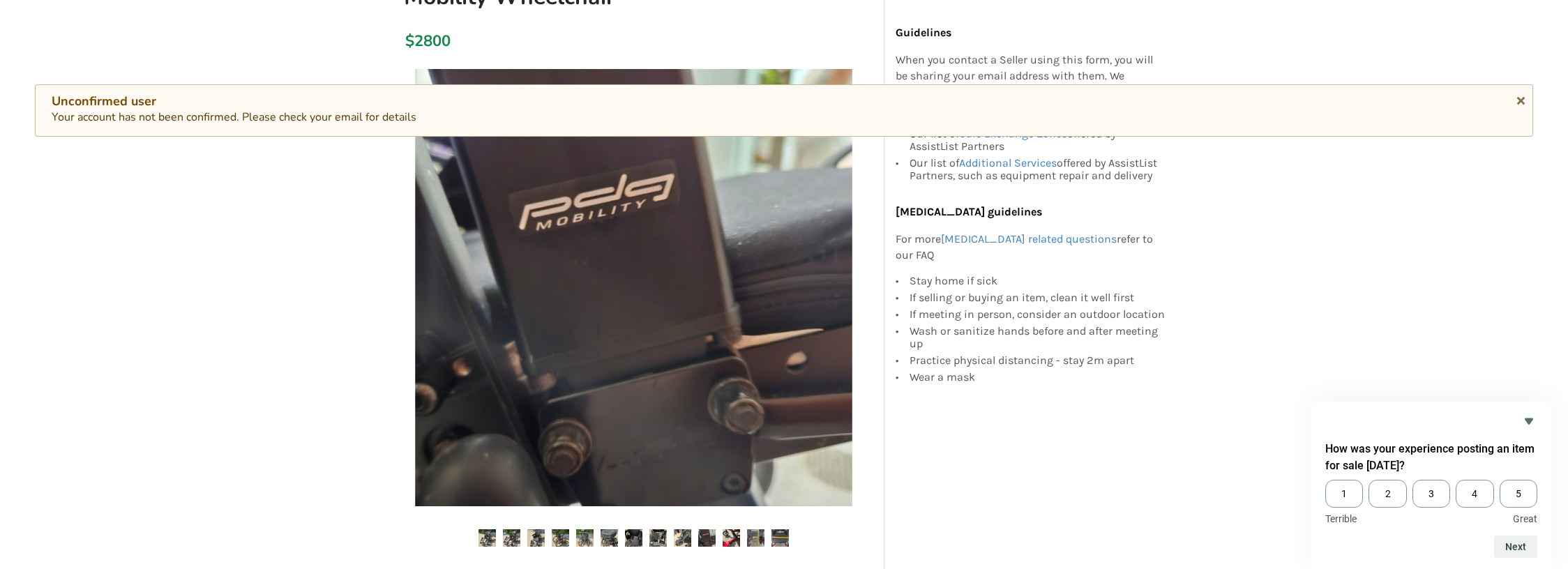
scroll to position [408, 0]
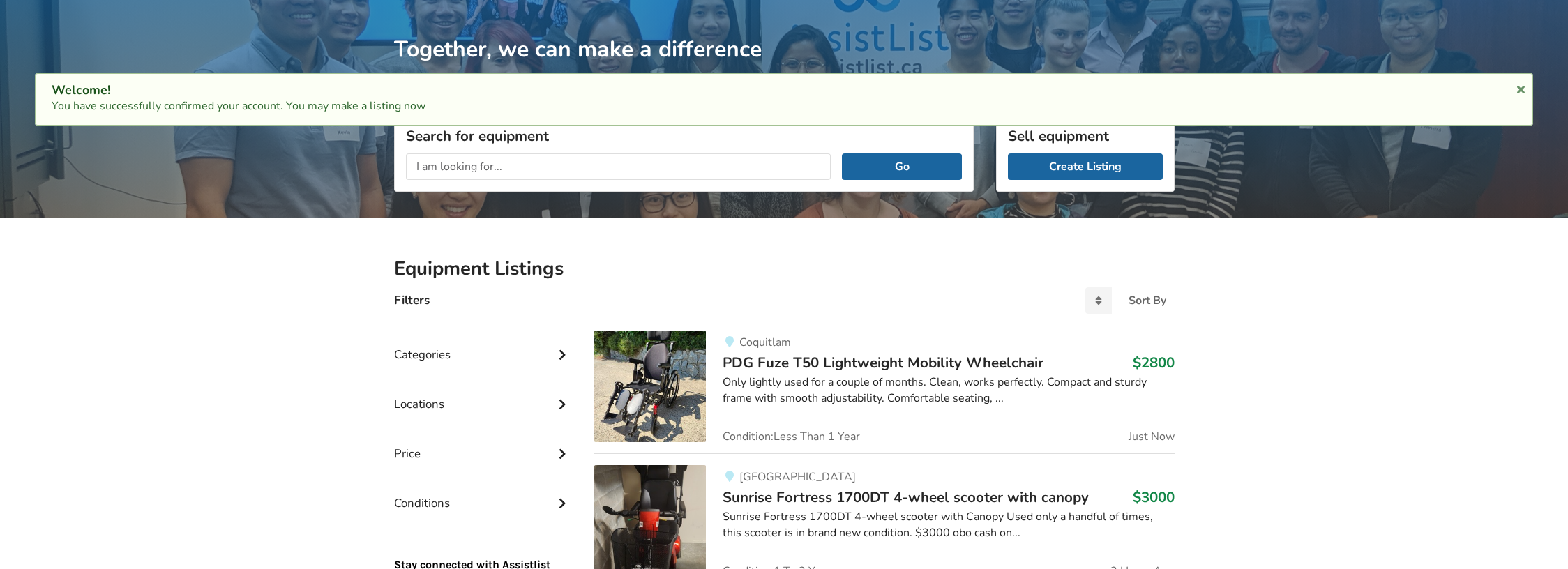
scroll to position [76, 0]
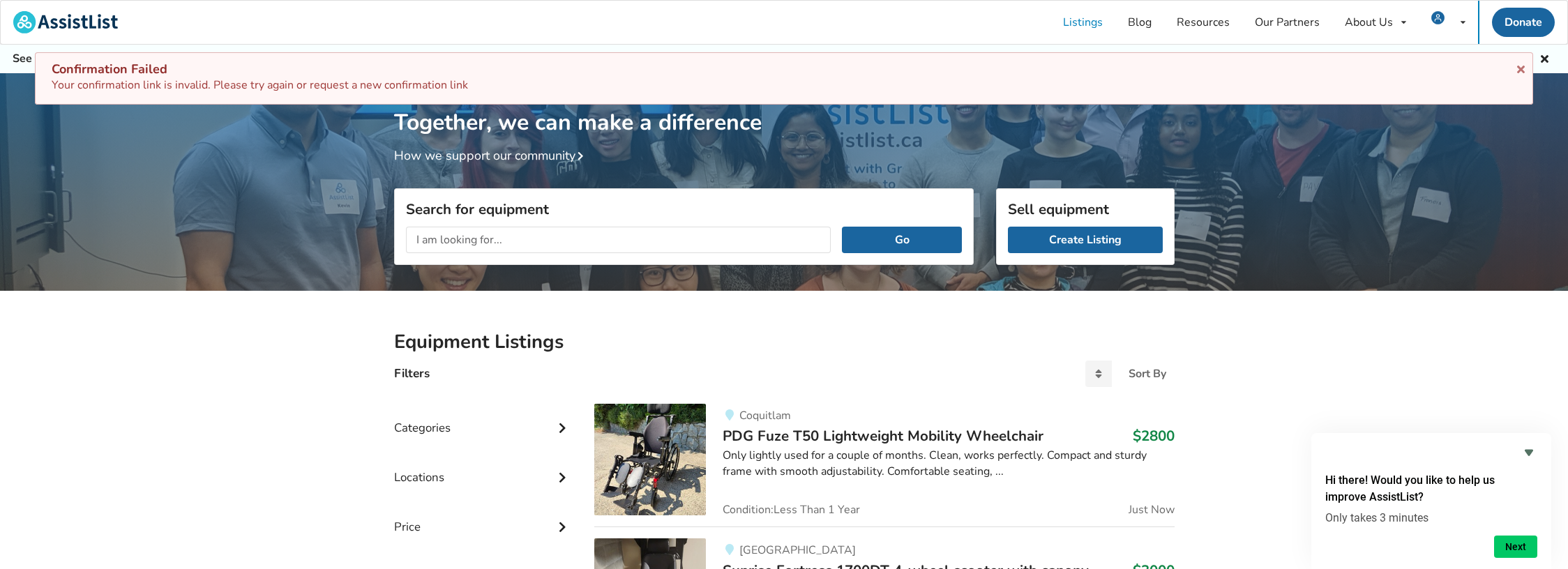
scroll to position [29, 0]
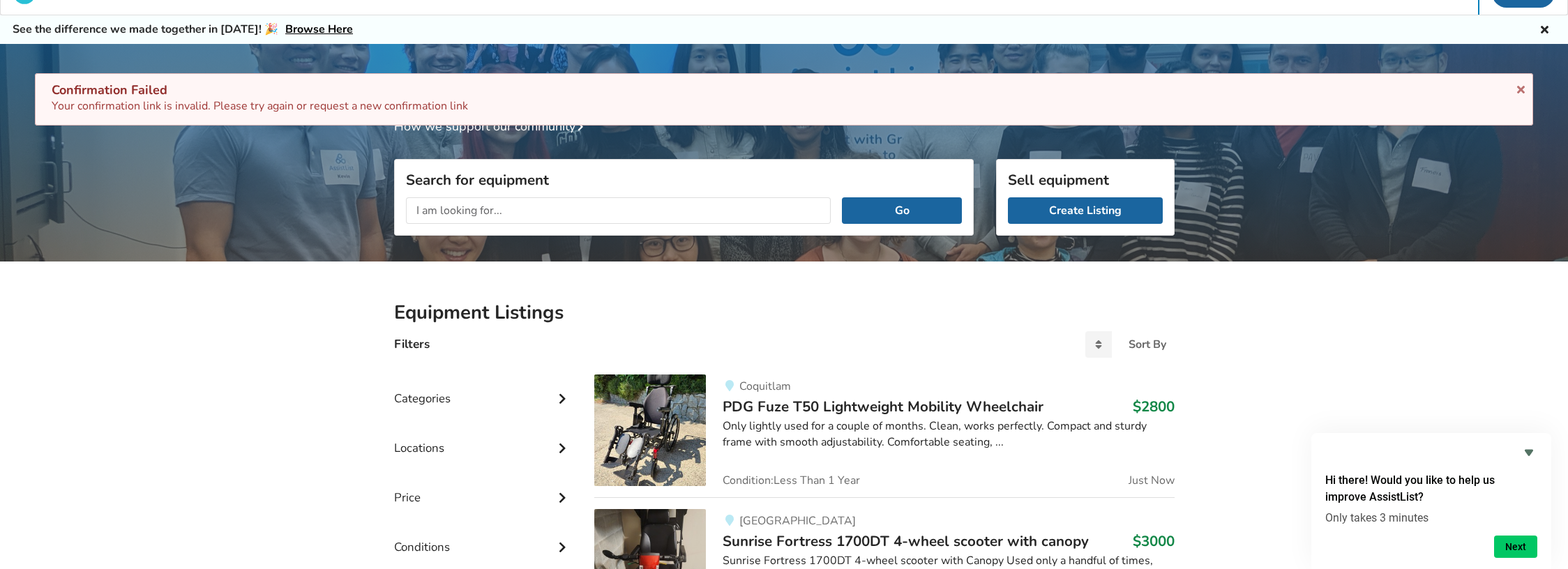
click at [654, 412] on img at bounding box center [650, 430] width 112 height 112
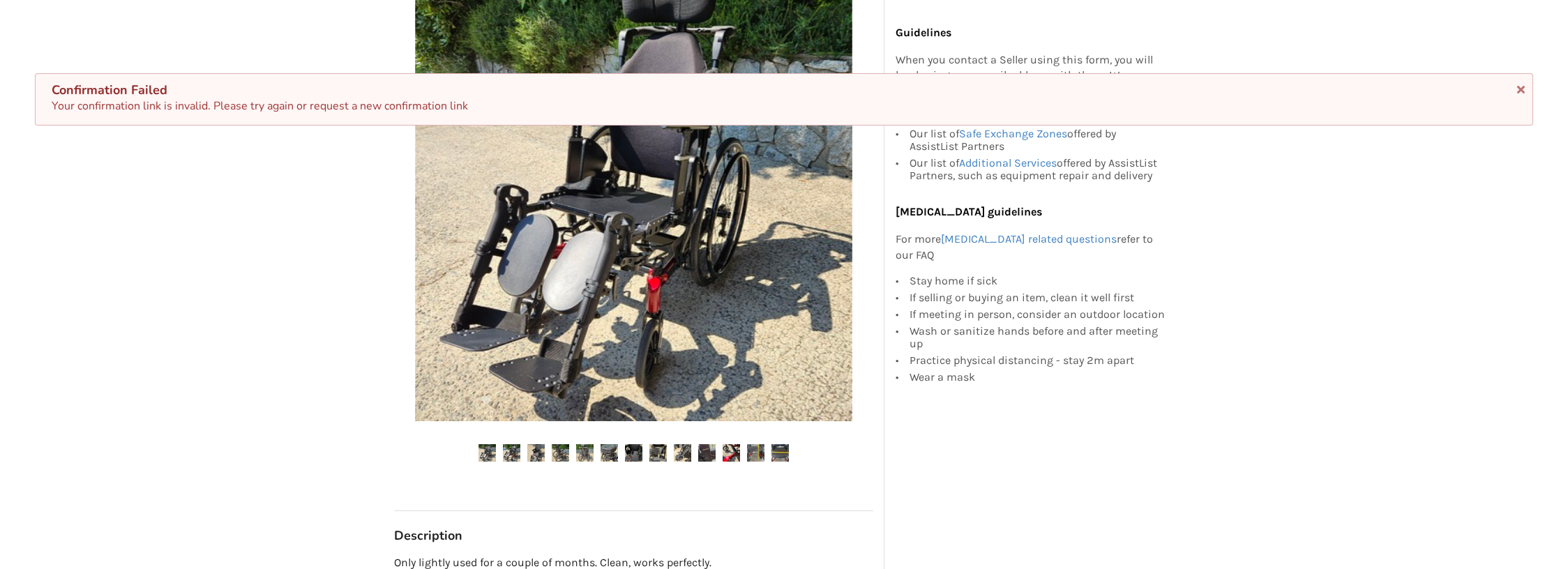
scroll to position [297, 0]
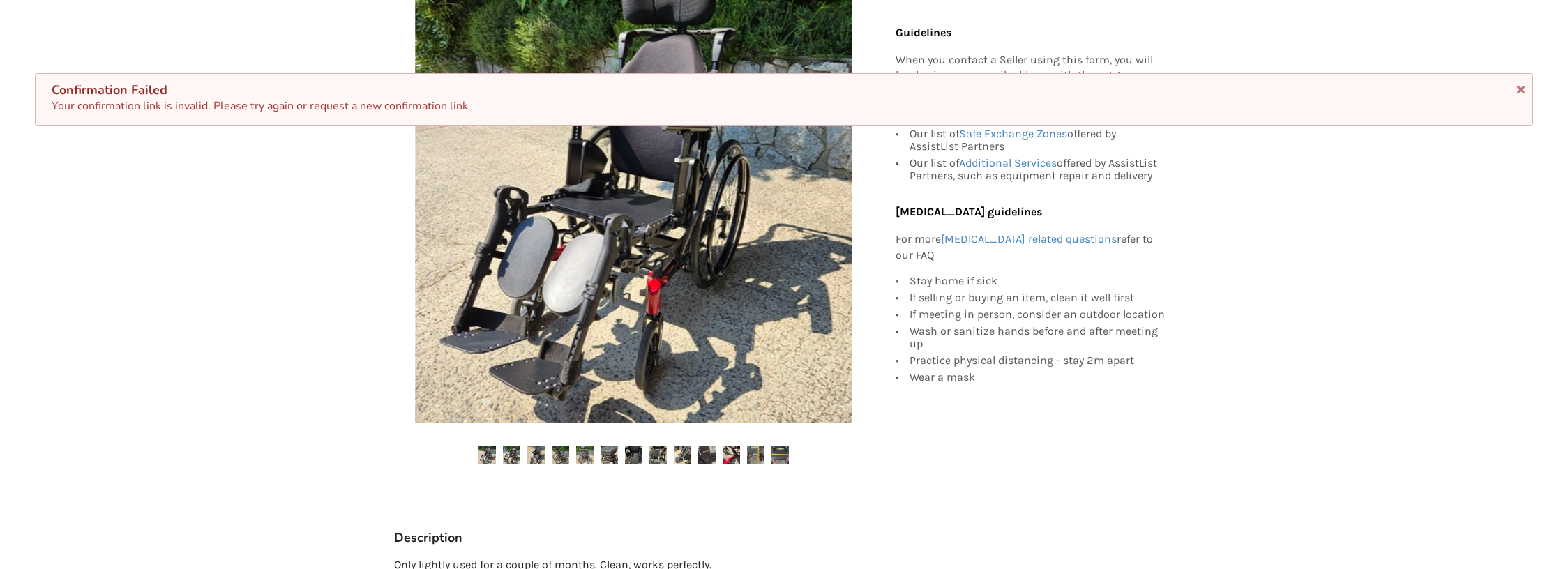
click at [538, 340] on img at bounding box center [633, 205] width 437 height 437
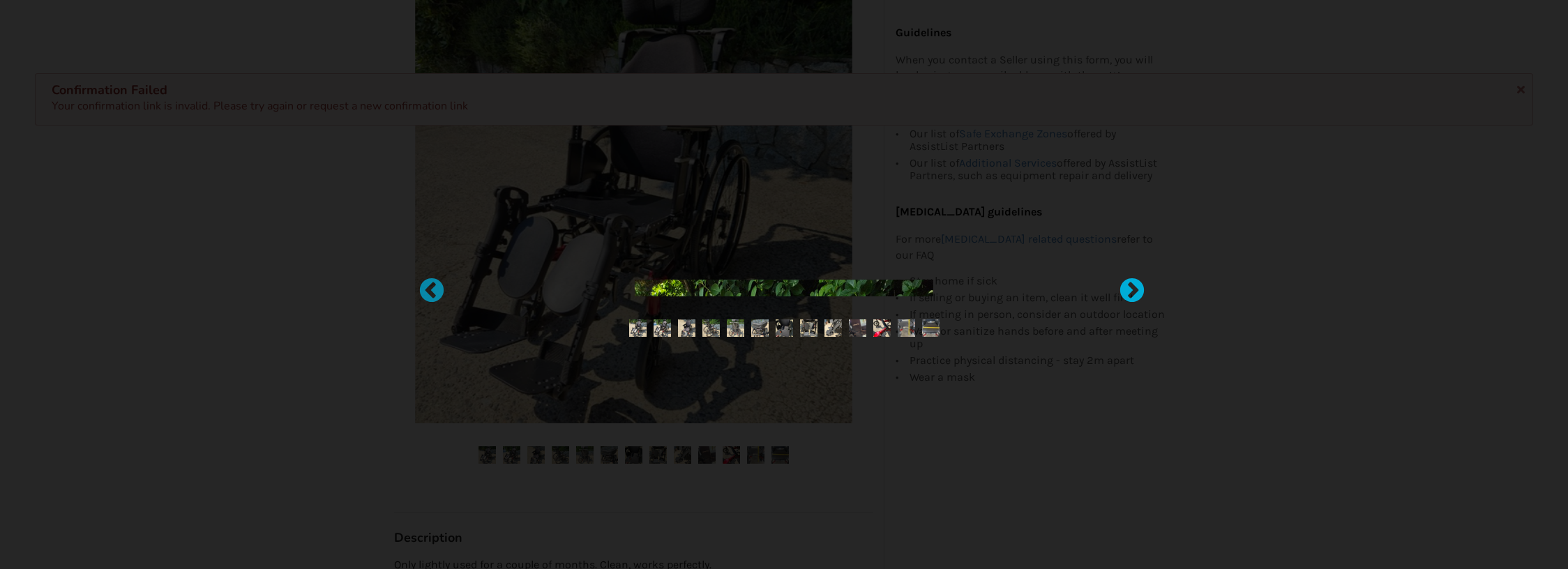
click at [1132, 291] on div at bounding box center [1125, 284] width 14 height 14
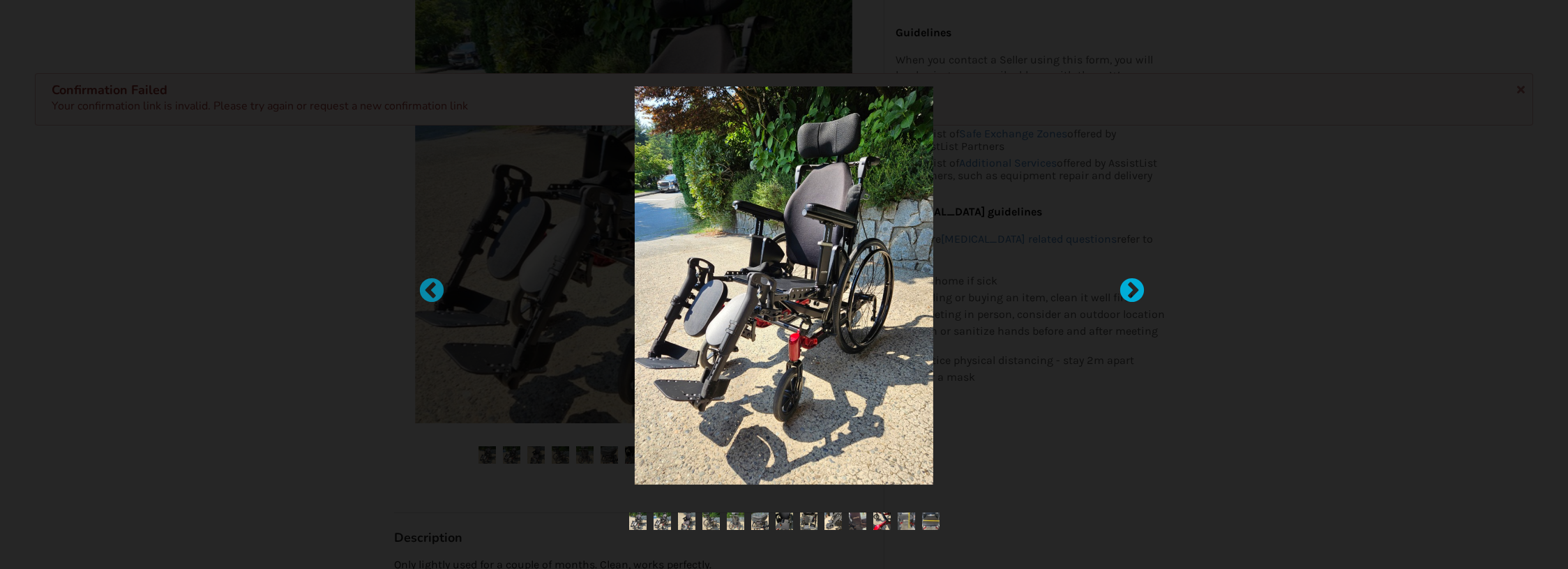
click at [1132, 291] on div at bounding box center [1125, 284] width 14 height 14
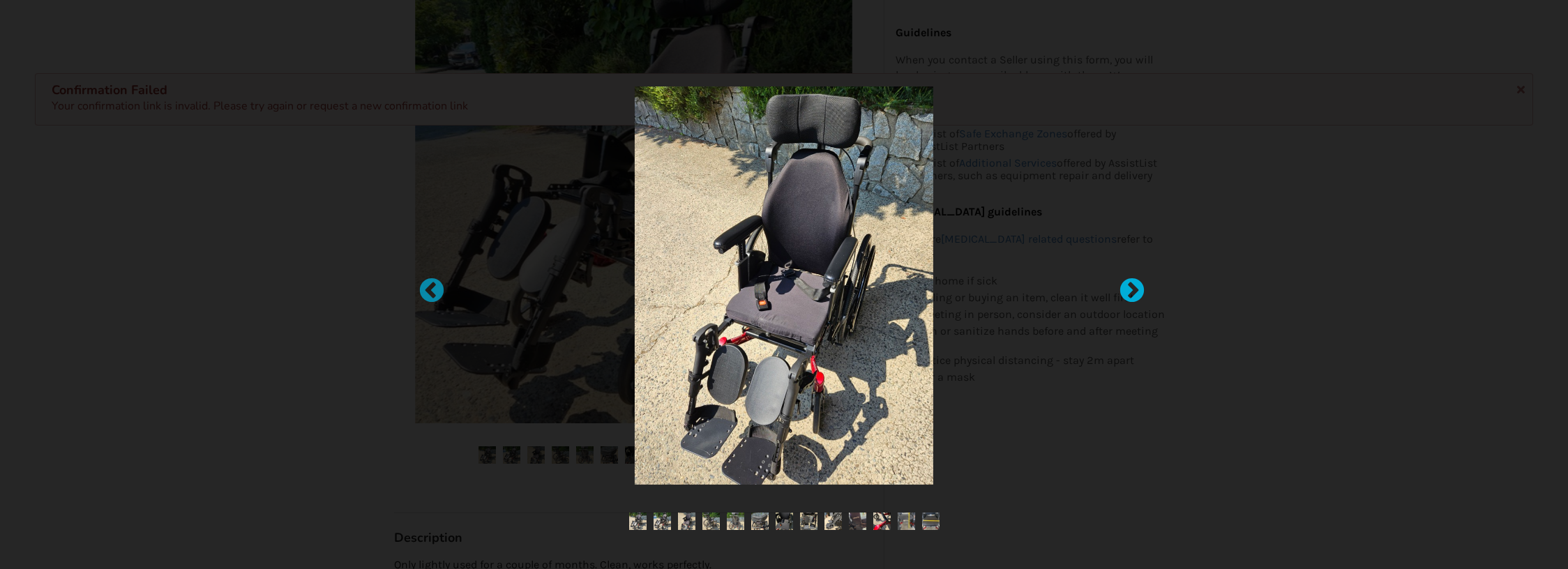
click at [1132, 291] on div at bounding box center [1125, 284] width 14 height 14
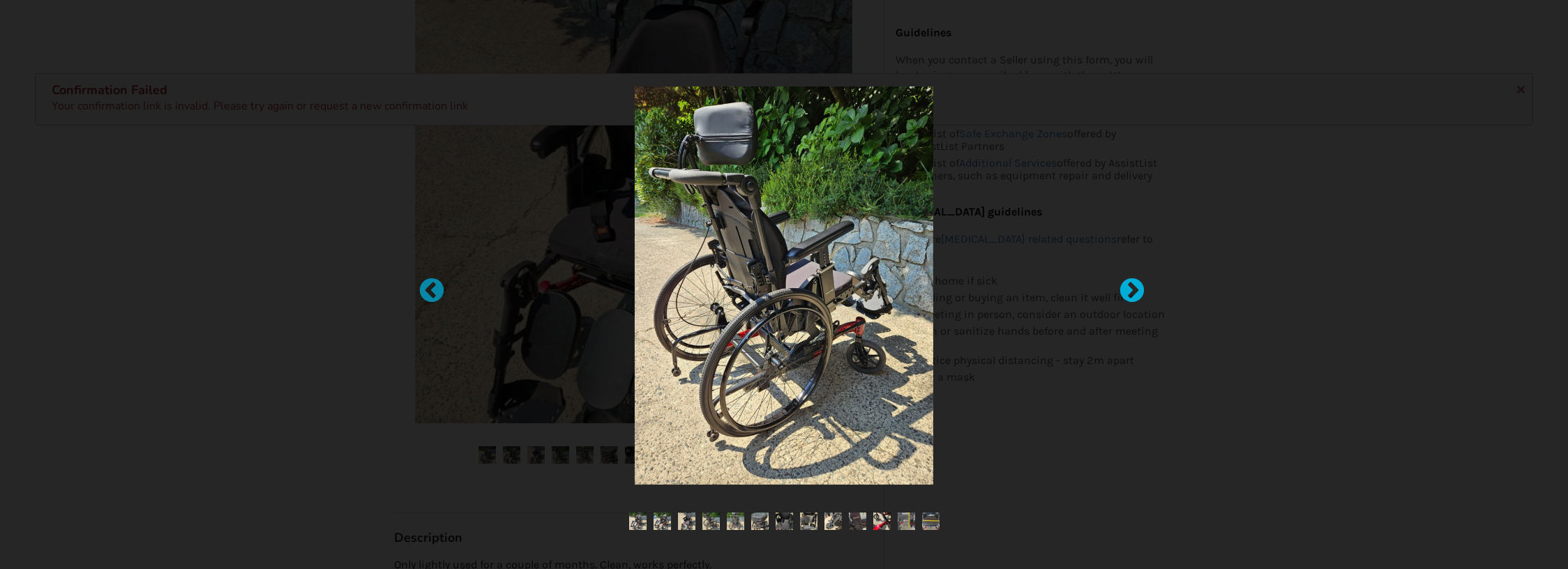
click at [1132, 291] on div at bounding box center [1125, 284] width 14 height 14
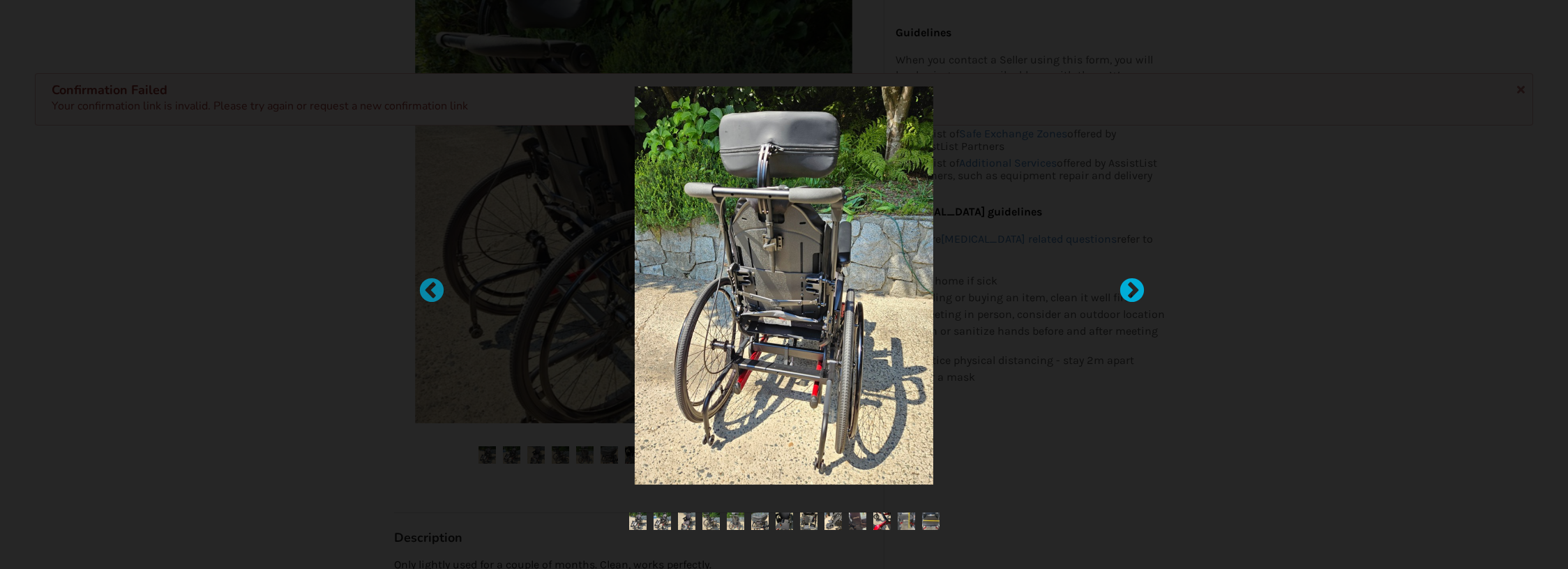
click at [1132, 291] on div at bounding box center [1125, 284] width 14 height 14
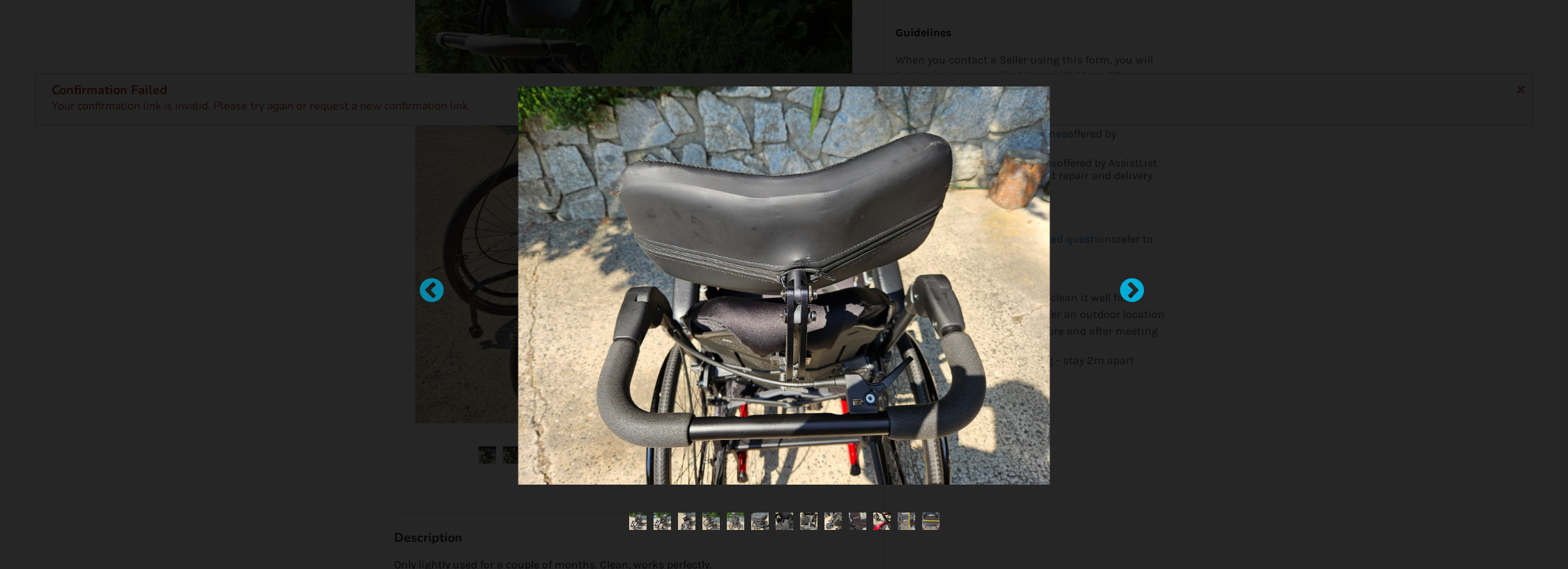
click at [1132, 291] on div at bounding box center [1125, 284] width 14 height 14
